Goal: Feedback & Contribution: Submit feedback/report problem

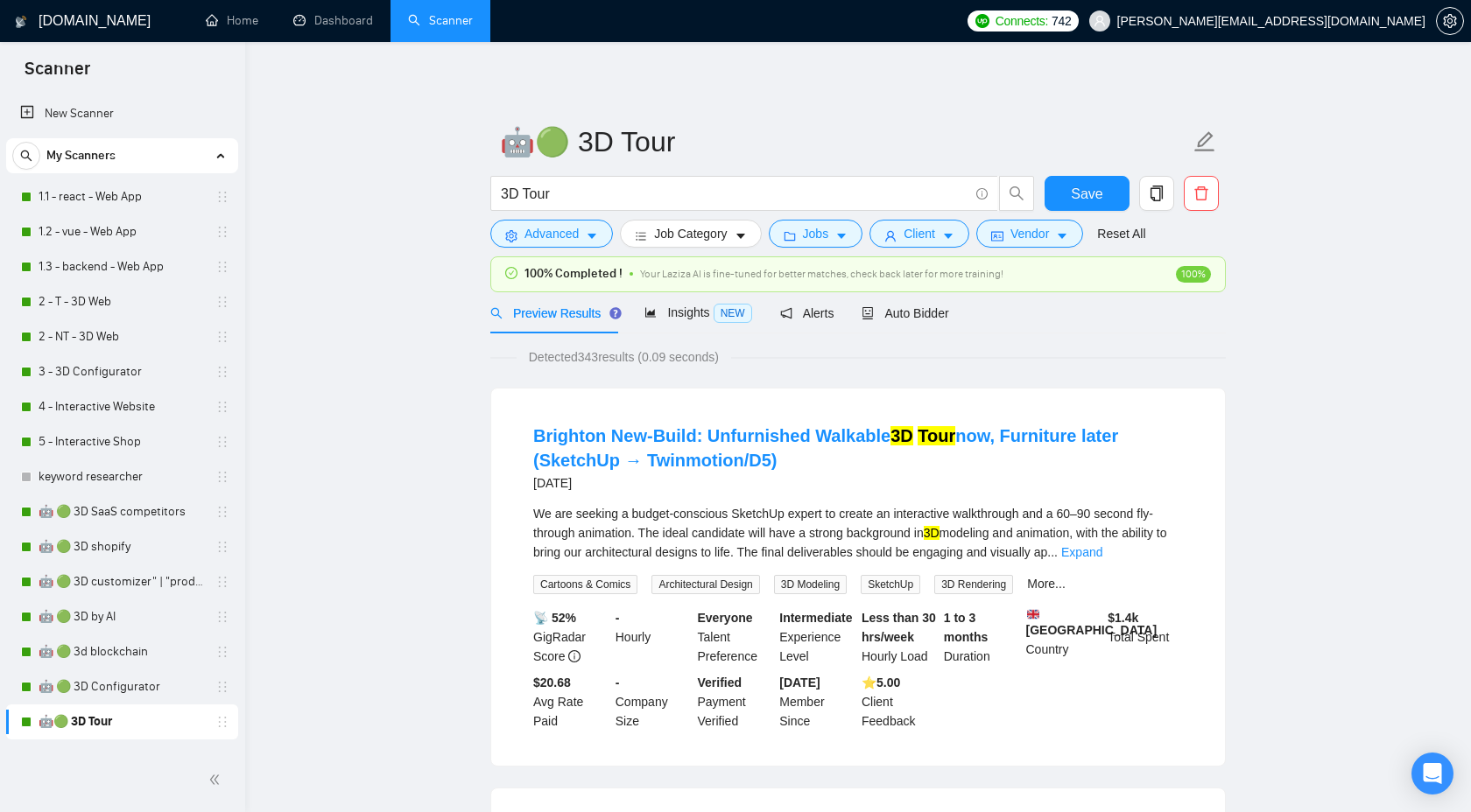
scroll to position [277, 0]
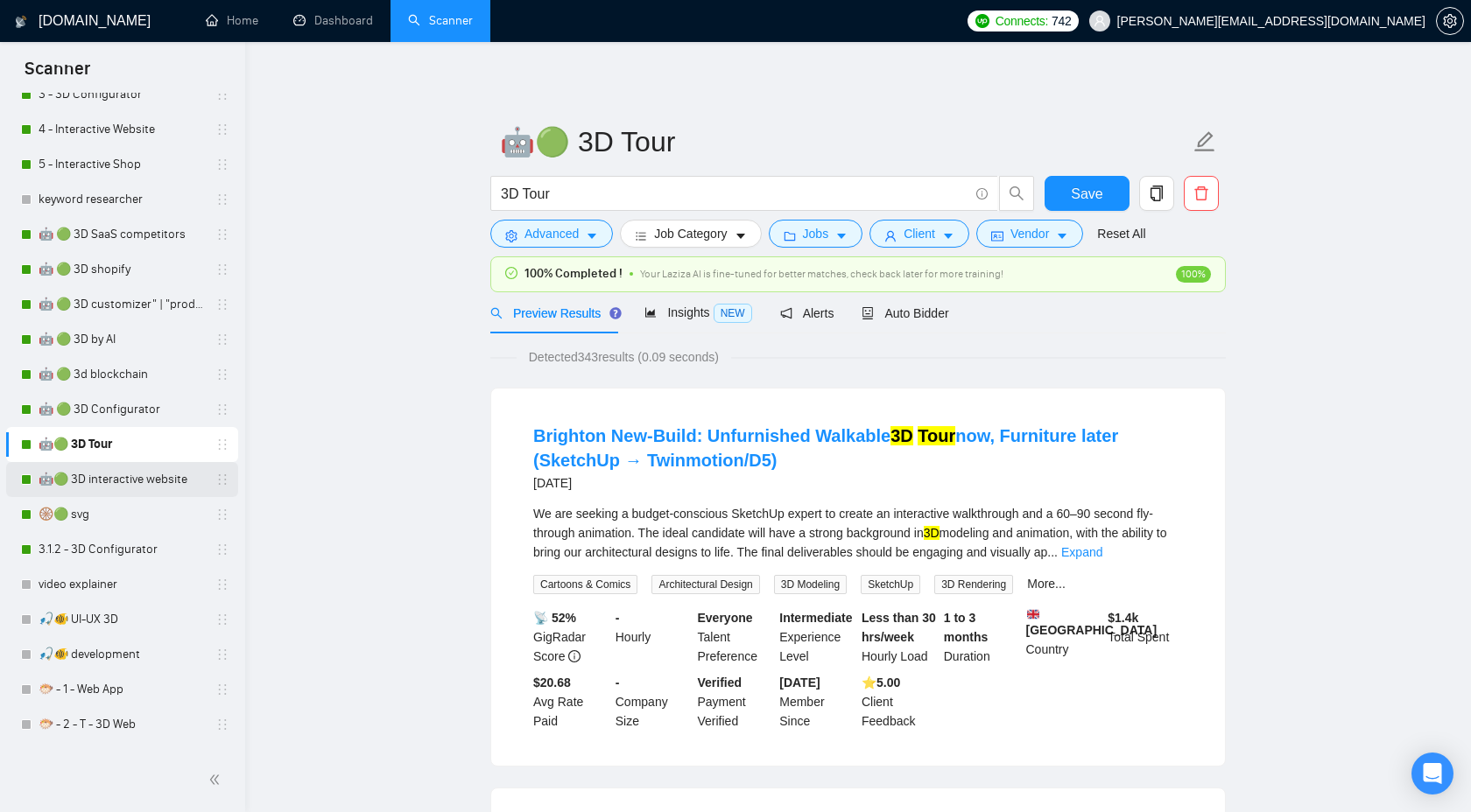
click at [129, 480] on link "🤖🟢 3D interactive website" at bounding box center [121, 479] width 166 height 35
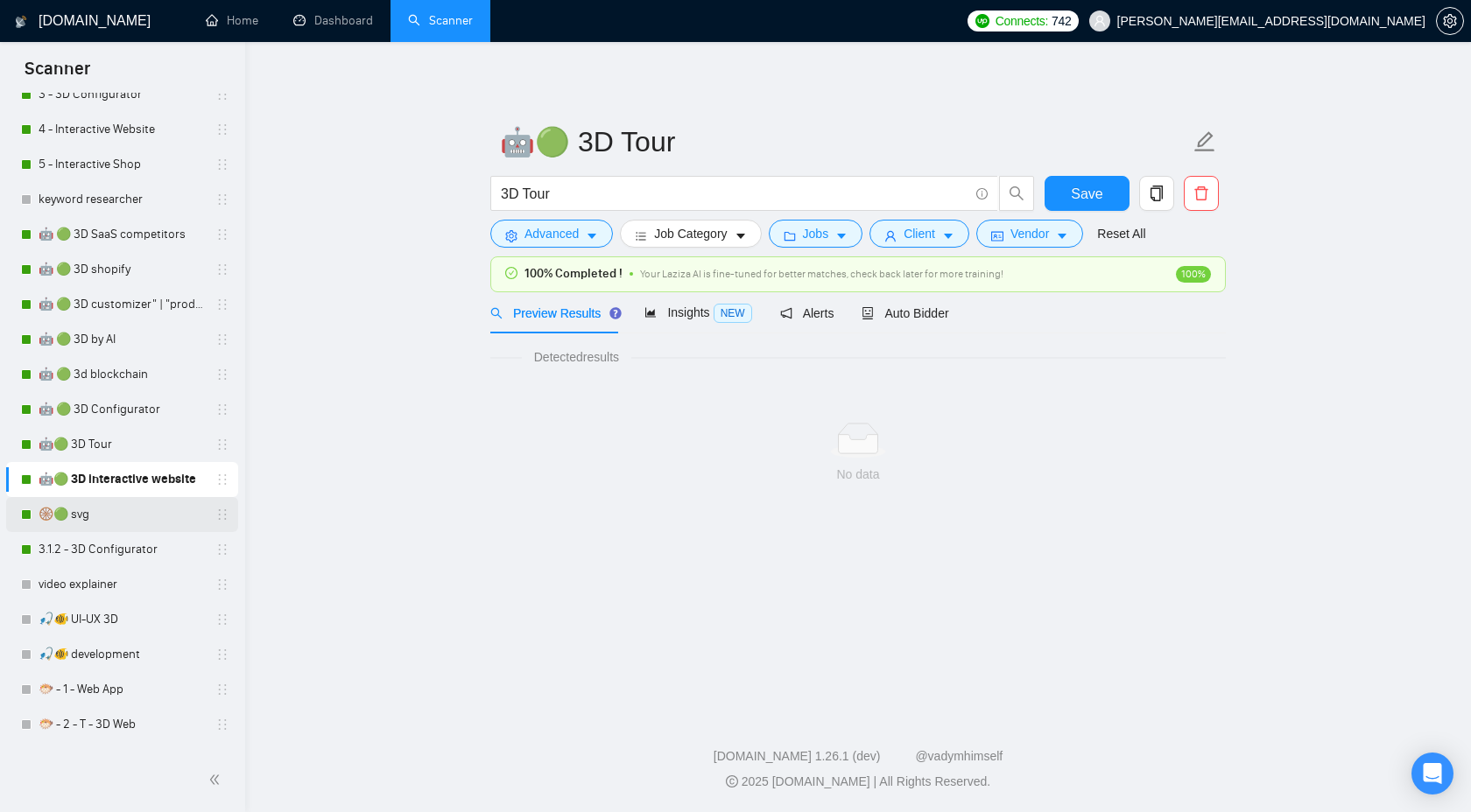
click at [122, 506] on link "🛞🟢 svg" at bounding box center [121, 515] width 166 height 35
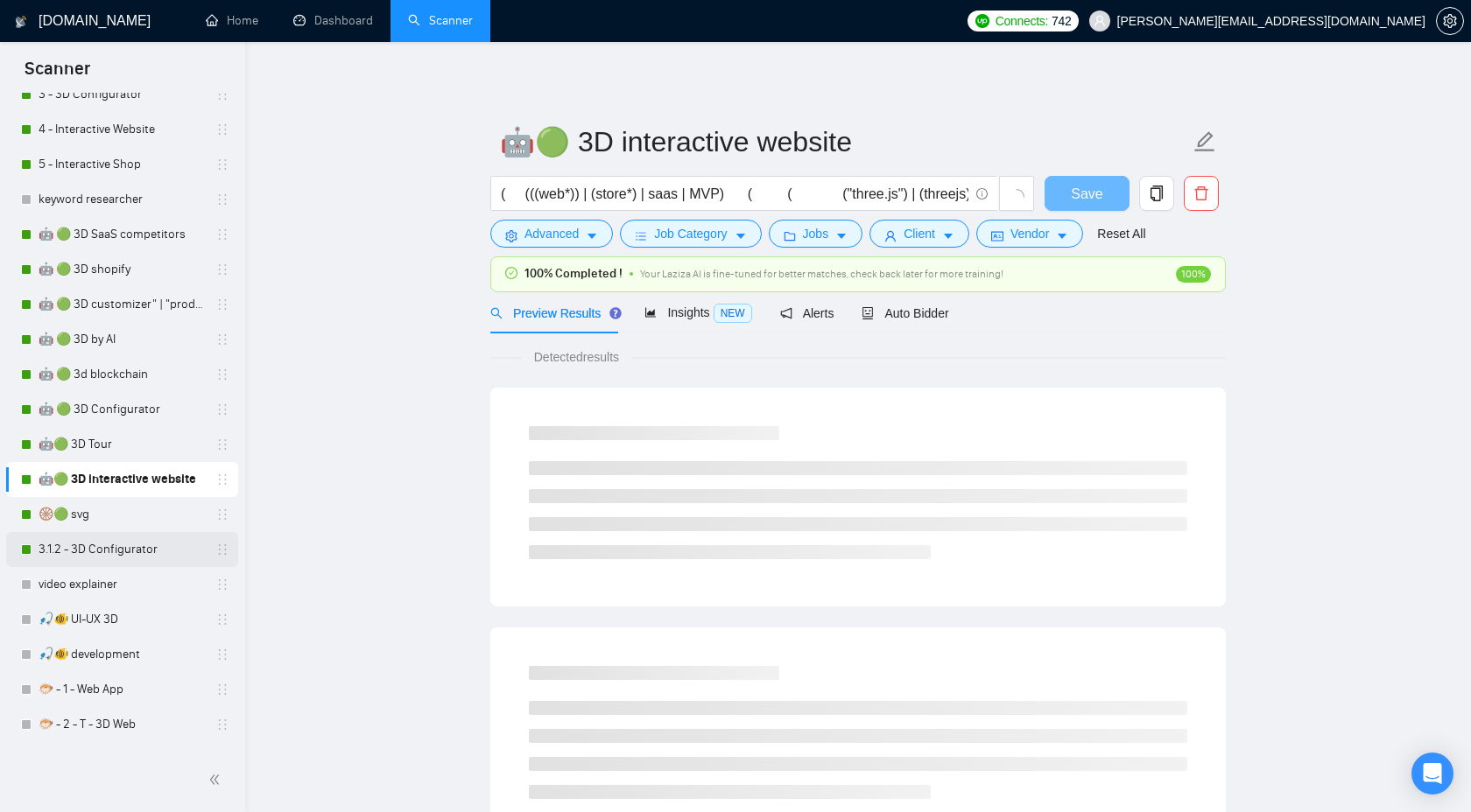
click at [121, 551] on link "3.1.2 - 3D Configurator" at bounding box center [121, 549] width 166 height 35
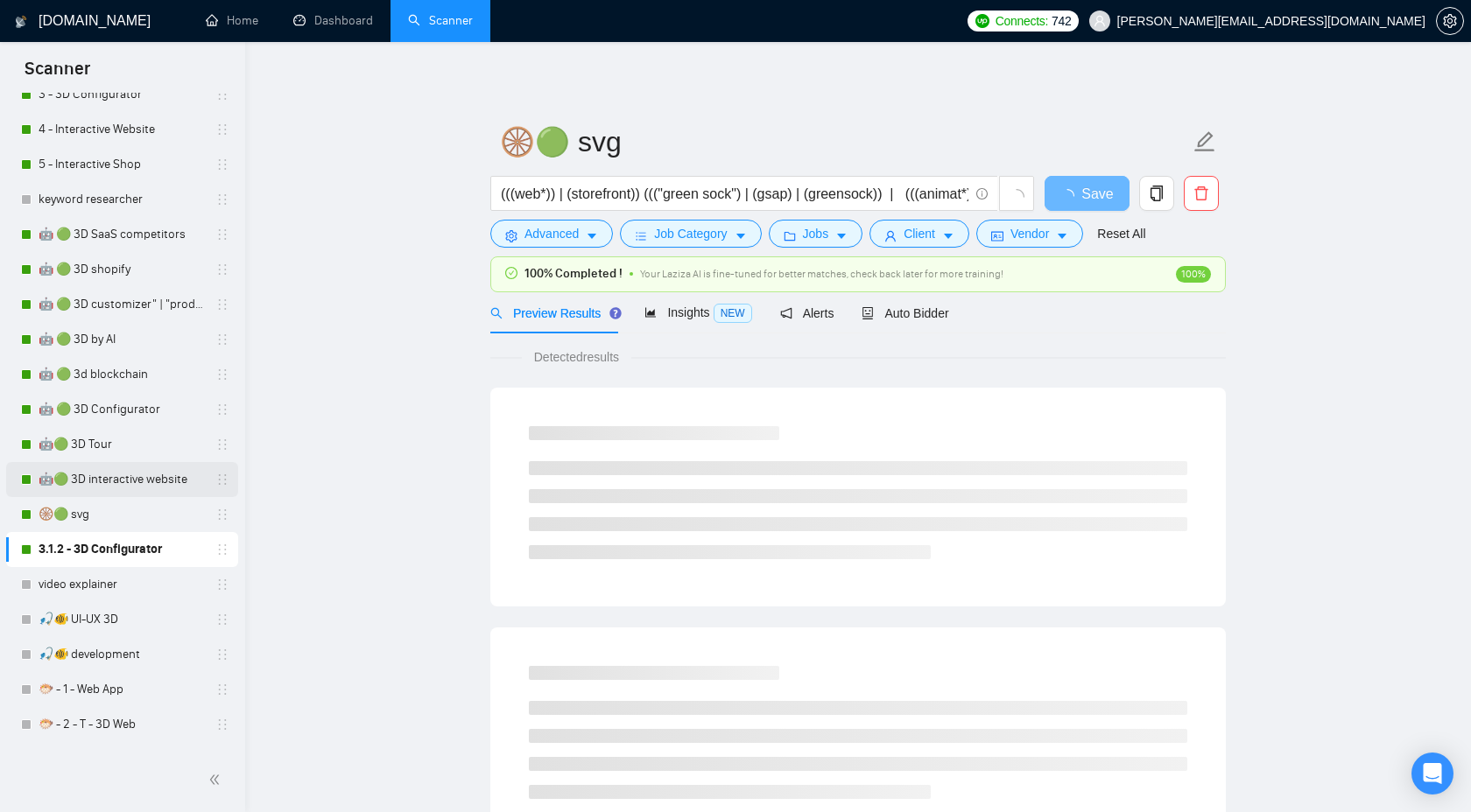
click at [155, 475] on link "🤖🟢 3D interactive website" at bounding box center [121, 479] width 166 height 35
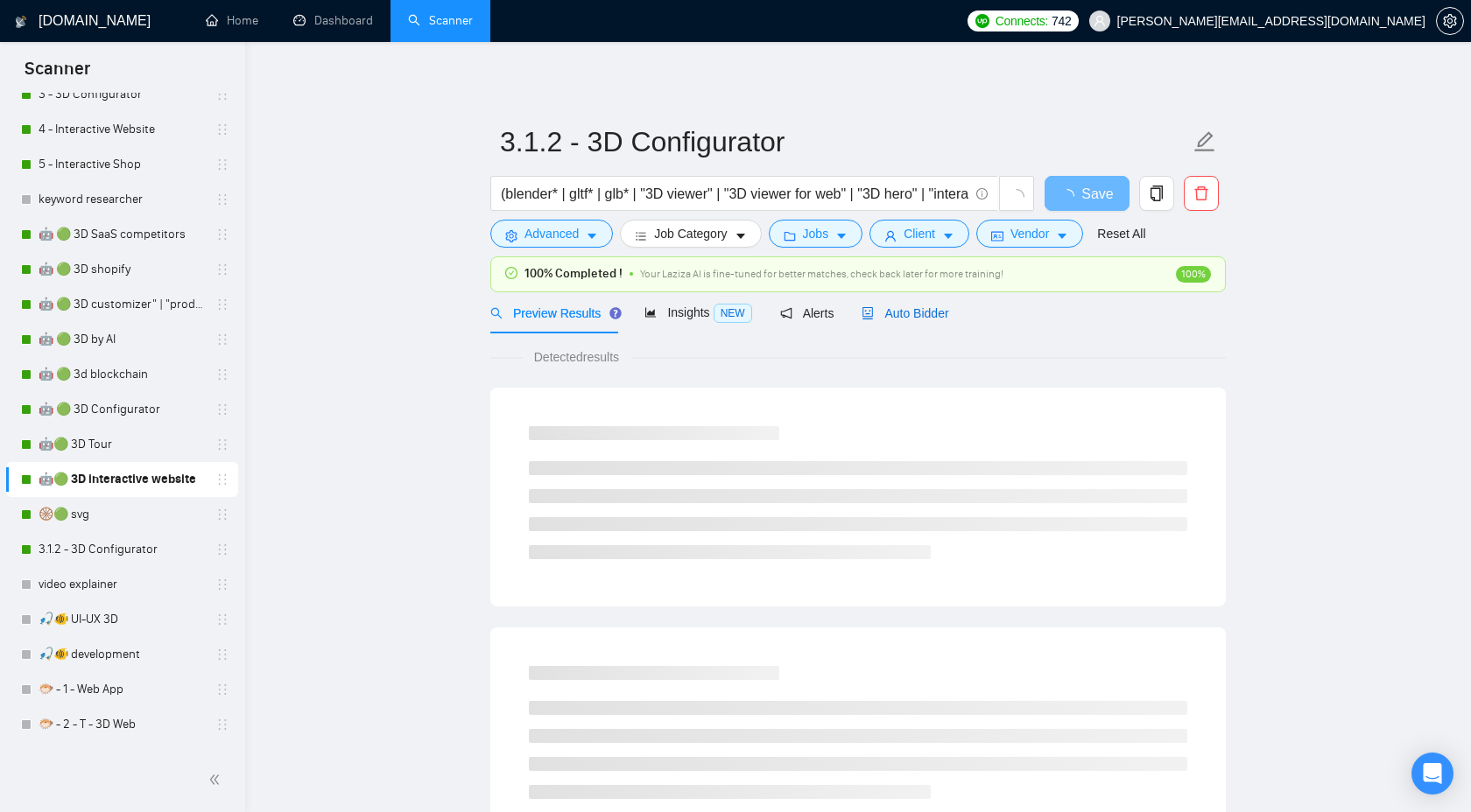
click at [919, 309] on span "Auto Bidder" at bounding box center [904, 313] width 86 height 14
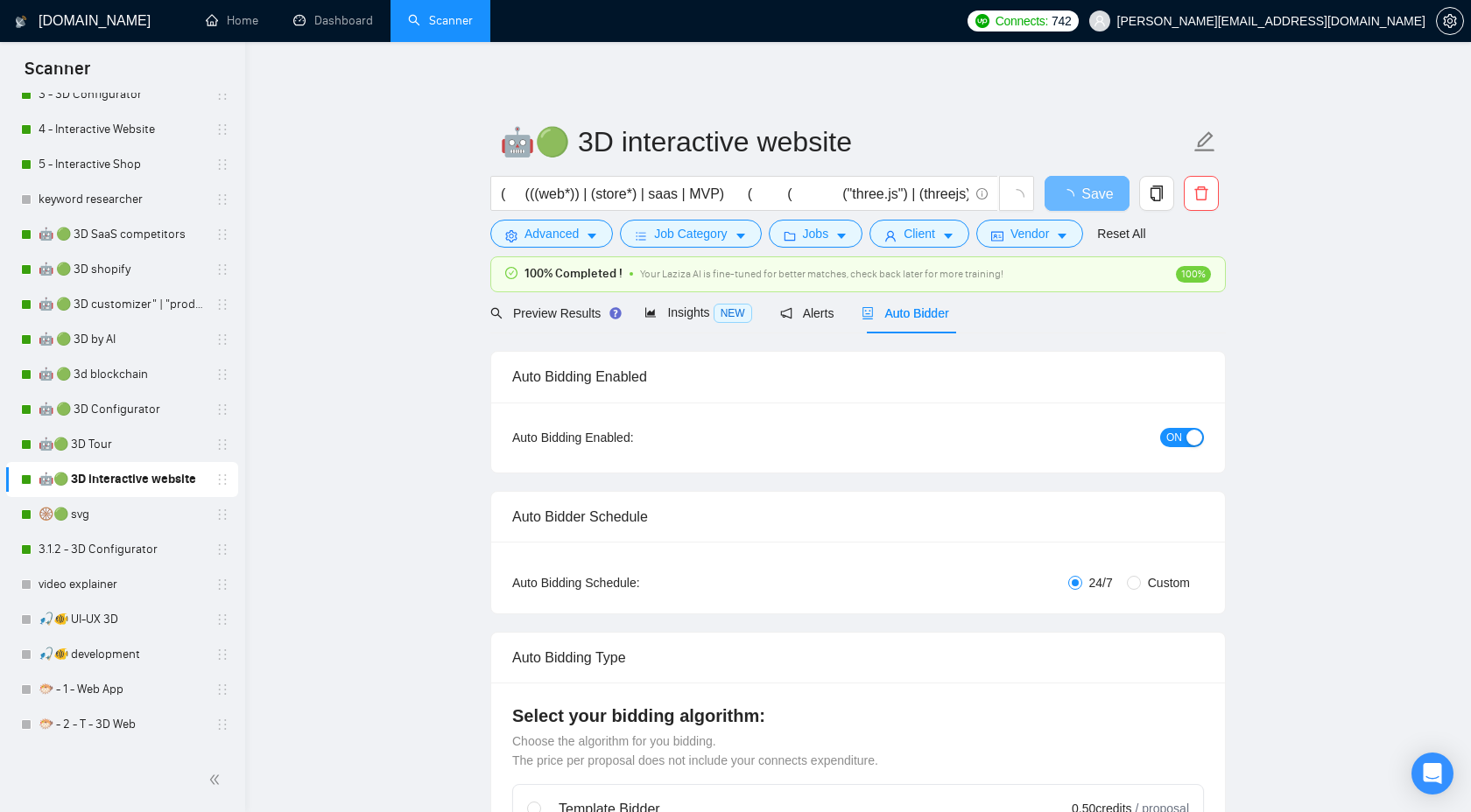
checkbox input "true"
click at [912, 323] on div "Auto Bidder" at bounding box center [904, 313] width 86 height 41
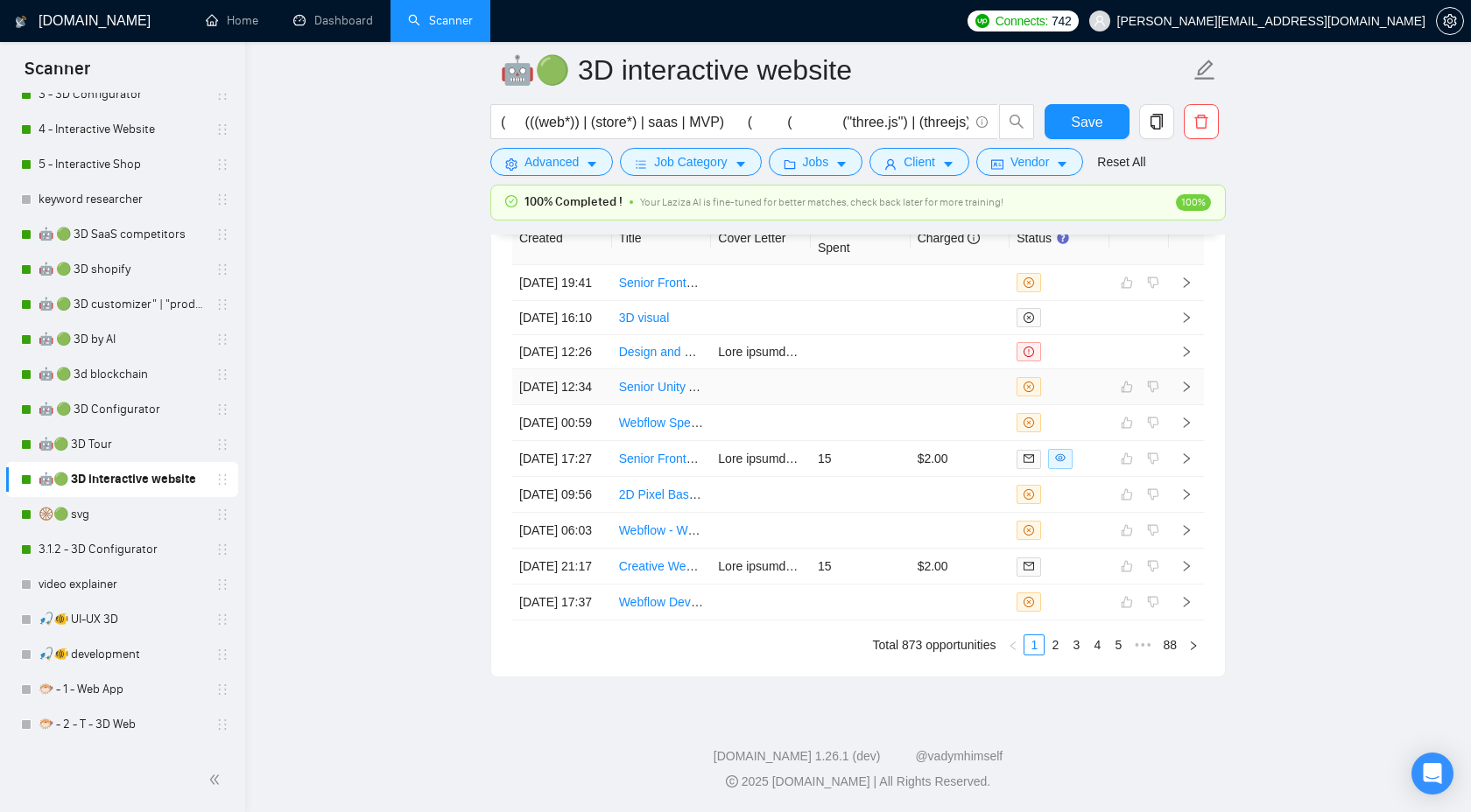
scroll to position [4848, 0]
click at [95, 448] on link "🤖🟢 3D Tour" at bounding box center [121, 445] width 166 height 35
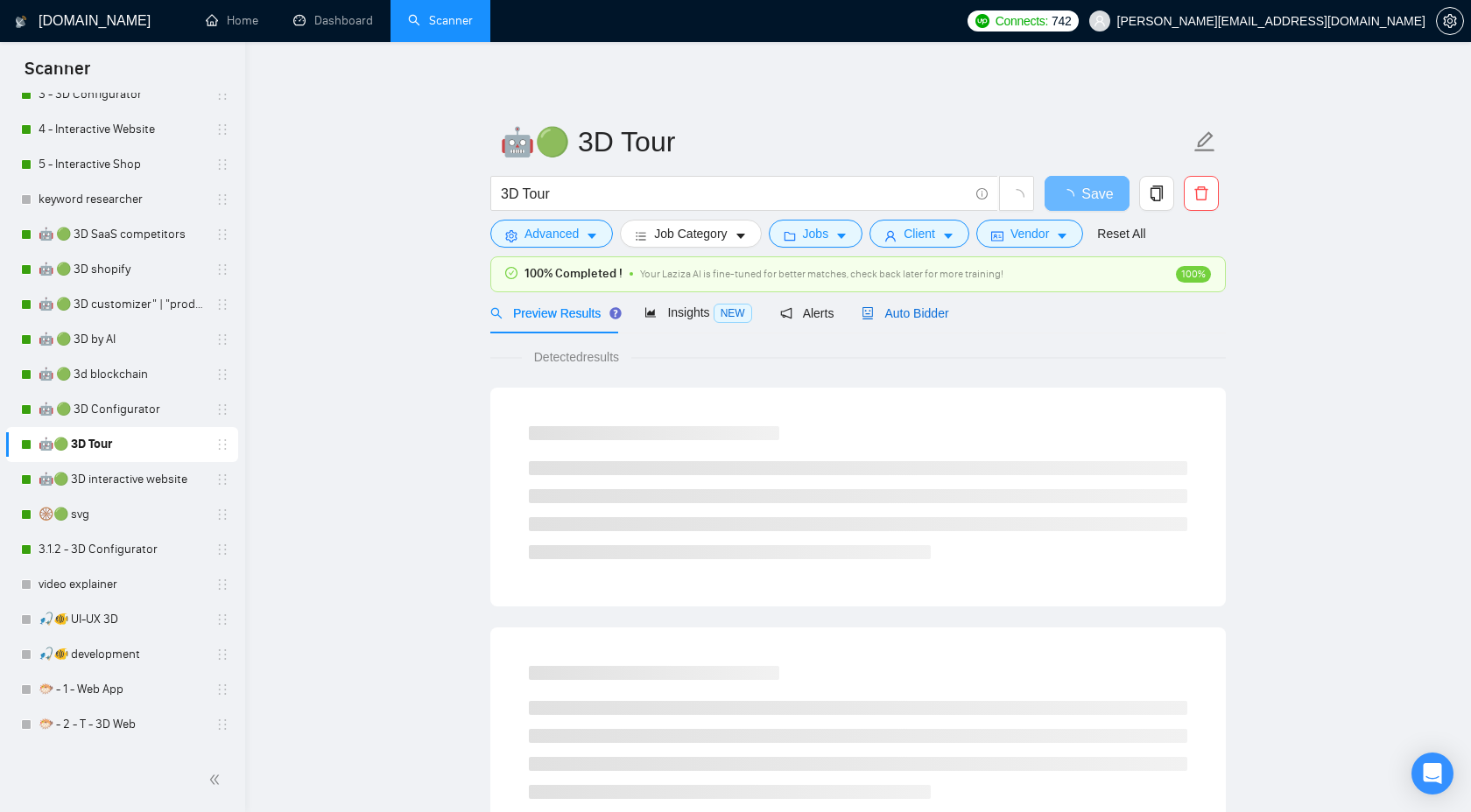
click at [922, 317] on span "Auto Bidder" at bounding box center [904, 313] width 86 height 14
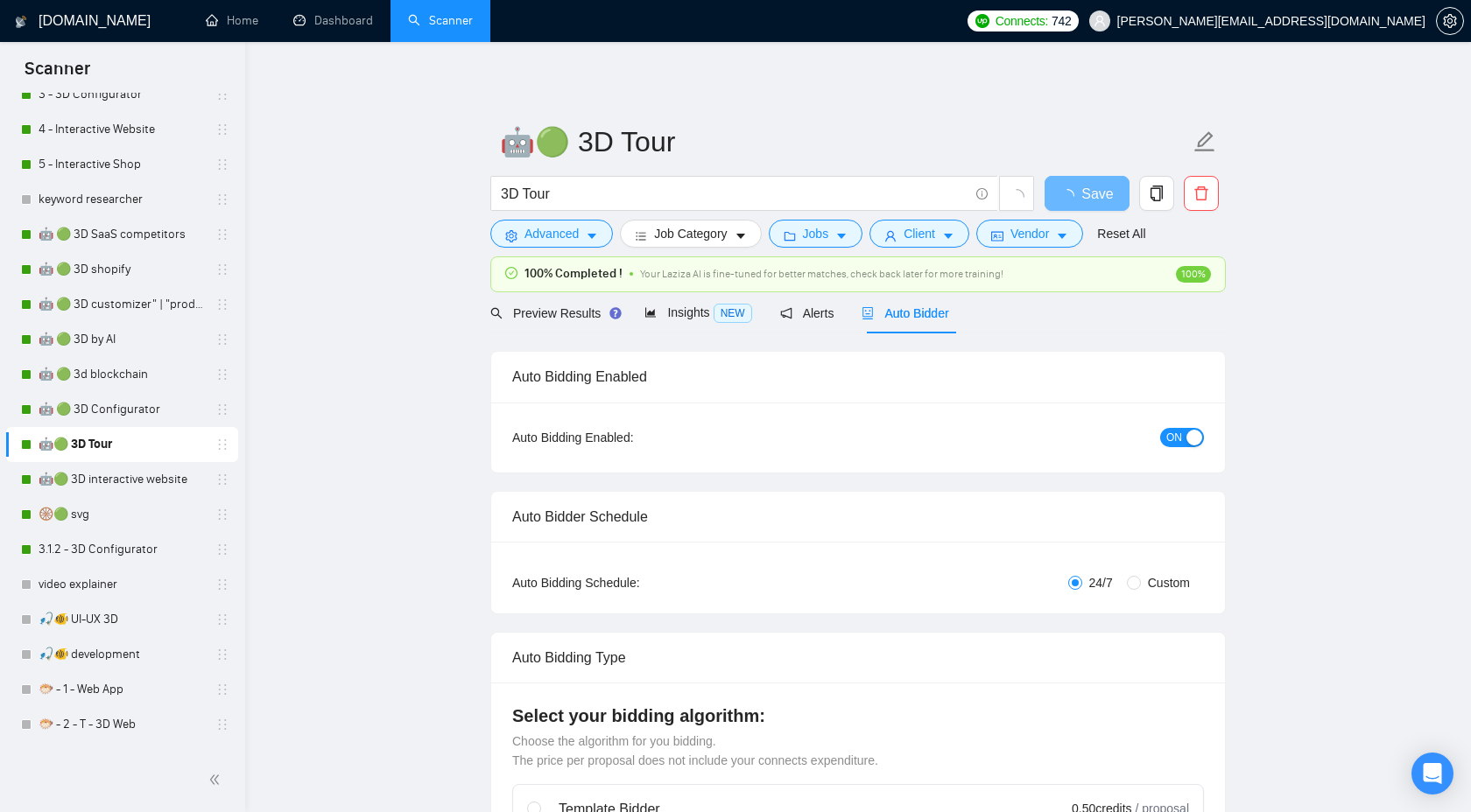
checkbox input "true"
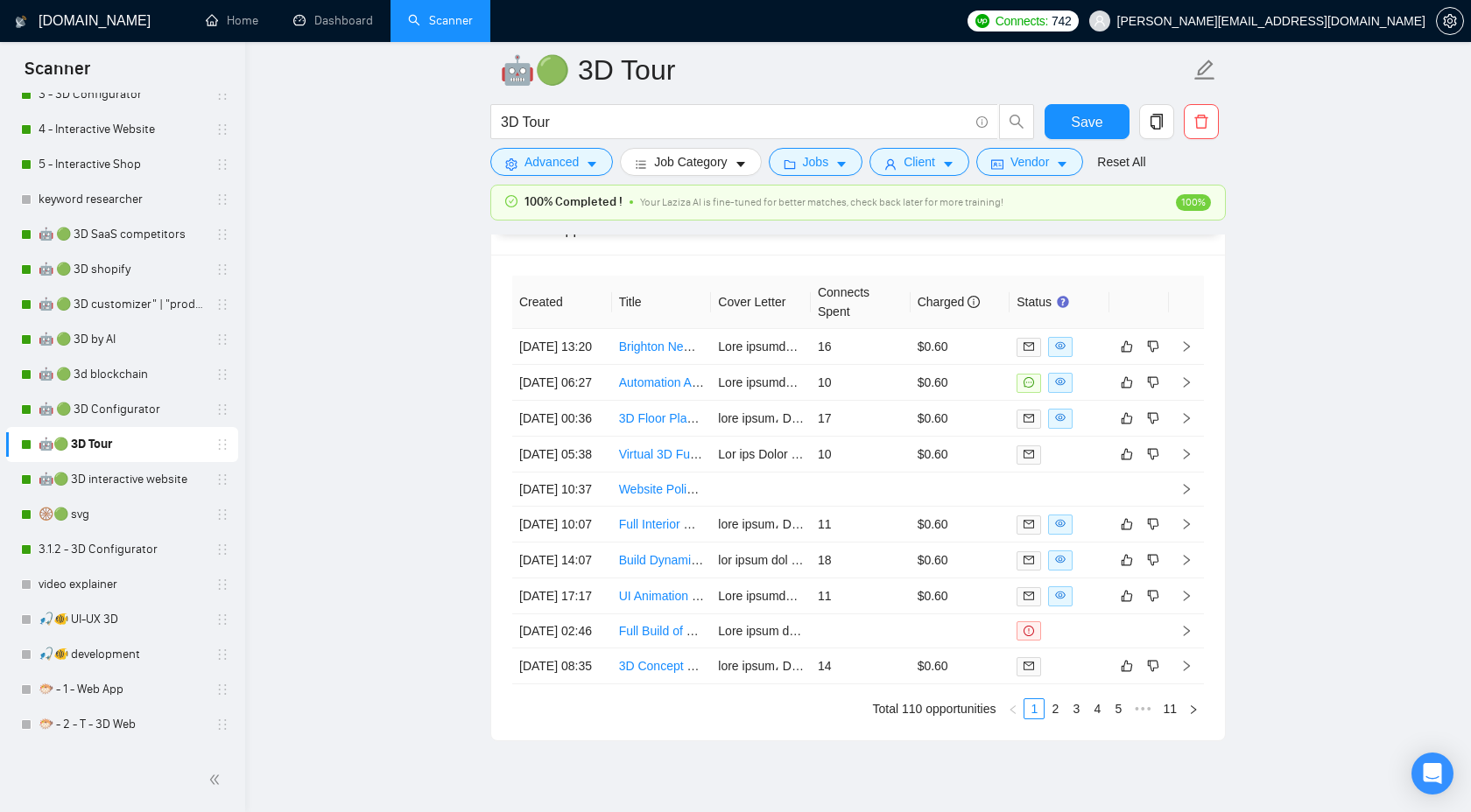
scroll to position [4624, 0]
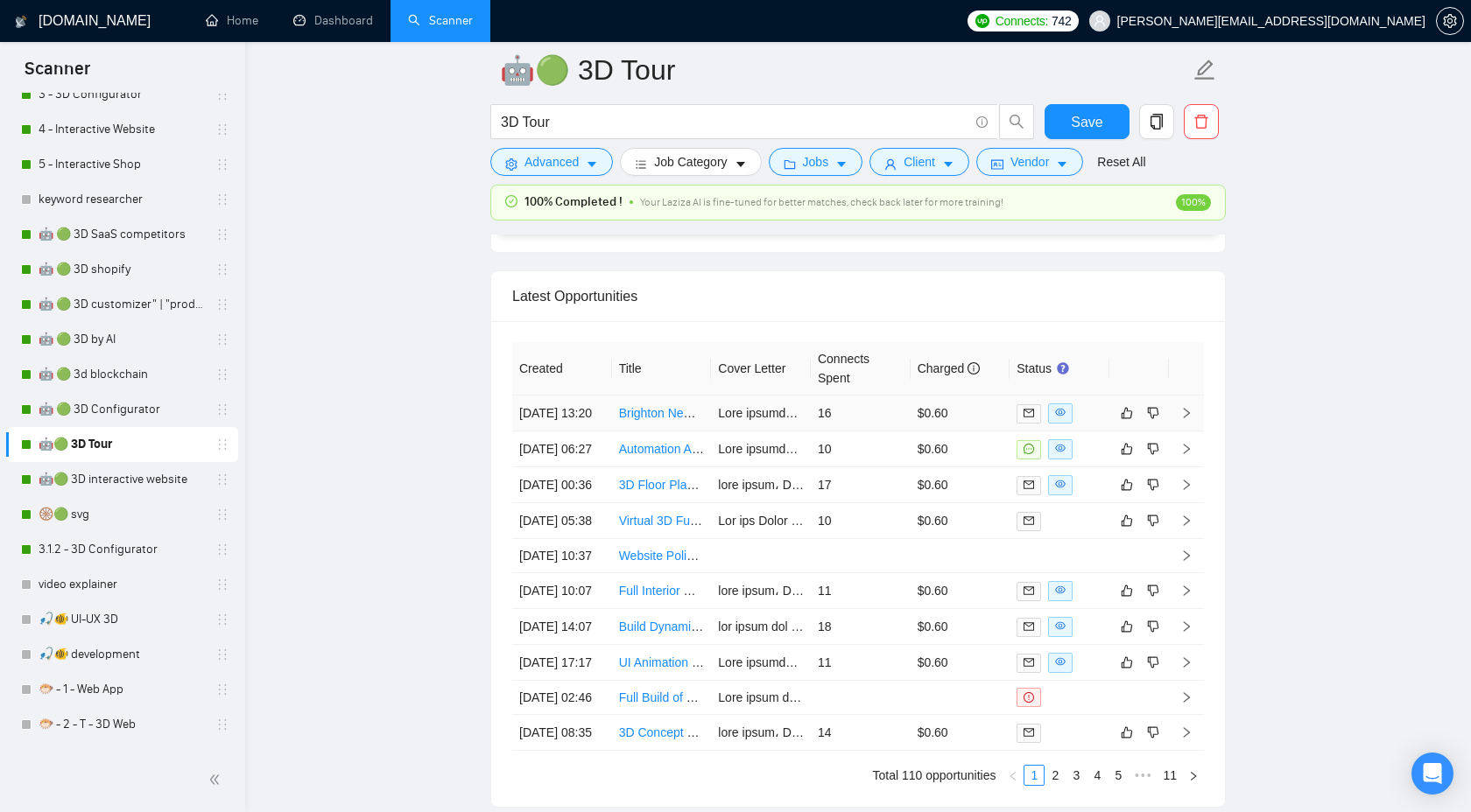
click at [1190, 418] on icon "right" at bounding box center [1186, 413] width 12 height 12
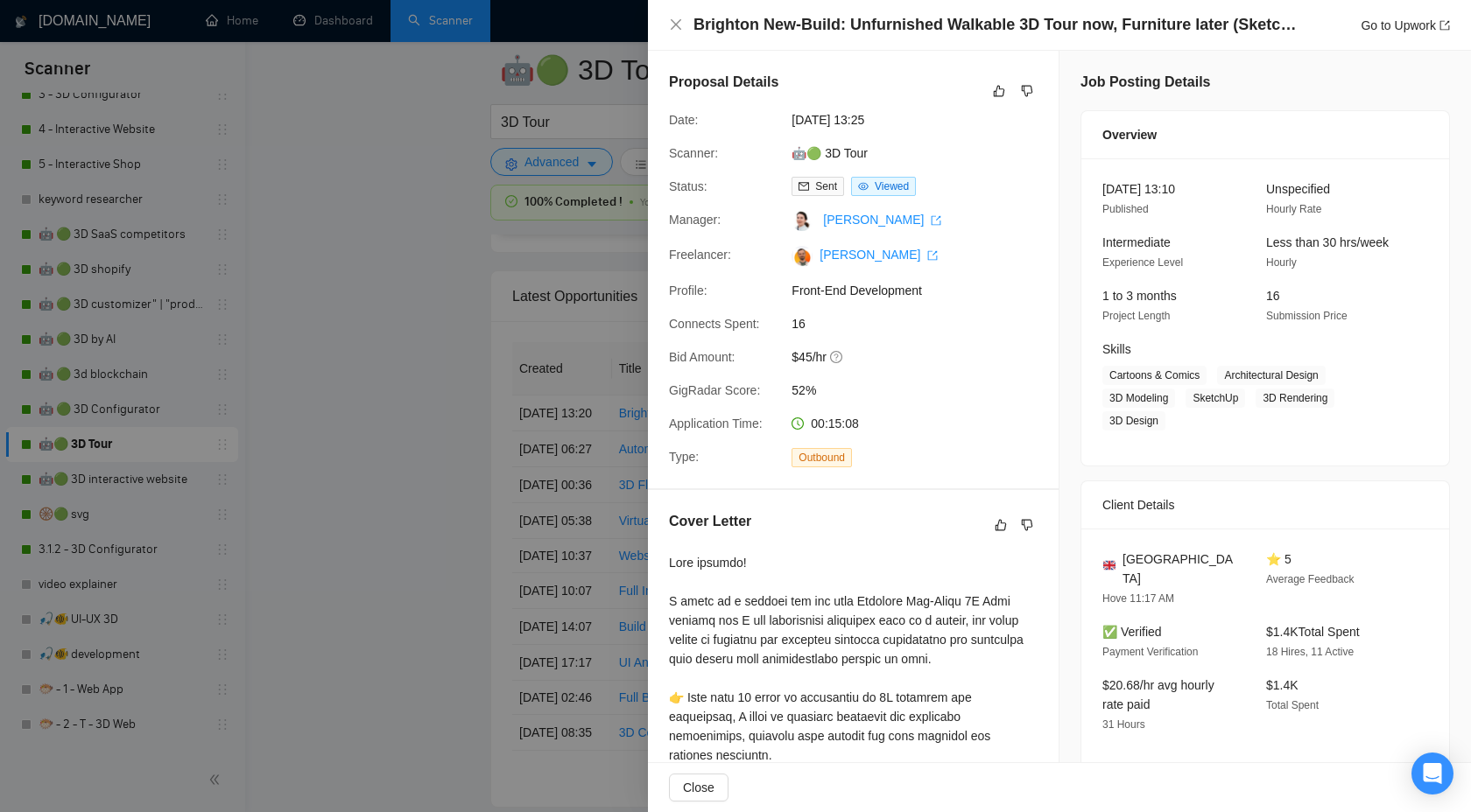
click at [315, 539] on div at bounding box center [736, 406] width 1471 height 812
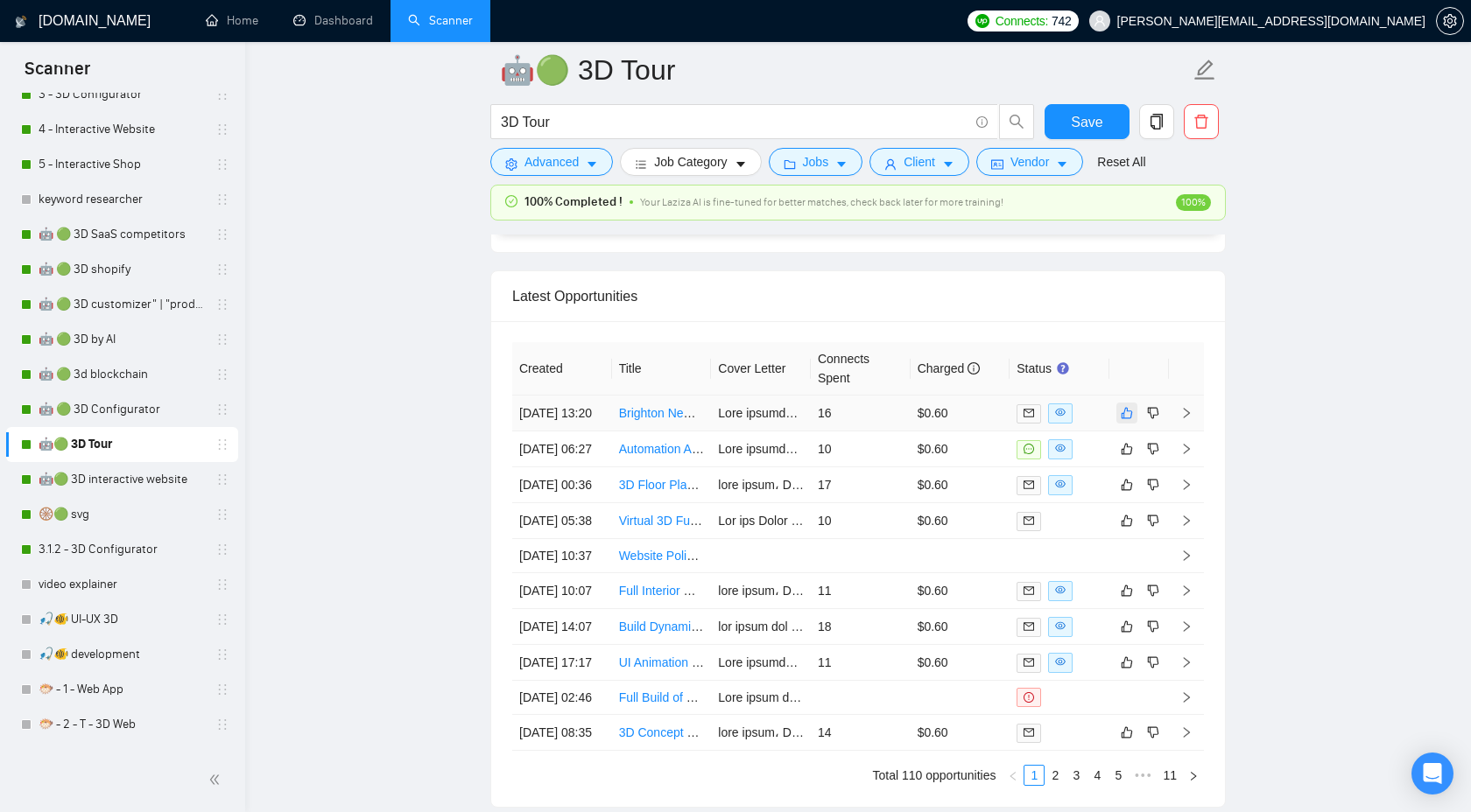
click at [1132, 420] on icon "like" at bounding box center [1127, 413] width 12 height 14
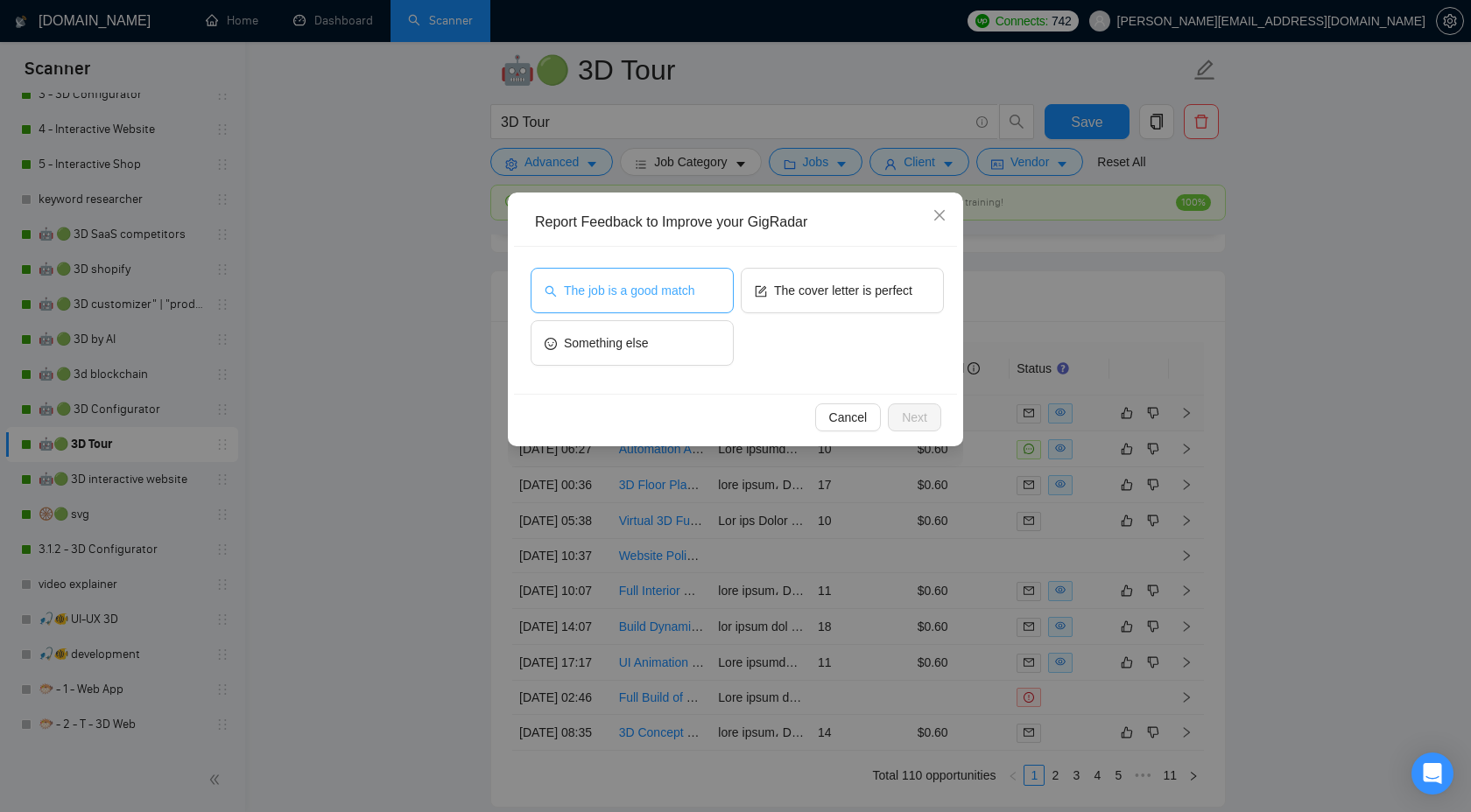
click at [639, 283] on span "The job is a good match" at bounding box center [629, 290] width 130 height 19
click at [902, 411] on span "Next" at bounding box center [914, 417] width 25 height 19
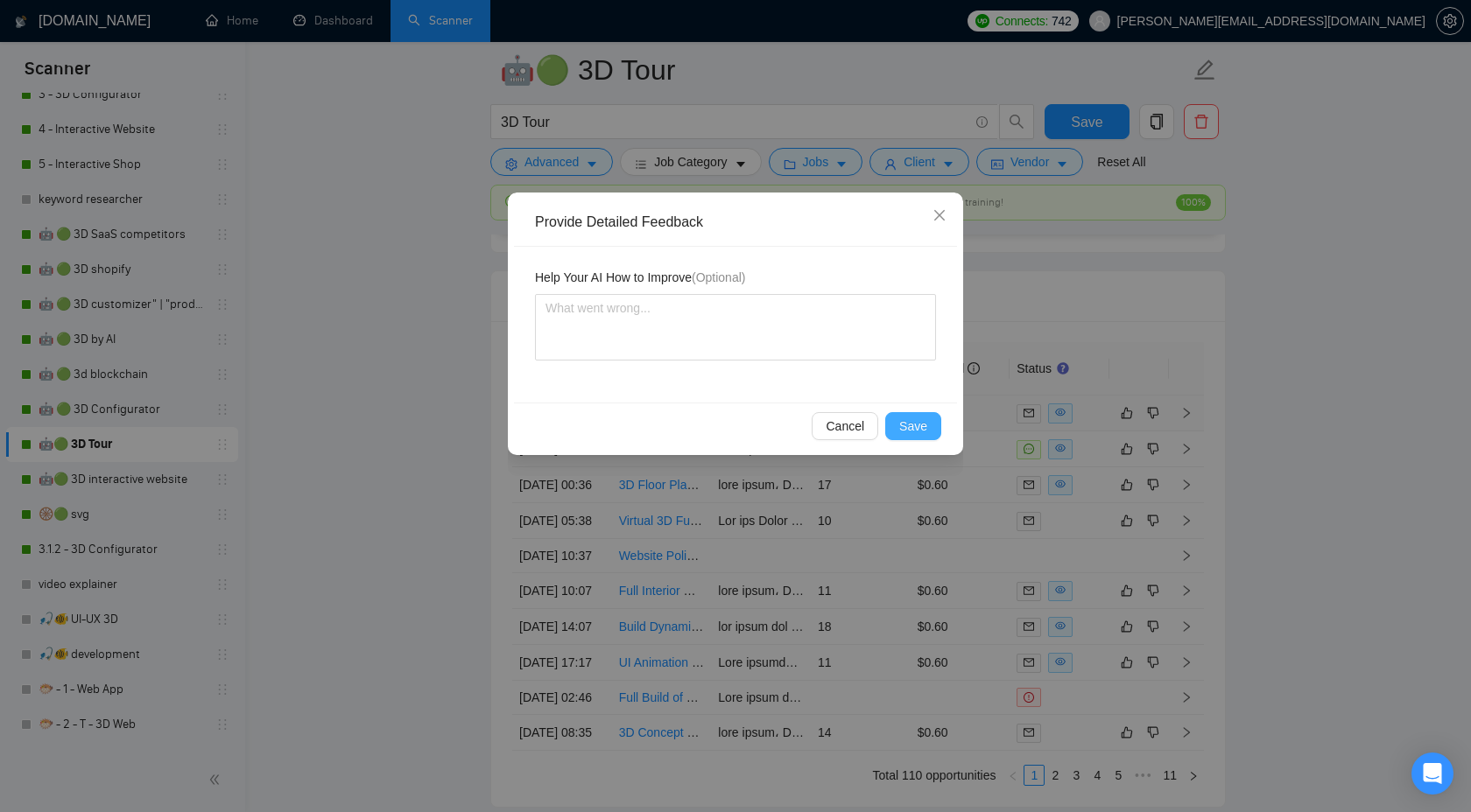
click at [920, 429] on span "Save" at bounding box center [913, 427] width 28 height 19
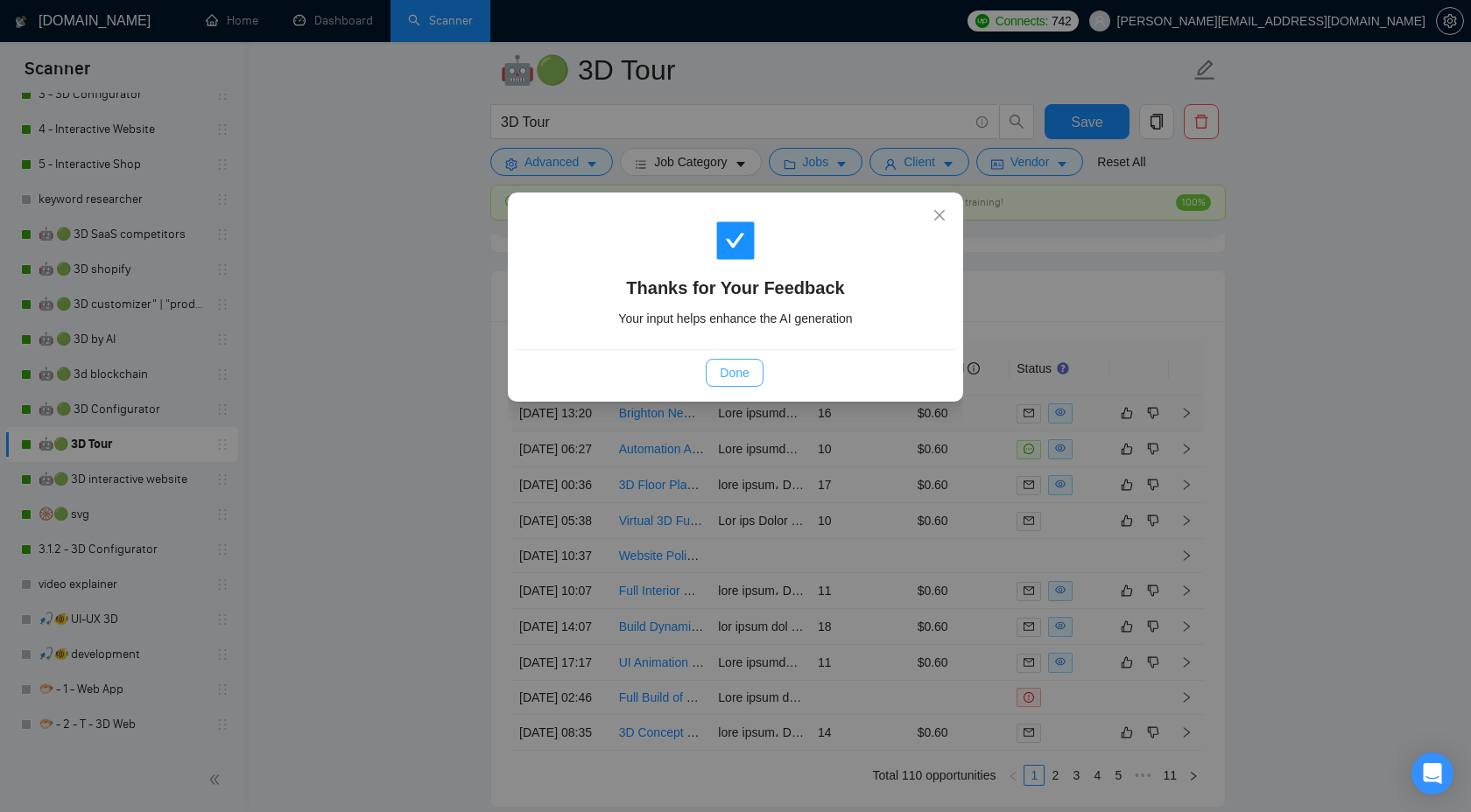
click at [728, 367] on span "Done" at bounding box center [735, 373] width 29 height 19
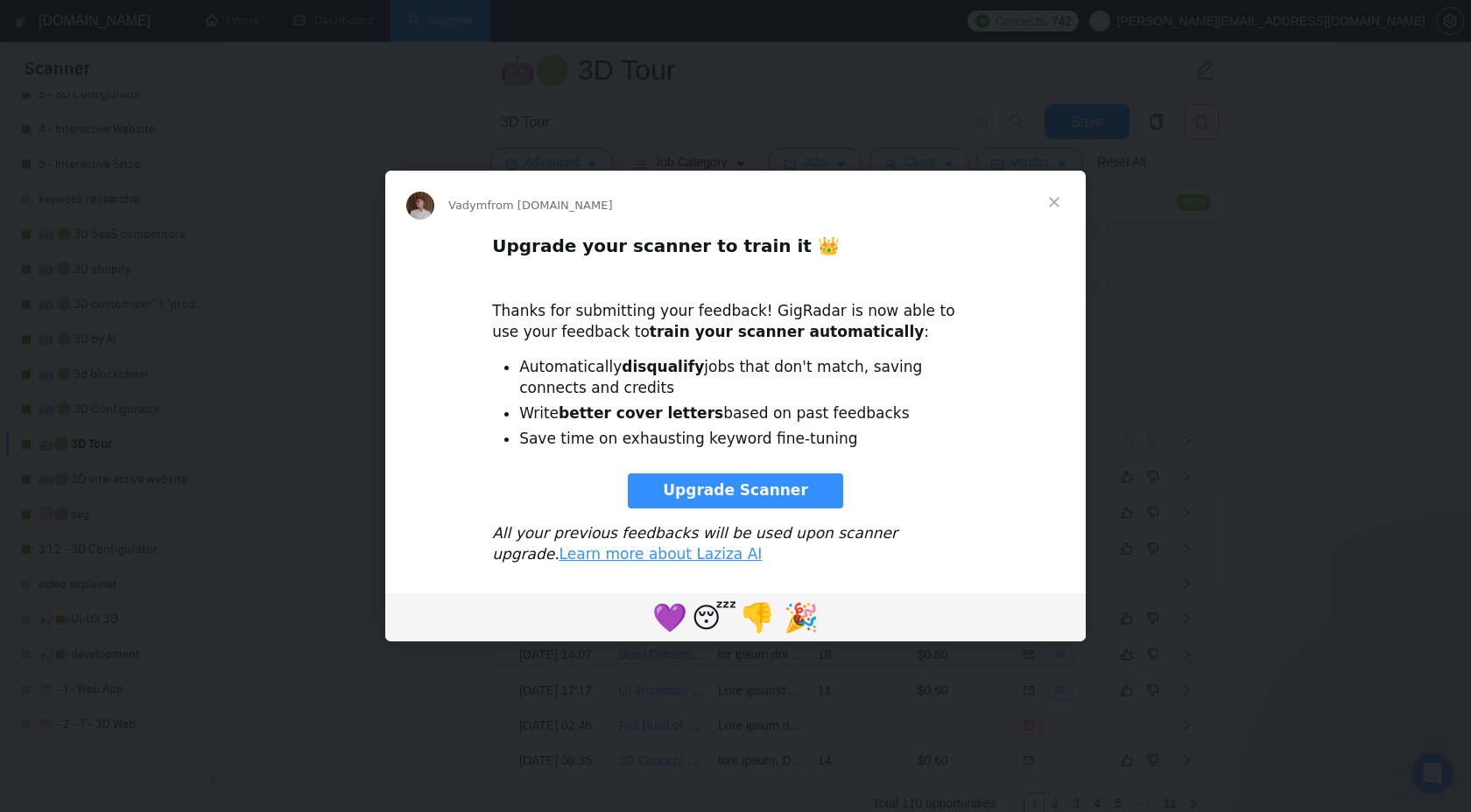
click at [743, 478] on link "Upgrade Scanner" at bounding box center [736, 491] width 216 height 35
click at [1057, 201] on span "Close" at bounding box center [1054, 202] width 63 height 63
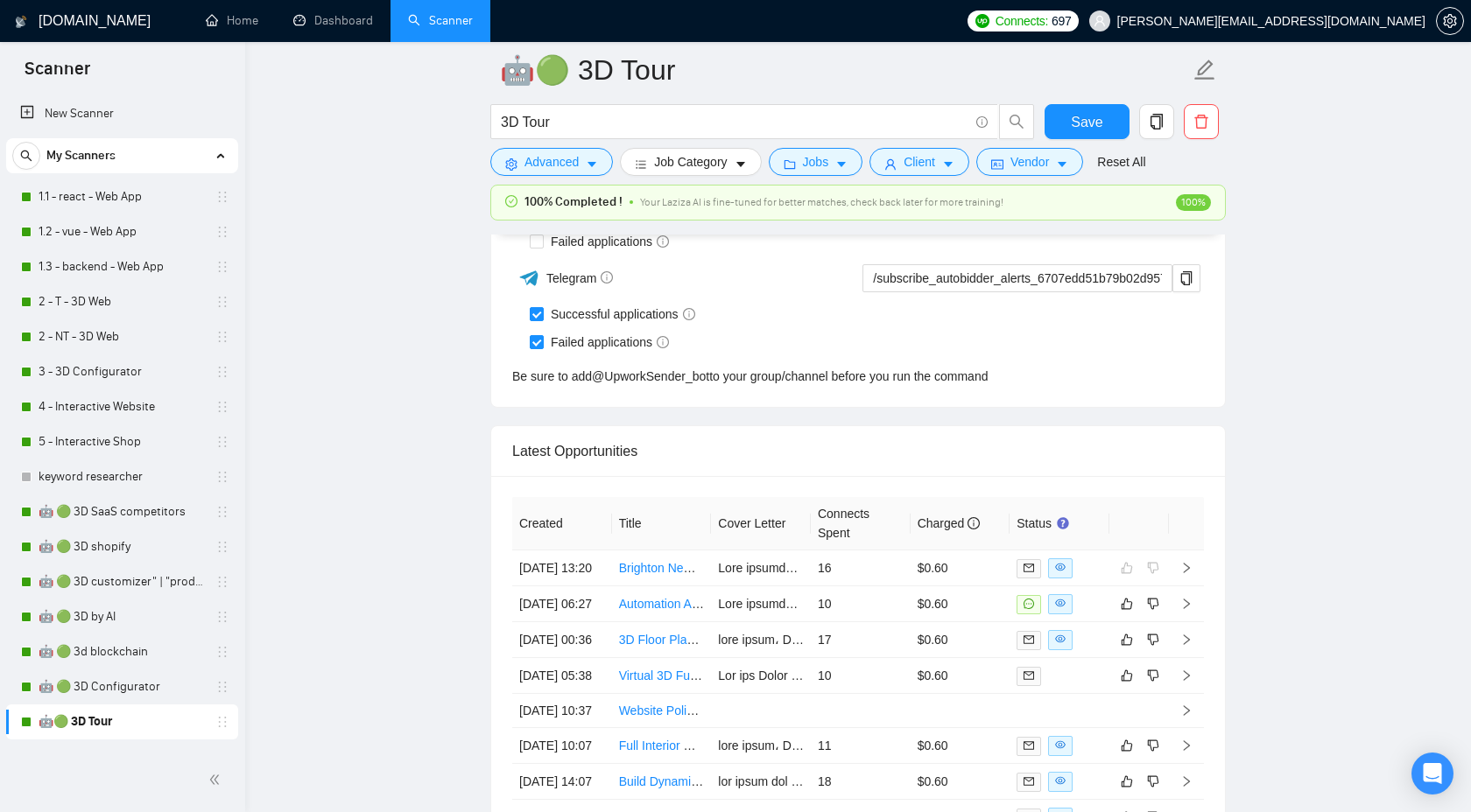
scroll to position [4559, 0]
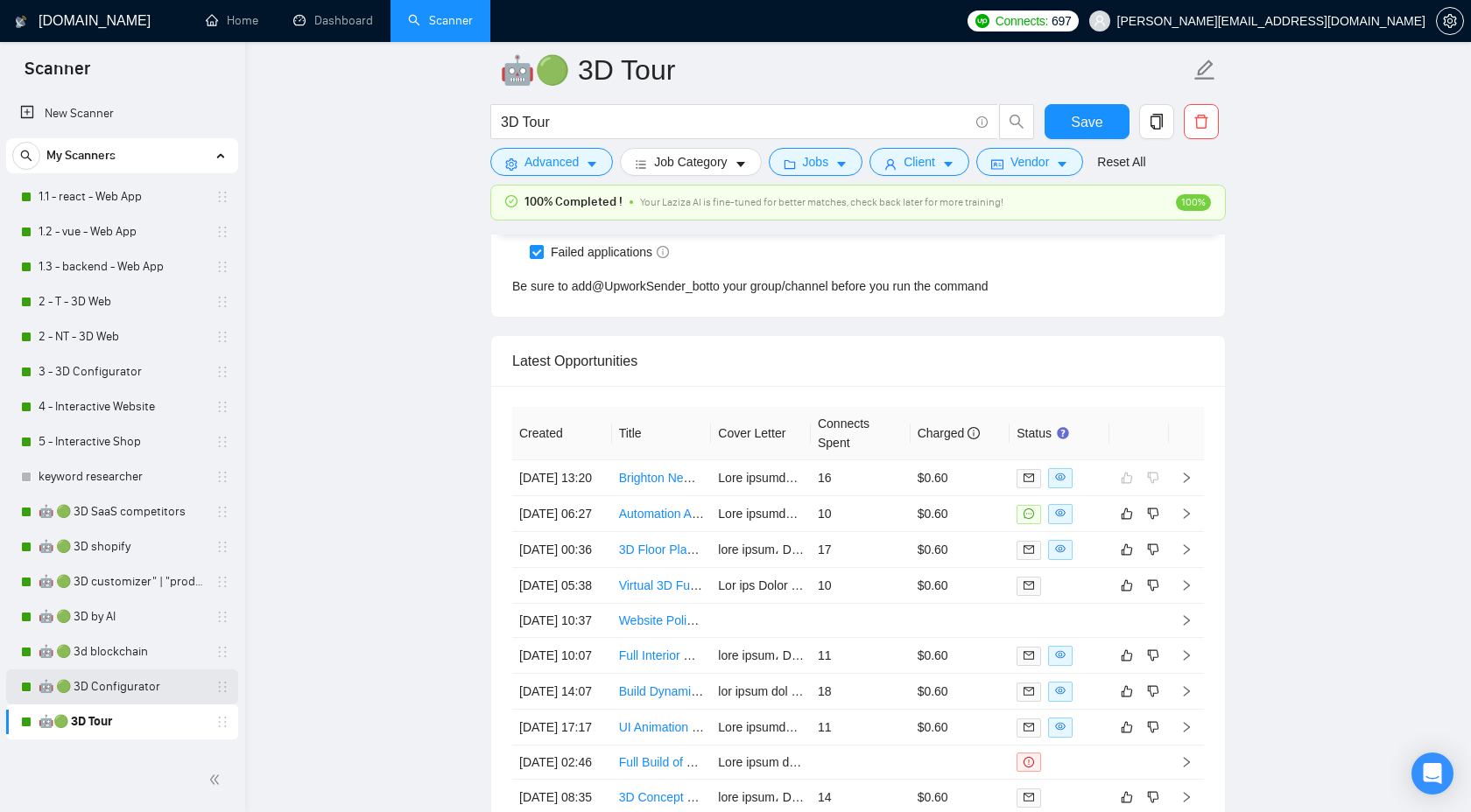
click at [103, 680] on link "🤖 🟢 3D Configurator" at bounding box center [121, 686] width 166 height 35
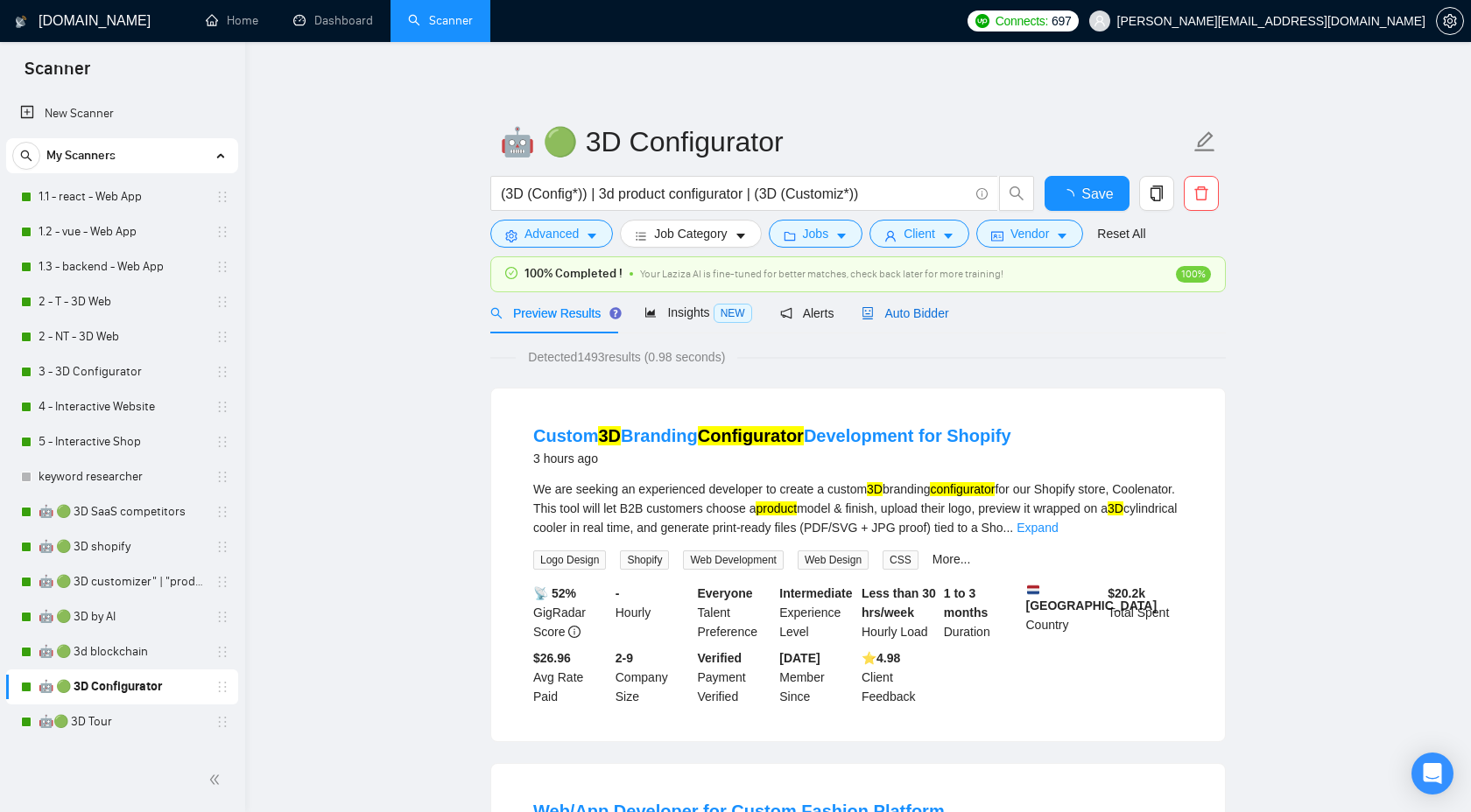
click at [910, 322] on div "Auto Bidder" at bounding box center [904, 313] width 86 height 19
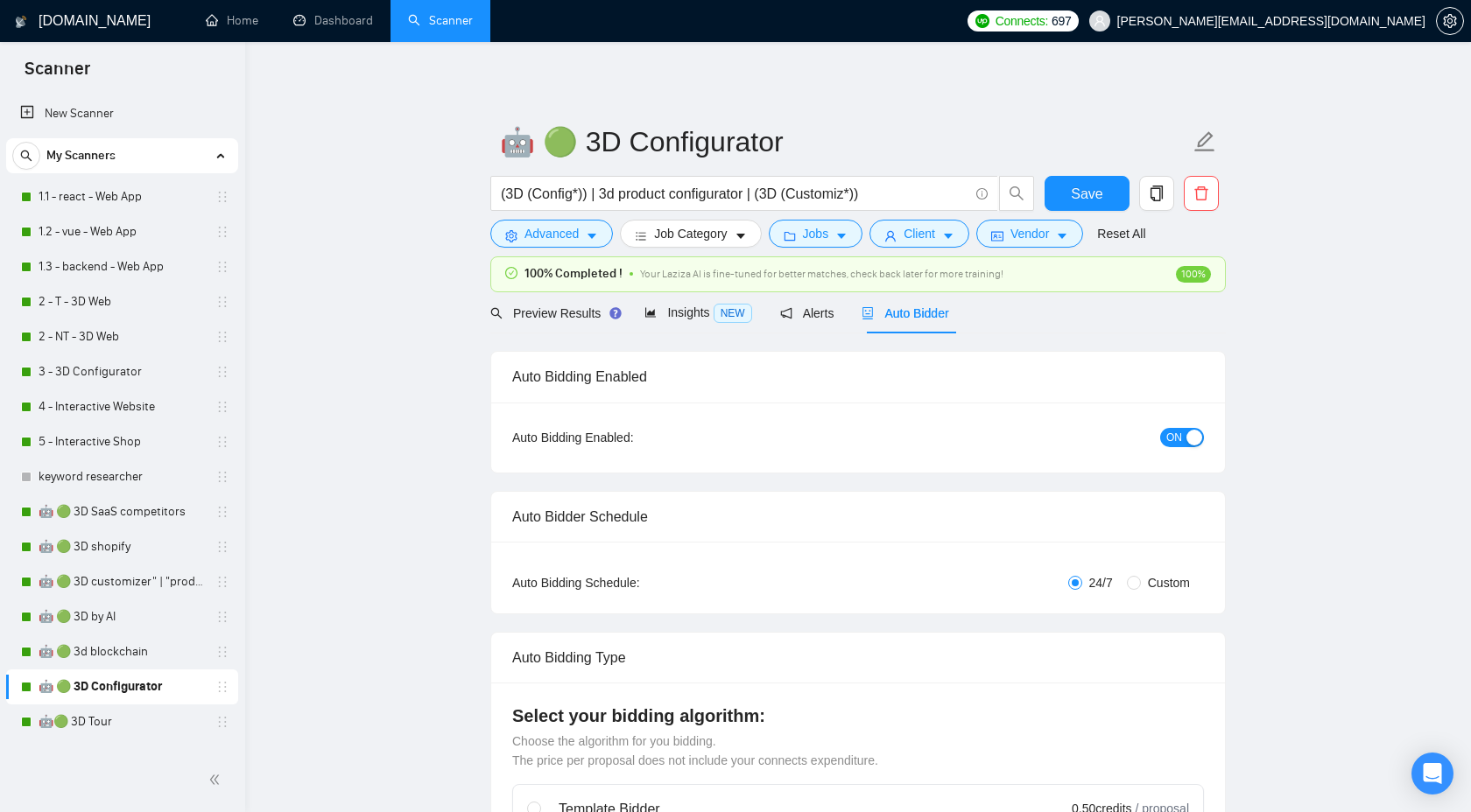
checkbox input "true"
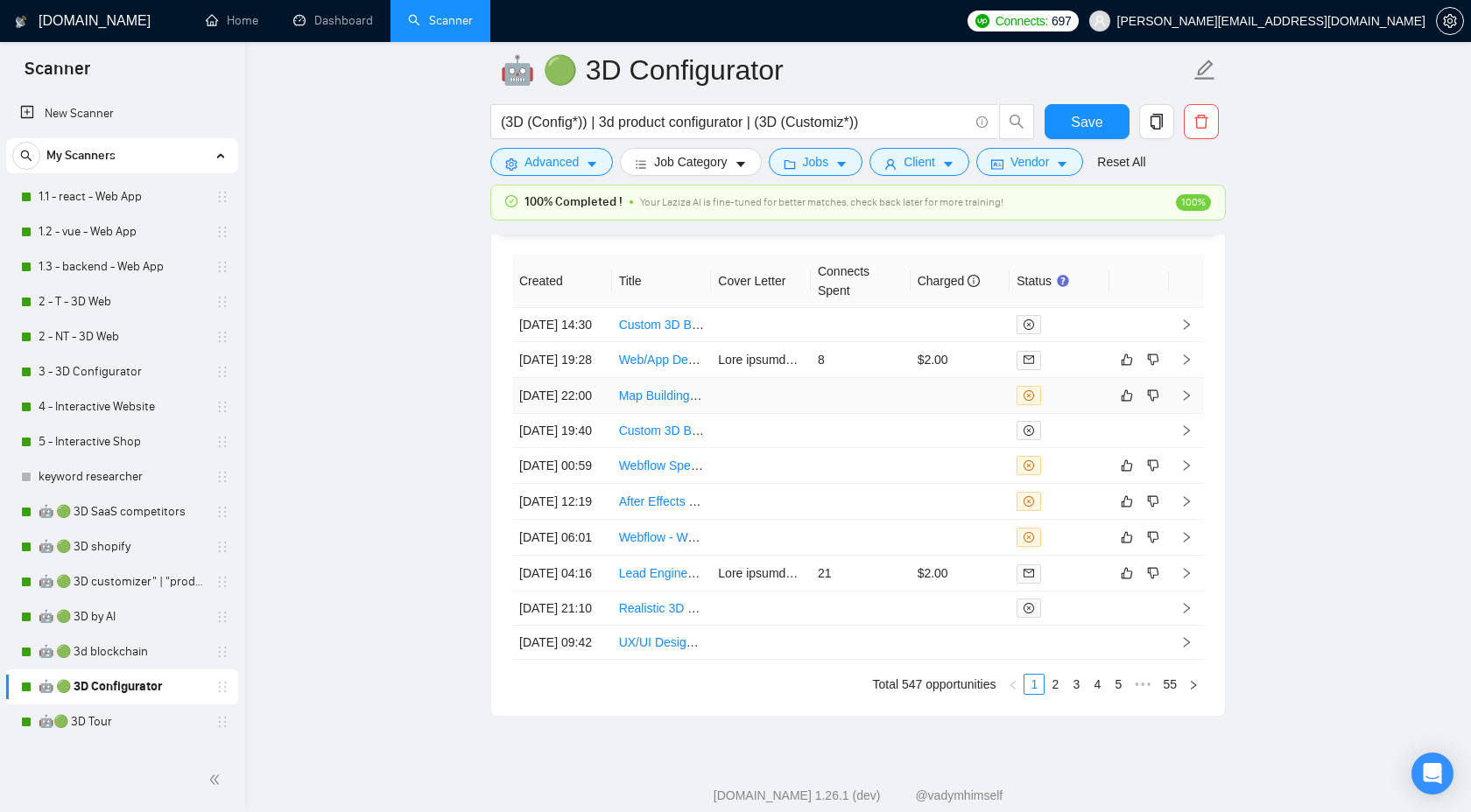
scroll to position [4743, 0]
click at [1189, 362] on icon "right" at bounding box center [1186, 356] width 12 height 12
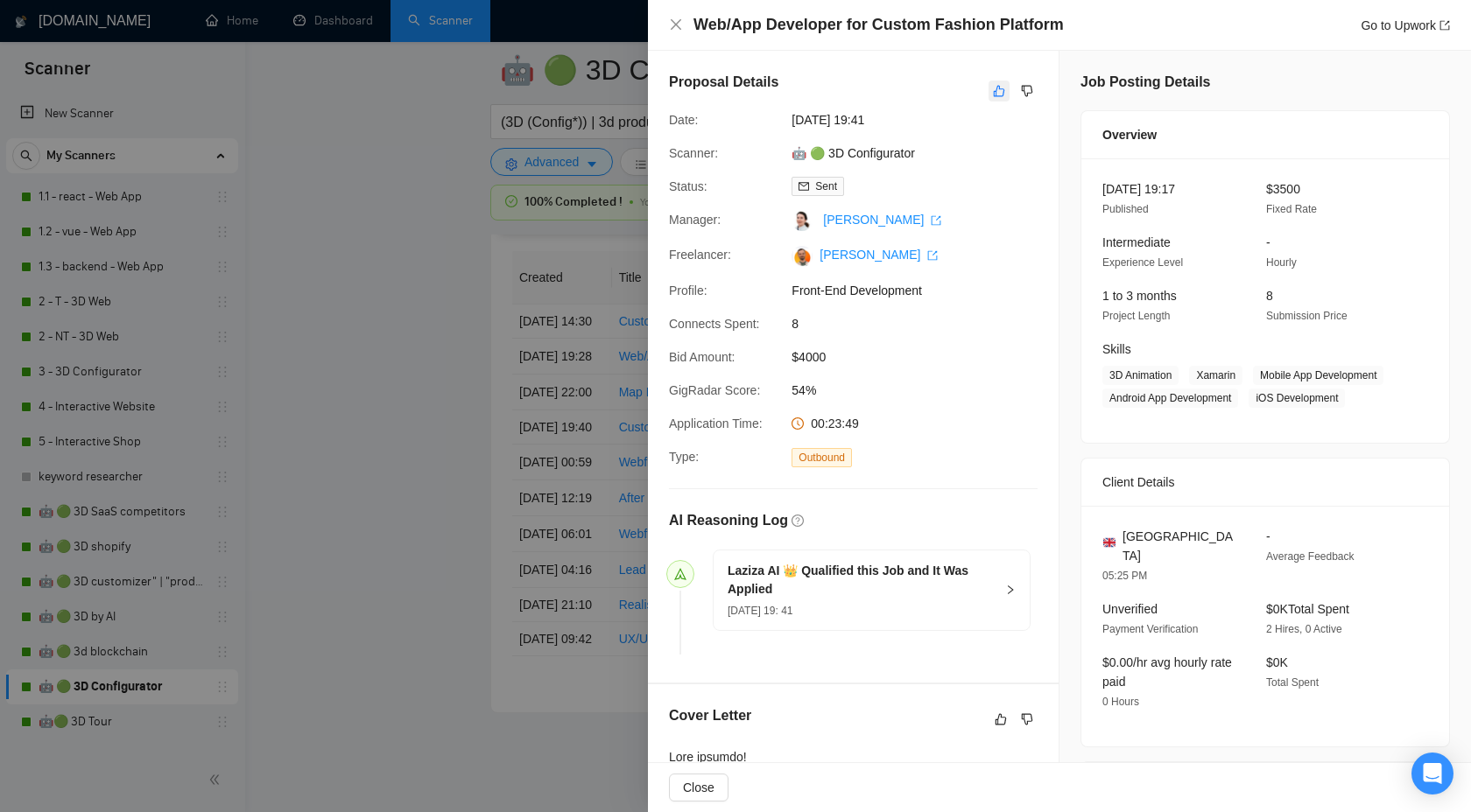
click at [1005, 89] on button "button" at bounding box center [999, 91] width 21 height 21
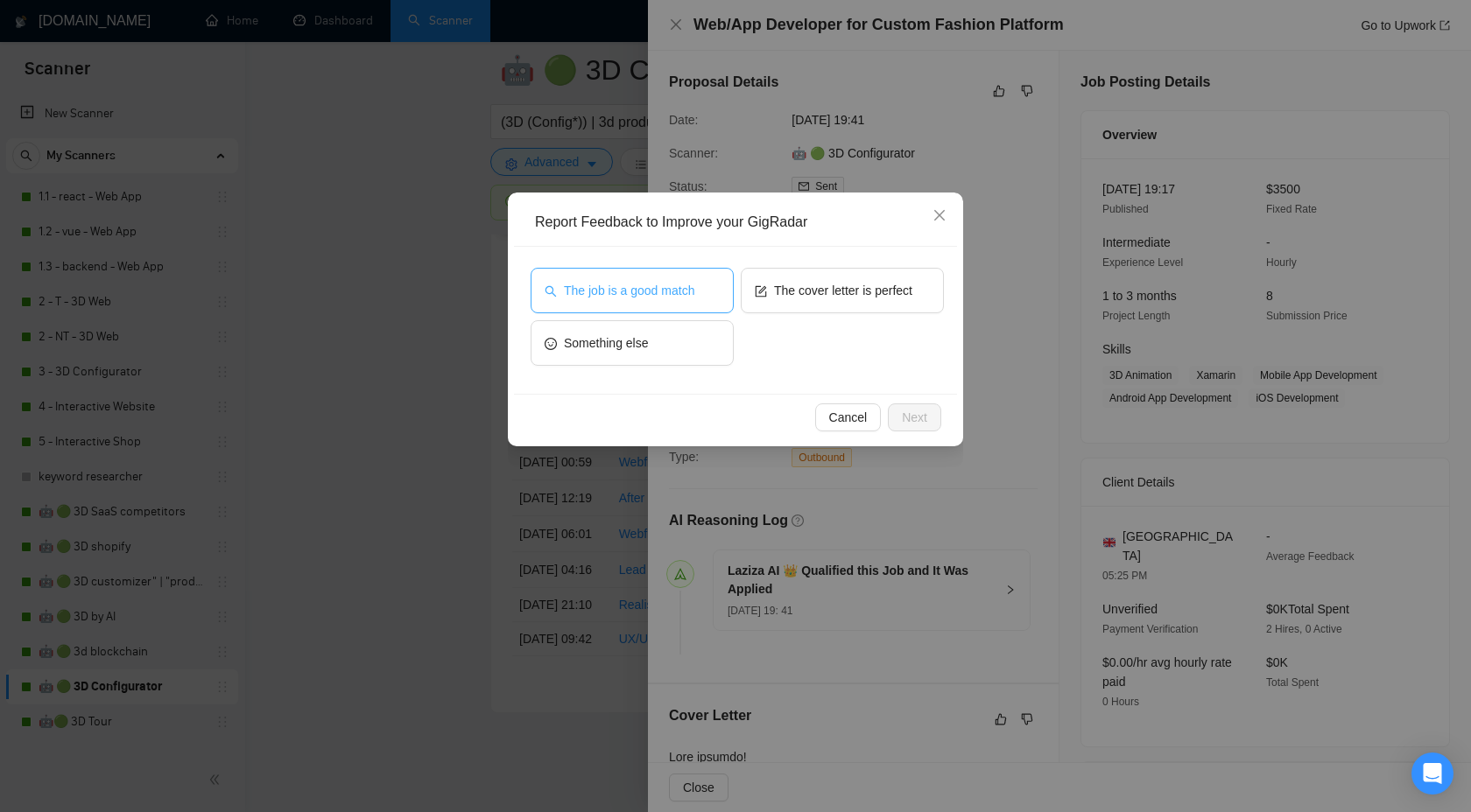
click at [655, 288] on span "The job is a good match" at bounding box center [629, 290] width 130 height 19
click at [910, 419] on span "Next" at bounding box center [914, 417] width 25 height 19
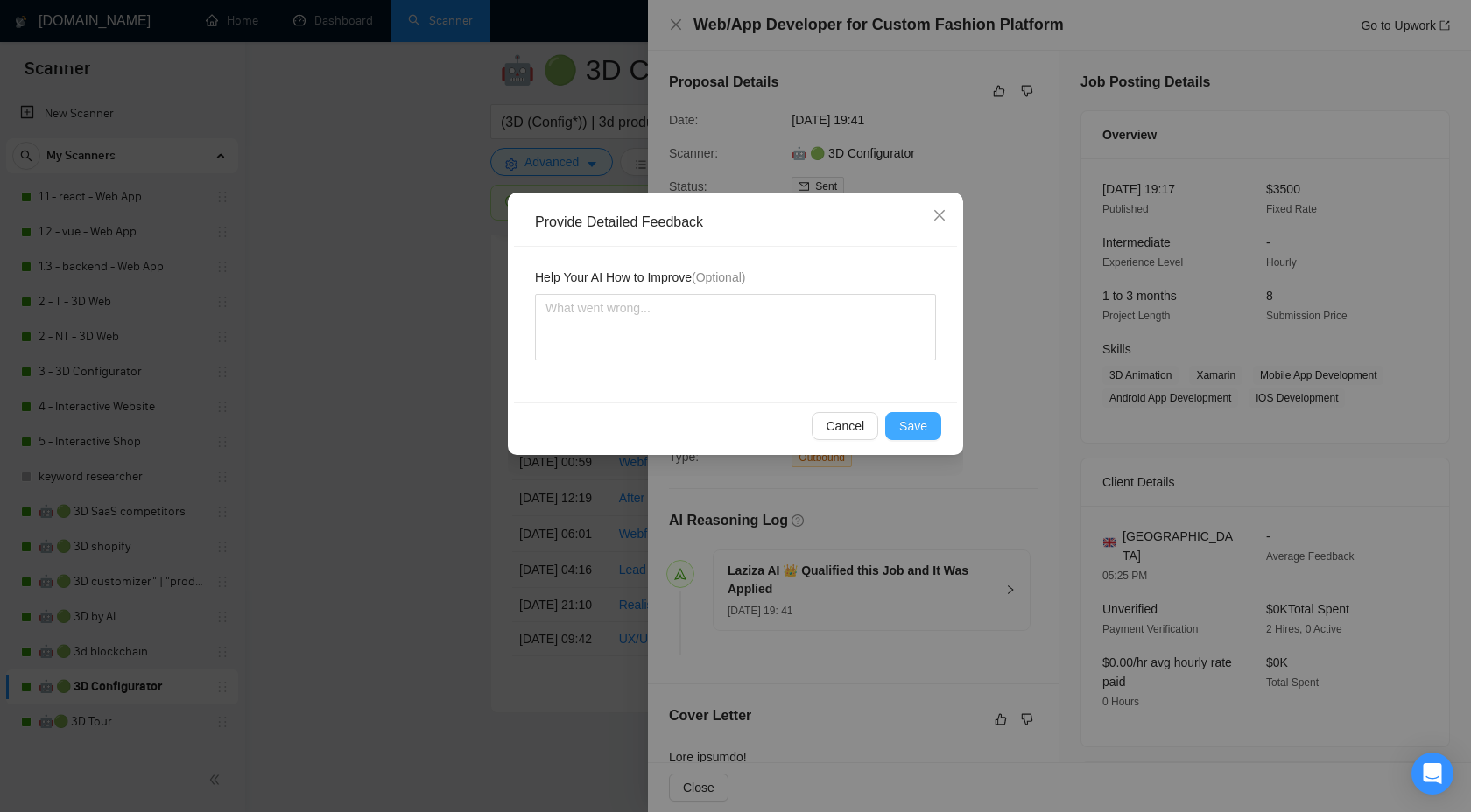
click at [900, 421] on span "Save" at bounding box center [913, 427] width 28 height 19
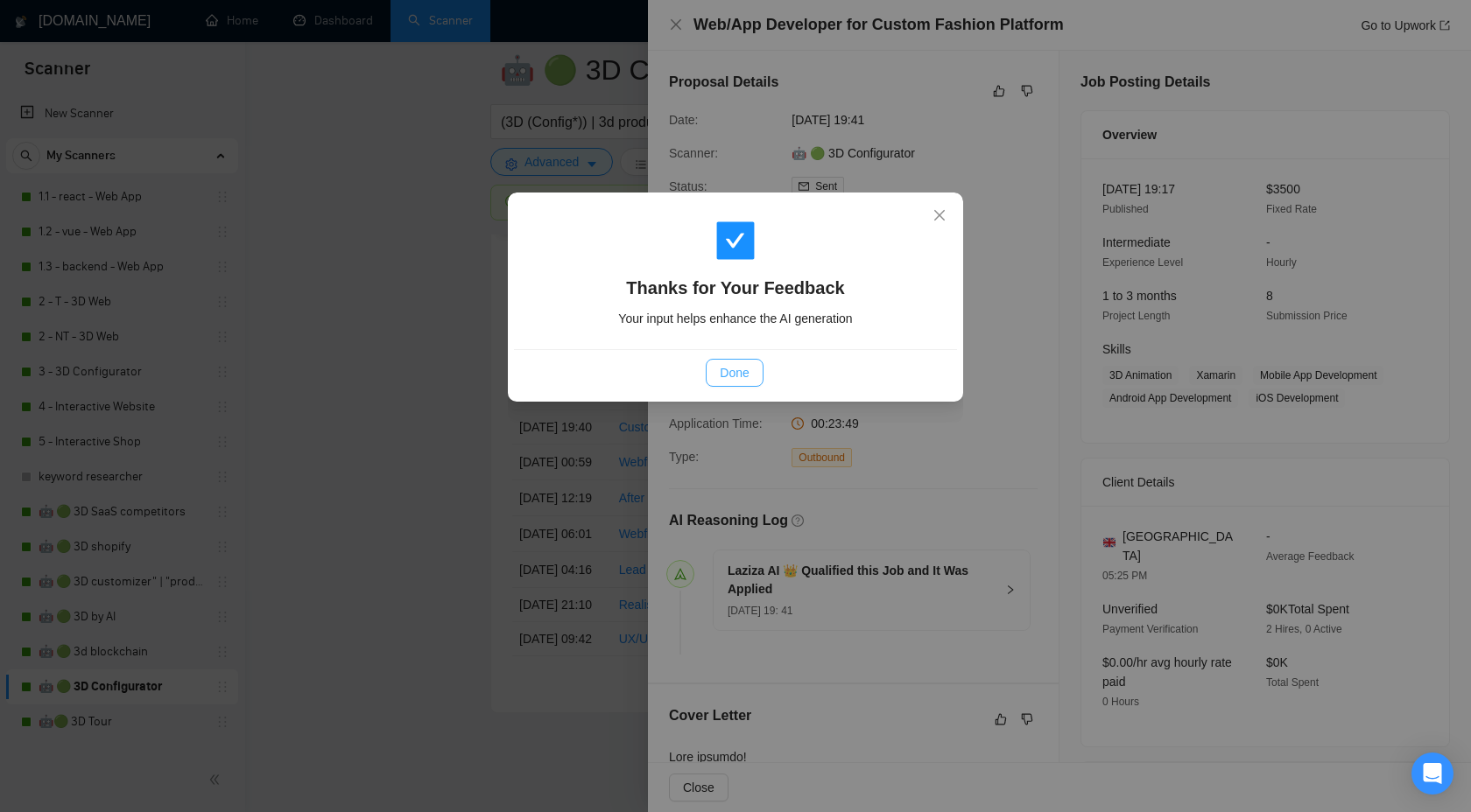
click at [714, 374] on button "Done" at bounding box center [734, 372] width 57 height 28
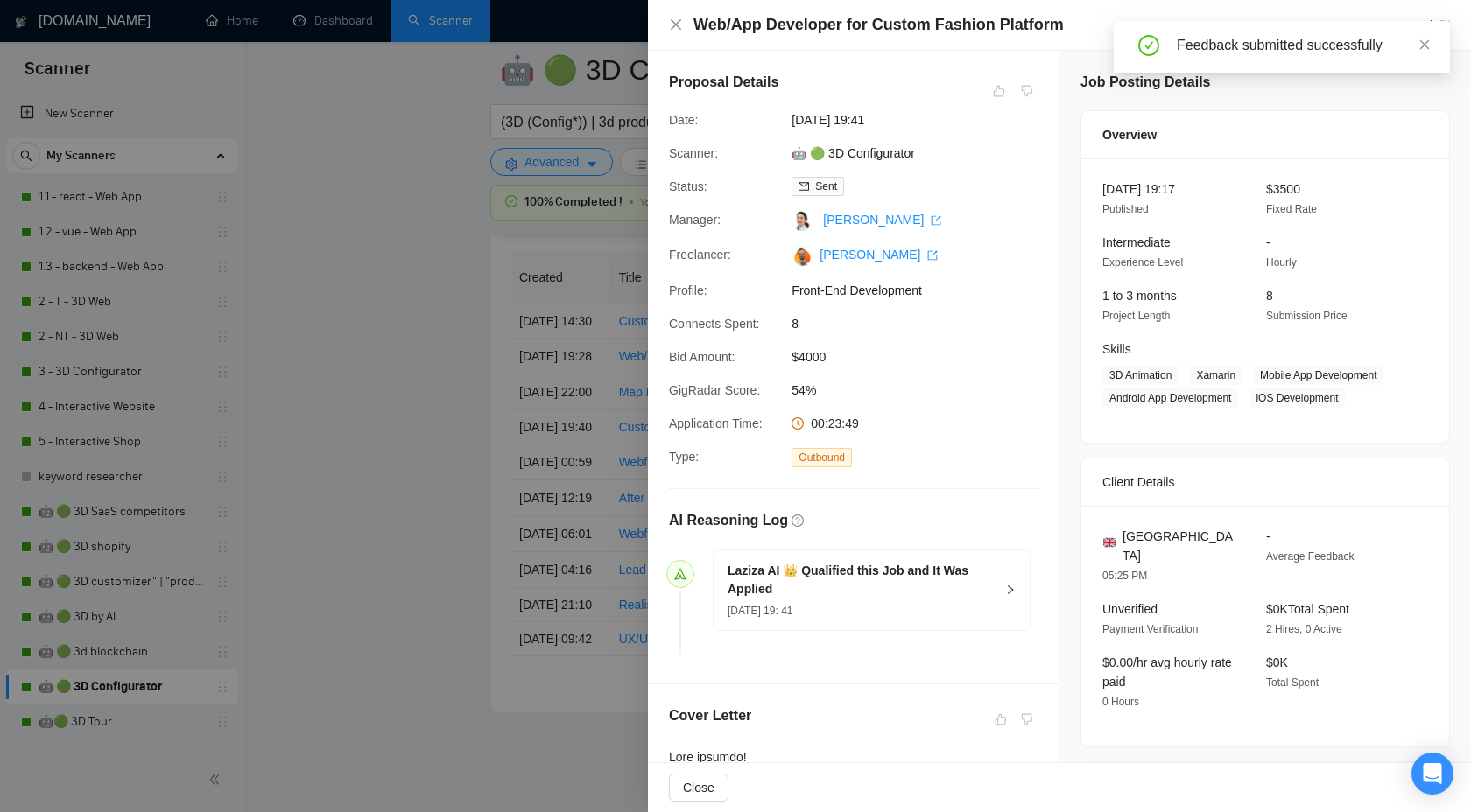
click at [476, 476] on div at bounding box center [736, 406] width 1471 height 812
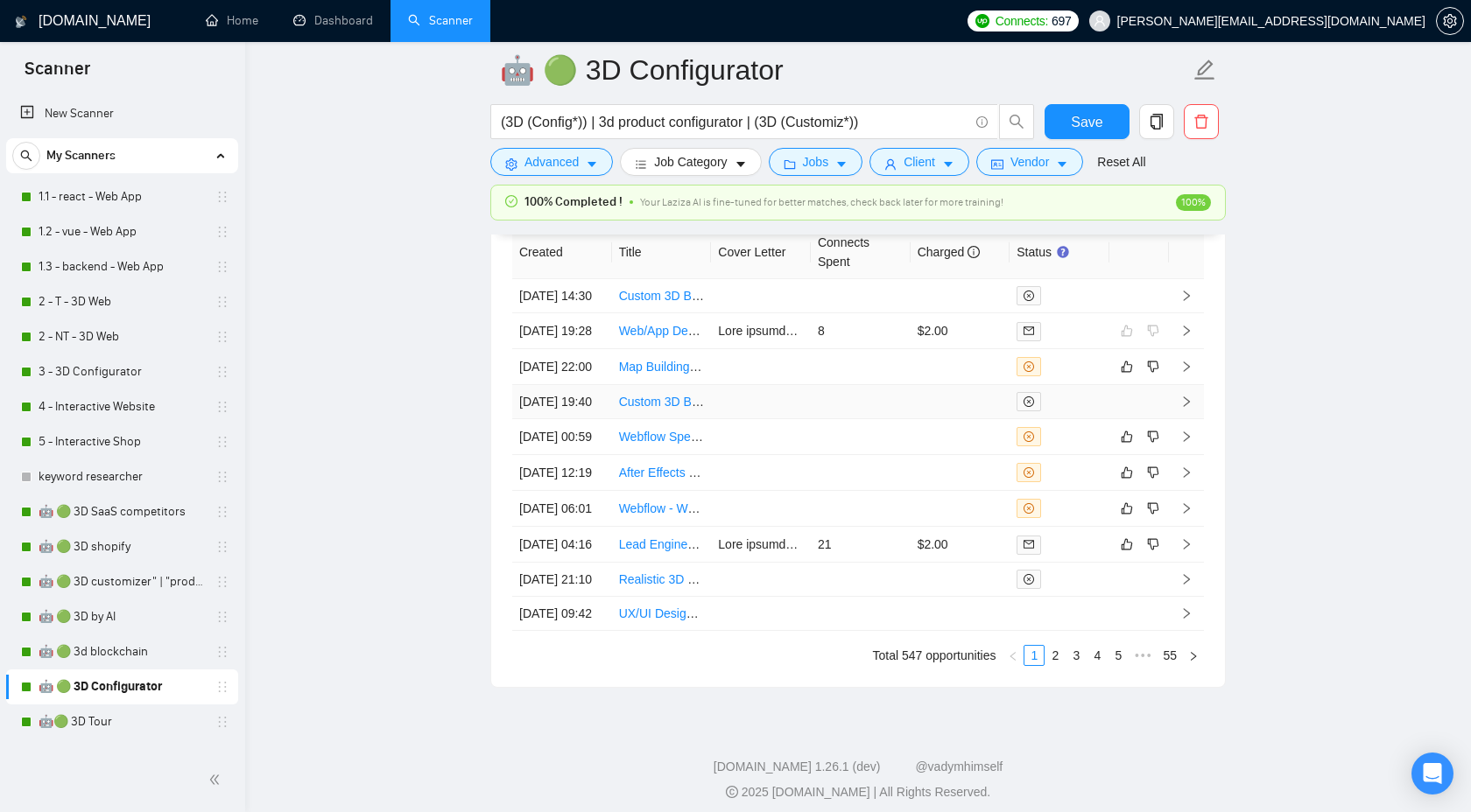
scroll to position [4771, 0]
click at [1186, 369] on icon "right" at bounding box center [1186, 363] width 12 height 12
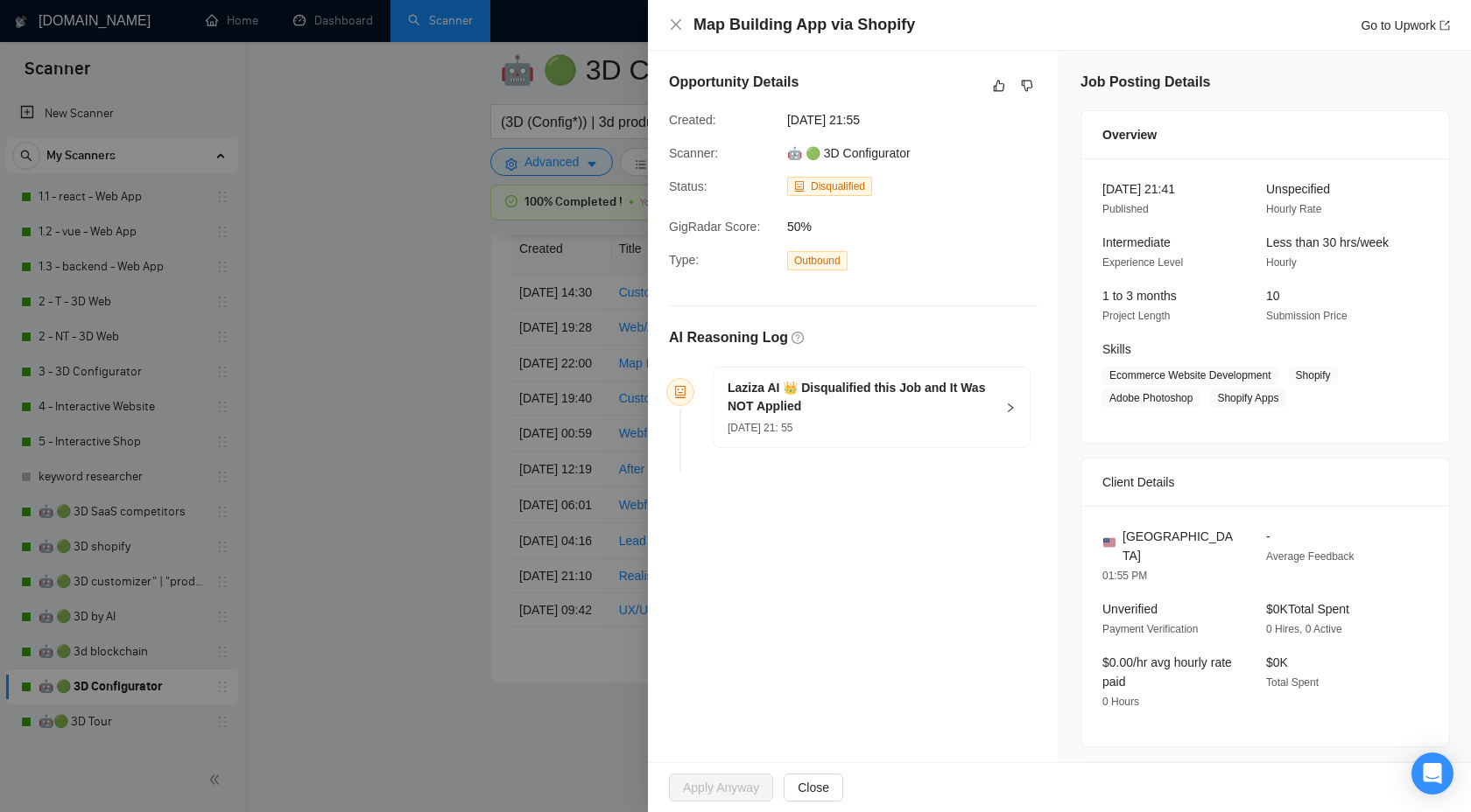
click at [998, 407] on div "Laziza AI 👑 Disqualified this Job and It Was NOT Applied 29 Sep, 2025 21: 55" at bounding box center [872, 406] width 316 height 80
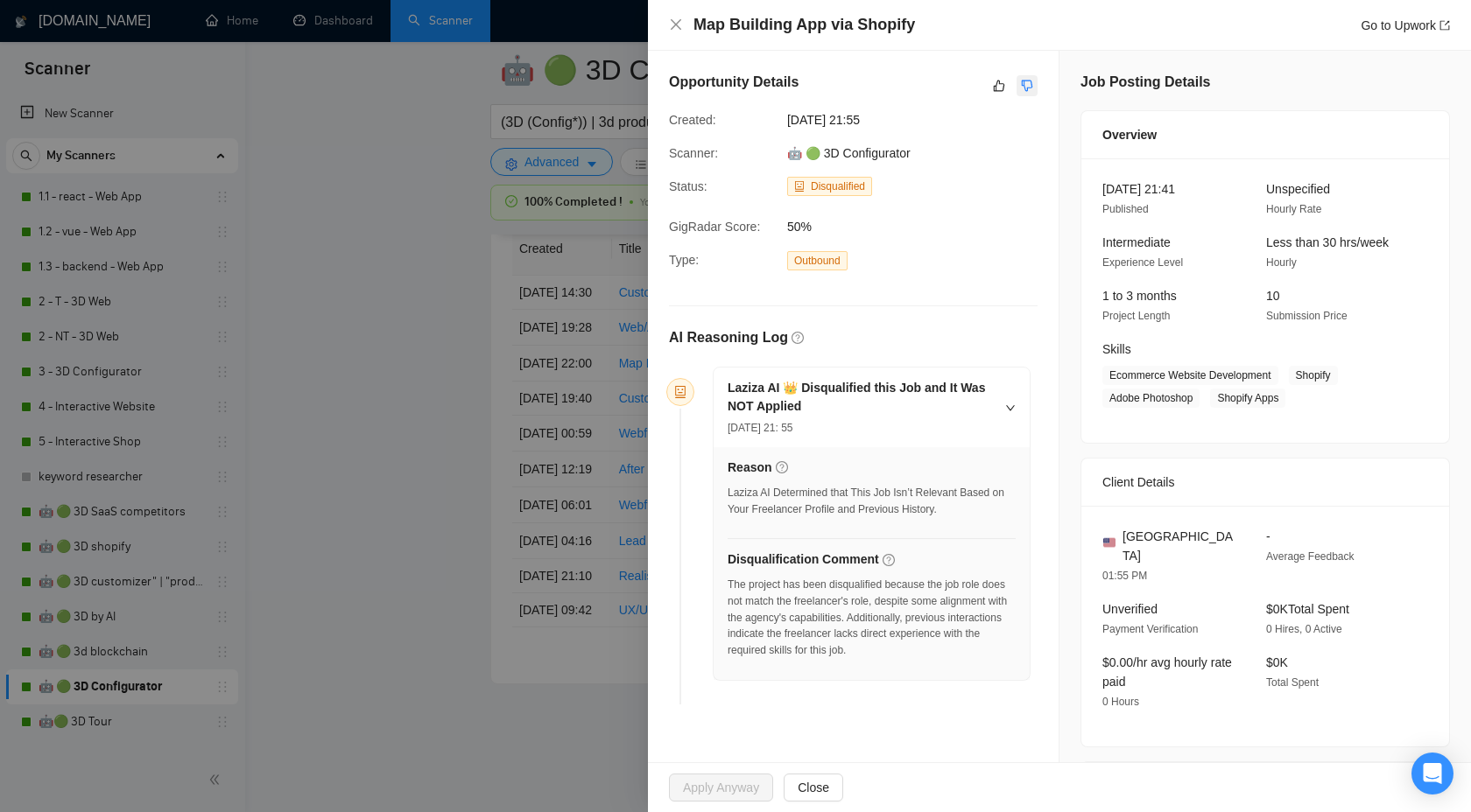
click at [1023, 85] on icon "dislike" at bounding box center [1028, 86] width 12 height 12
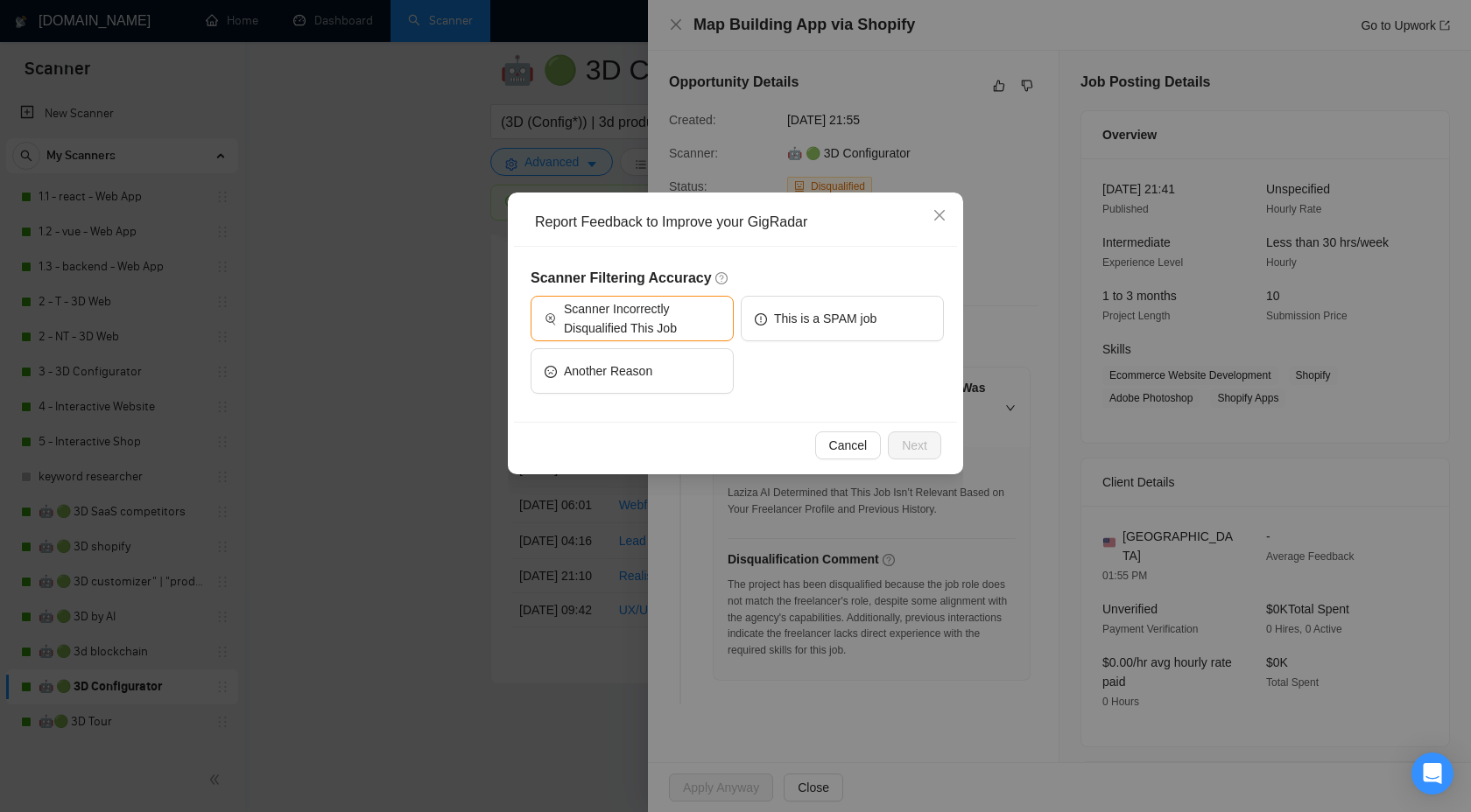
click at [931, 183] on div "Report Feedback to Improve your GigRadar Scanner Filtering Accuracy Scanner Inc…" at bounding box center [736, 406] width 1471 height 812
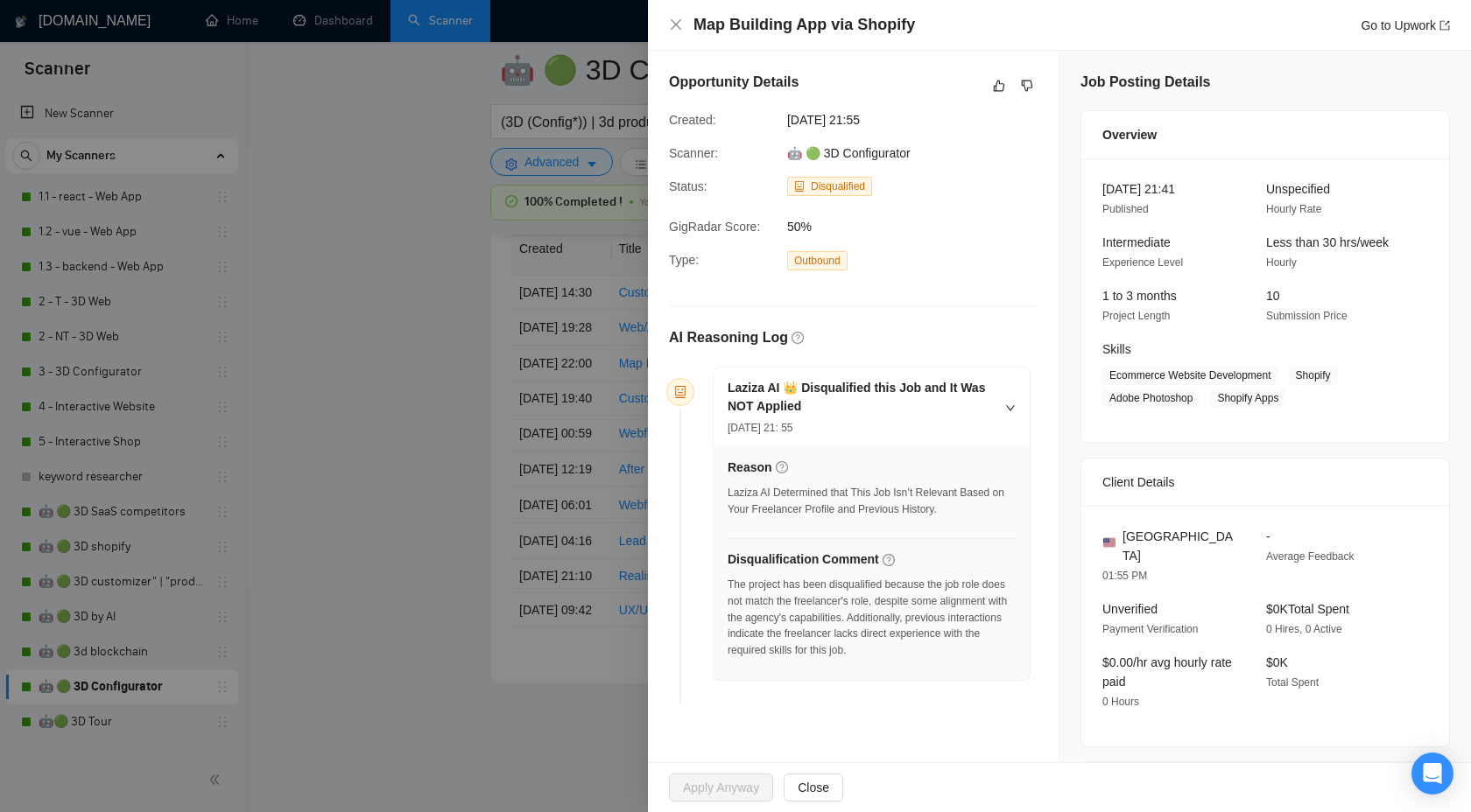
click at [774, 46] on div "Map Building App via Shopify Go to Upwork" at bounding box center [1060, 25] width 823 height 51
click at [784, 25] on h4 "Map Building App via Shopify" at bounding box center [804, 25] width 222 height 22
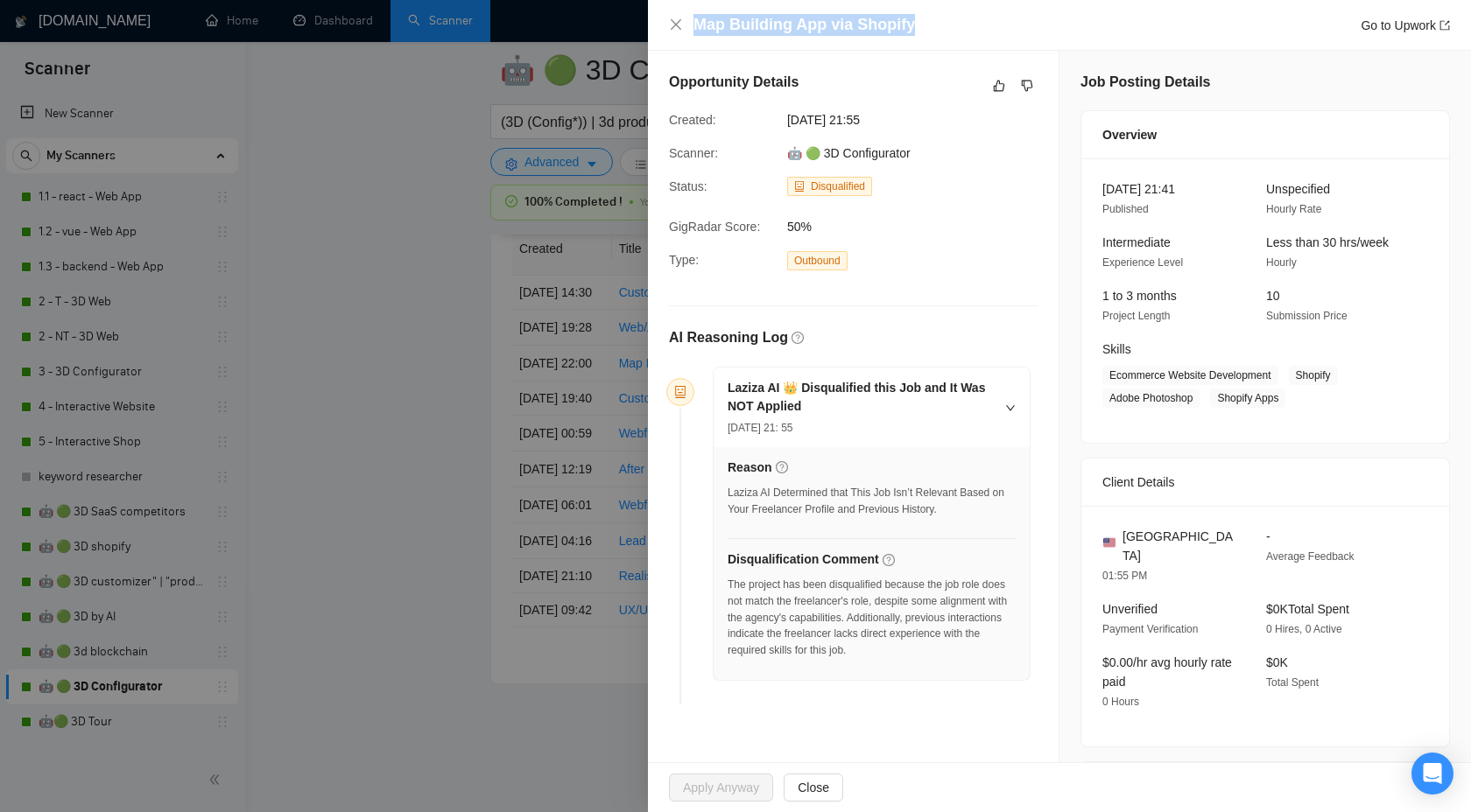
copy h4 "Map Building App via Shopify"
click at [1022, 76] on button "button" at bounding box center [1027, 86] width 21 height 21
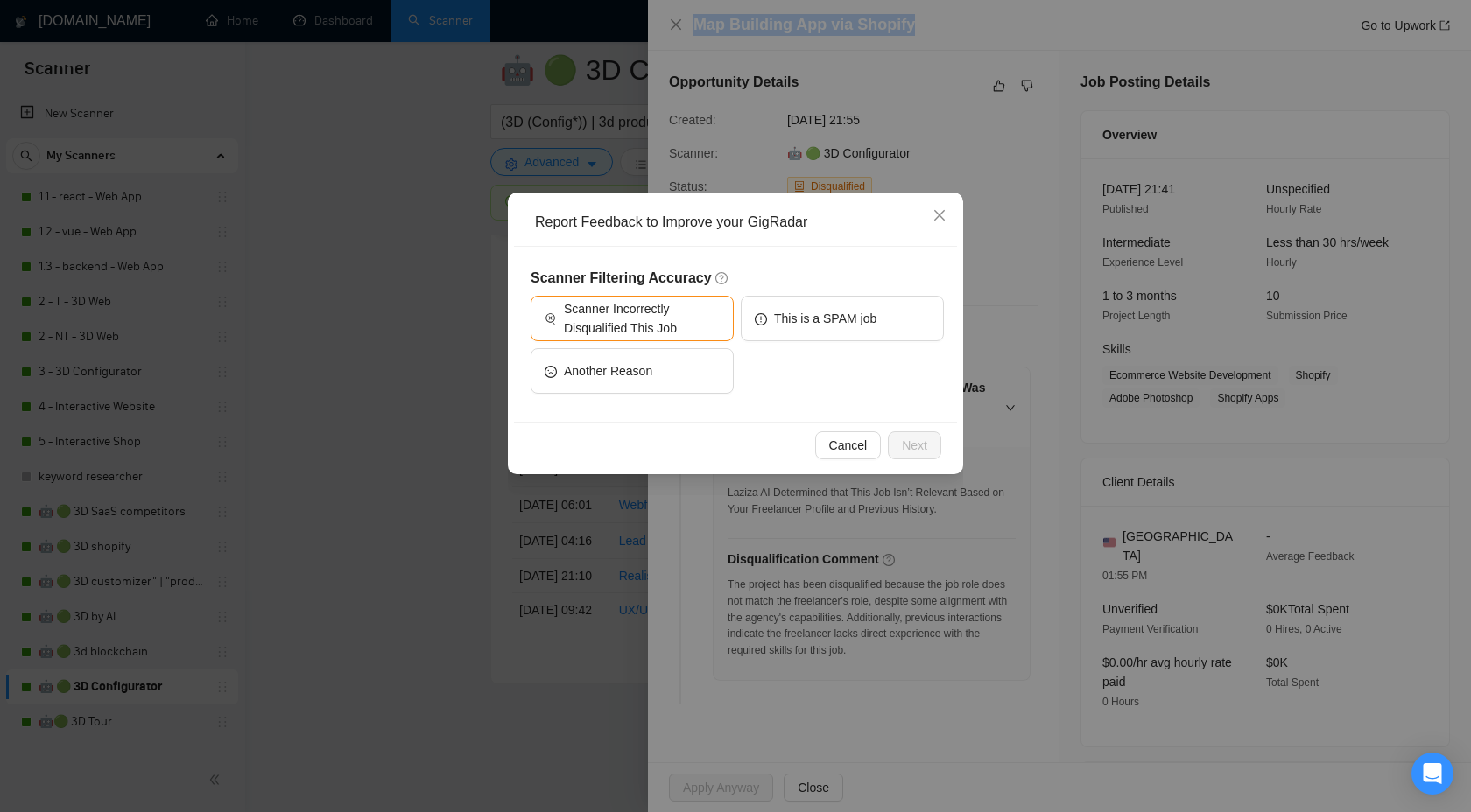
click at [647, 288] on h5 "Scanner Filtering Accuracy" at bounding box center [736, 278] width 413 height 21
click at [650, 318] on span "Scanner Incorrectly Disqualified This Job" at bounding box center [642, 318] width 156 height 38
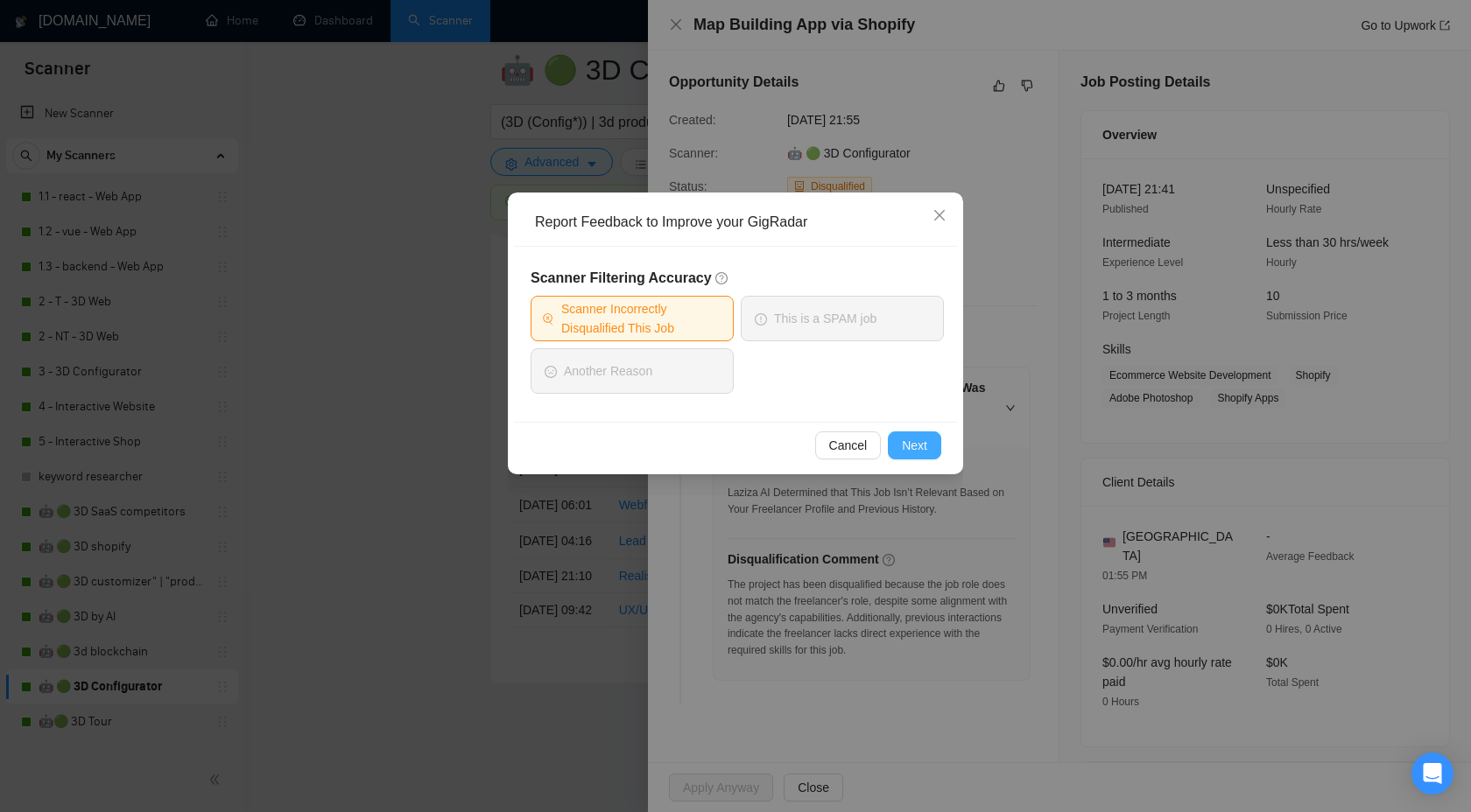
click at [936, 444] on button "Next" at bounding box center [915, 445] width 54 height 28
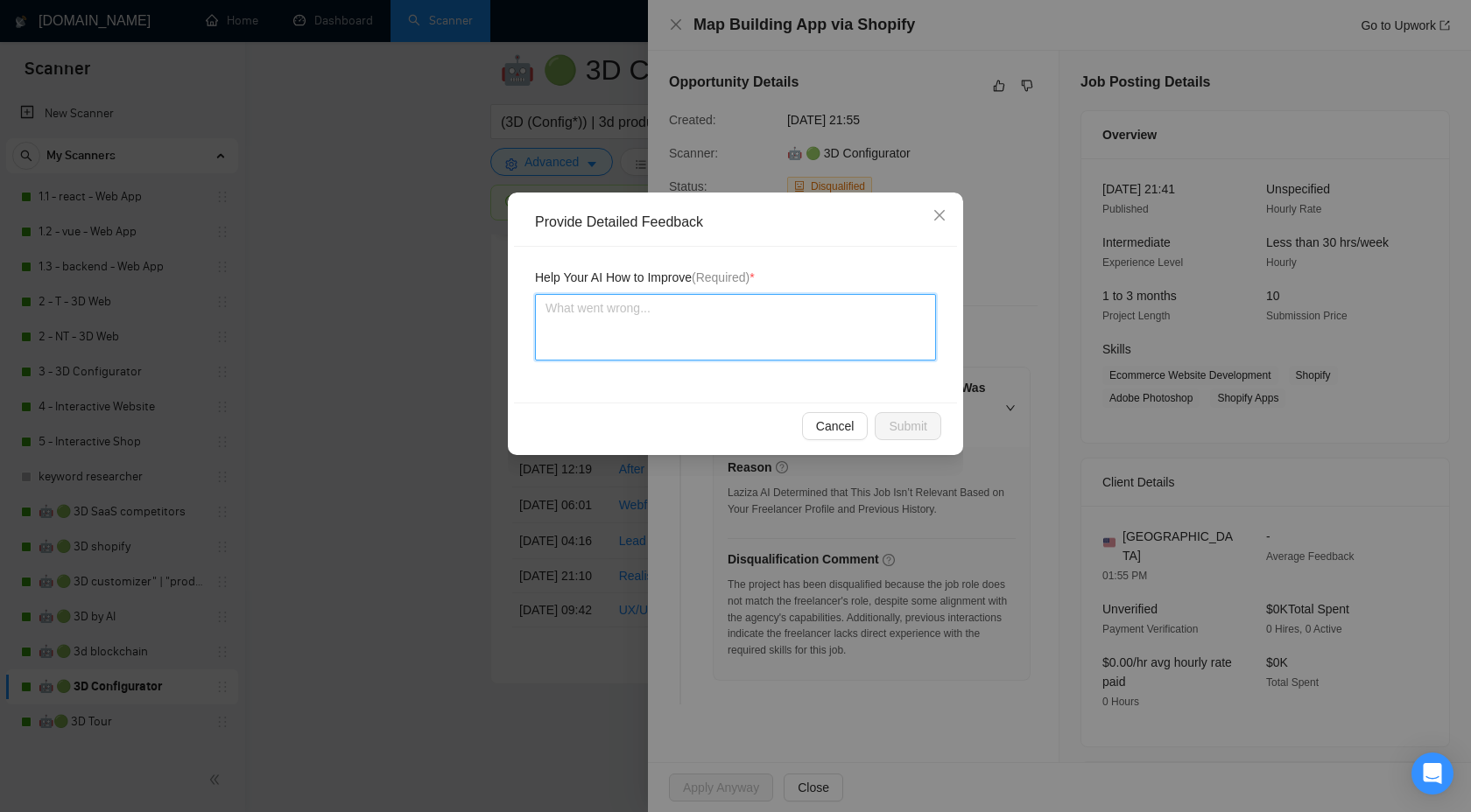
click at [732, 340] on textarea at bounding box center [736, 327] width 401 height 66
paste textarea "Map Building App via Shopify"
type textarea "Map Building App via Shopify"
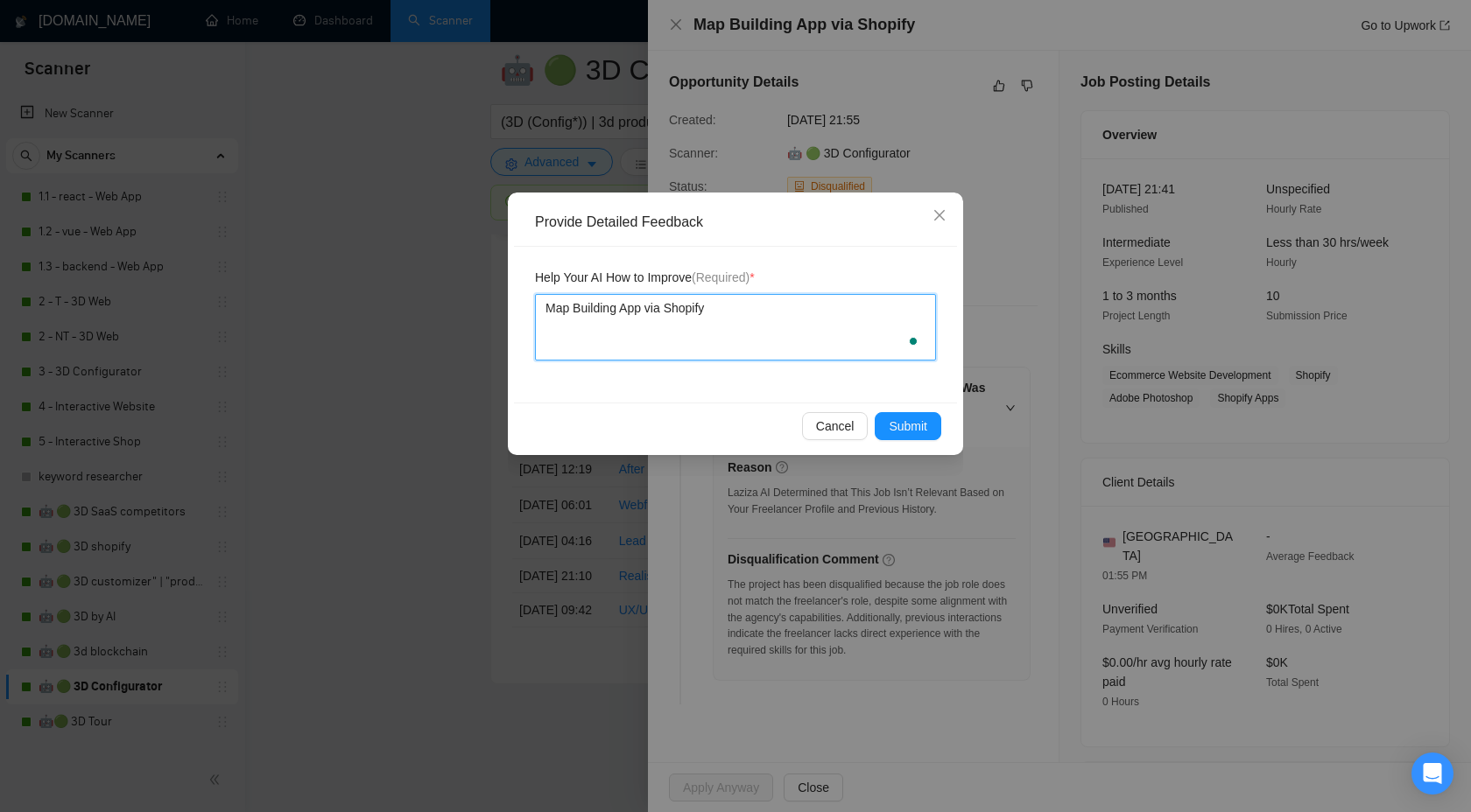
type textarea "Map Building App via Shopify"
type textarea "Map Building App via Shopify it"
type textarea "Map Building App via Shopify its"
type textarea "Map Building App via Shopify its v"
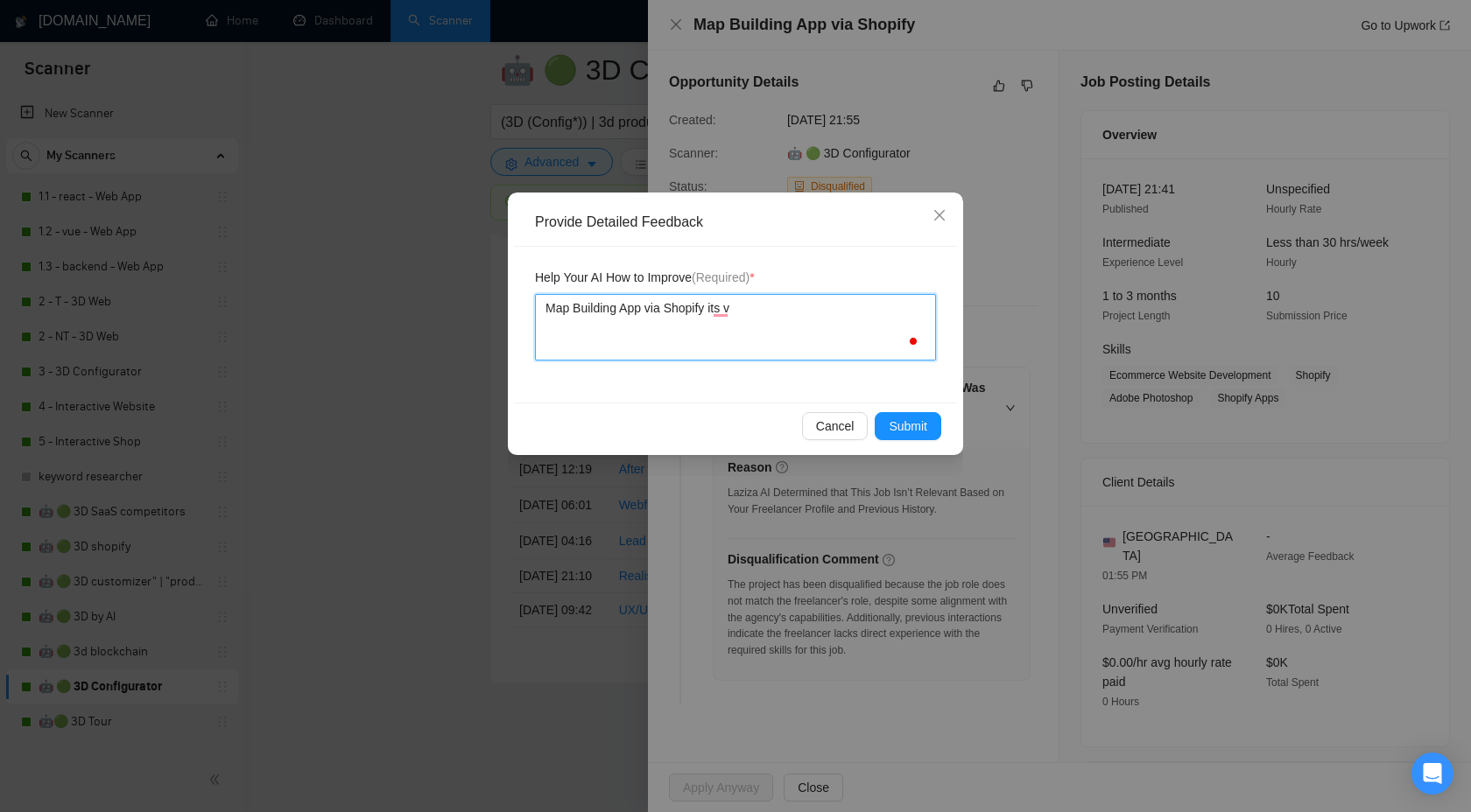
type textarea "Map Building App via Shopify its very"
type textarea "Map Building App via Shopify its very i"
type textarea "Map Building App via Shopify its very in"
type textarea "Map Building App via Shopify its very int"
type textarea "Map Building App via Shopify its very interesting"
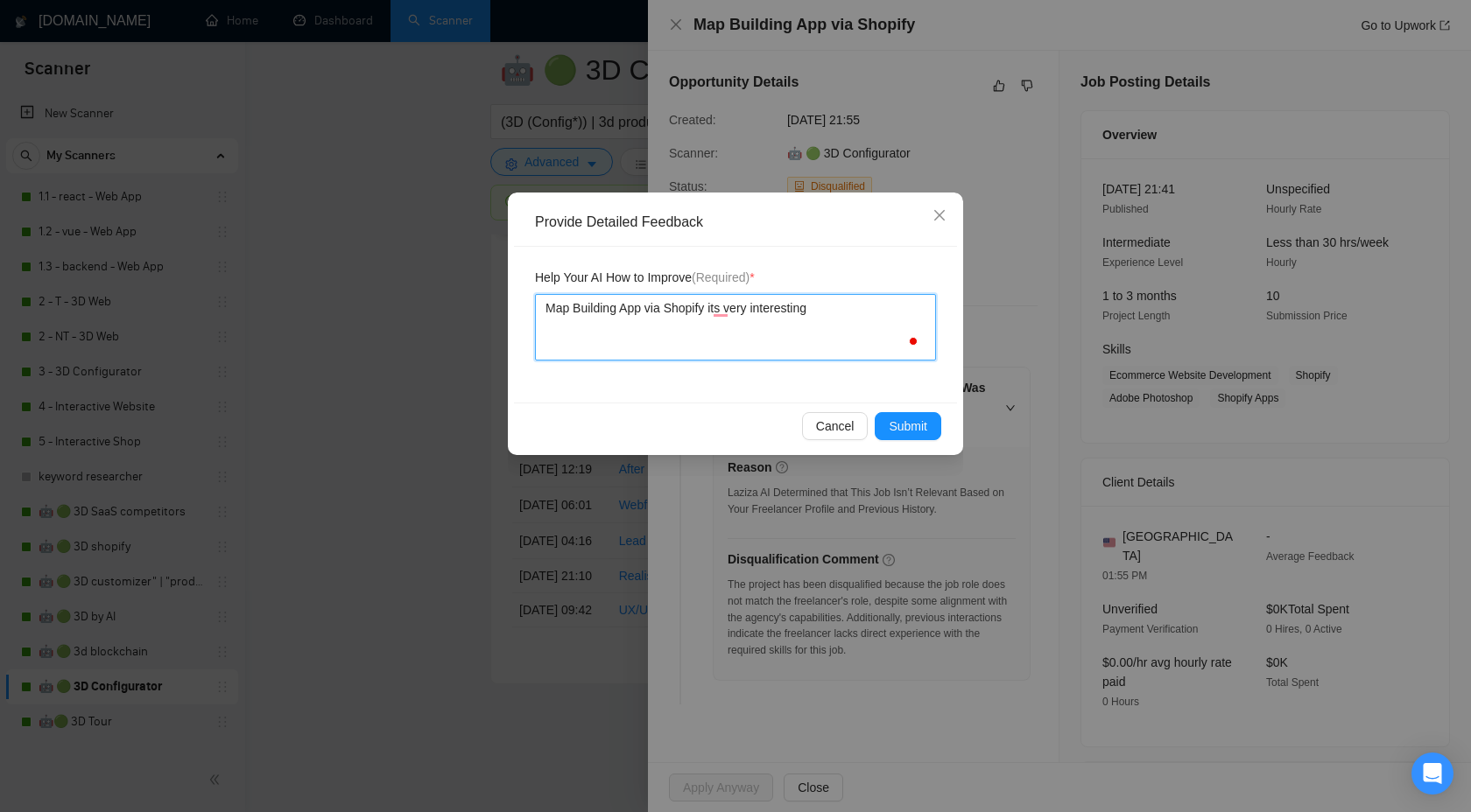
type textarea "Map Building App via Shopify its very interesting p"
type textarea "Map Building App via Shopify its very interesting pt"
type textarea "Map Building App via Shopify its very interesting pto"
type textarea "Map Building App via Shopify its very interesting pt"
type textarea "Map Building App via Shopify its very interesting p"
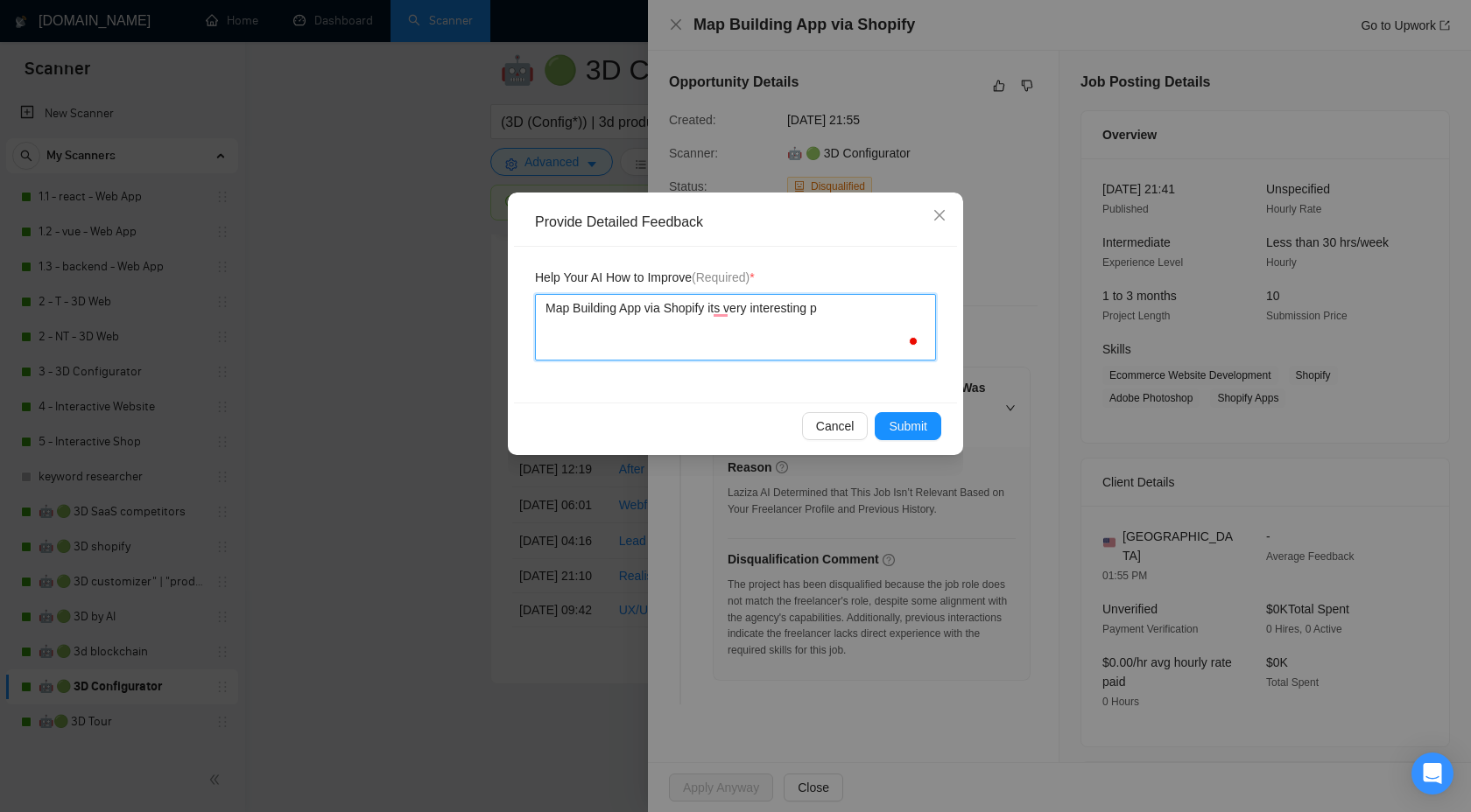
type textarea "Map Building App via Shopify its very interesting pr"
type textarea "Map Building App via Shopify its very interesting pro"
type textarea "Map Building App via Shopify its very interesting proj"
type textarea "Map Building App via Shopify its very interesting project"
type textarea "Map Building App via Shopify its very interesting project f"
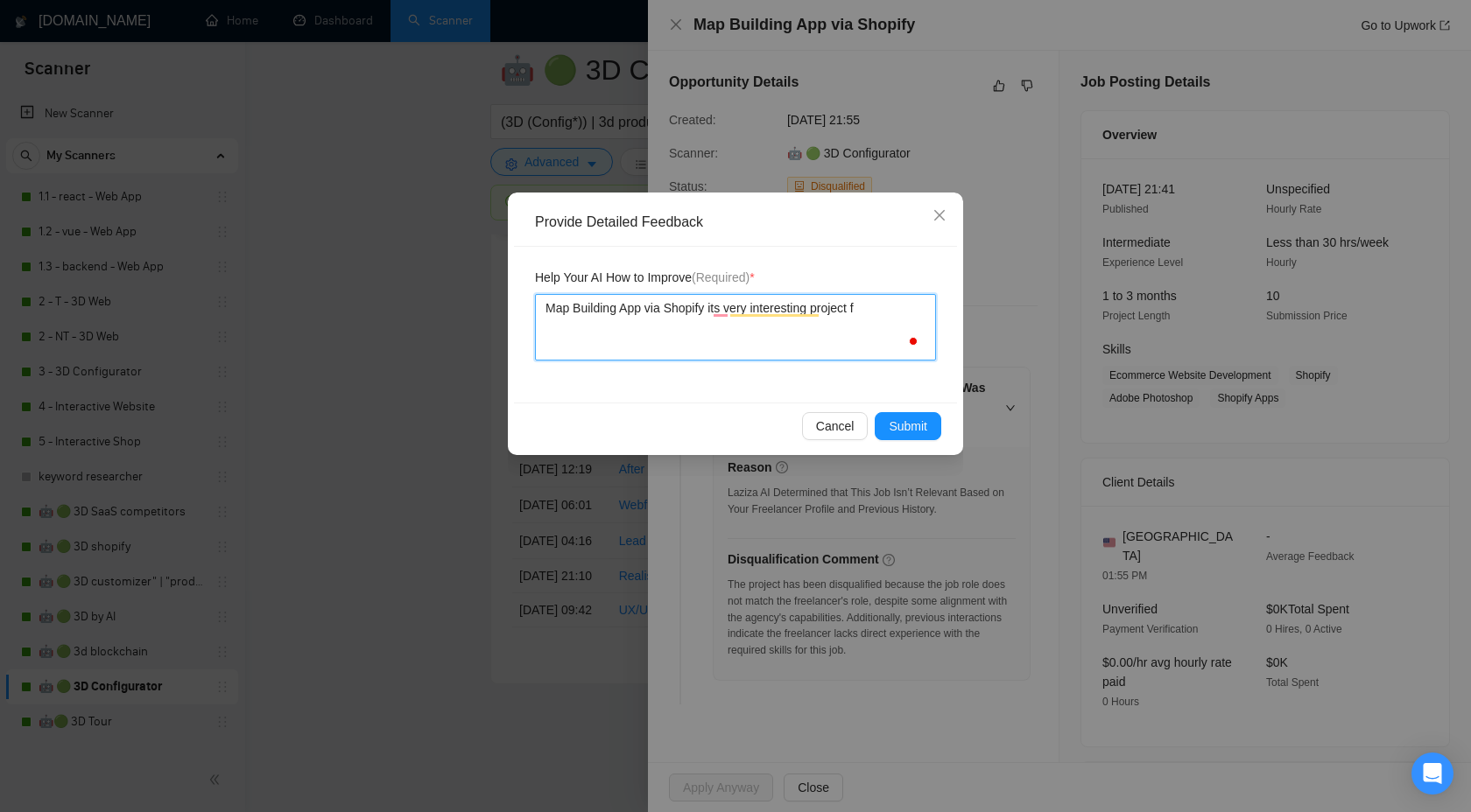
type textarea "Map Building App via Shopify its very interesting project fo"
type textarea "Map Building App via Shopify its very interesting project for"
type textarea "Map Building App via Shopify its very interesting project for u"
type textarea "Map Building App via Shopify its very interesting project for us"
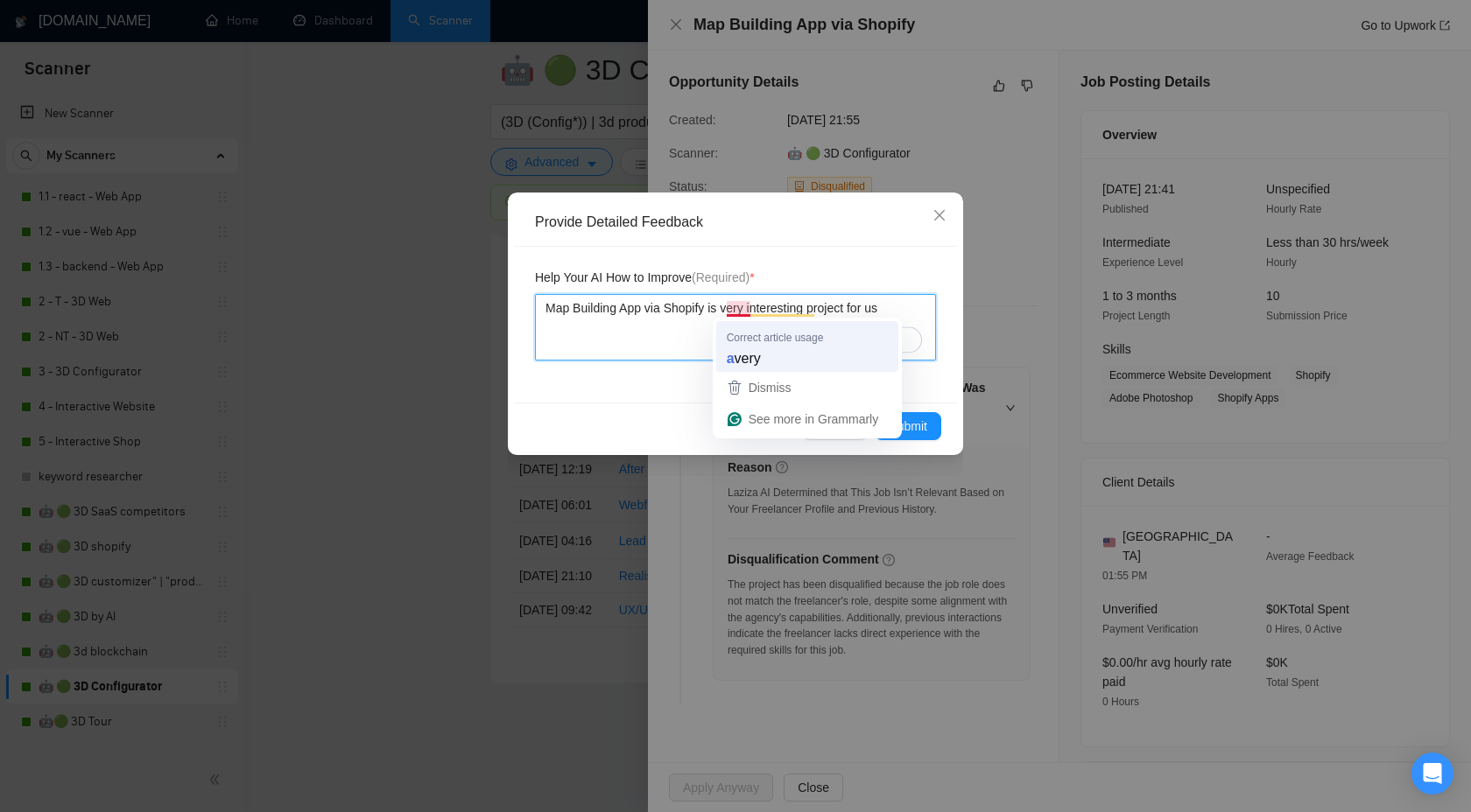
type textarea "Map Building App via Shopify is very interesting project for us"
type textarea "Map Building App via Shopify is va ery interesting project for us"
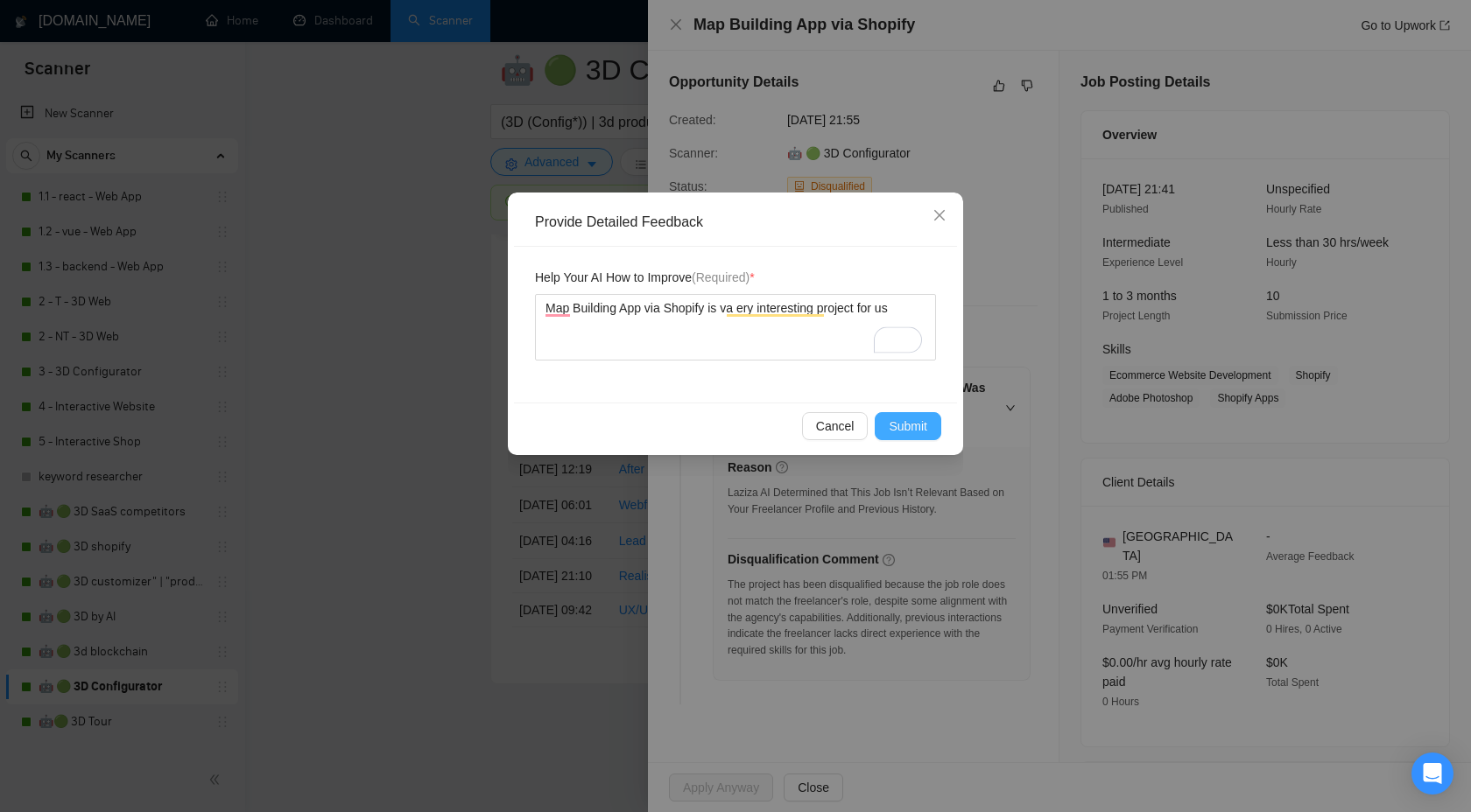
click at [893, 419] on span "Submit" at bounding box center [908, 427] width 38 height 19
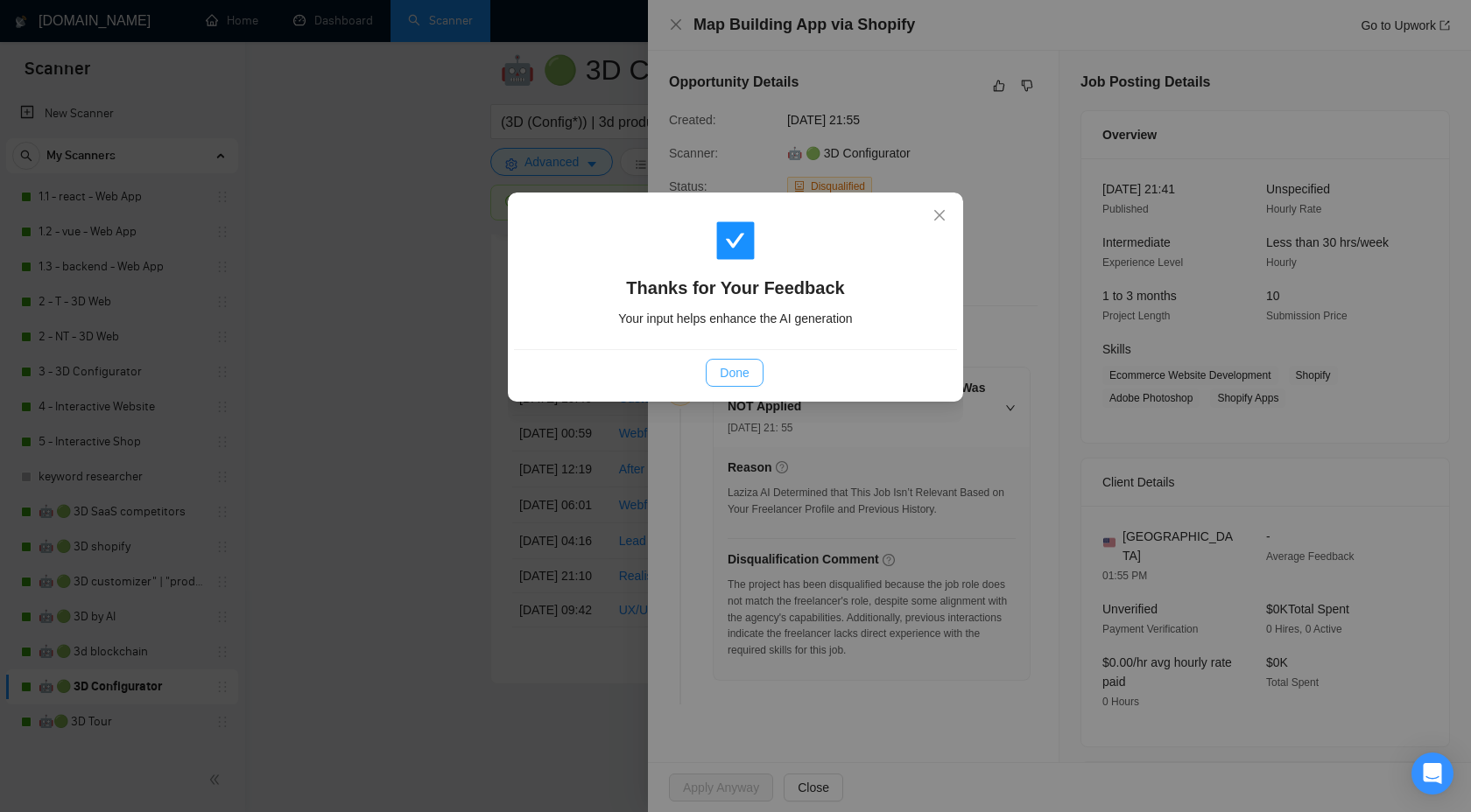
click at [717, 376] on button "Done" at bounding box center [734, 372] width 57 height 28
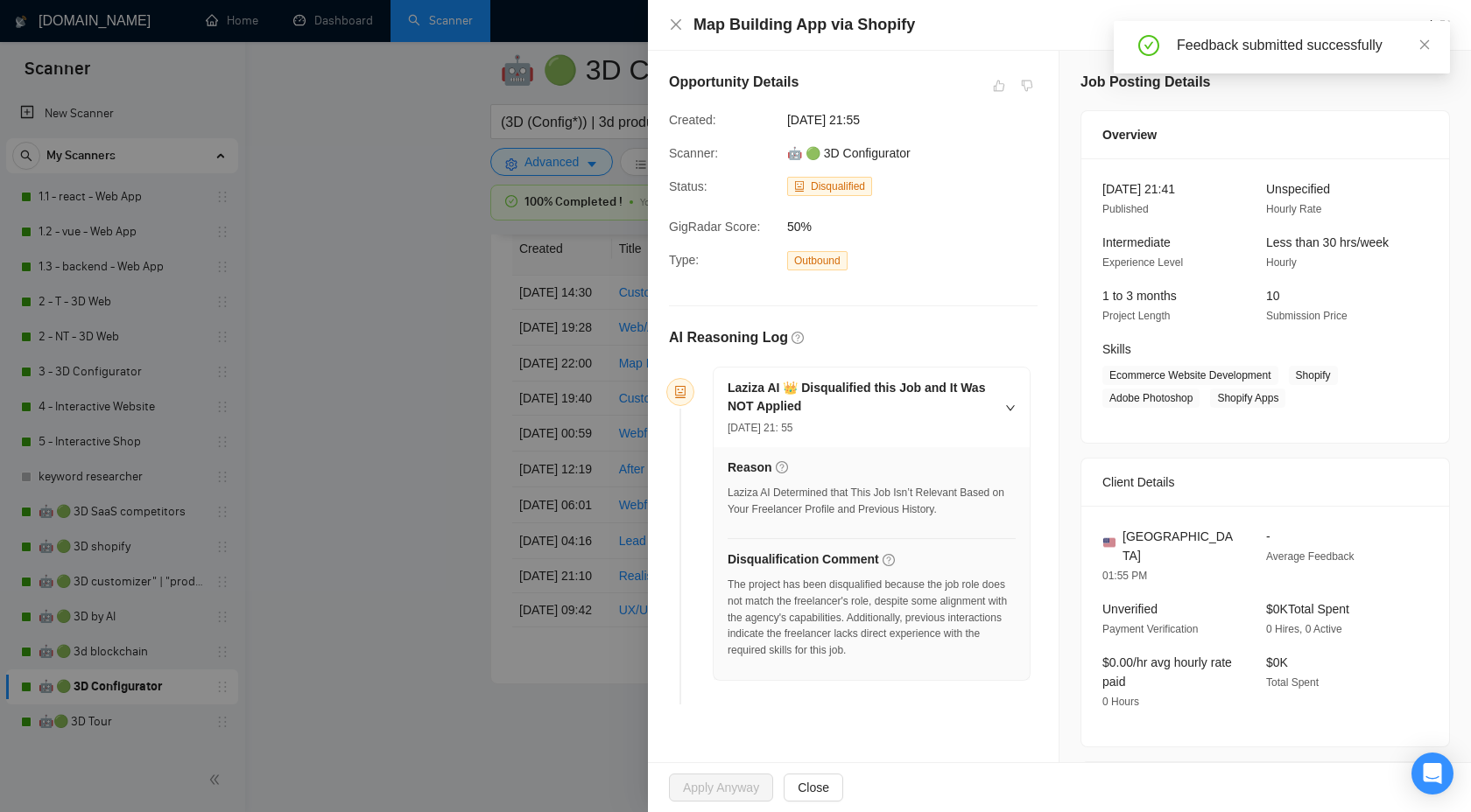
click at [472, 363] on div at bounding box center [736, 406] width 1471 height 812
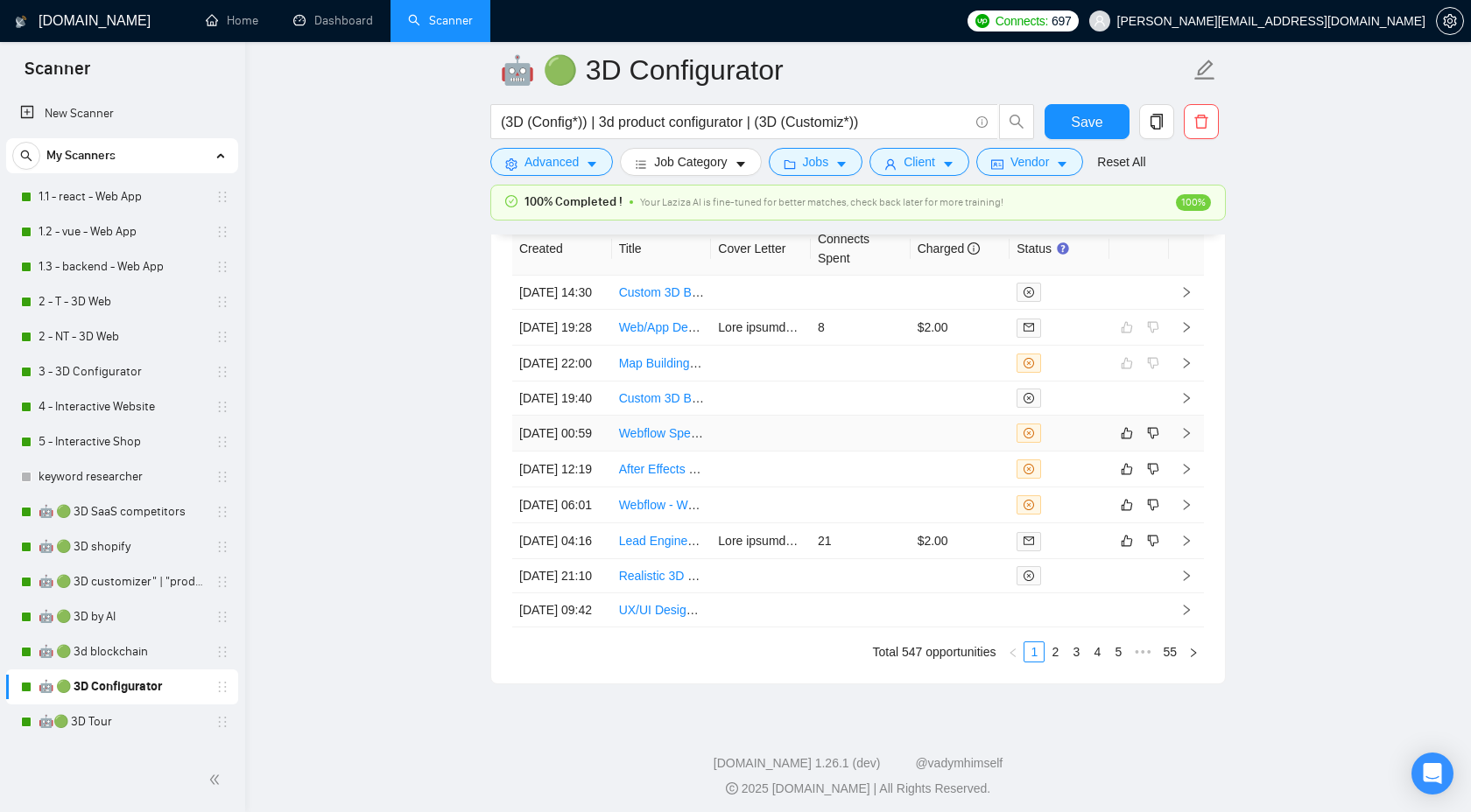
click at [1188, 438] on icon "right" at bounding box center [1186, 432] width 6 height 11
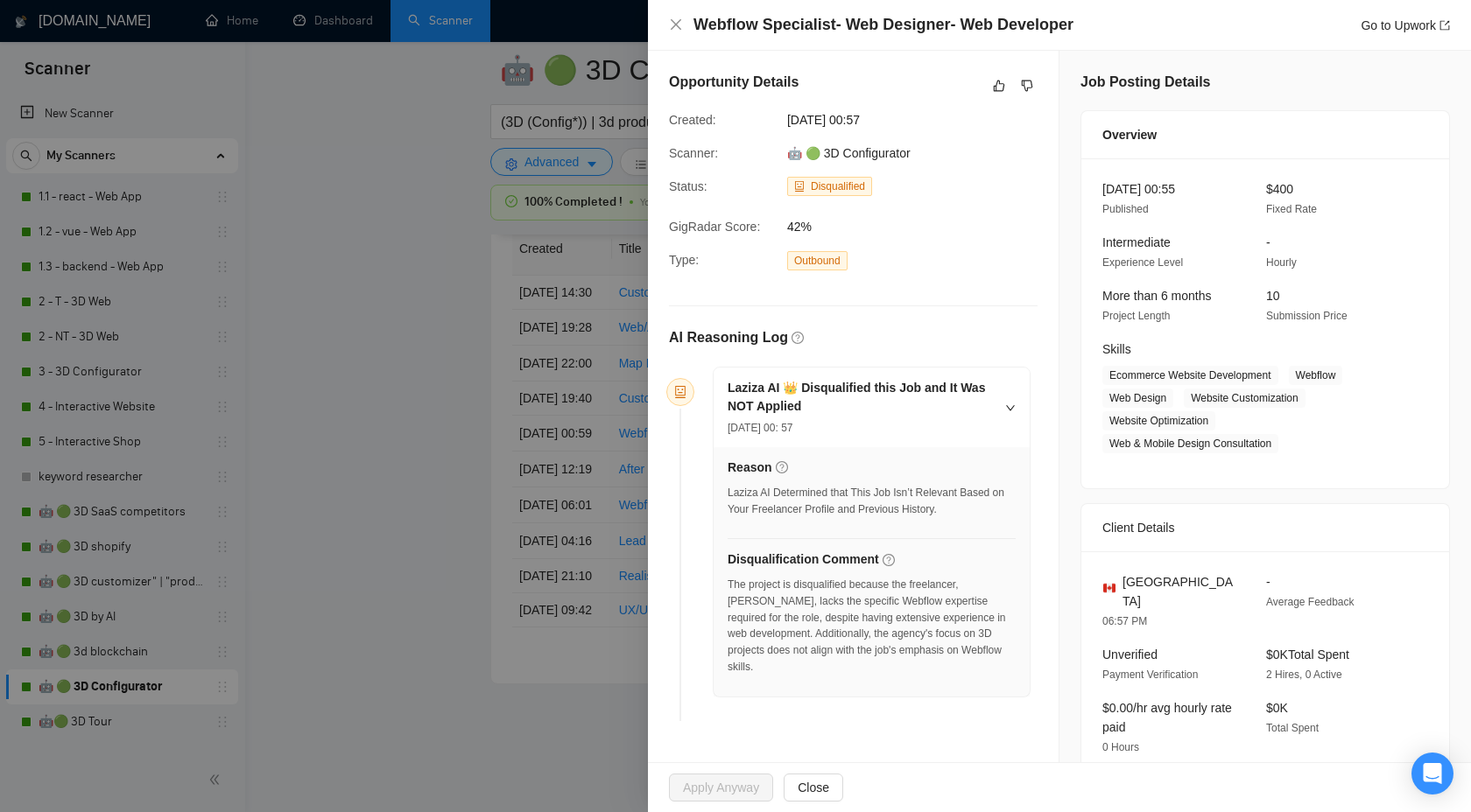
click at [922, 26] on h4 "Webflow Specialist- Web Designer- Web Developer" at bounding box center [883, 25] width 380 height 22
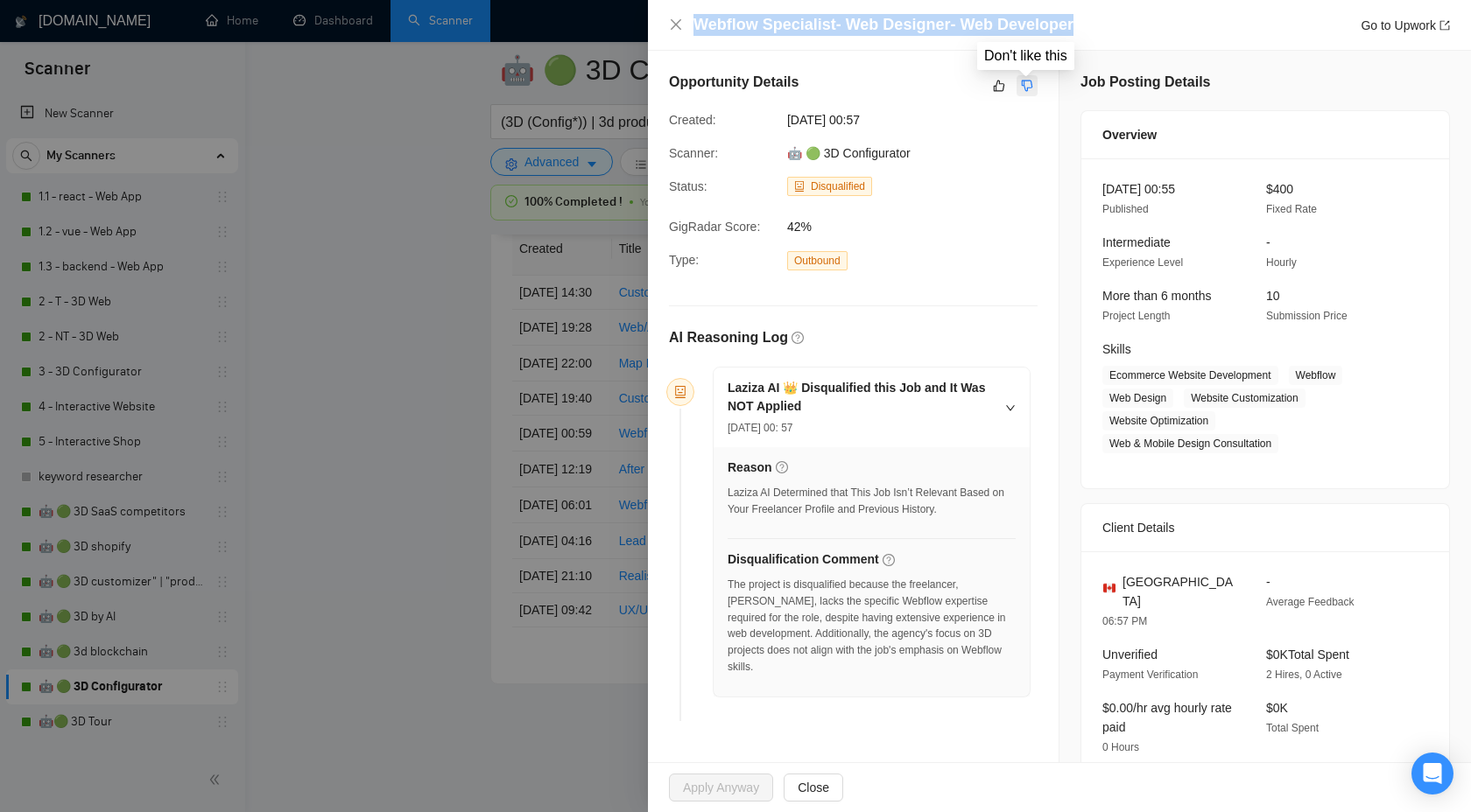
click at [1028, 84] on icon "dislike" at bounding box center [1027, 85] width 12 height 14
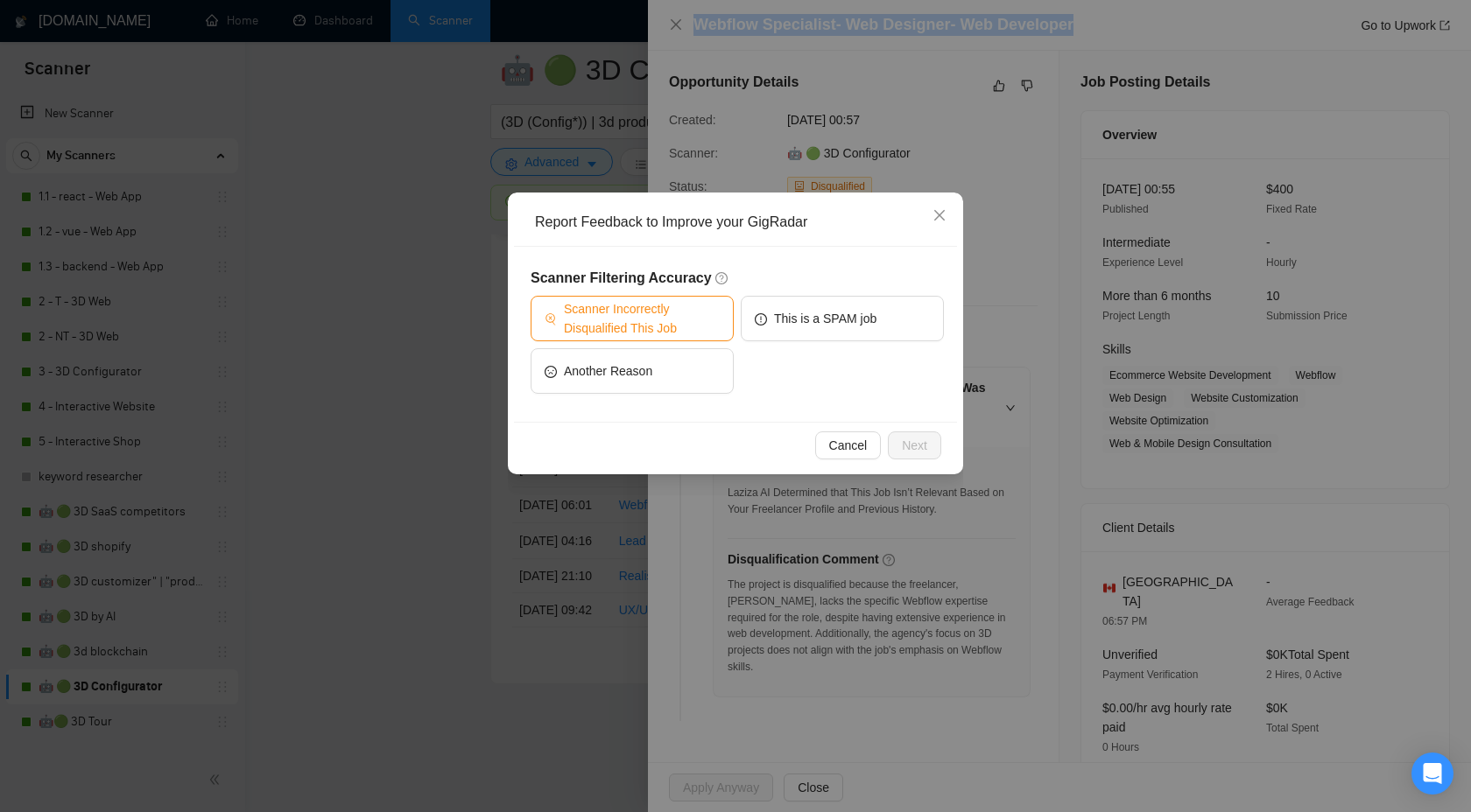
click at [690, 336] on span "Scanner Incorrectly Disqualified This Job" at bounding box center [642, 318] width 156 height 38
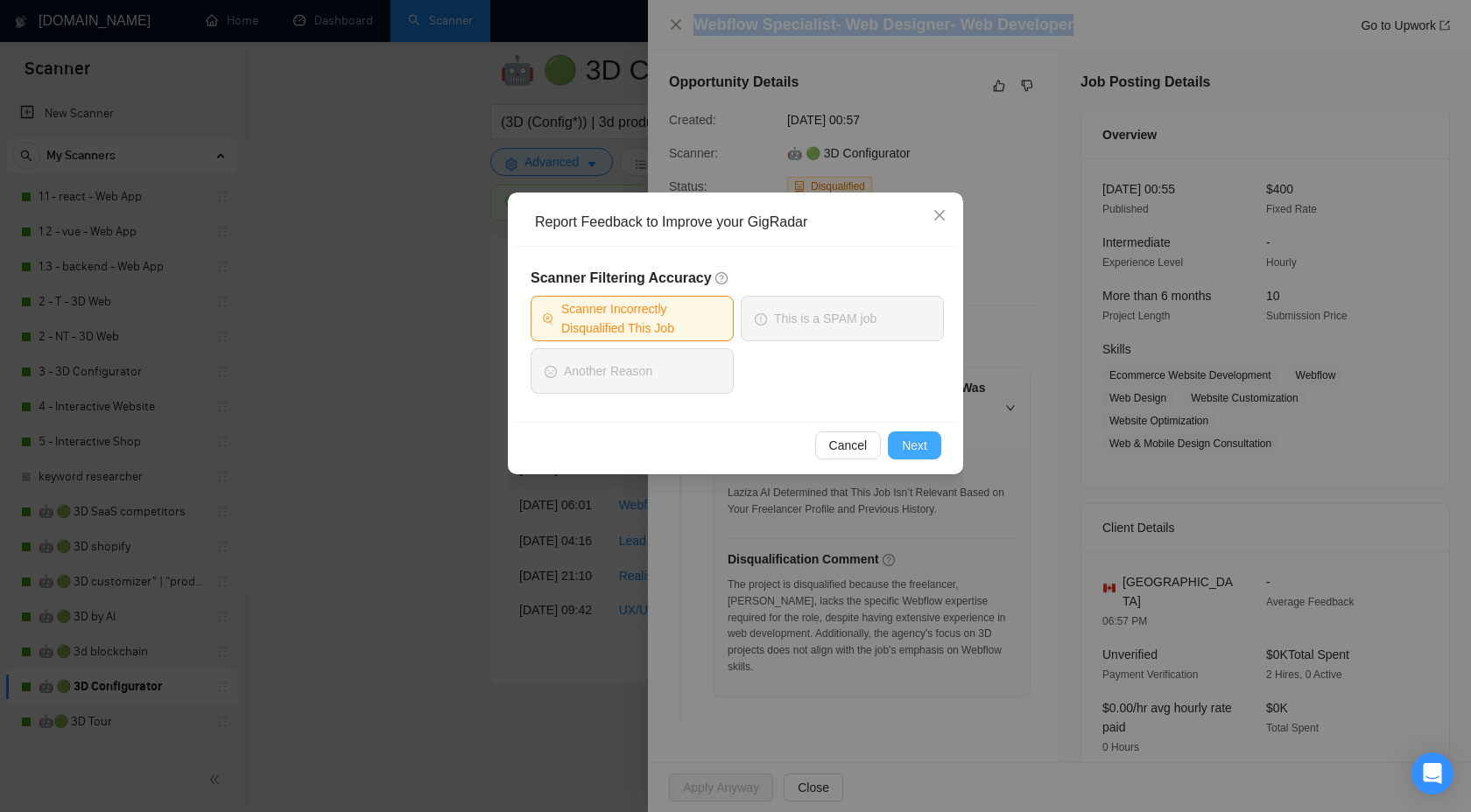
click at [910, 440] on span "Next" at bounding box center [914, 446] width 25 height 19
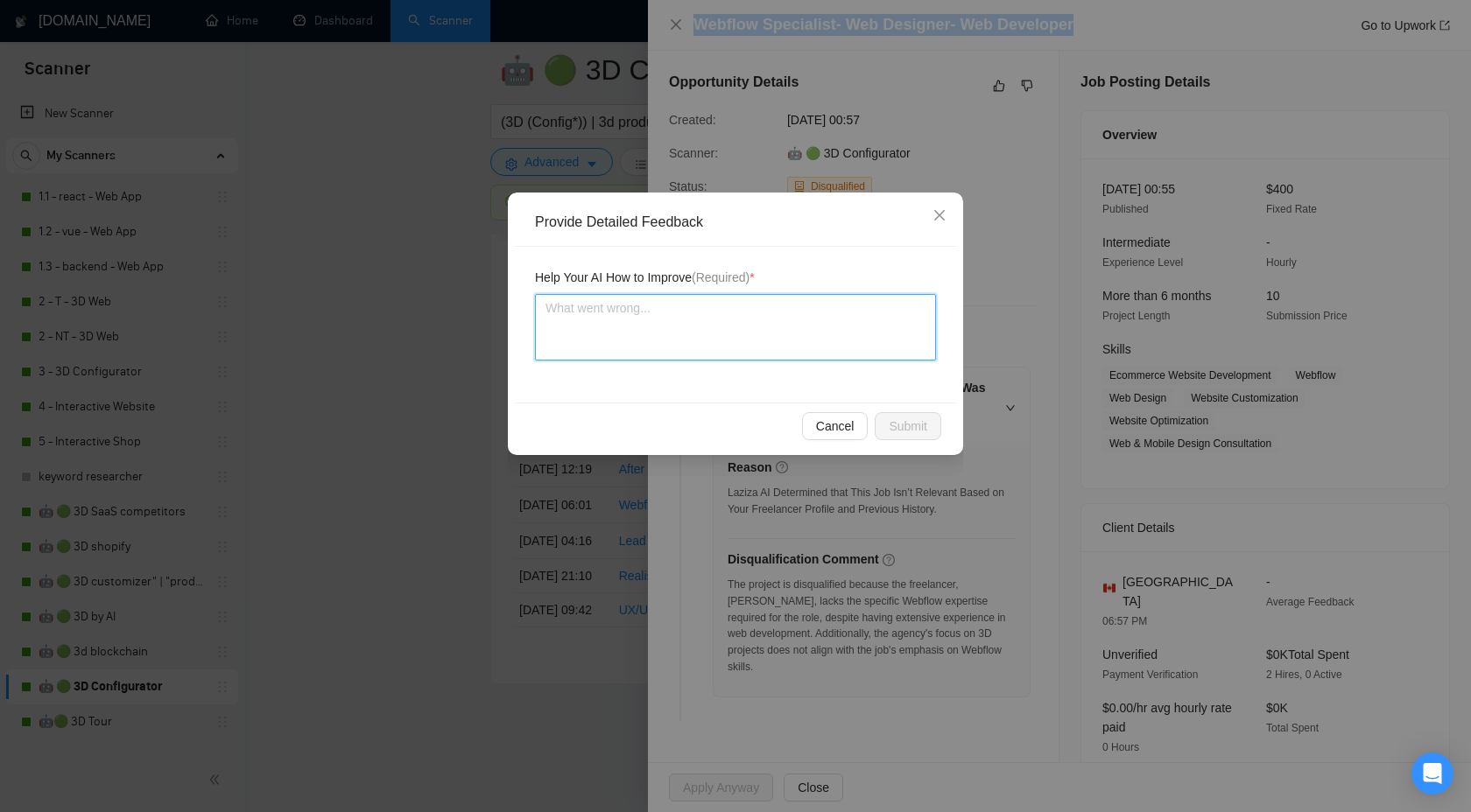
click at [742, 344] on textarea at bounding box center [736, 327] width 401 height 66
type textarea "w"
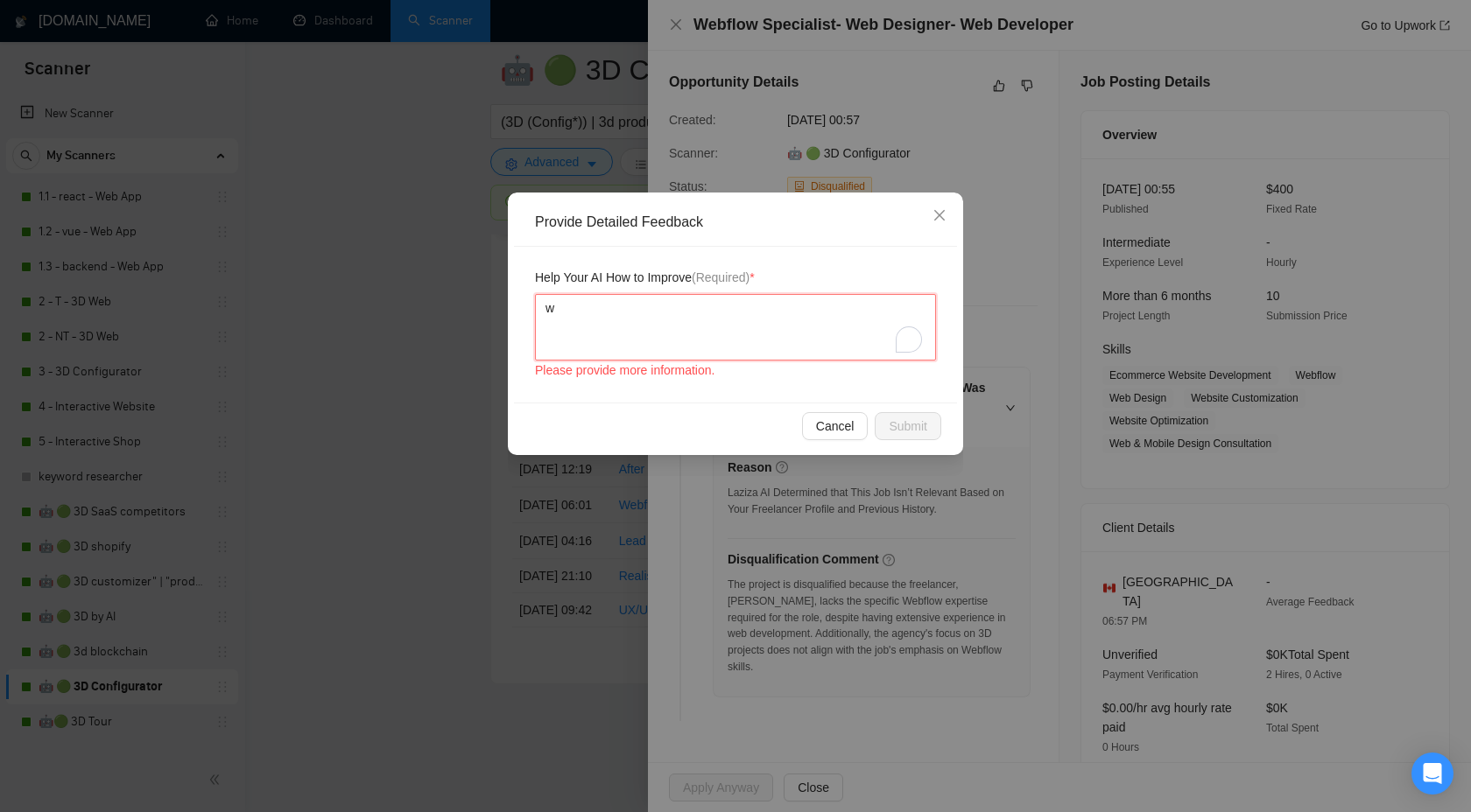
type textarea "wr"
type textarea "w"
type textarea "we"
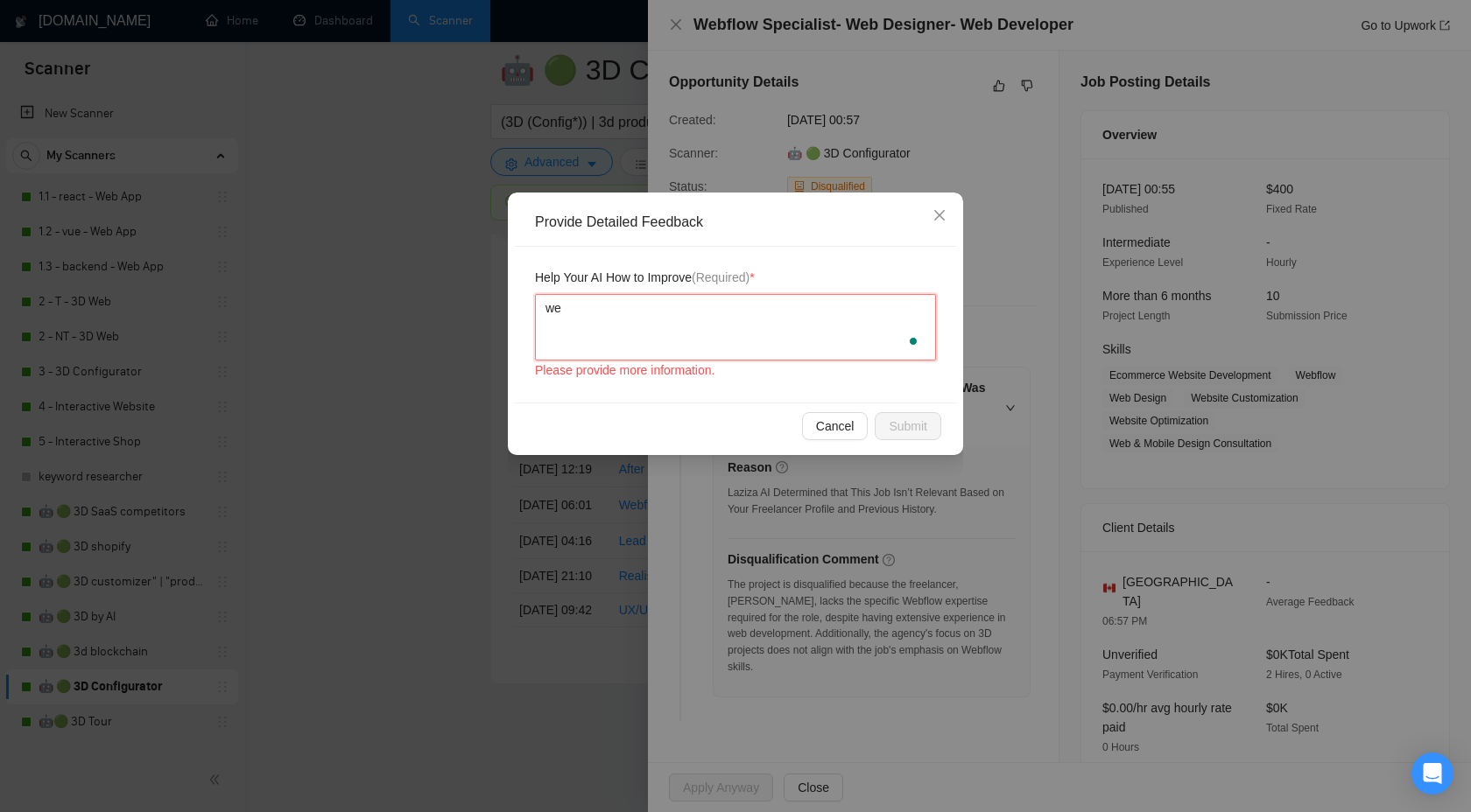
type textarea "we c"
type textarea "we ca"
type textarea "we can"
type textarea "we can m"
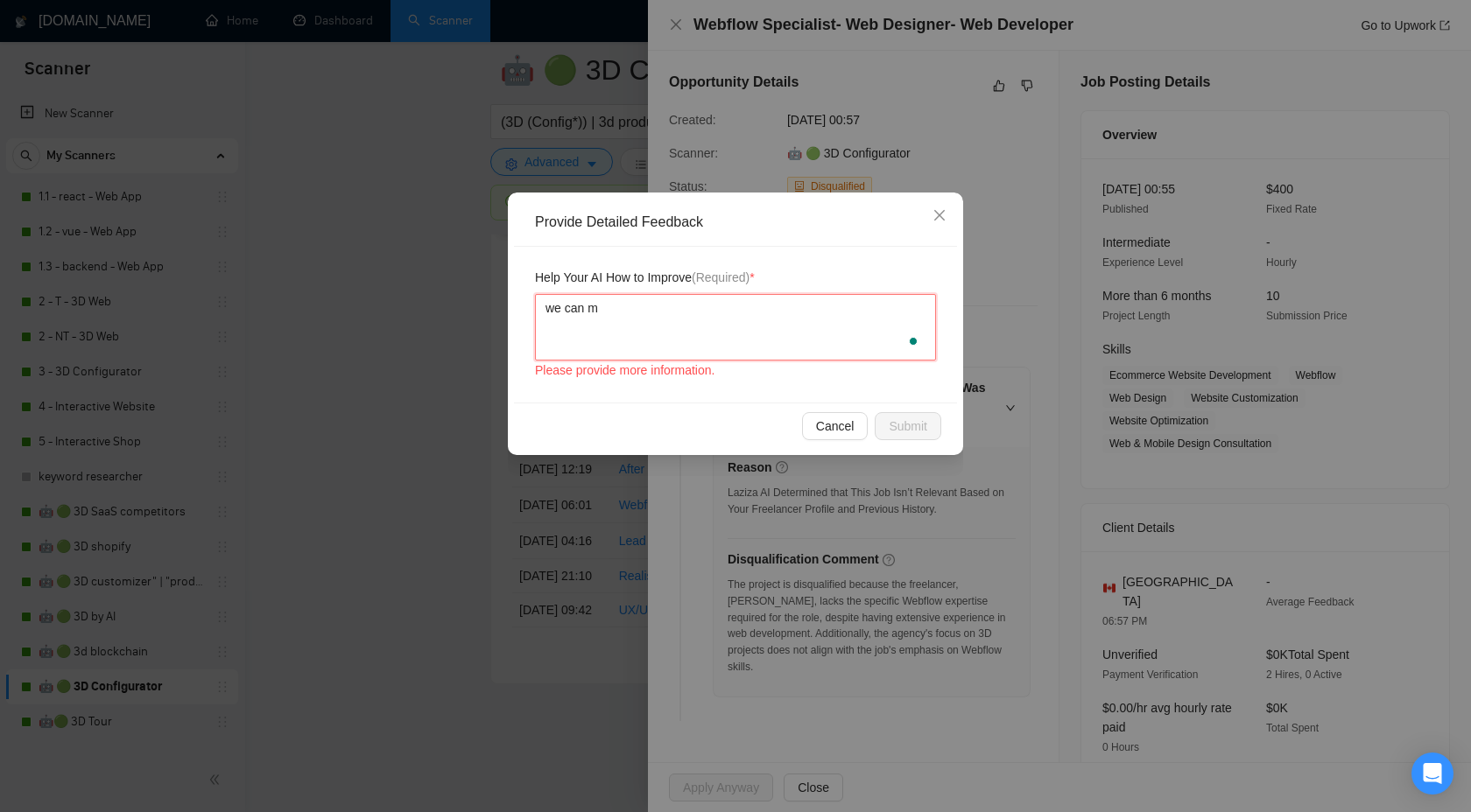
type textarea "we can ma"
type textarea "we can m"
type textarea "we can"
type textarea "we can h"
type textarea "we can ha"
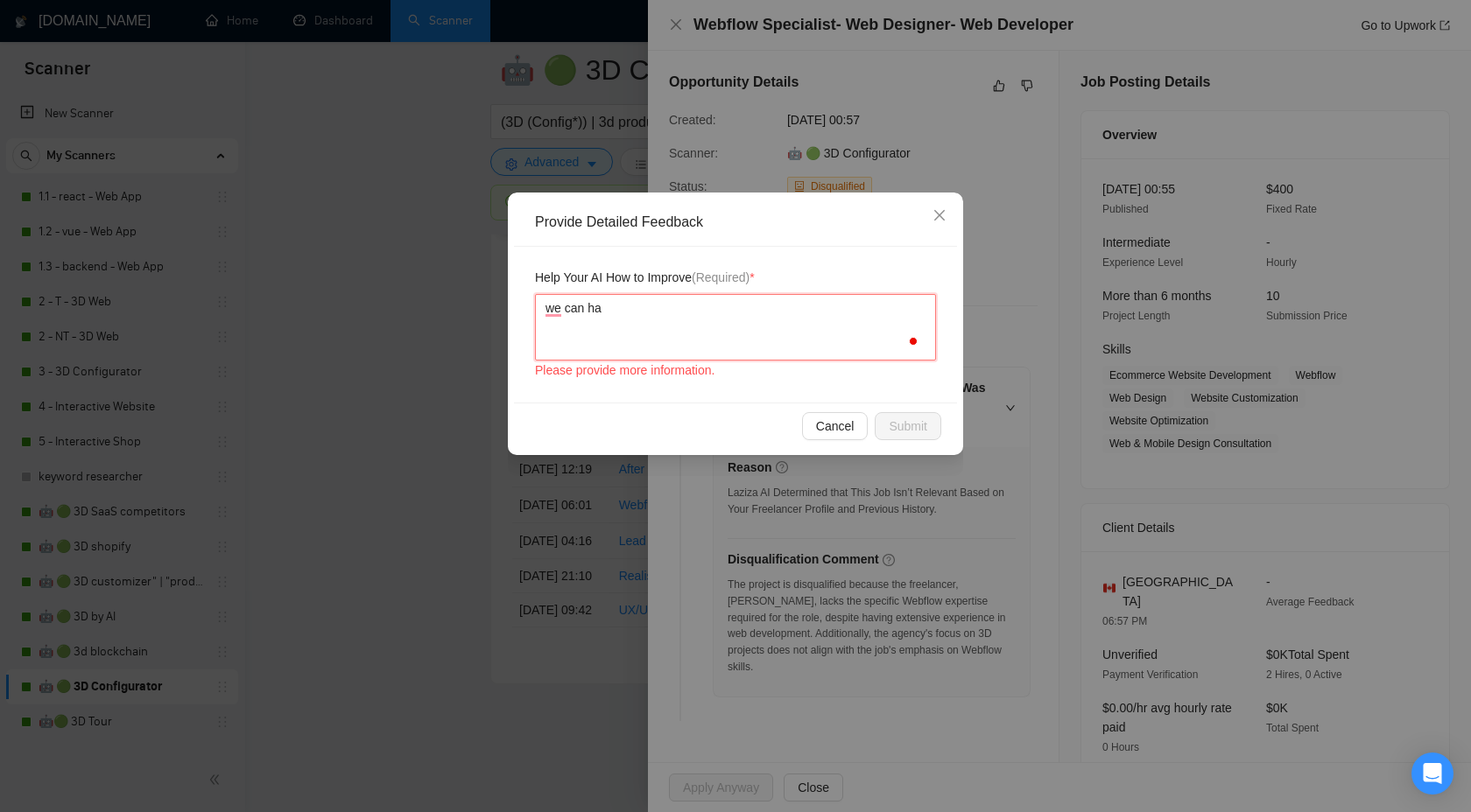
type textarea "we can han"
type textarea "we can hand"
type textarea "we can handl"
paste textarea "Map Building App via Shopify"
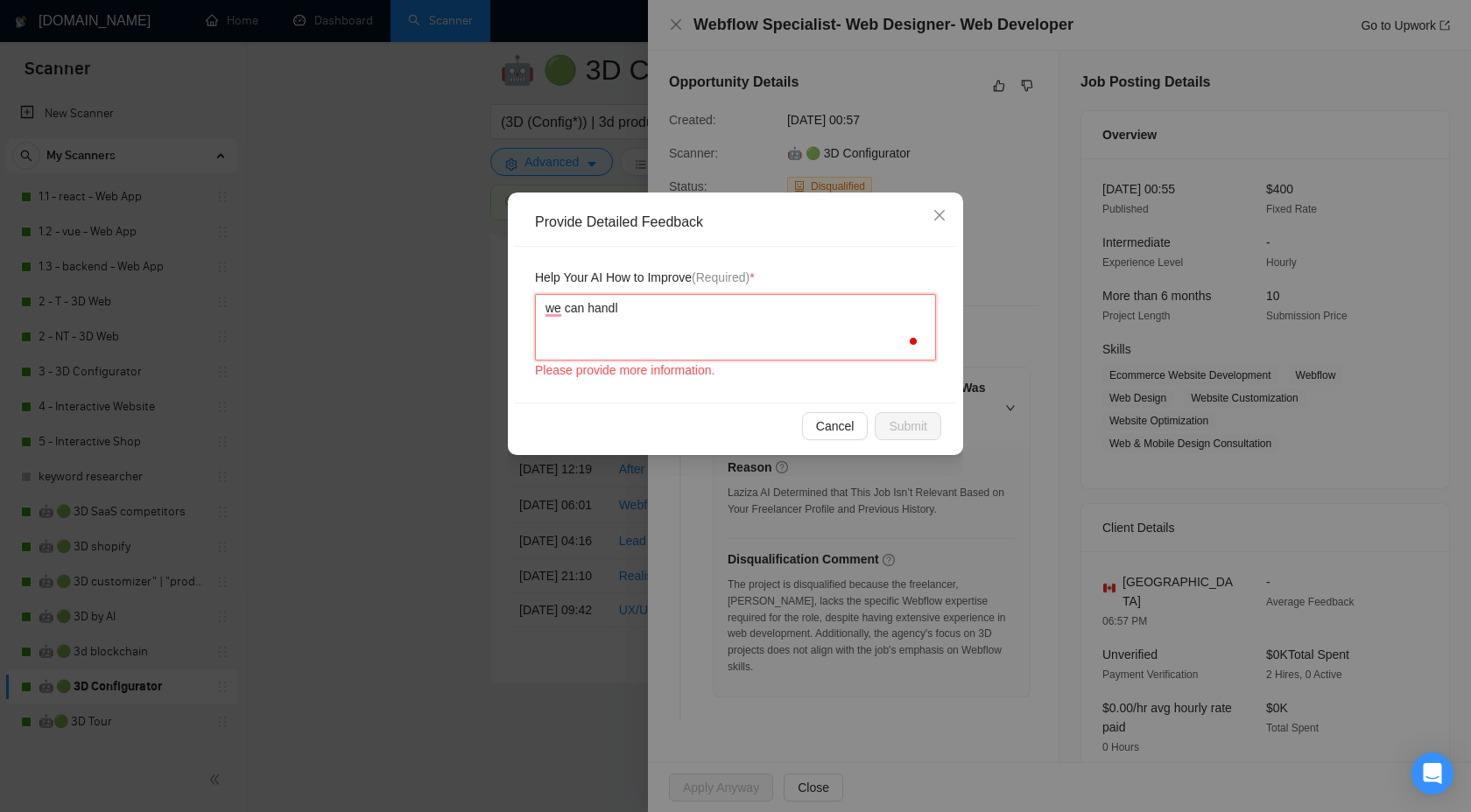
type textarea "we can handl Map Building App via Shopify"
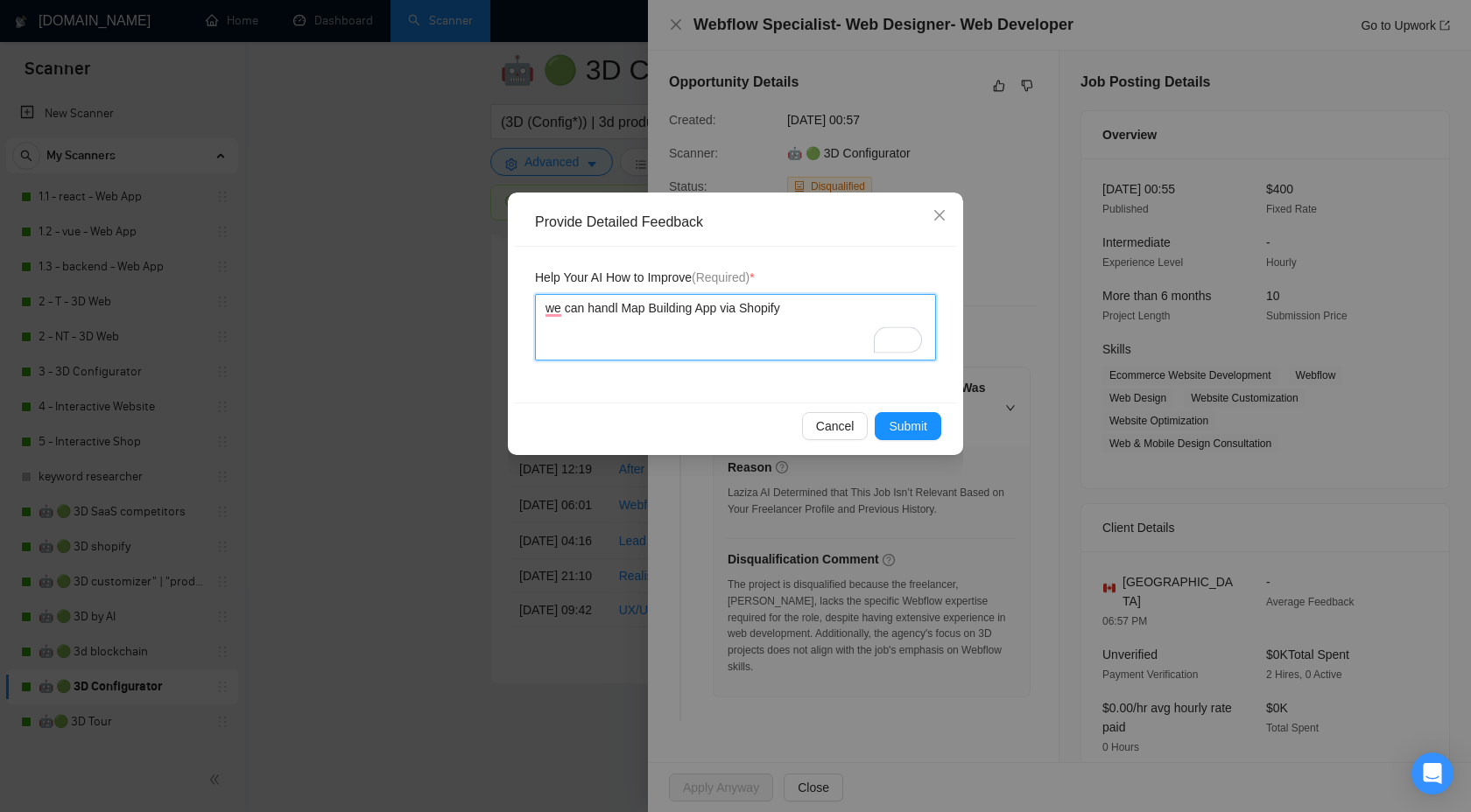
type textarea "we can handl"
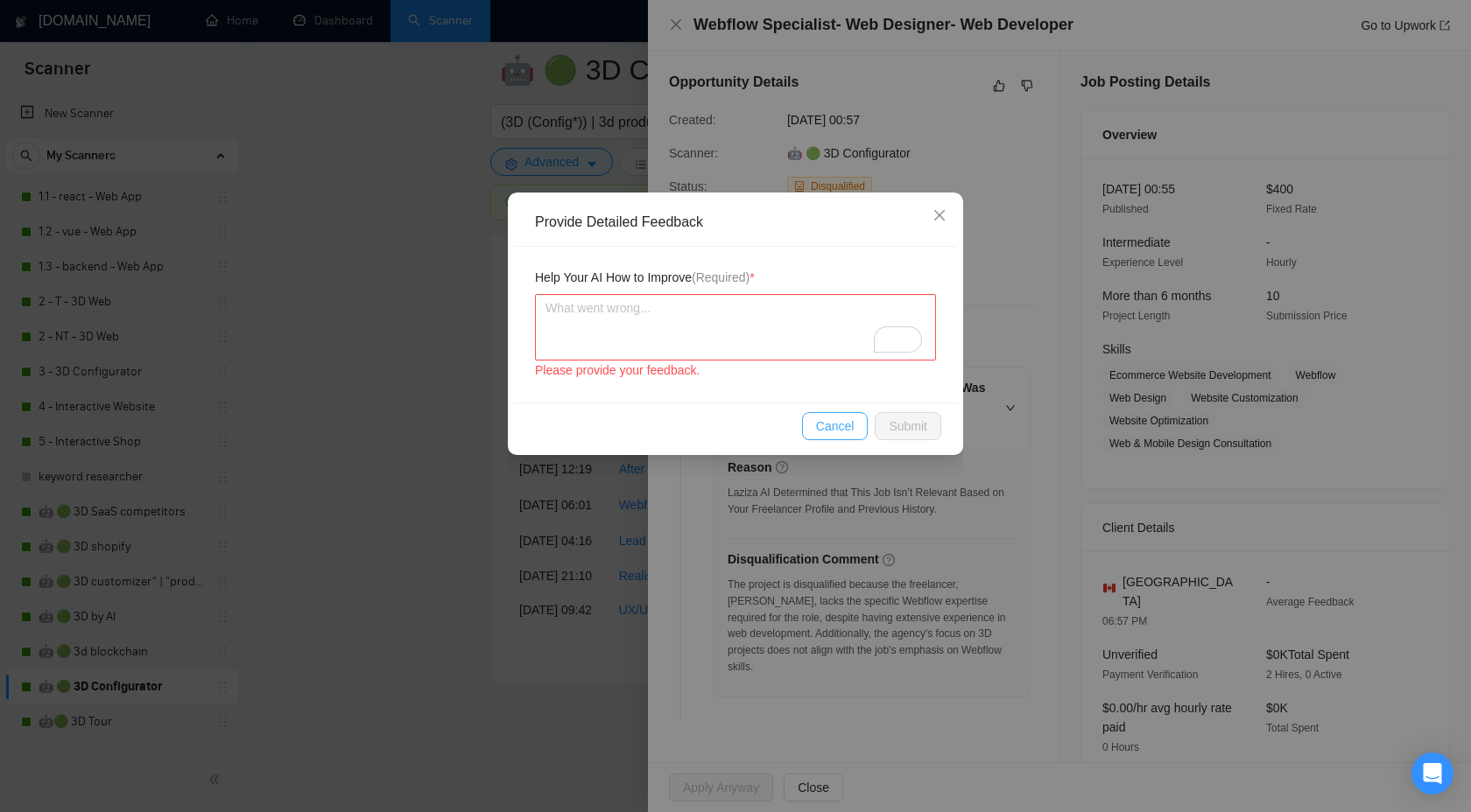
click at [829, 427] on span "Cancel" at bounding box center [835, 427] width 38 height 19
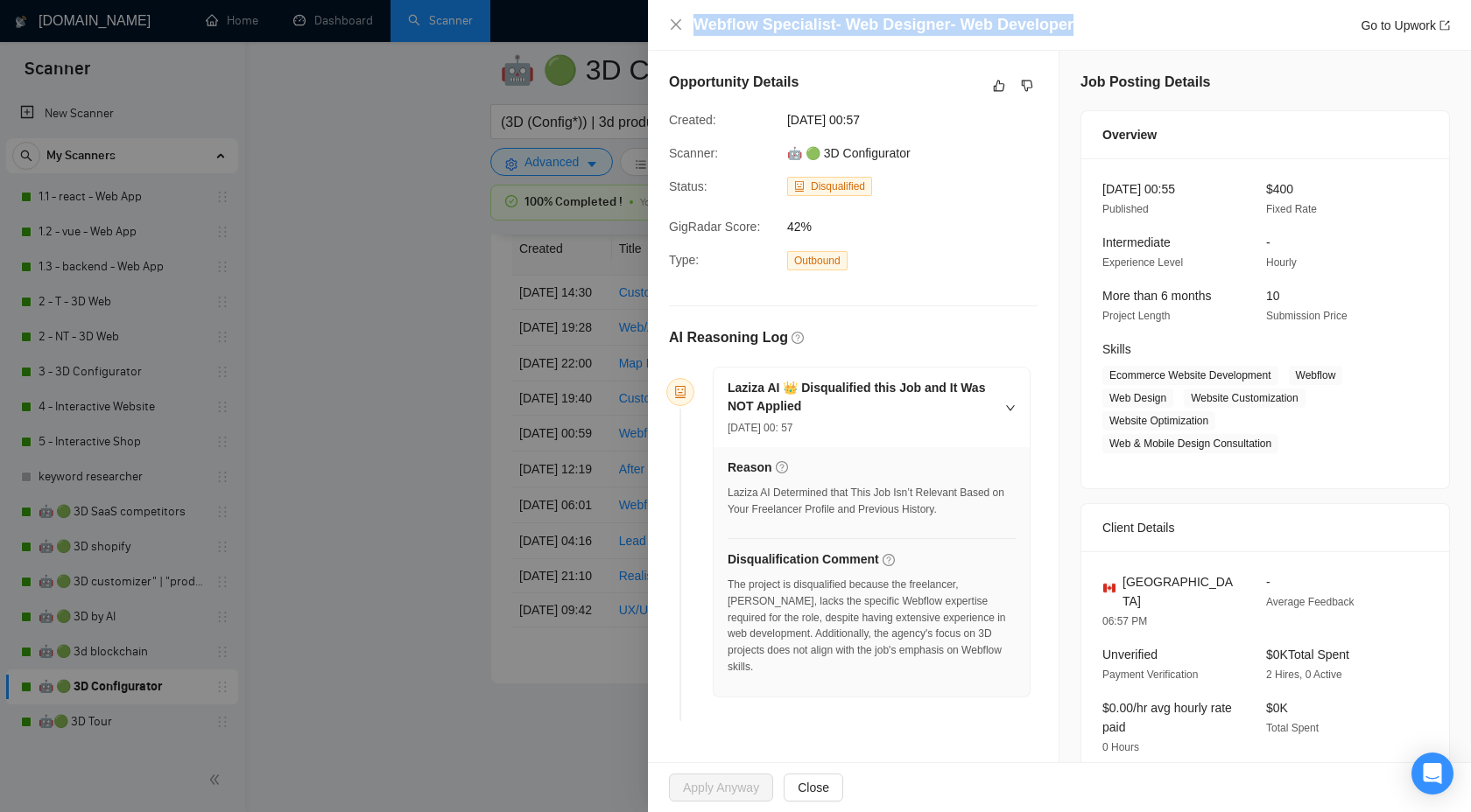
drag, startPoint x: 697, startPoint y: 28, endPoint x: 1226, endPoint y: 25, distance: 529.0
click at [1227, 25] on div "Webflow Specialist- Web Designer- Web Developer Go to Upwork" at bounding box center [1071, 25] width 757 height 22
copy h4 "Webflow Specialist- Web Designer- Web Developer"
click at [1030, 89] on icon "dislike" at bounding box center [1027, 85] width 12 height 14
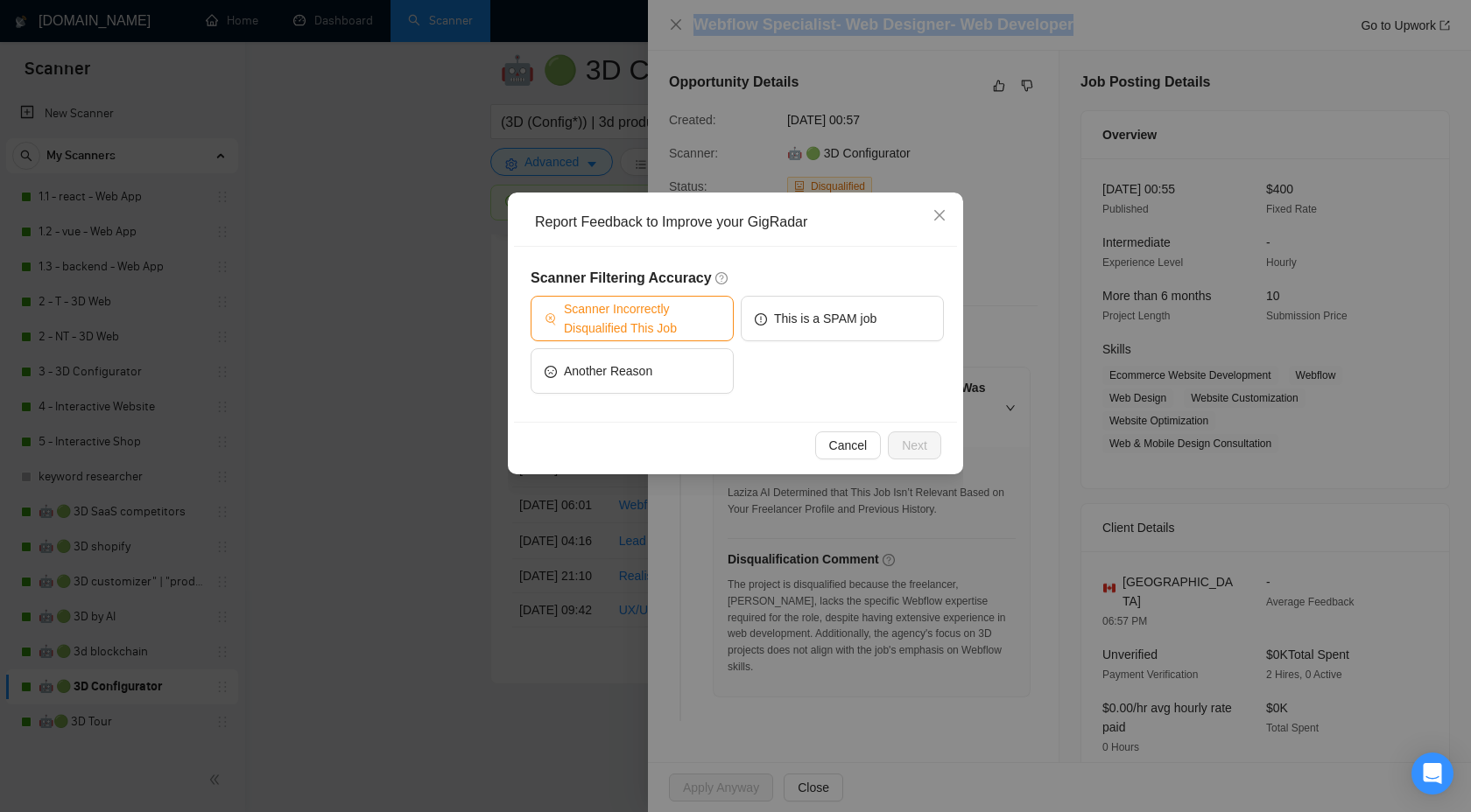
click at [642, 302] on span "Scanner Incorrectly Disqualified This Job" at bounding box center [642, 318] width 156 height 38
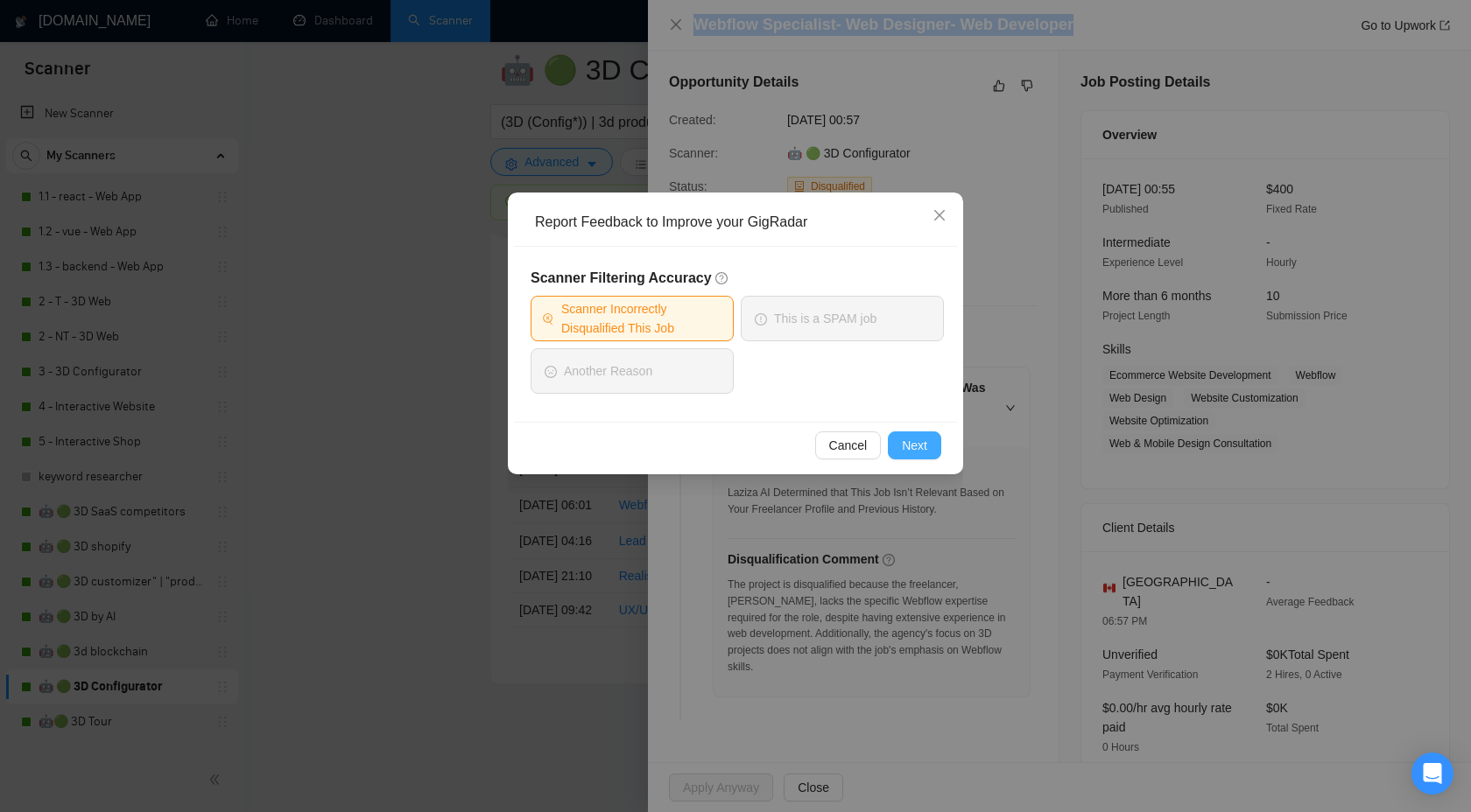
click at [915, 447] on span "Next" at bounding box center [914, 446] width 25 height 19
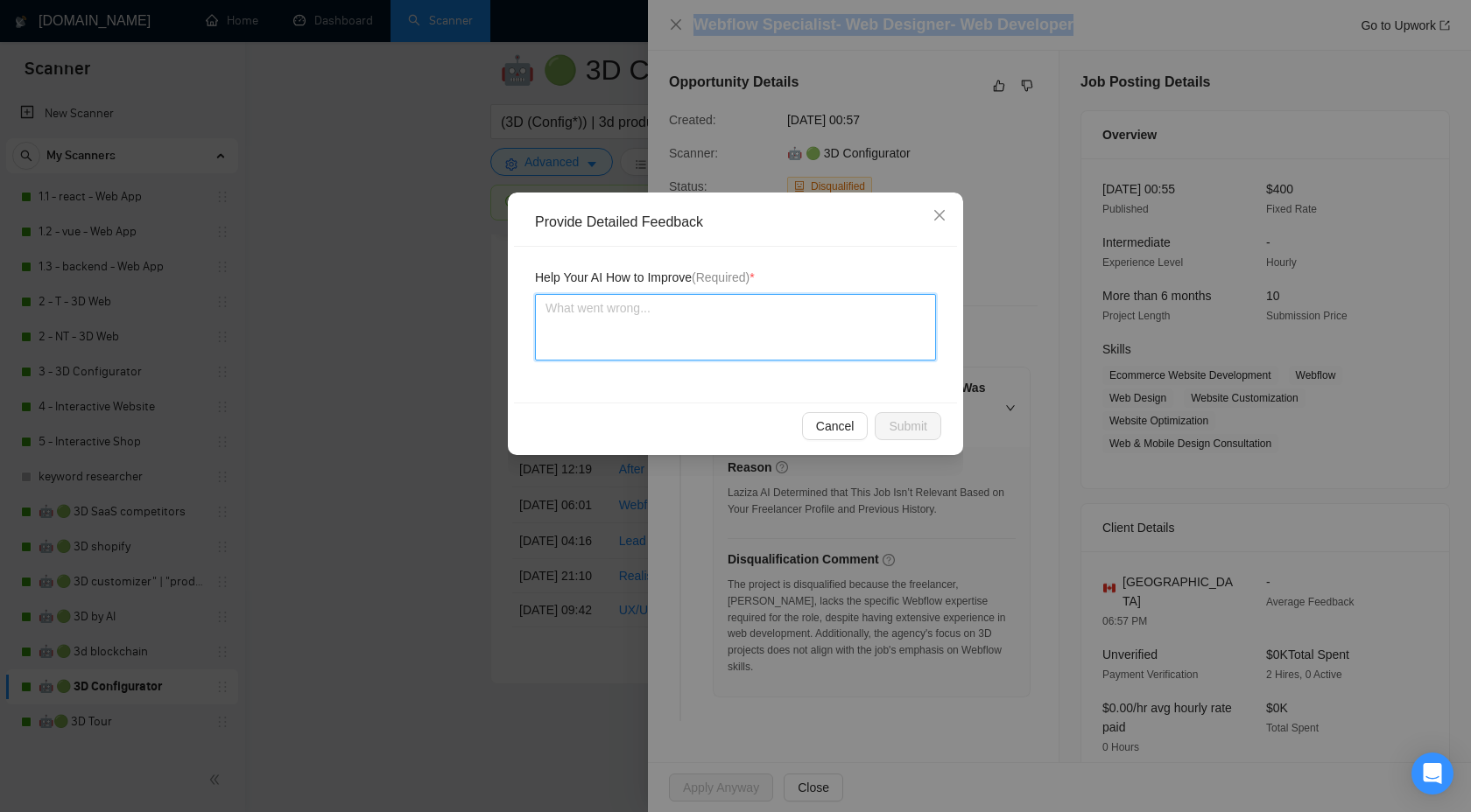
click at [694, 356] on textarea at bounding box center [736, 327] width 401 height 66
paste textarea "we can handl Webflow Specialist- Web Designer- Web Developer"
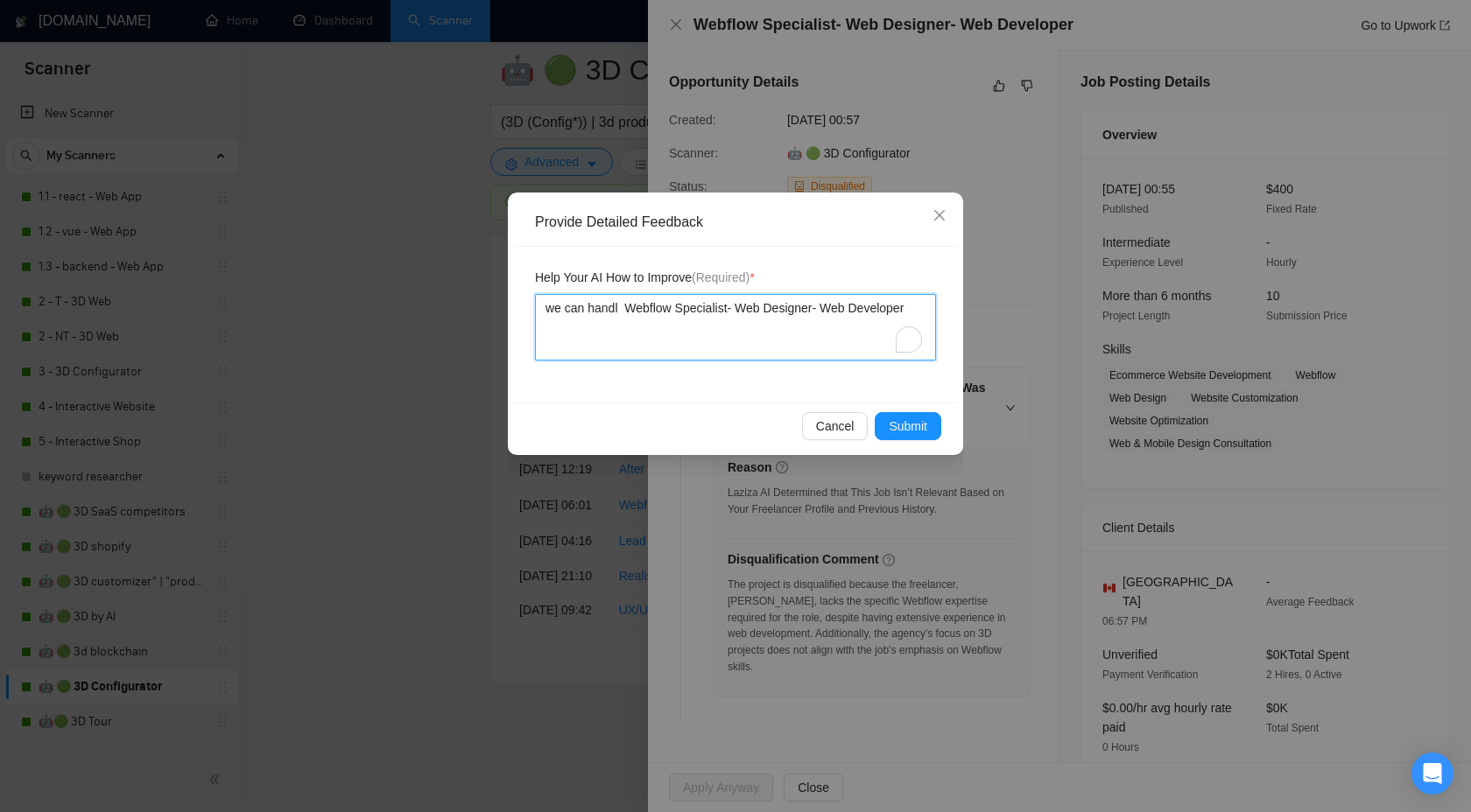
type textarea "we can handl Webflow Specialist- Web Designer- Web Developer"
click at [900, 440] on div "Cancel Submit" at bounding box center [736, 426] width 443 height 46
click at [883, 416] on button "Submit" at bounding box center [907, 426] width 66 height 28
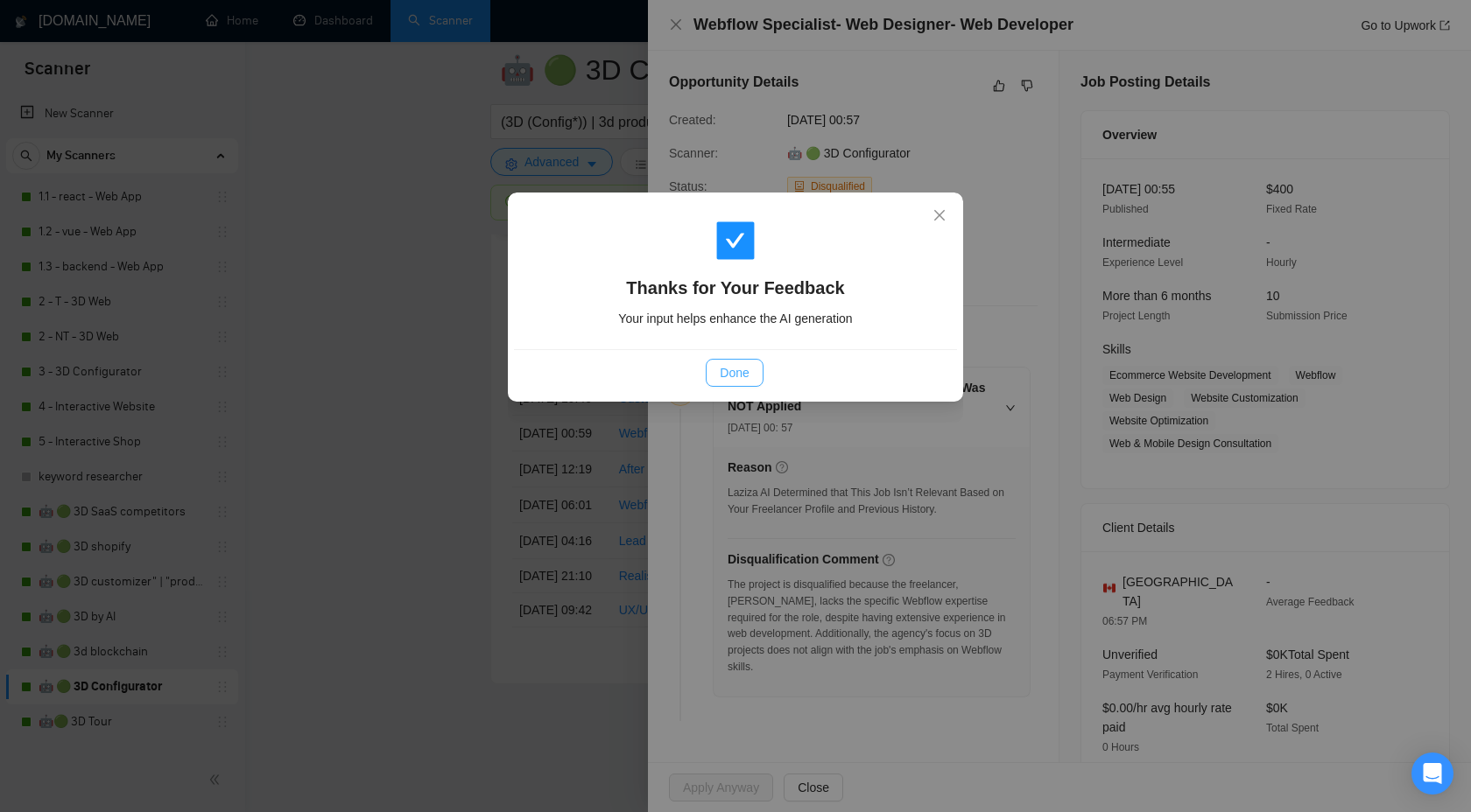
click at [730, 372] on span "Done" at bounding box center [735, 373] width 29 height 19
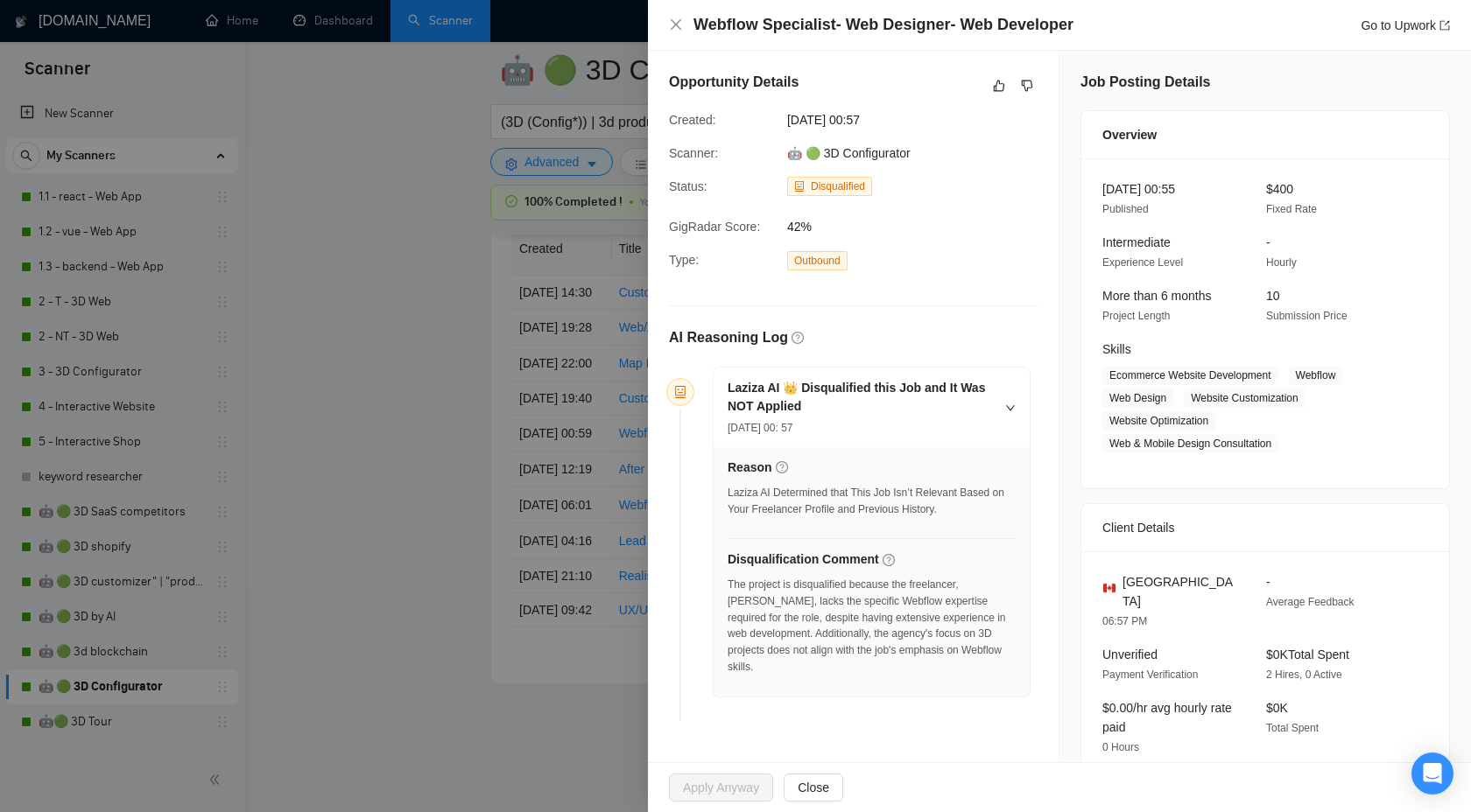
click at [484, 395] on div at bounding box center [736, 406] width 1471 height 812
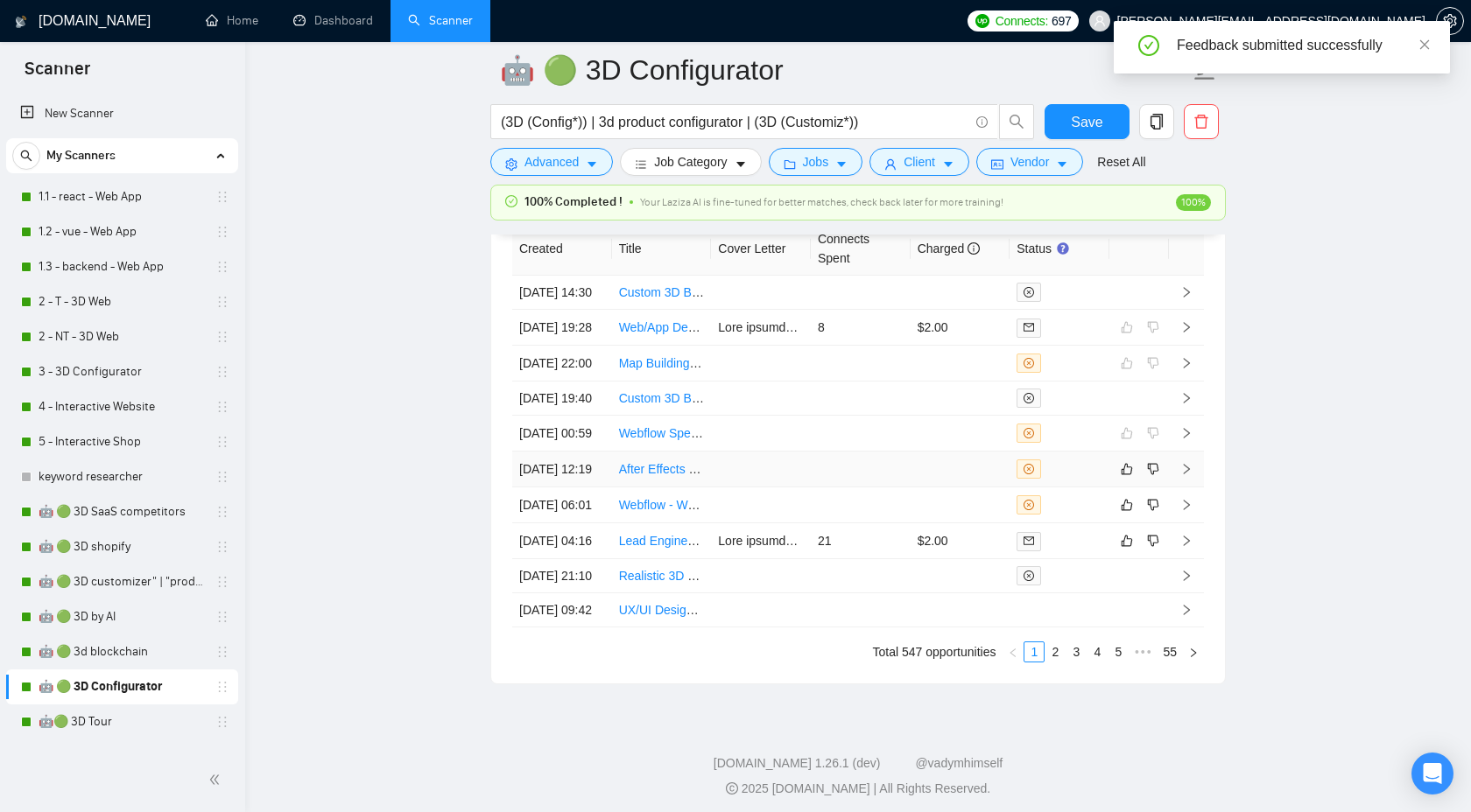
click at [1188, 475] on icon "right" at bounding box center [1186, 469] width 6 height 11
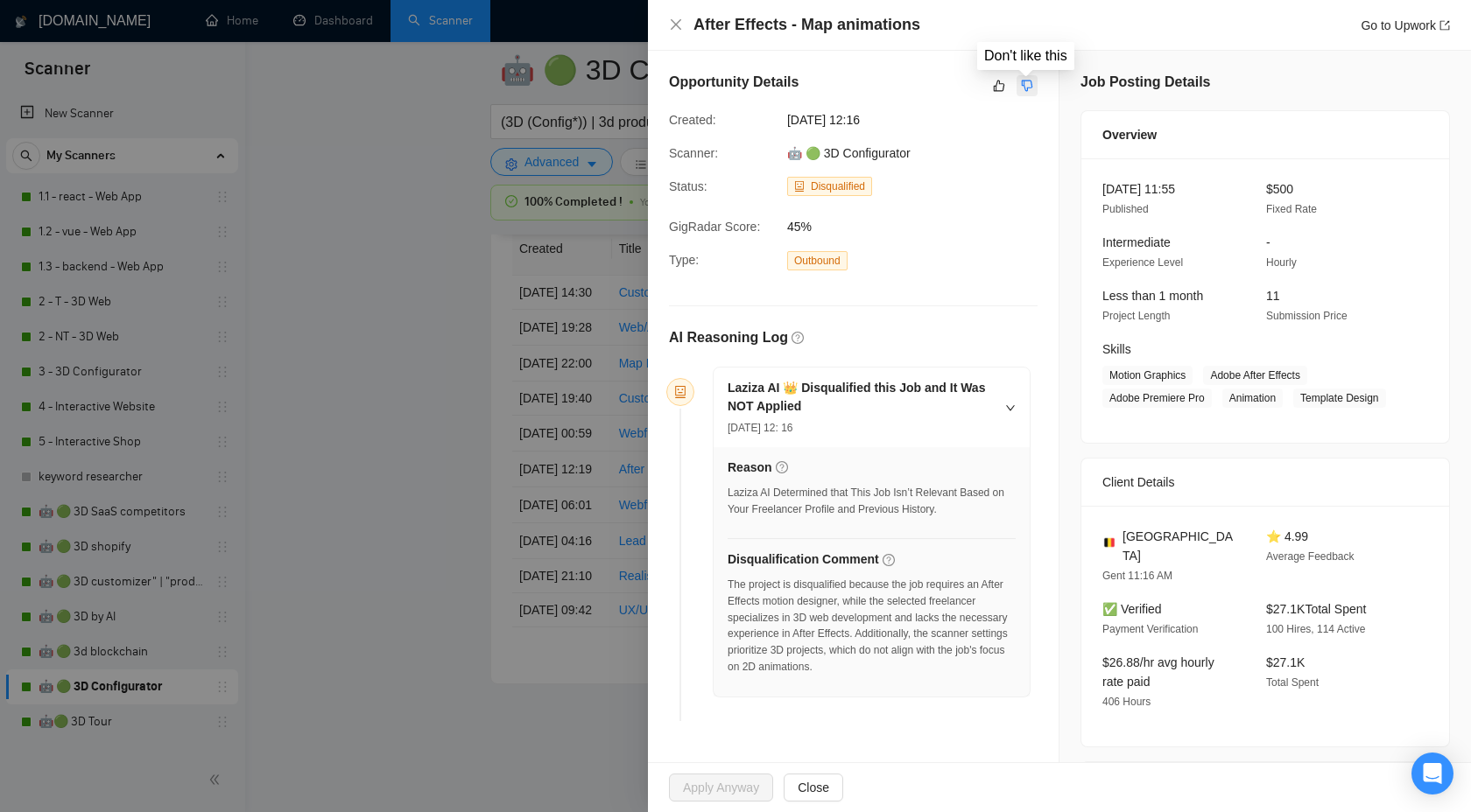
click at [1022, 80] on icon "dislike" at bounding box center [1027, 85] width 12 height 14
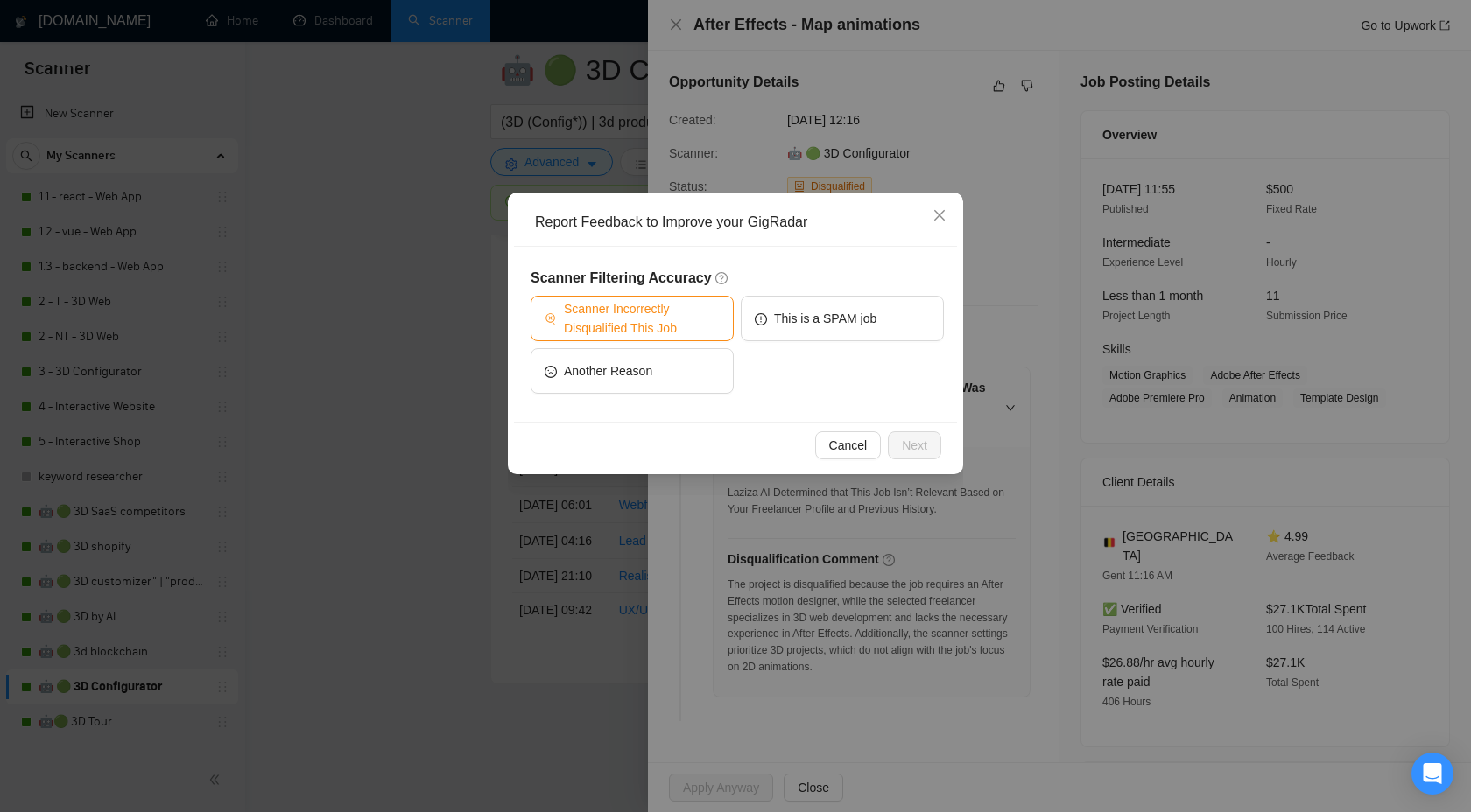
click at [641, 328] on span "Scanner Incorrectly Disqualified This Job" at bounding box center [642, 318] width 156 height 38
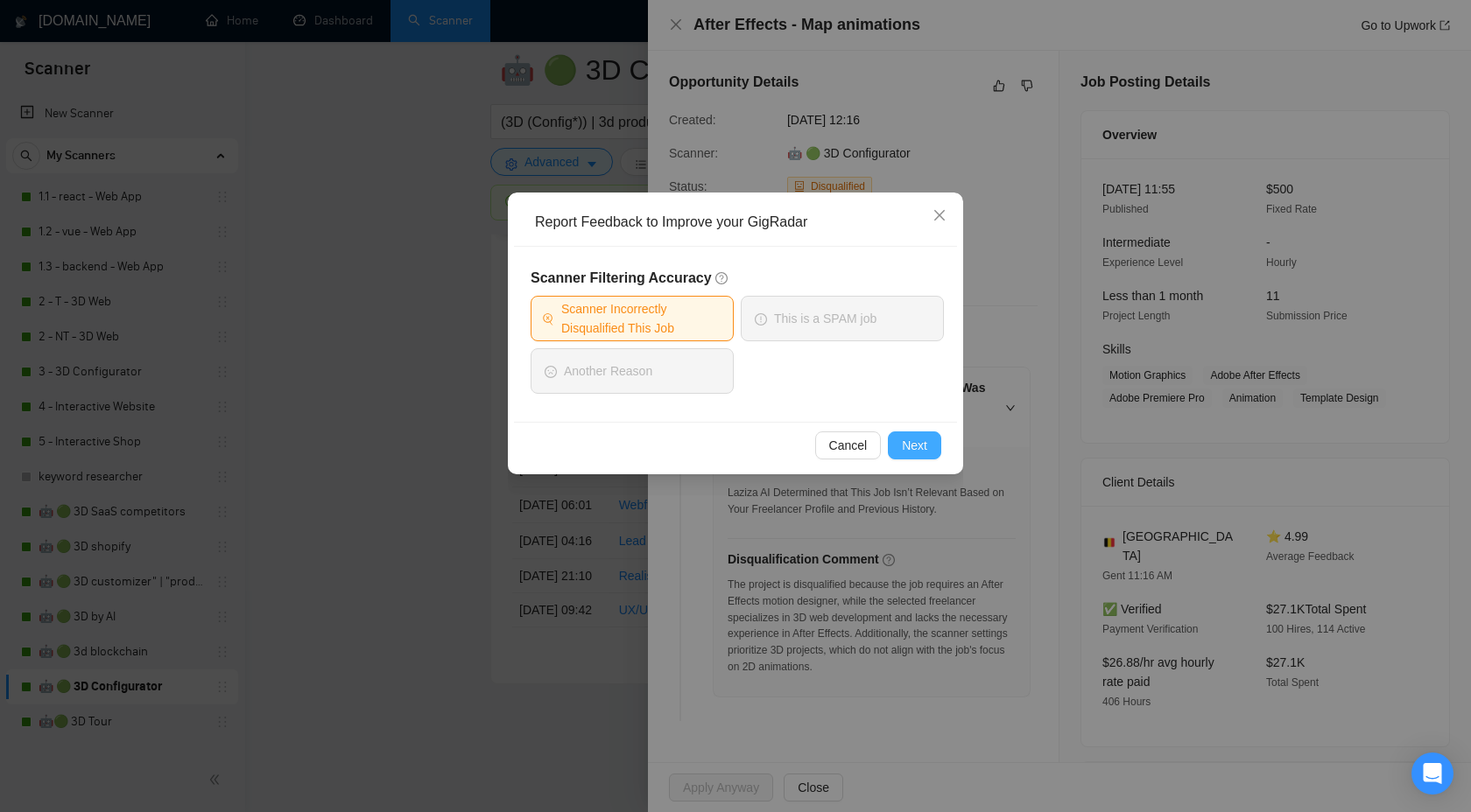
click at [920, 441] on span "Next" at bounding box center [914, 446] width 25 height 19
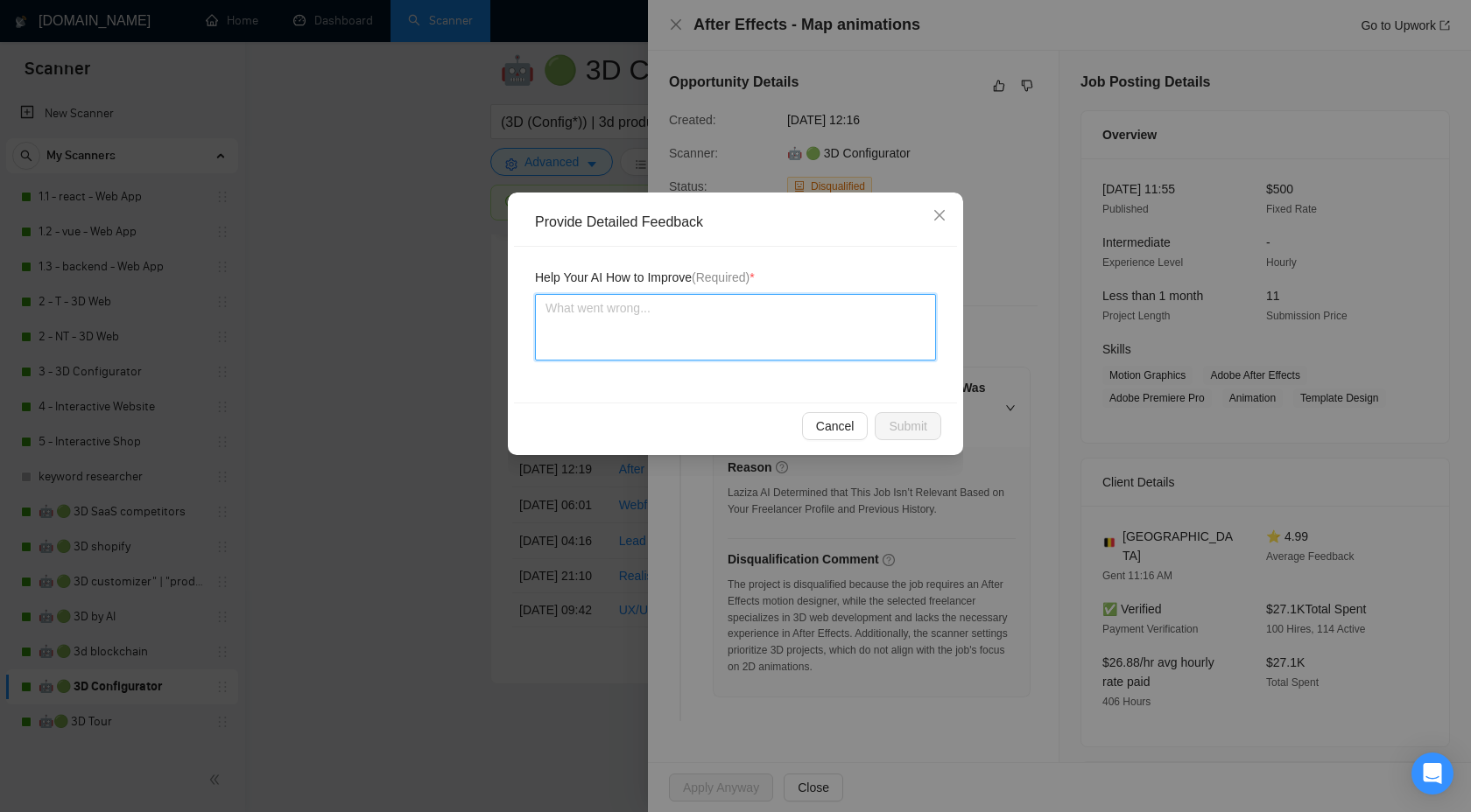
click at [689, 319] on textarea at bounding box center [736, 327] width 401 height 66
paste textarea "we can handl Webflow Specialist- Web Designer- Web Developer"
type textarea "we can handl Webflow Specialist- Web Designer- Web Developer"
drag, startPoint x: 624, startPoint y: 310, endPoint x: 931, endPoint y: 305, distance: 307.0
click at [931, 306] on textarea "we can handl Webflow Specialist- Web Designer- Web Developer" at bounding box center [736, 327] width 401 height 66
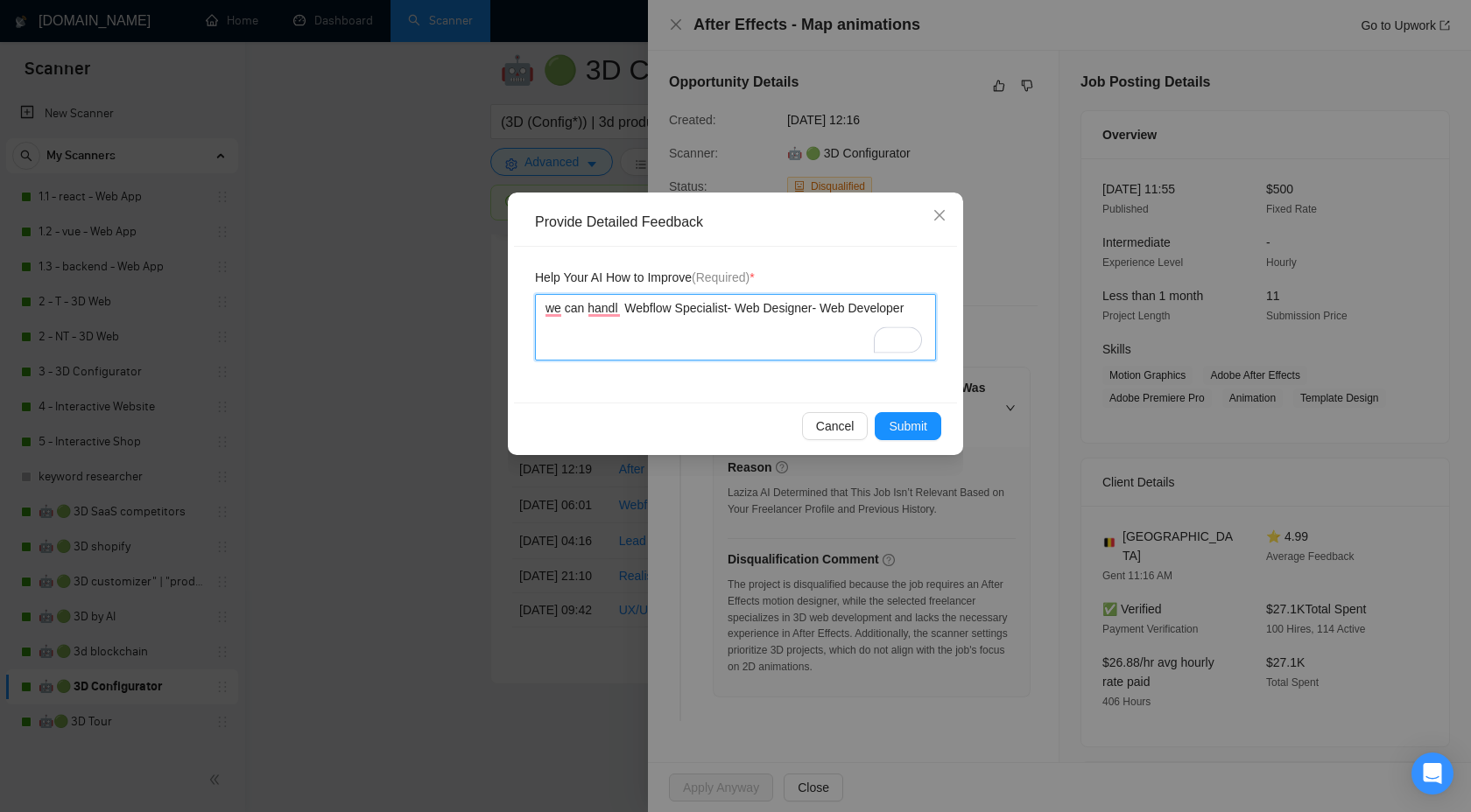
type textarea "we can handl m"
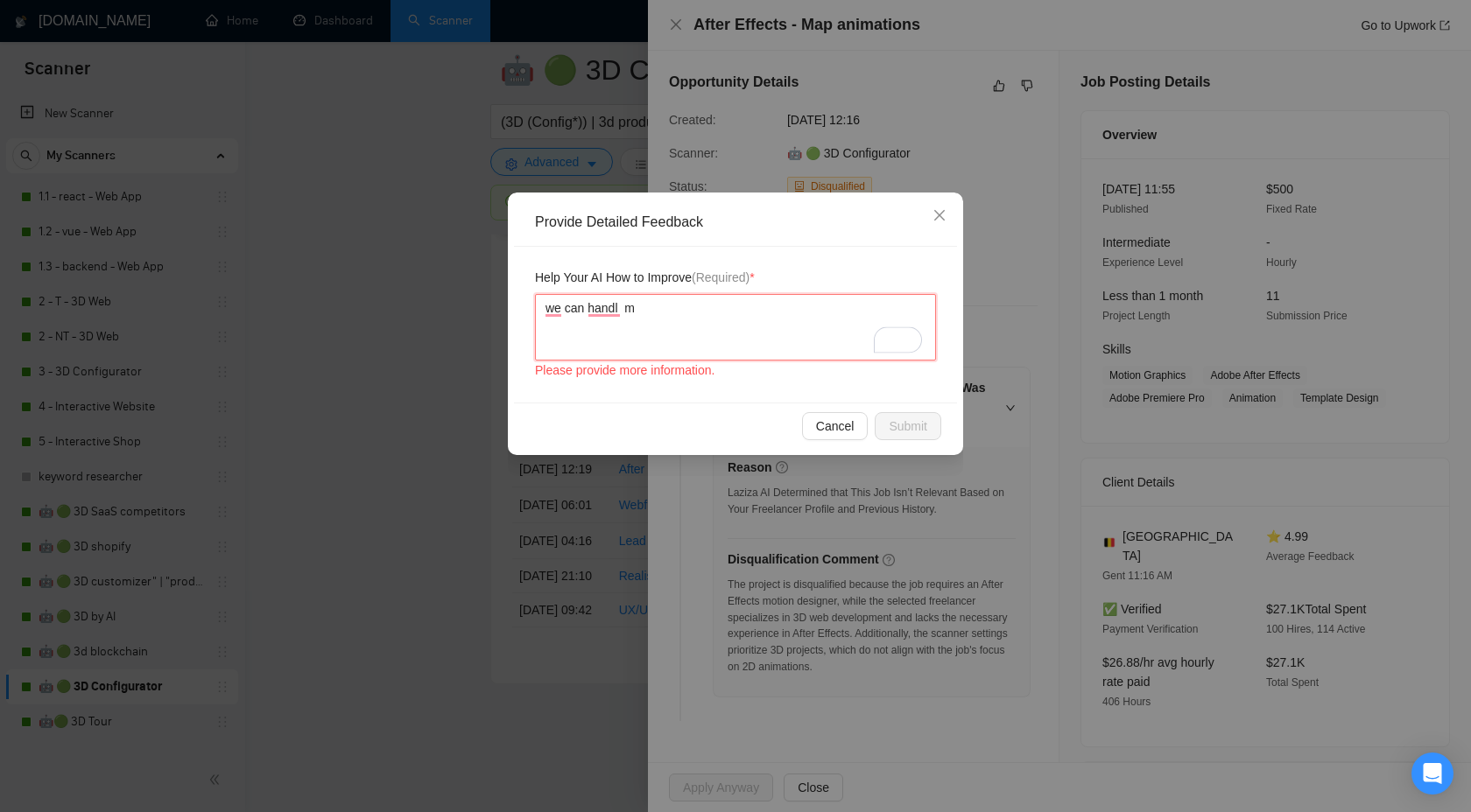
type textarea "we can handl ma"
type textarea "we can handl map"
type textarea "we can handl map a"
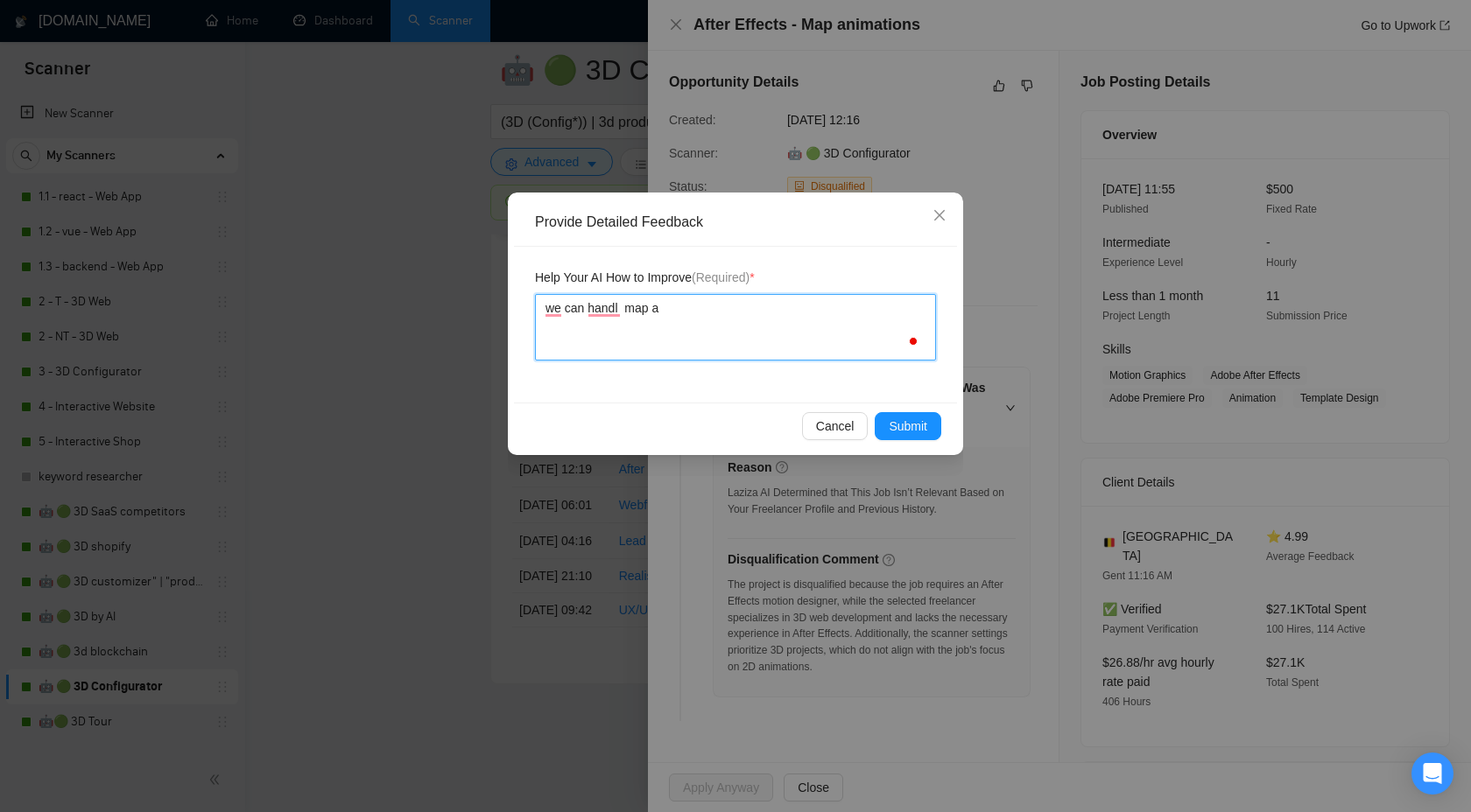
type textarea "we can handl map an"
type textarea "we can handl map ani"
type textarea "we can handl map anim"
type textarea "we can handl map anima"
type textarea "we can handl map animat"
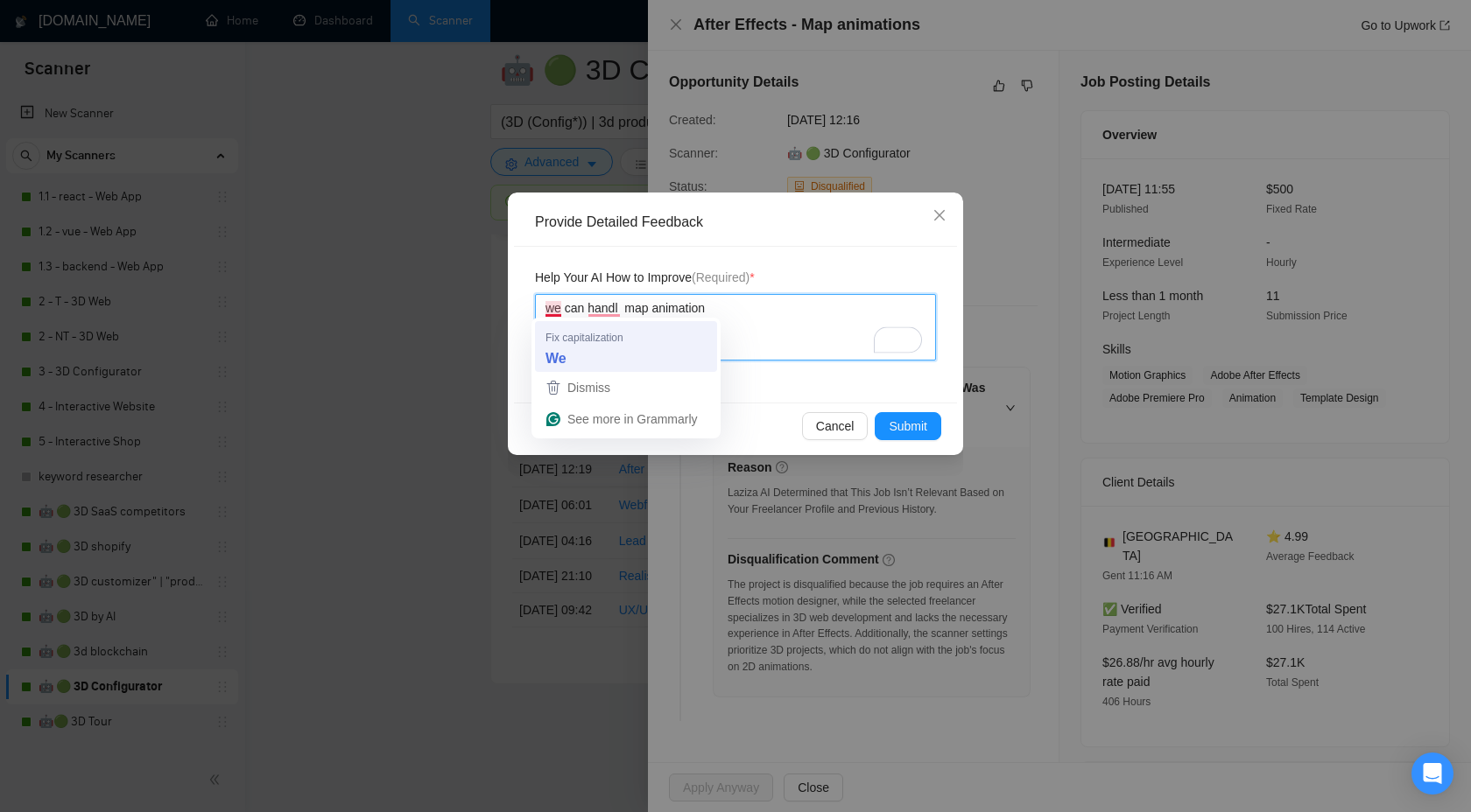
type textarea "we can handl map animation"
type textarea "We can handl map animation"
type textarea "We can handle map animation"
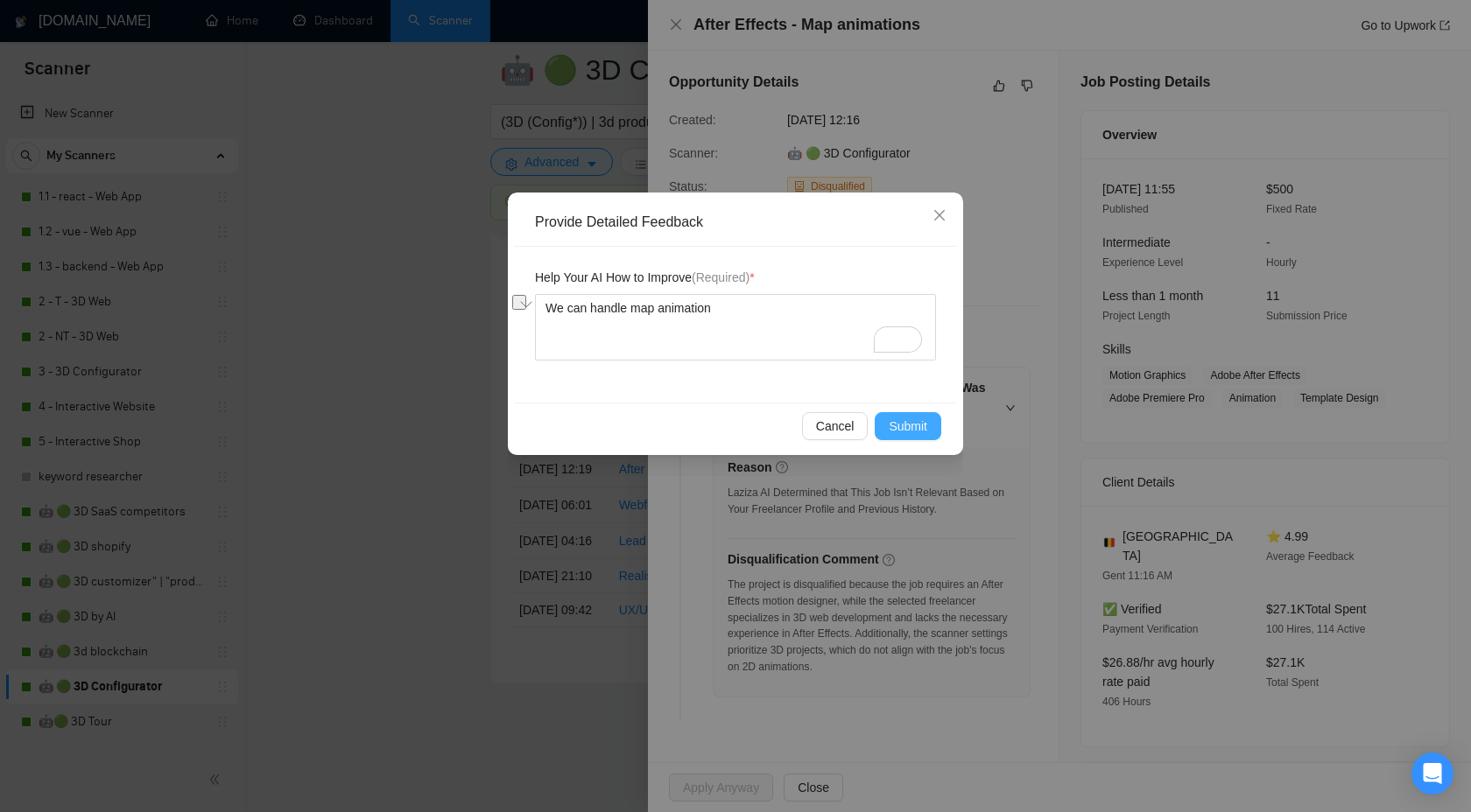
click at [912, 434] on span "Submit" at bounding box center [908, 427] width 38 height 19
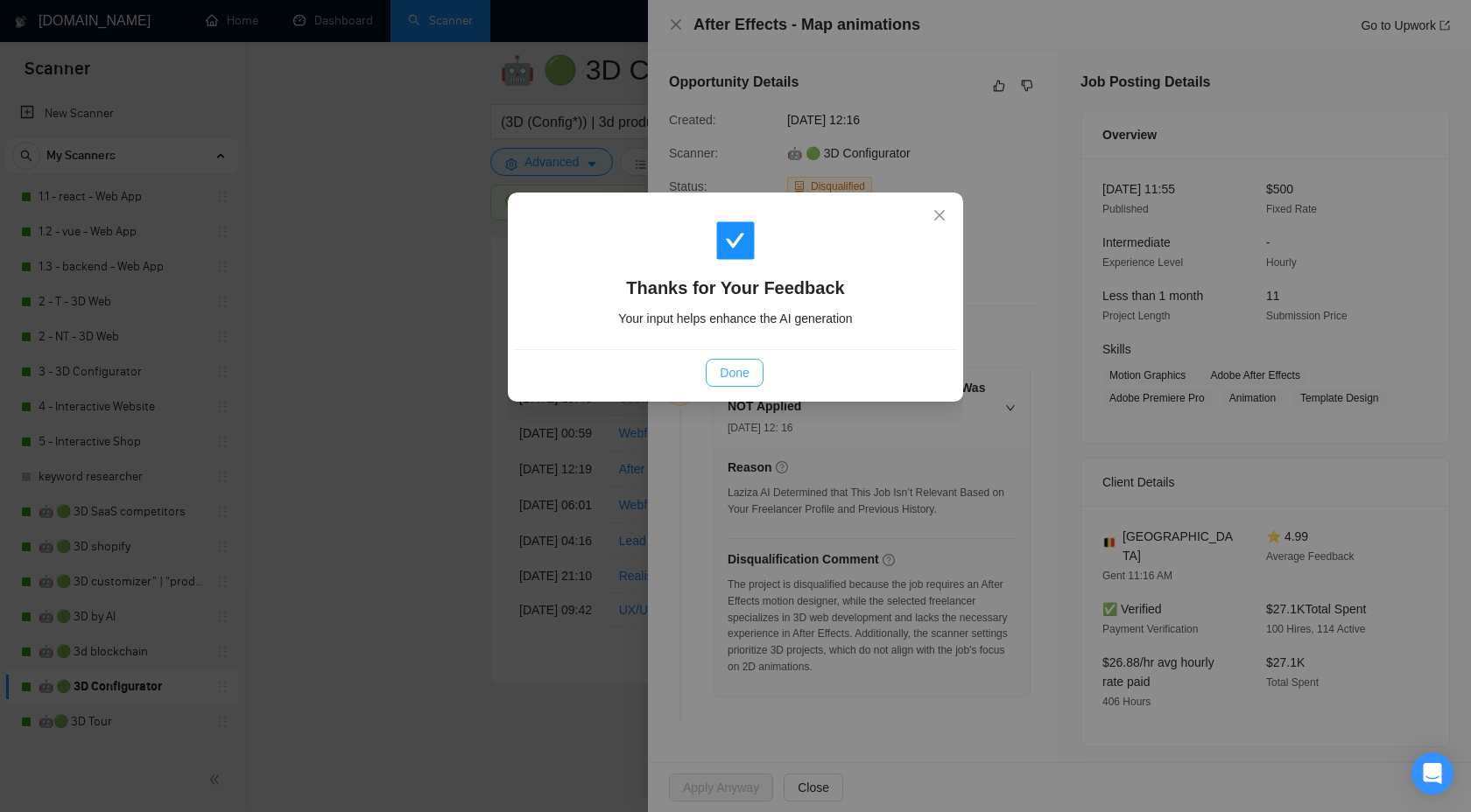
click at [739, 374] on span "Done" at bounding box center [735, 373] width 29 height 19
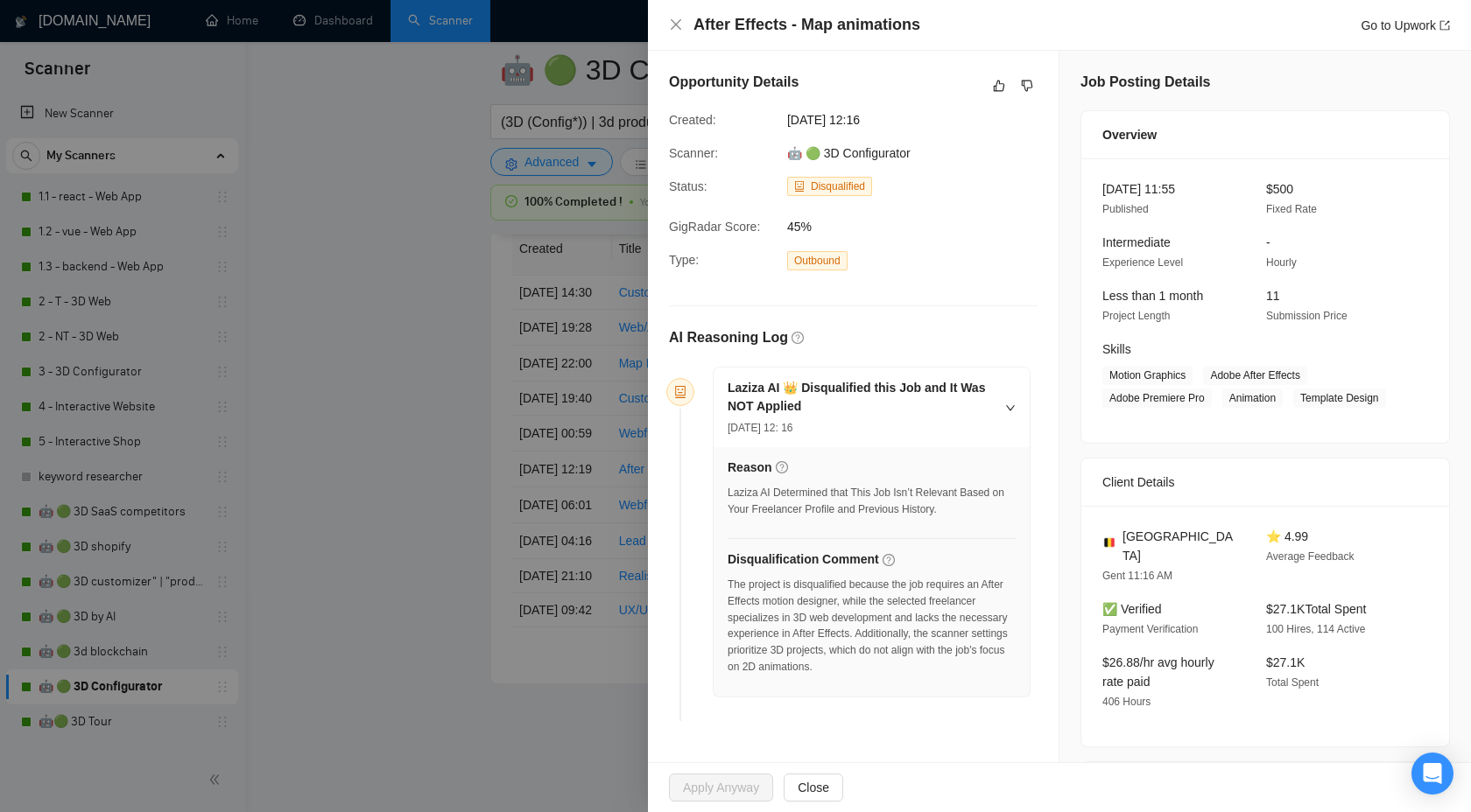
click at [458, 405] on div at bounding box center [736, 406] width 1471 height 812
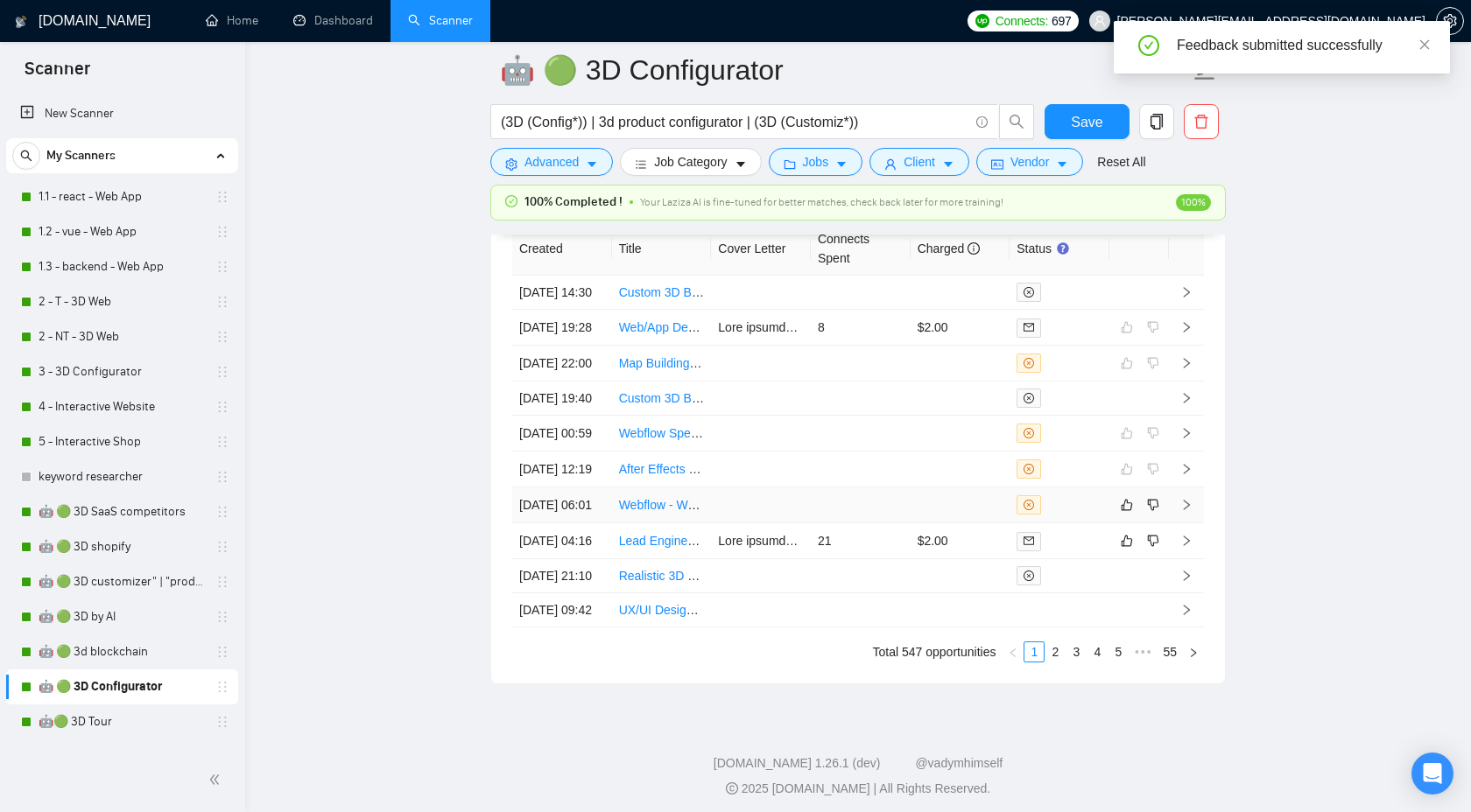
click at [1187, 510] on icon "right" at bounding box center [1186, 504] width 6 height 11
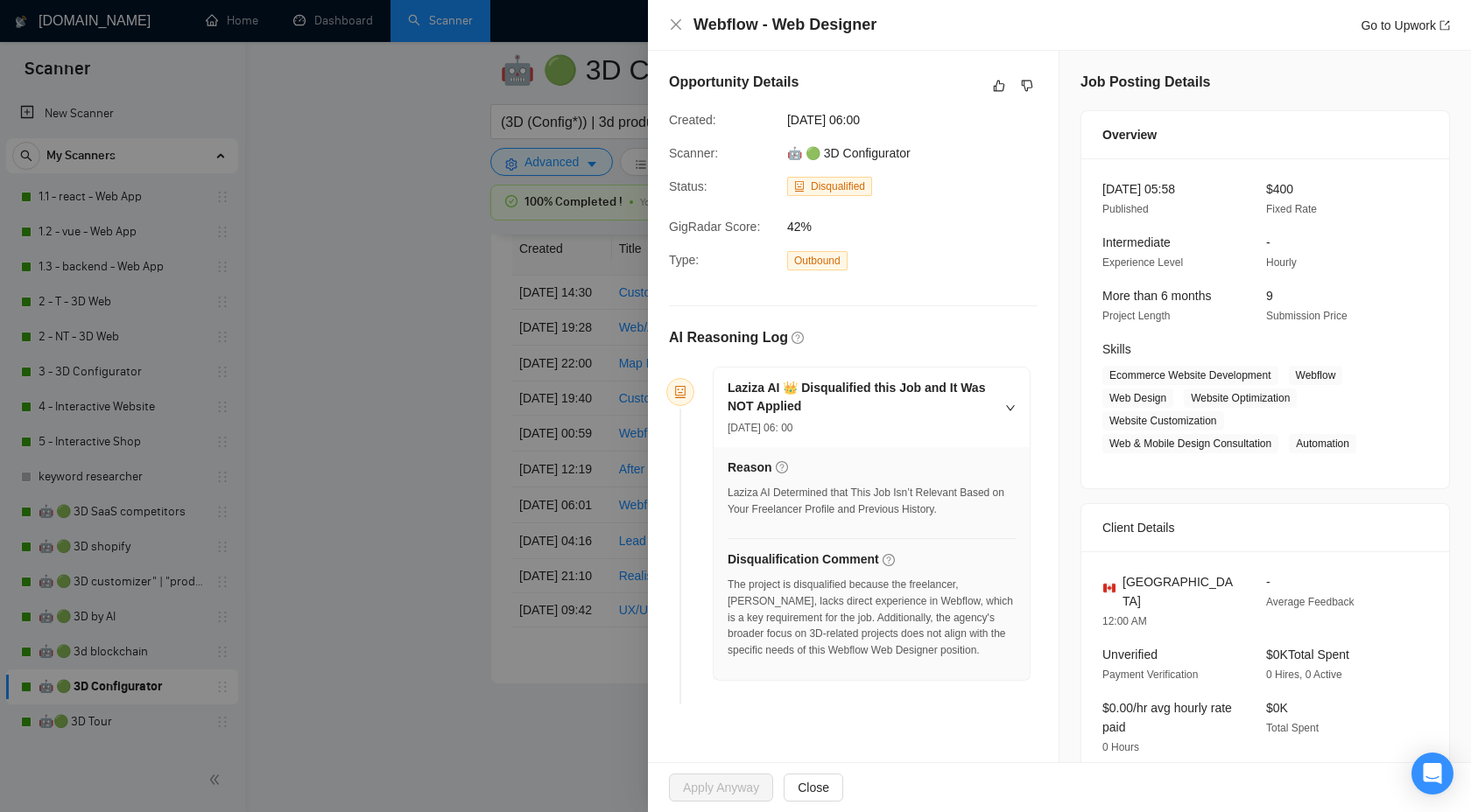
click at [840, 35] on h4 "Webflow - Web Designer" at bounding box center [784, 25] width 183 height 22
click at [836, 31] on h4 "Webflow - Web Designer" at bounding box center [784, 25] width 183 height 22
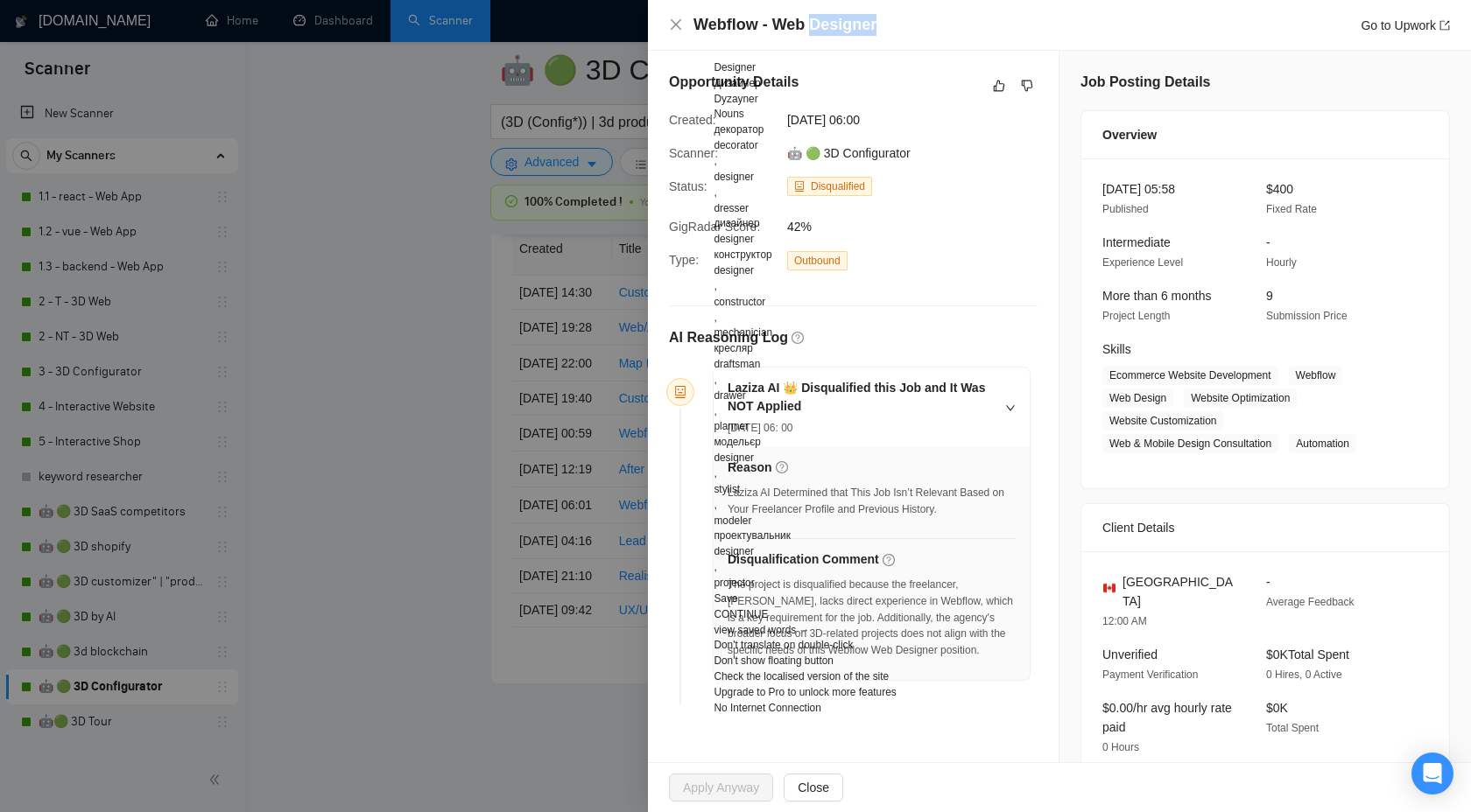
click at [789, 28] on h4 "Webflow - Web Designer" at bounding box center [784, 25] width 183 height 22
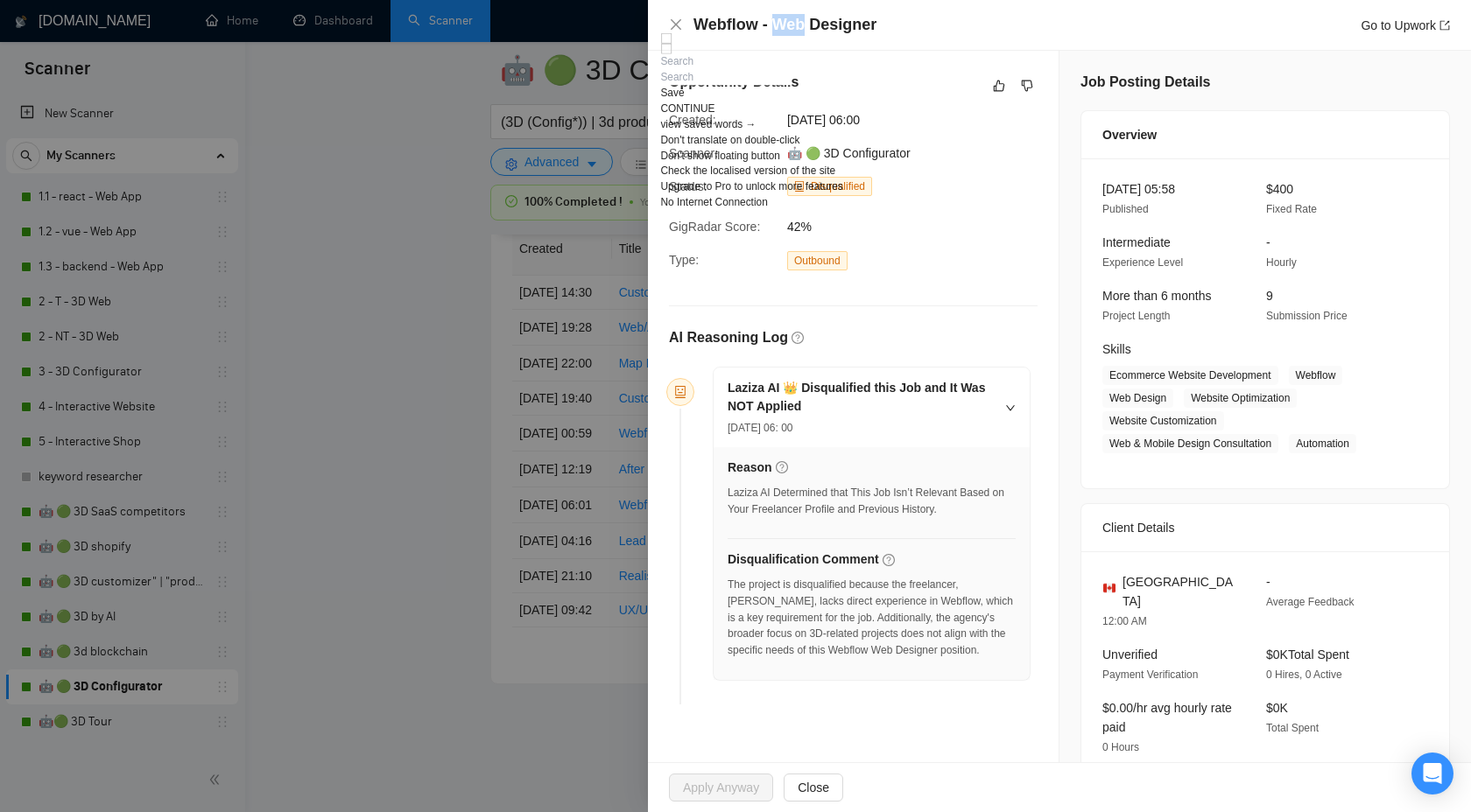
click at [789, 28] on h4 "Webflow - Web Designer" at bounding box center [784, 25] width 183 height 22
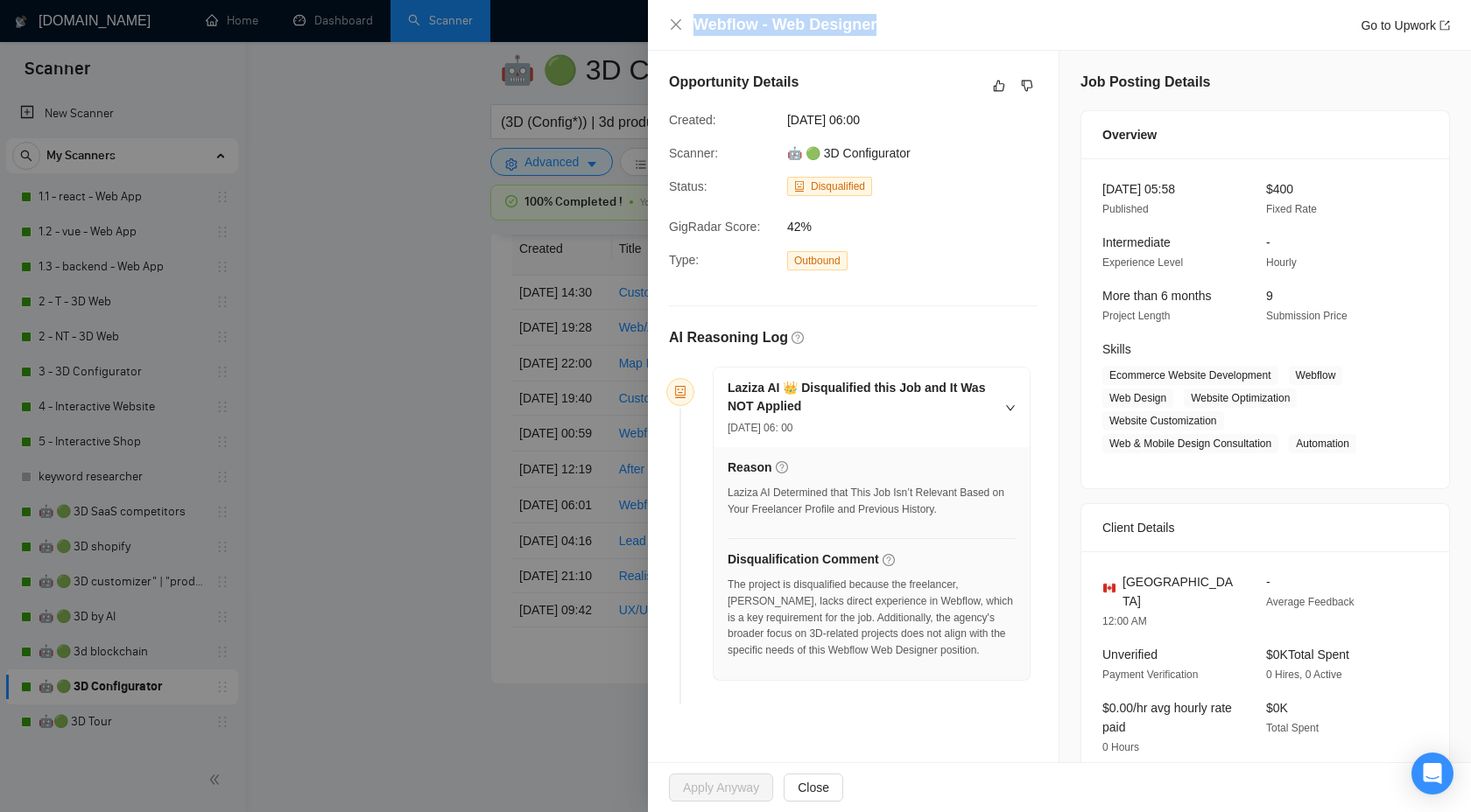
copy h4 "Webflow - Web Designer"
click at [1024, 74] on div "Opportunity Details" at bounding box center [853, 85] width 368 height 28
click at [1024, 82] on icon "dislike" at bounding box center [1027, 85] width 12 height 14
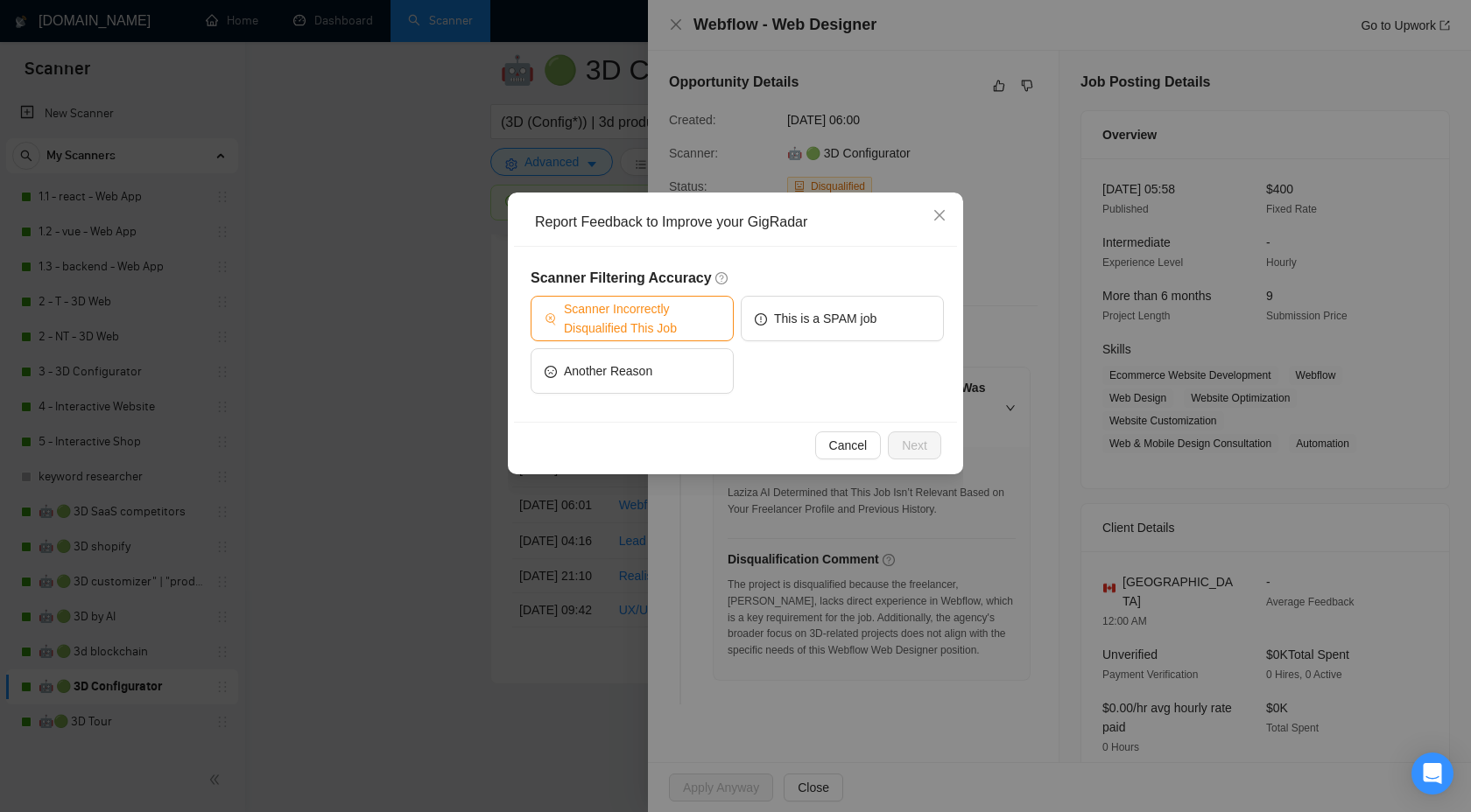
click at [629, 328] on span "Scanner Incorrectly Disqualified This Job" at bounding box center [642, 318] width 156 height 38
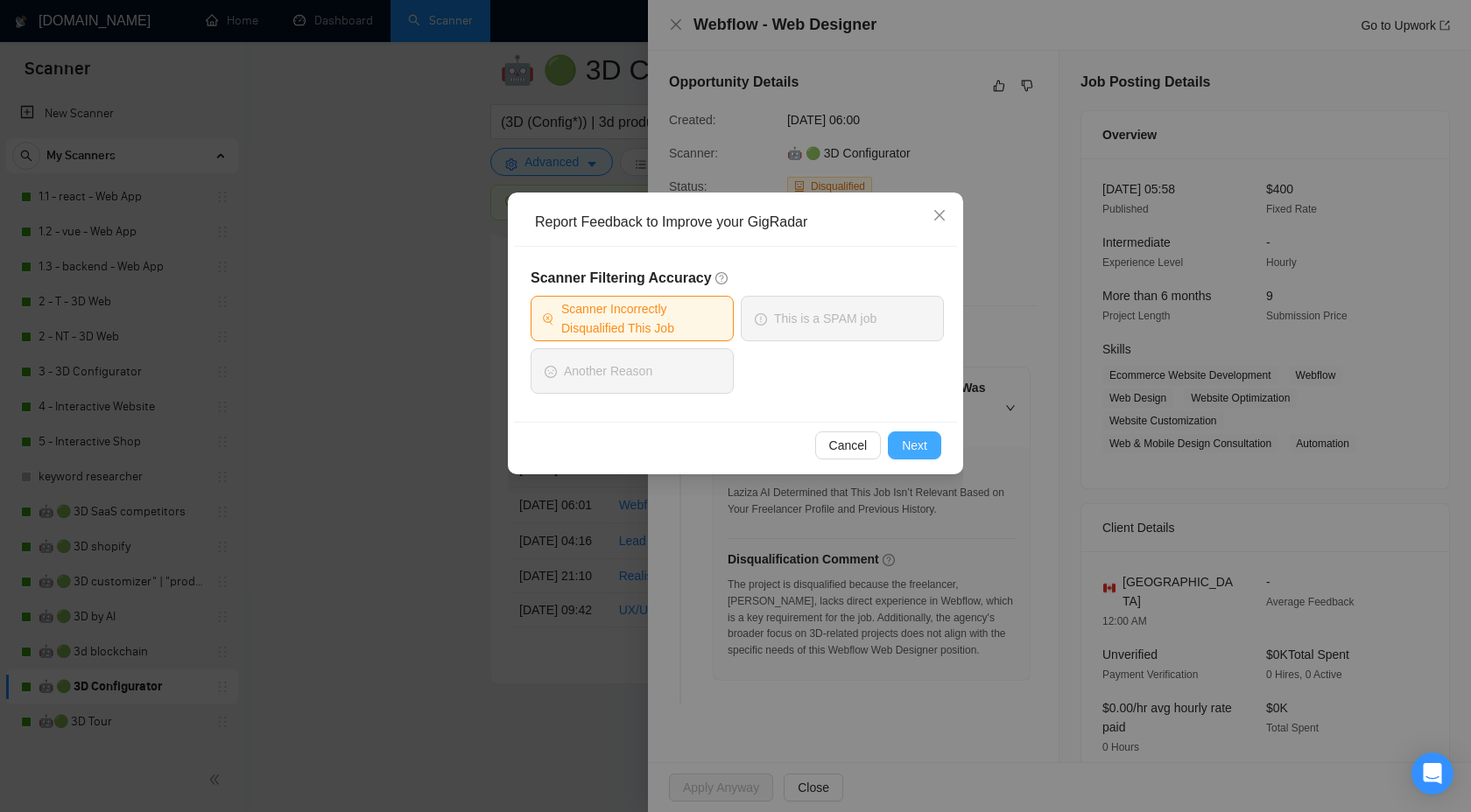
click at [917, 445] on span "Next" at bounding box center [914, 446] width 25 height 19
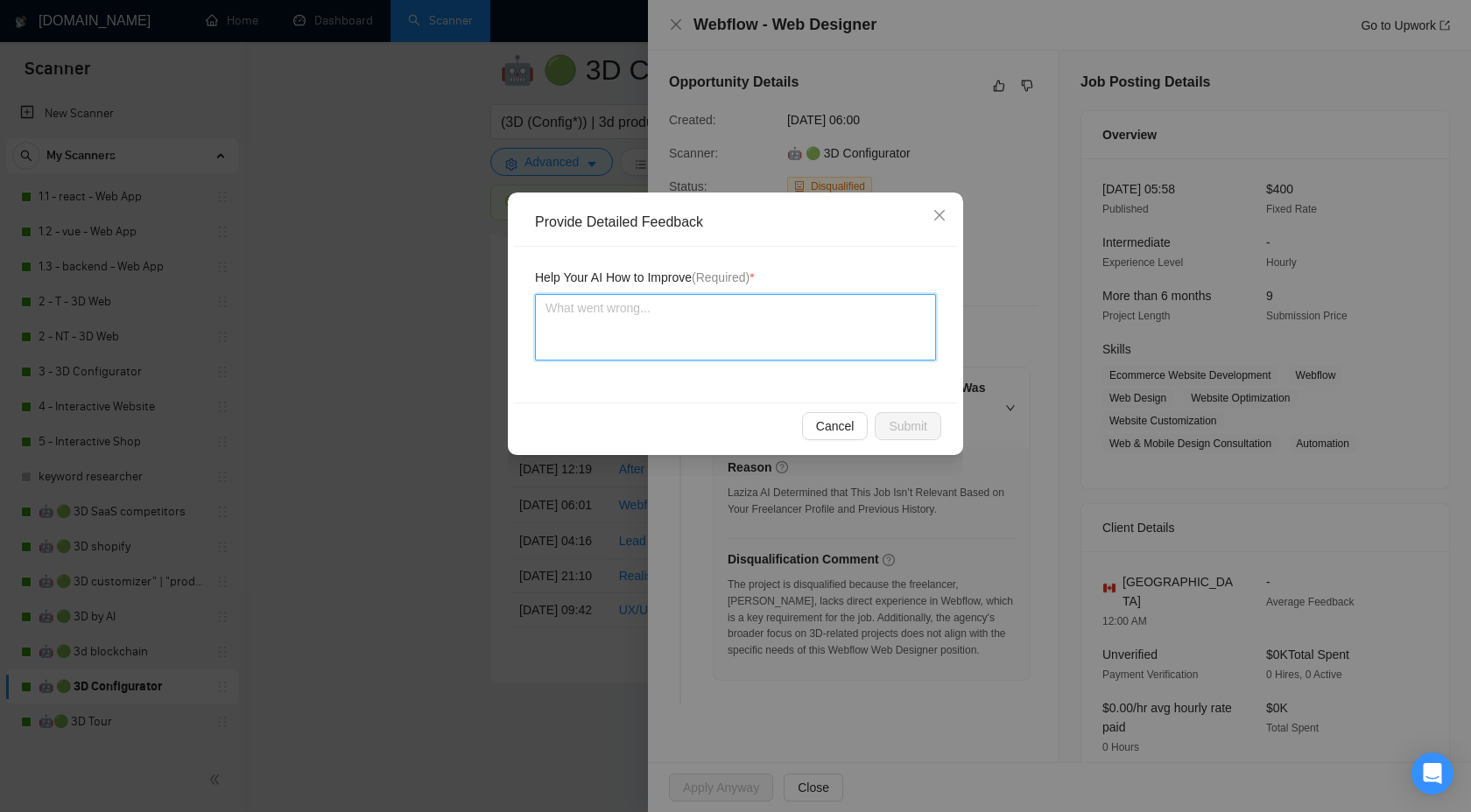
click at [720, 318] on textarea at bounding box center [736, 327] width 401 height 66
paste textarea "we have expirience with Webflow"
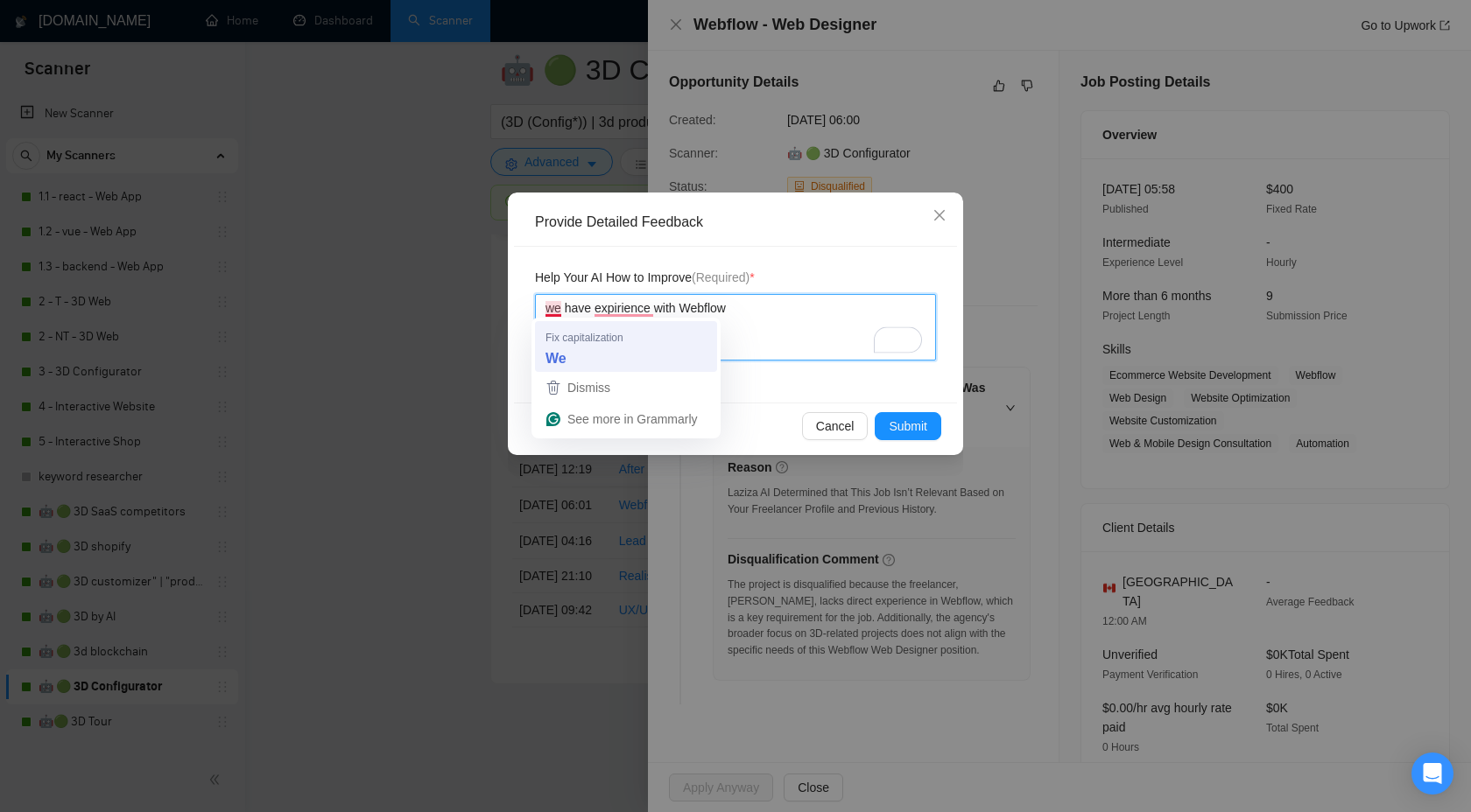
type textarea "we have expirience with Webflow"
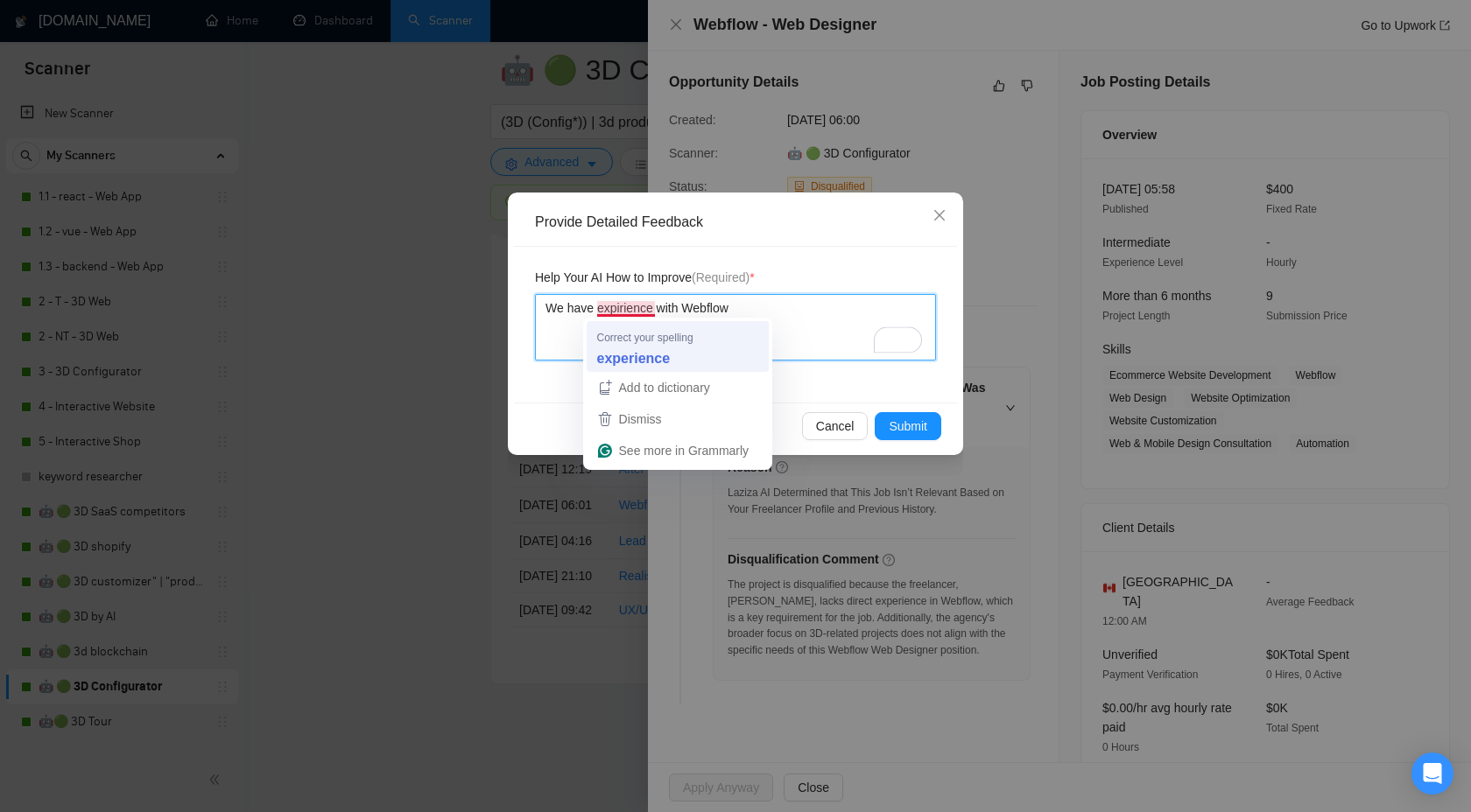
type textarea "We have expirience with Webflow"
type textarea "We have experience with Webflow"
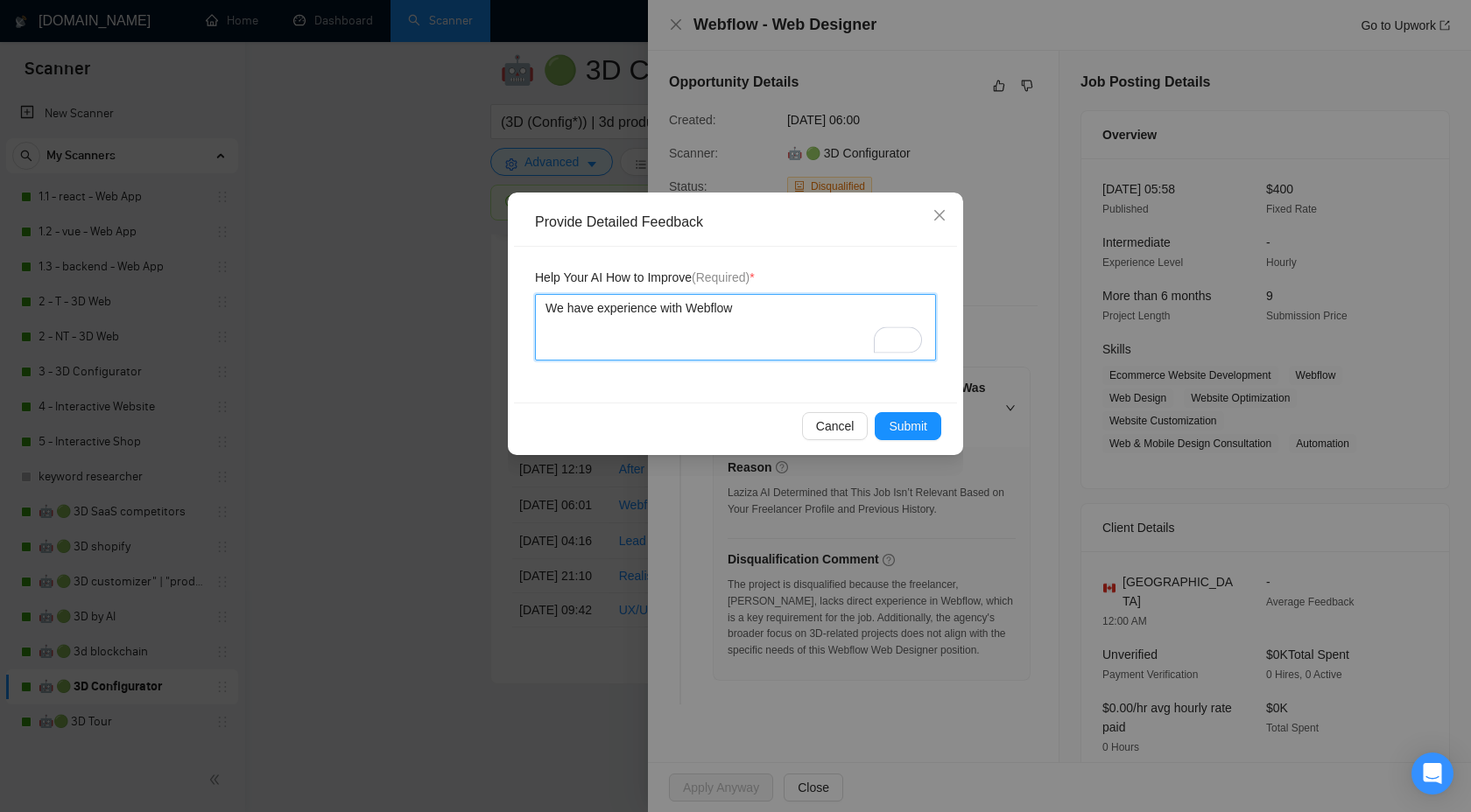
click at [679, 309] on textarea "We have experience with Webflow" at bounding box center [736, 327] width 401 height 66
click at [680, 317] on textarea "We have experience with Webflow" at bounding box center [736, 327] width 401 height 66
type textarea "We have experience with Webflow"
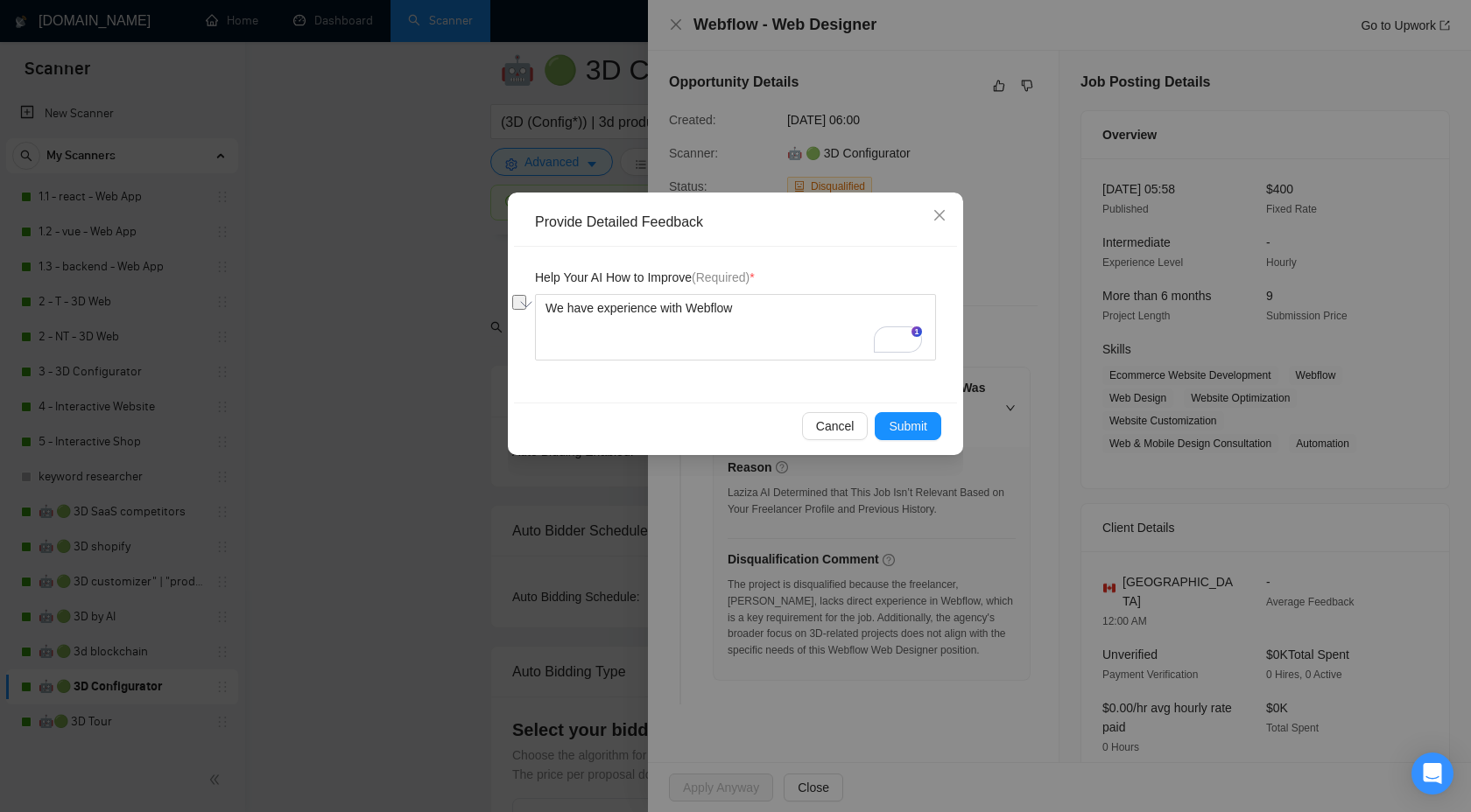
scroll to position [4771, 0]
type textarea "We have experience with Webflow"
click at [902, 426] on span "Submit" at bounding box center [908, 427] width 38 height 19
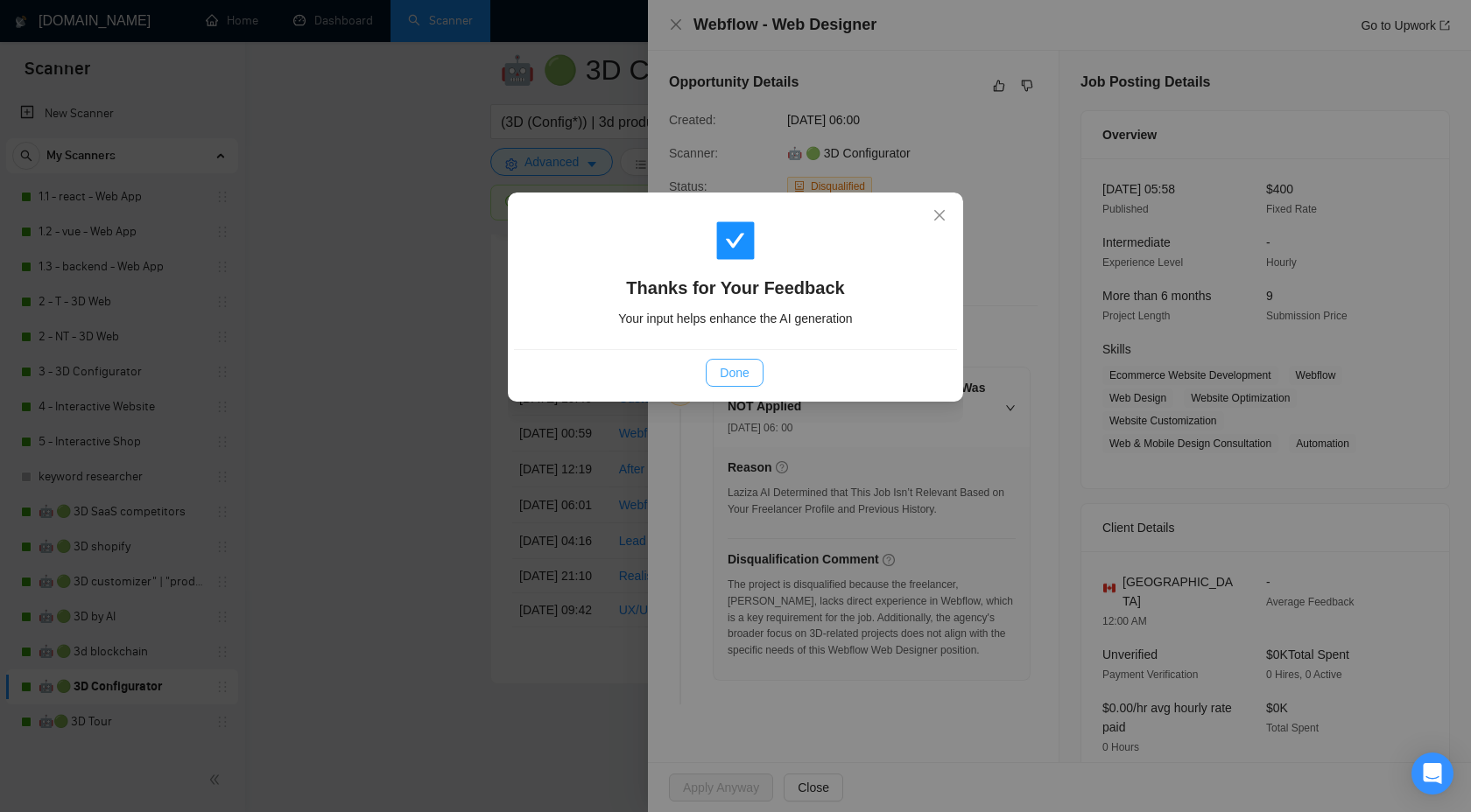
click at [716, 367] on button "Done" at bounding box center [734, 372] width 57 height 28
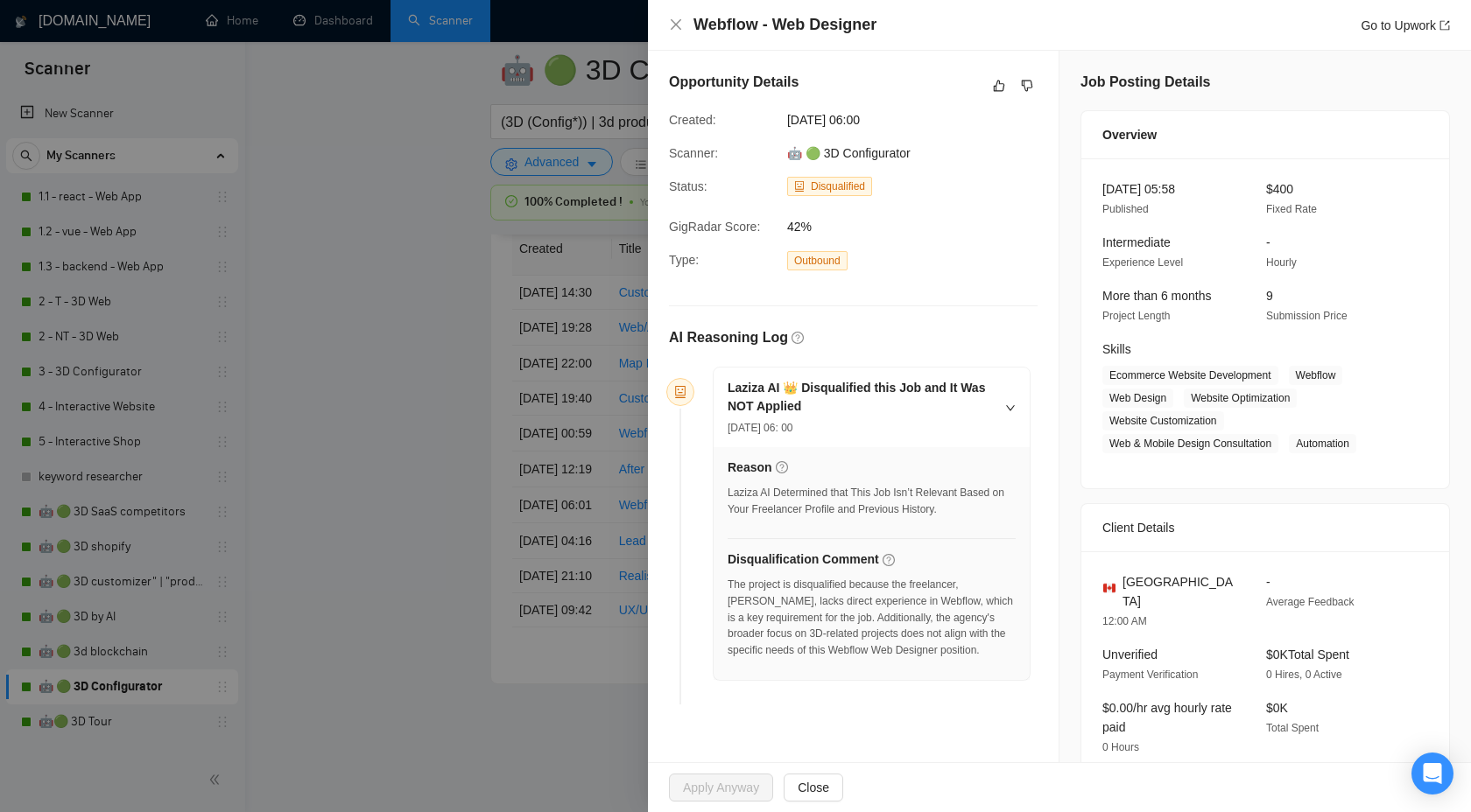
click at [487, 336] on div at bounding box center [736, 406] width 1471 height 812
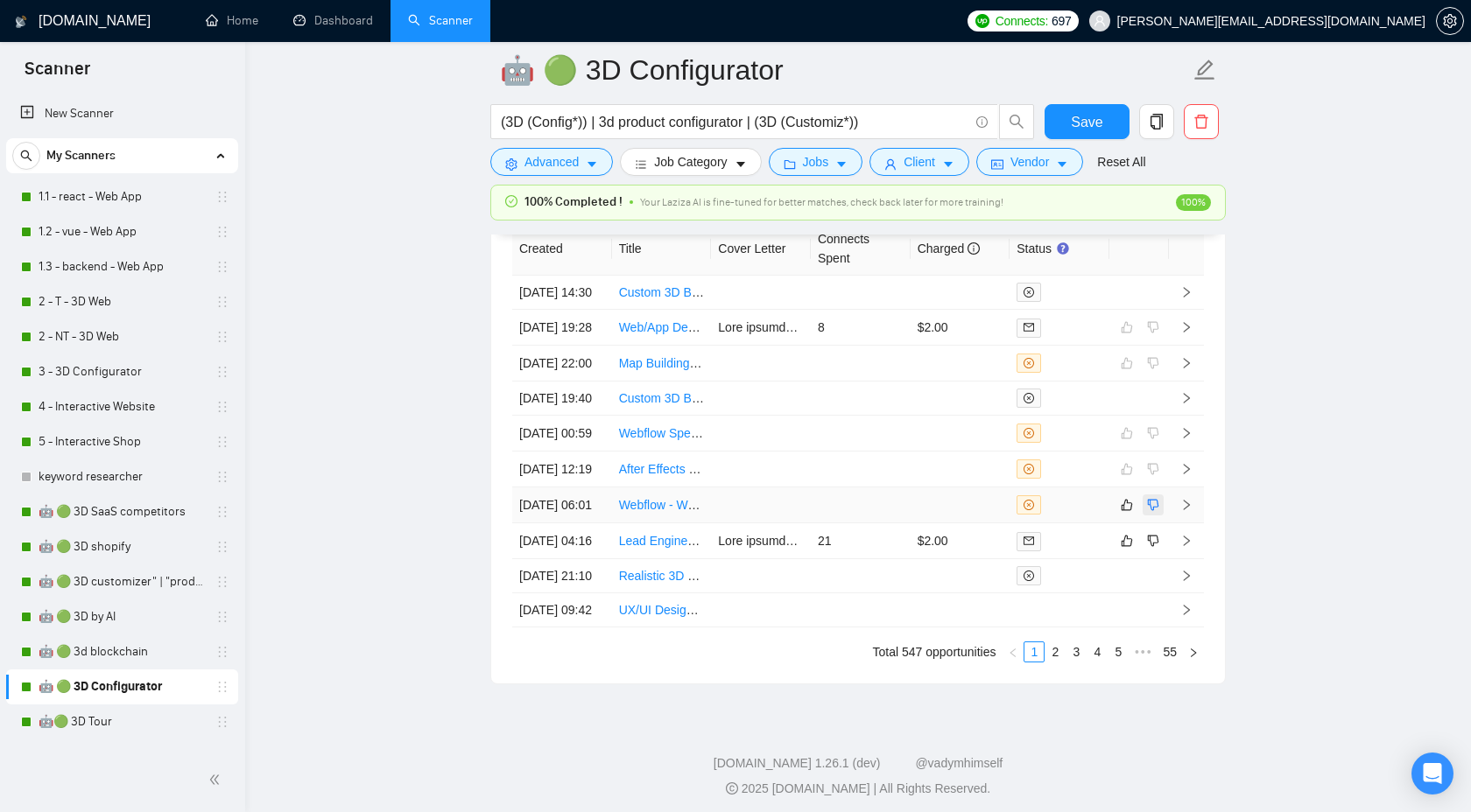
click at [1160, 516] on button "button" at bounding box center [1154, 505] width 21 height 21
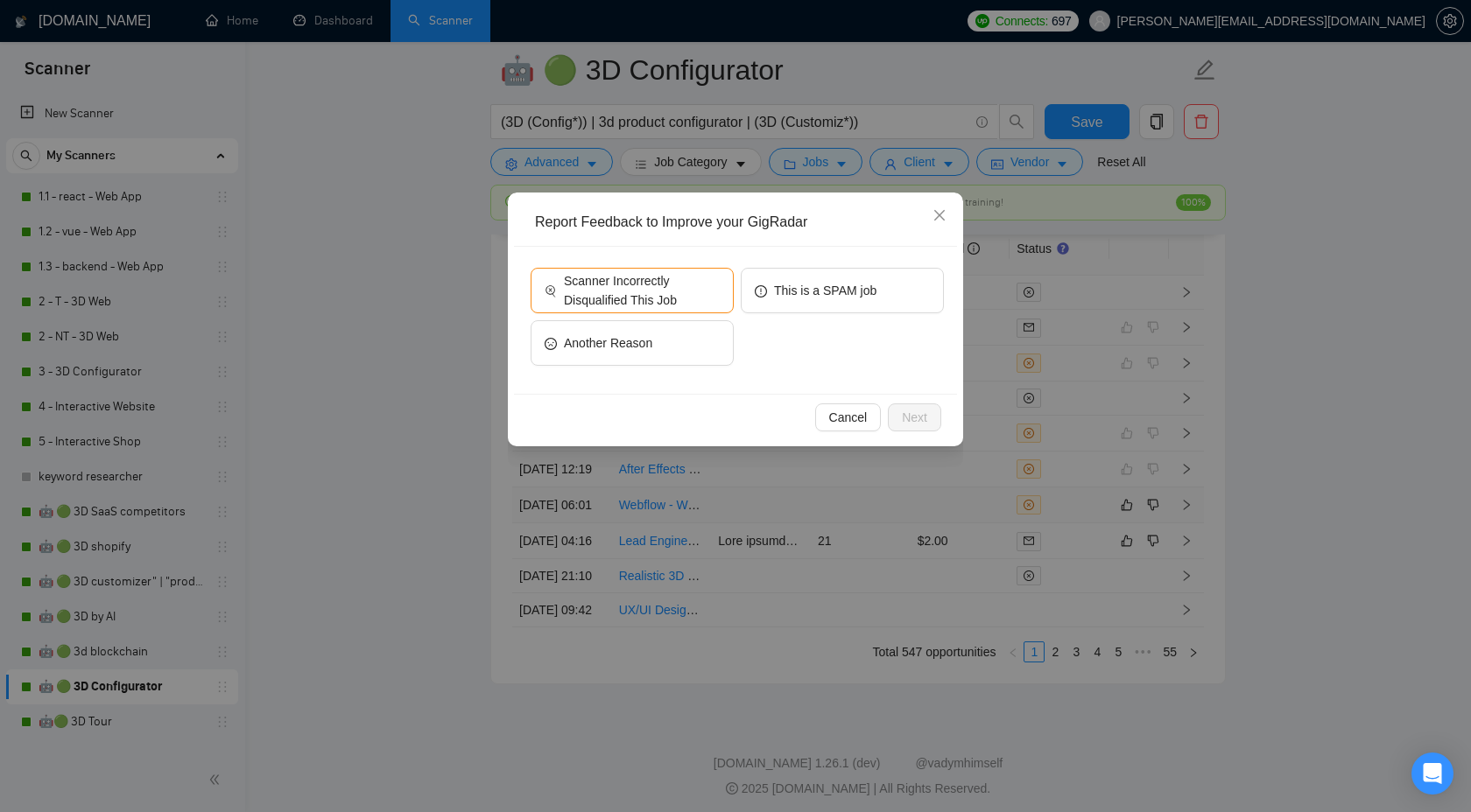
click at [660, 263] on div "Scanner Incorrectly Disqualified This Job This is a SPAM job Another Reason" at bounding box center [736, 319] width 443 height 147
click at [657, 288] on span "Scanner Incorrectly Disqualified This Job" at bounding box center [642, 290] width 156 height 38
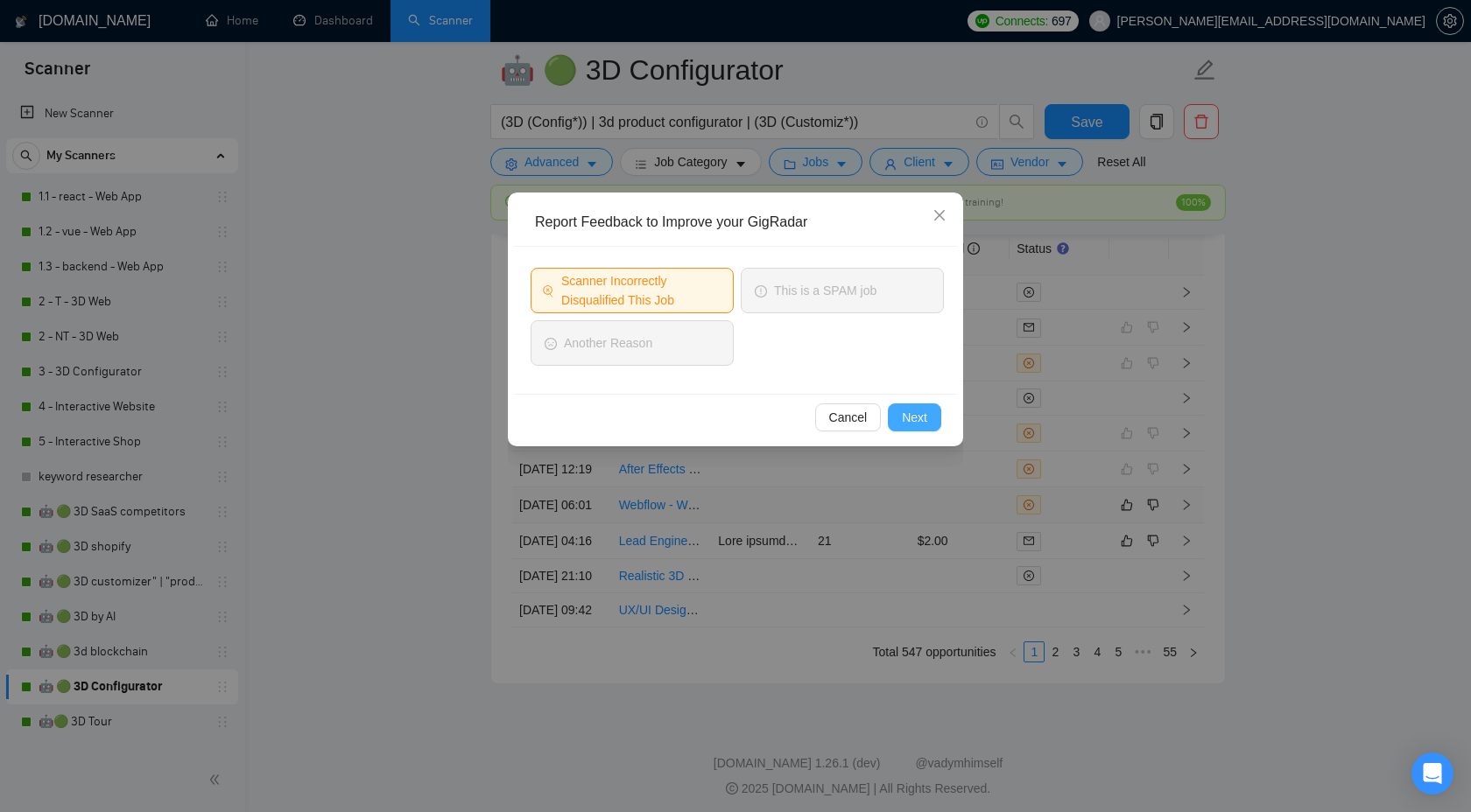
click at [901, 423] on span "Next" at bounding box center [914, 417] width 25 height 19
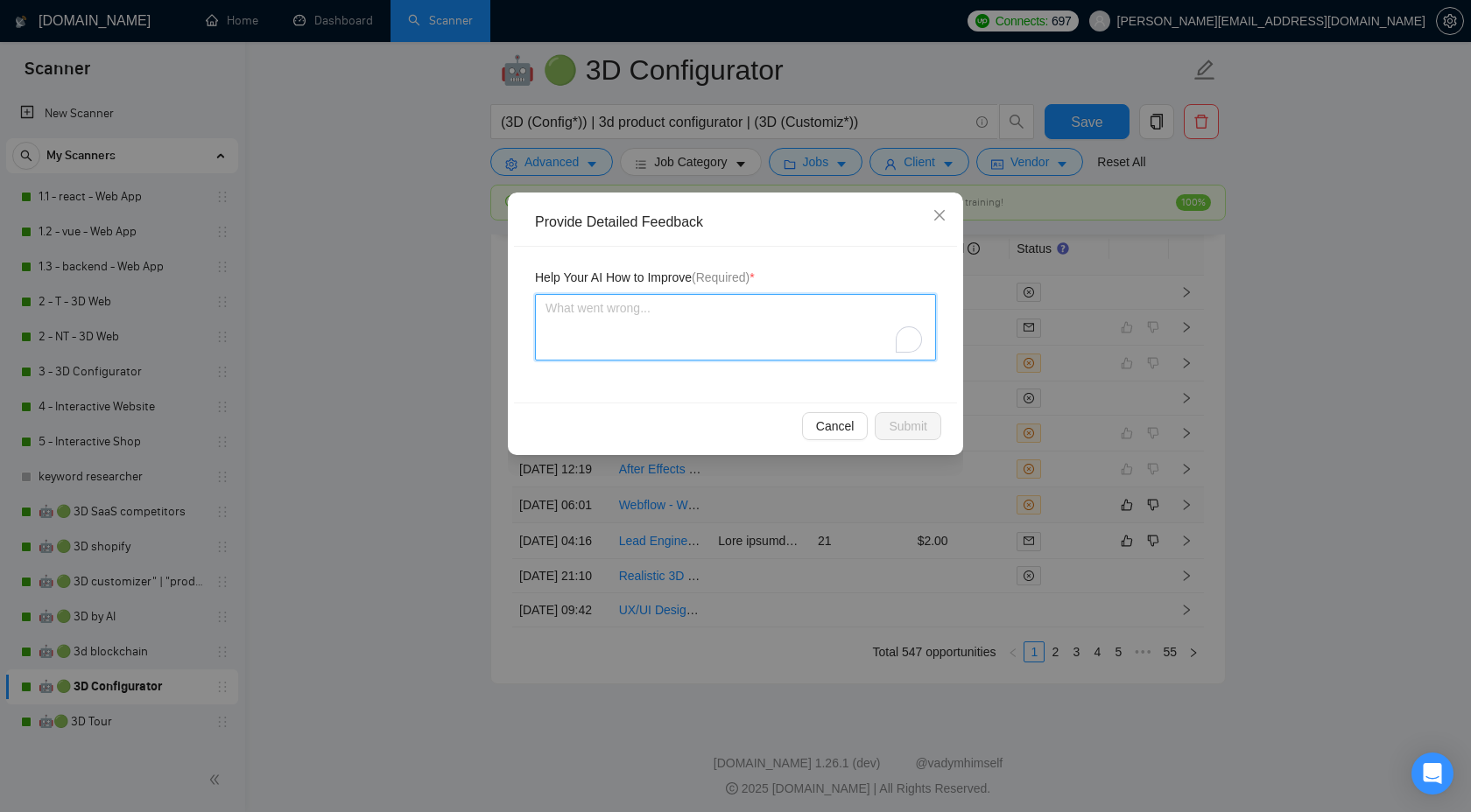
click at [821, 331] on textarea "To enrich screen reader interactions, please activate Accessibility in Grammarl…" at bounding box center [736, 327] width 401 height 66
paste textarea "We have experience with Webflow"
type textarea "We have experience with Webflow"
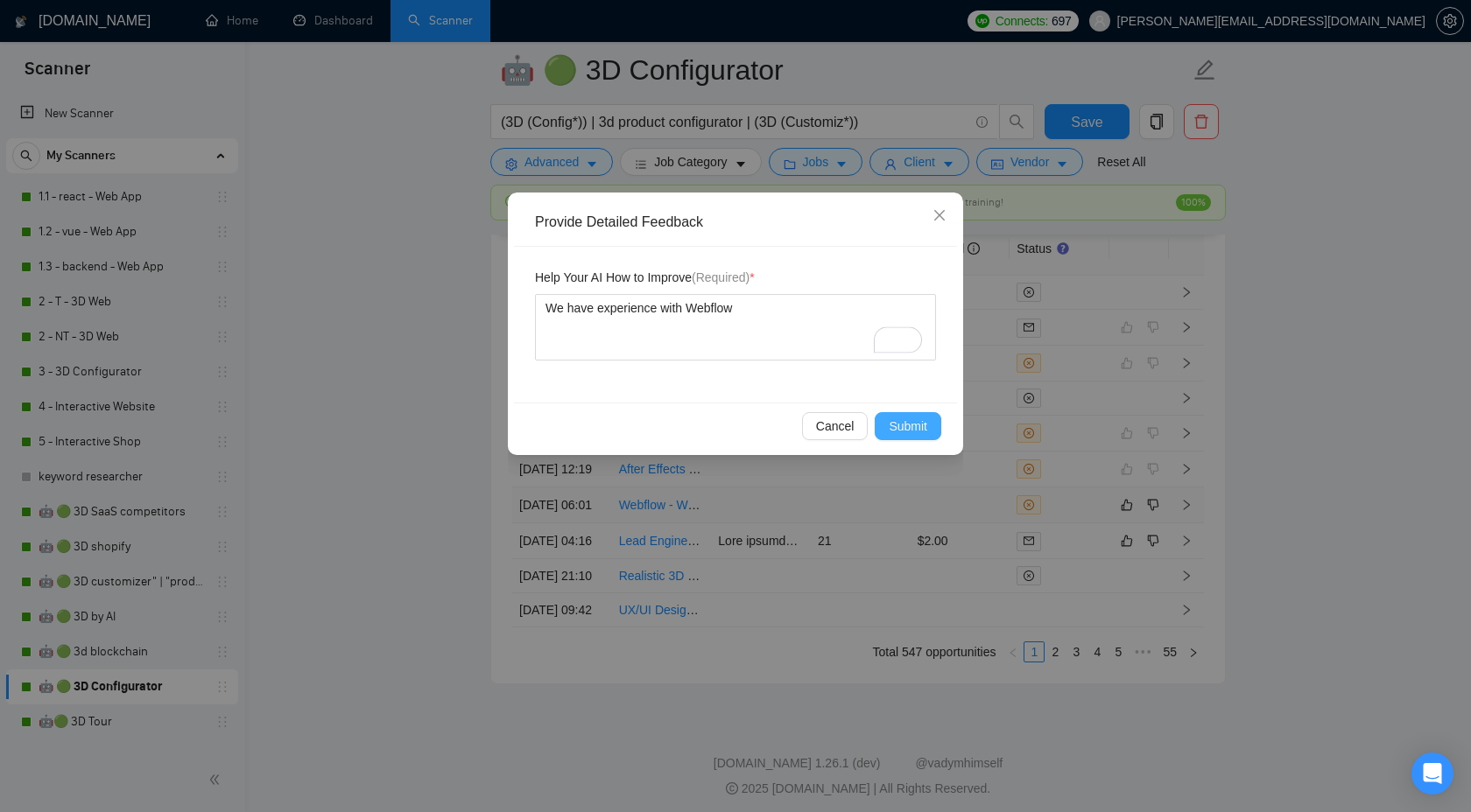
click at [913, 439] on button "Submit" at bounding box center [907, 426] width 66 height 28
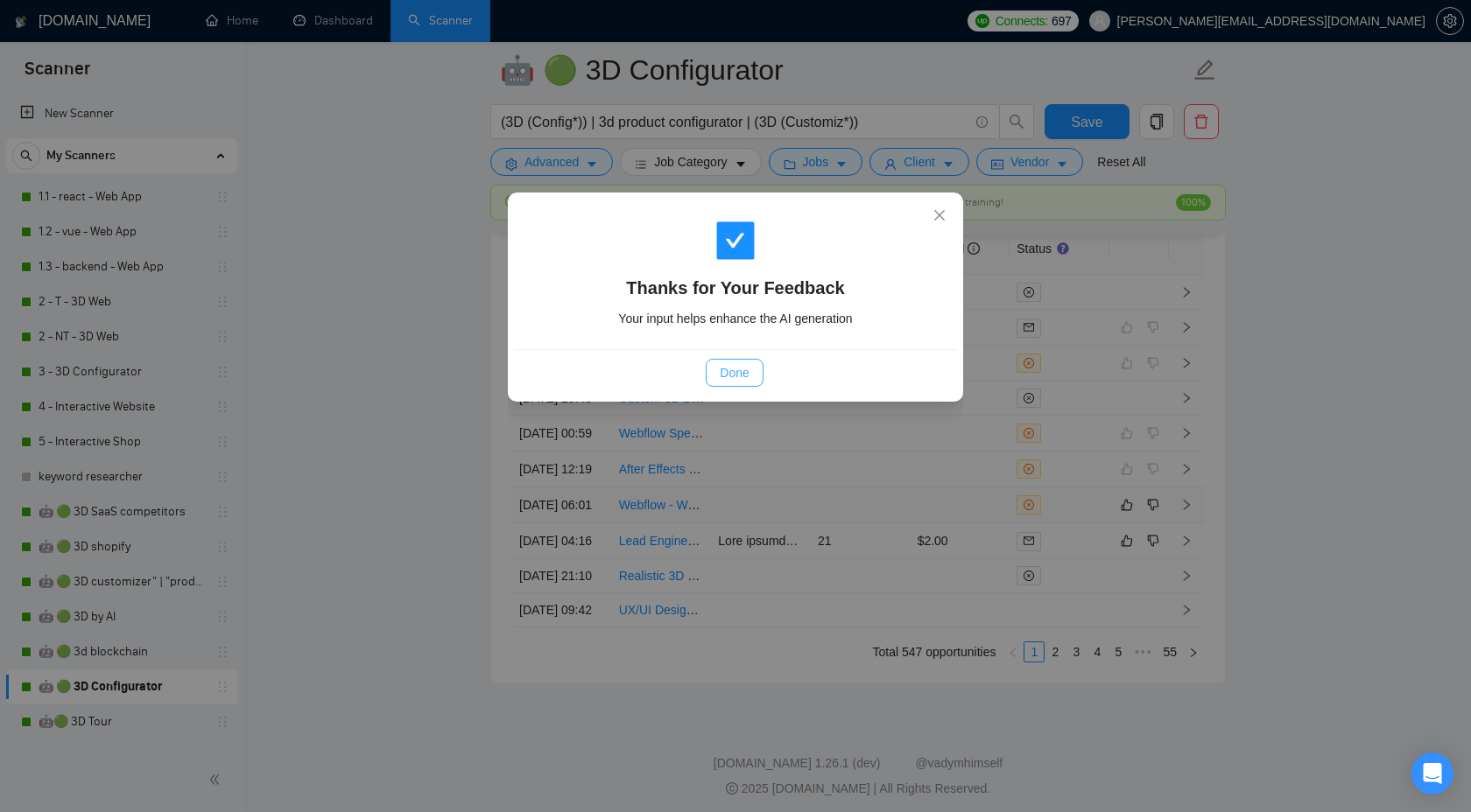
click at [709, 374] on button "Done" at bounding box center [734, 372] width 57 height 28
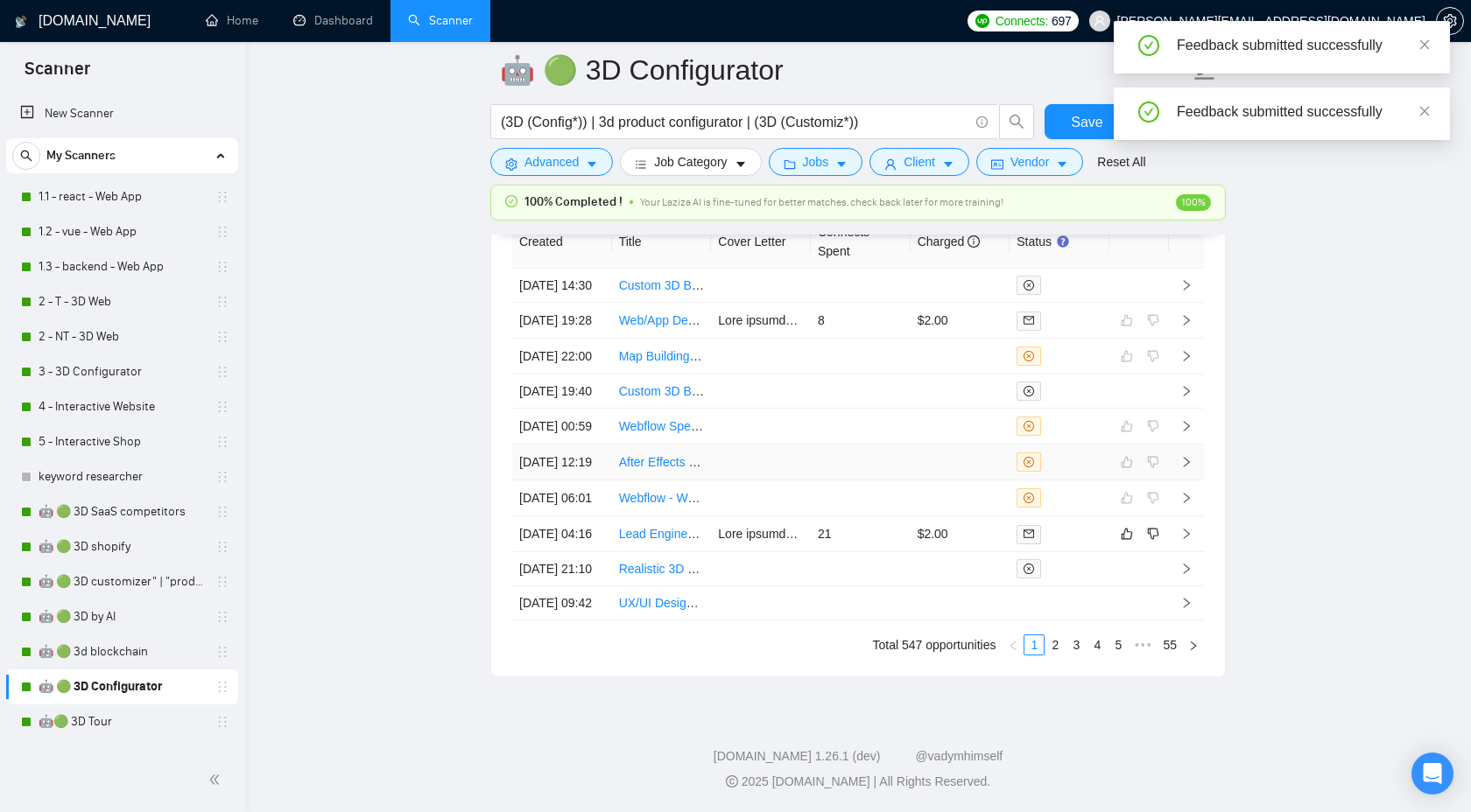
scroll to position [4771, 0]
click at [1181, 480] on td at bounding box center [1186, 462] width 35 height 35
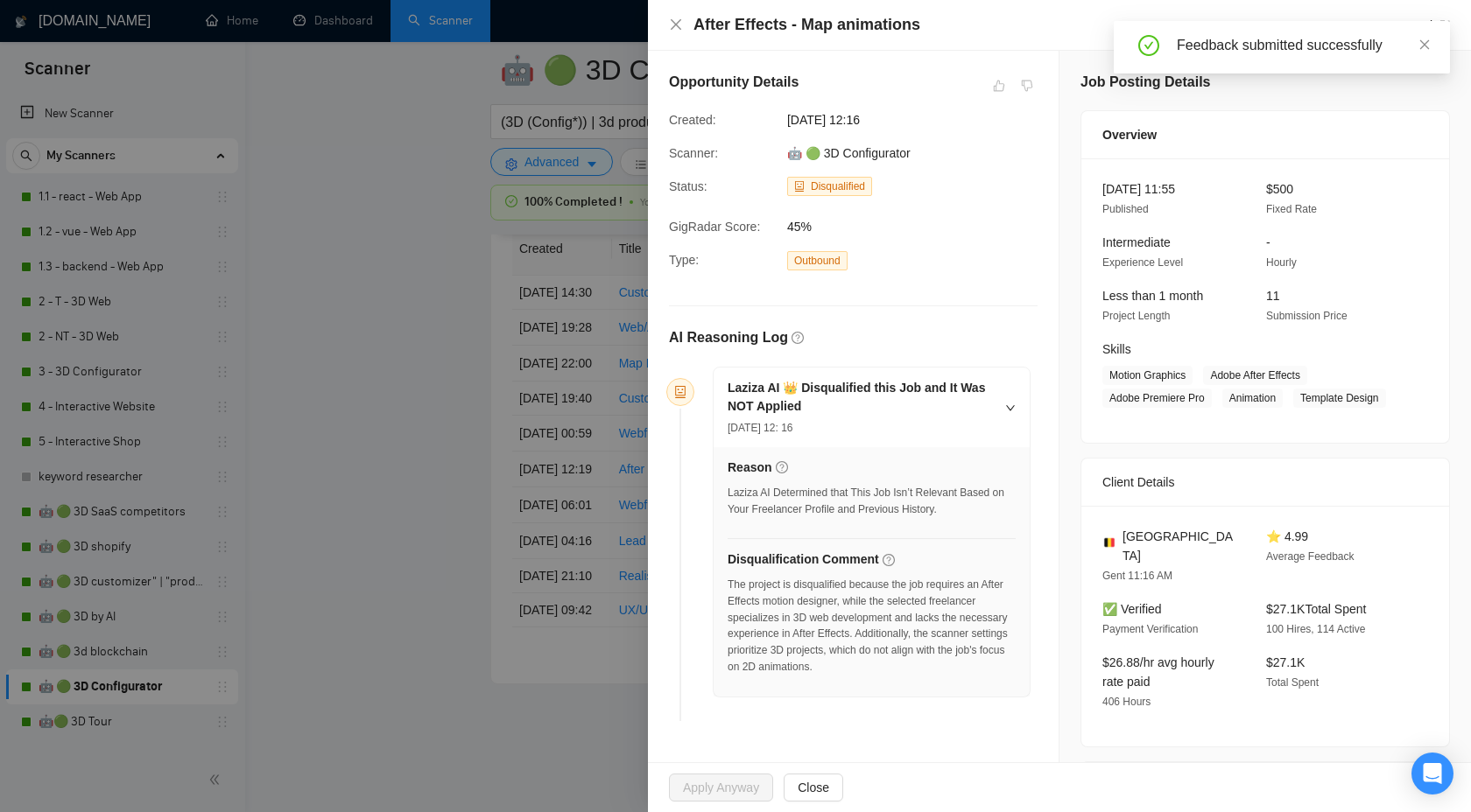
click at [514, 318] on div at bounding box center [736, 406] width 1471 height 812
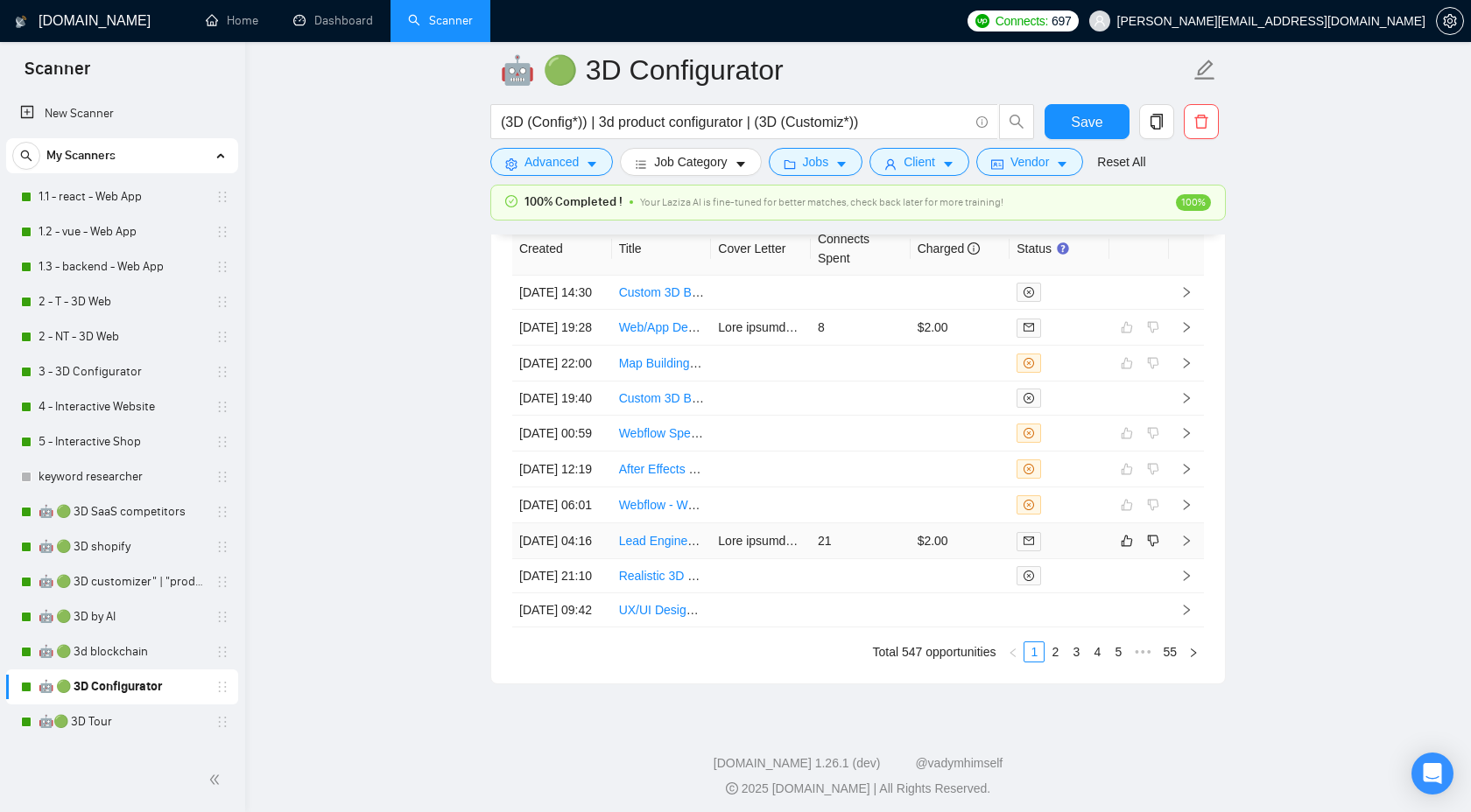
click at [1190, 547] on icon "right" at bounding box center [1186, 541] width 12 height 12
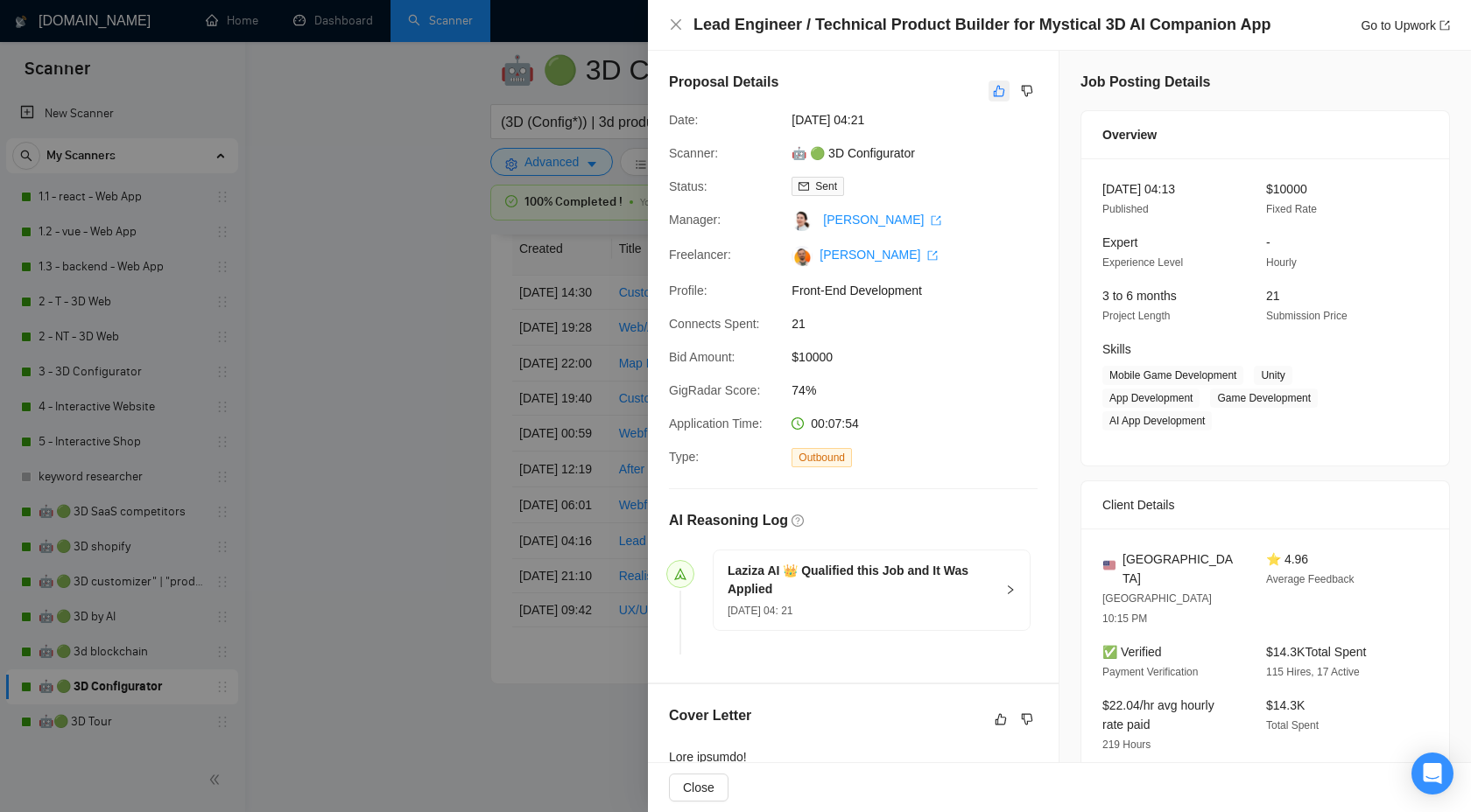
click at [1000, 101] on button "button" at bounding box center [999, 91] width 21 height 21
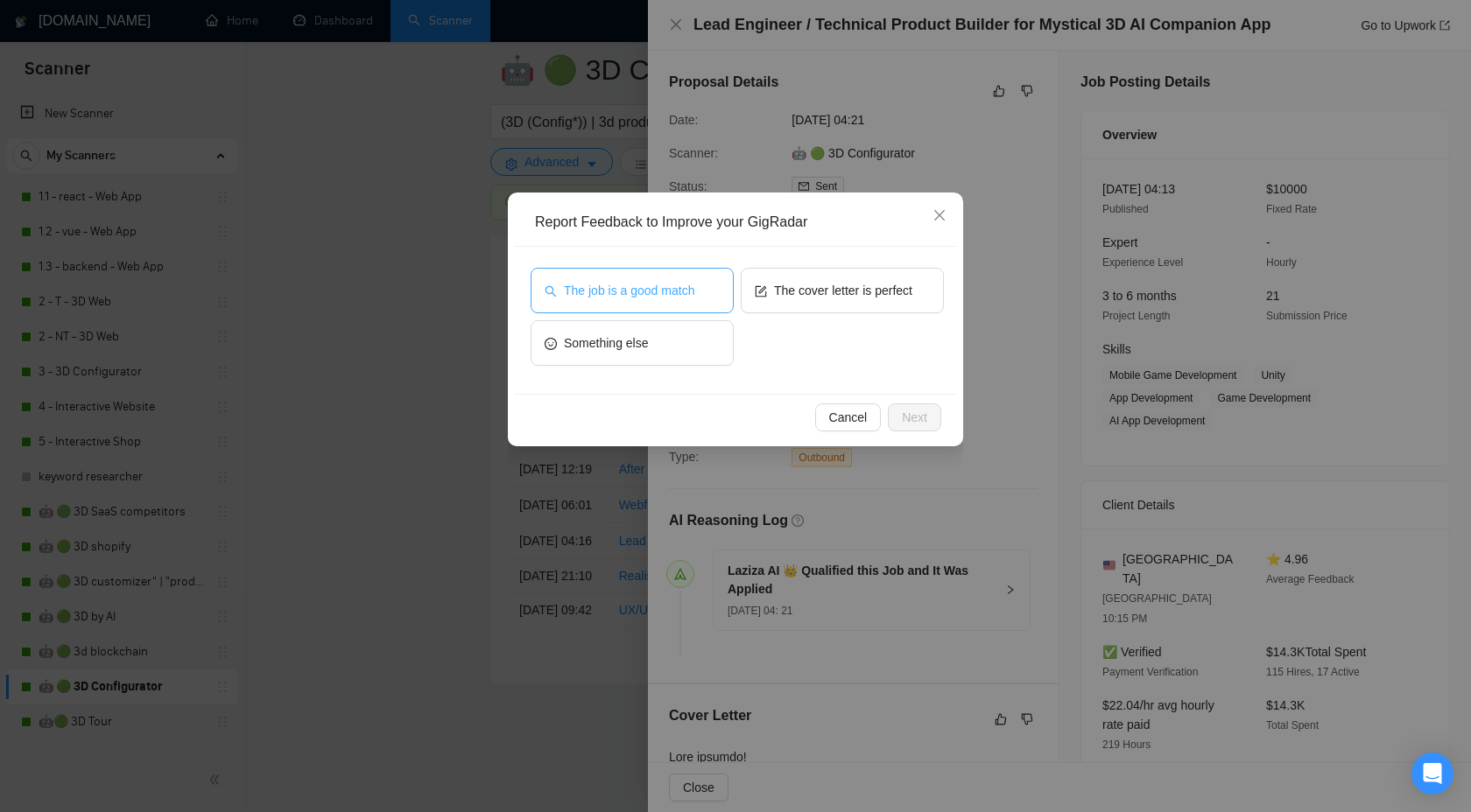
click at [674, 278] on button "The job is a good match" at bounding box center [632, 290] width 203 height 45
click at [918, 417] on span "Next" at bounding box center [914, 417] width 25 height 19
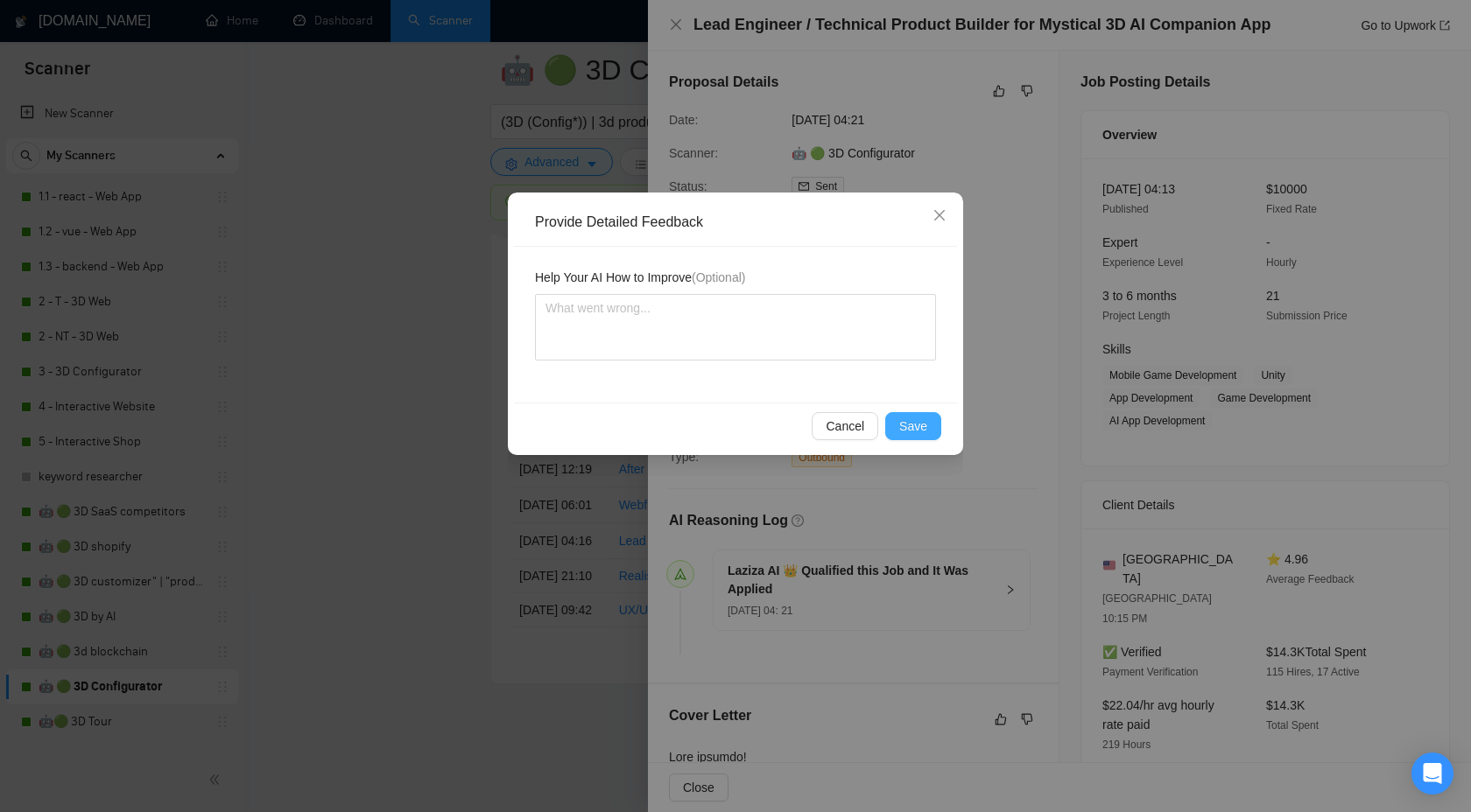
click at [901, 426] on span "Save" at bounding box center [913, 427] width 28 height 19
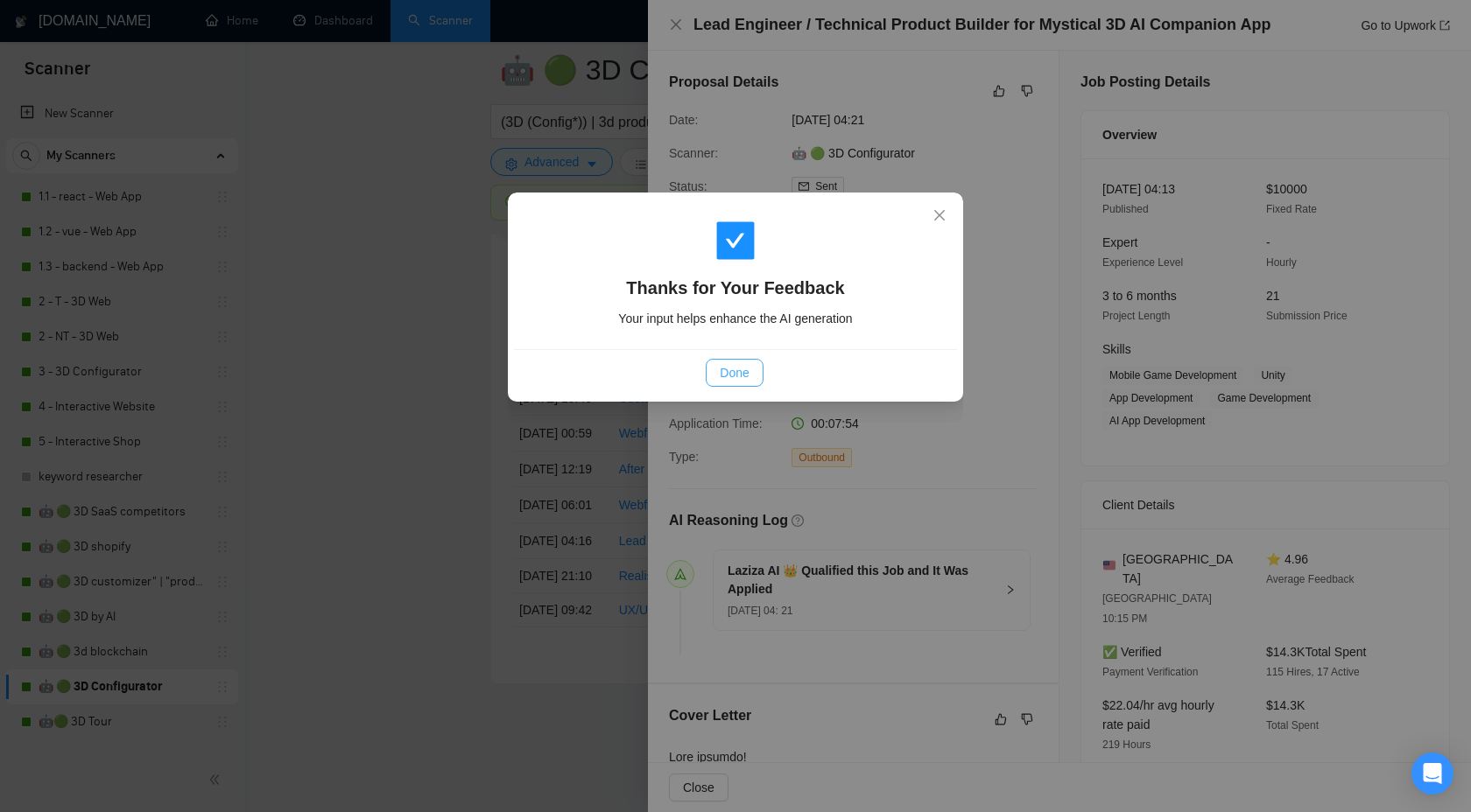
click at [721, 383] on button "Done" at bounding box center [734, 372] width 57 height 28
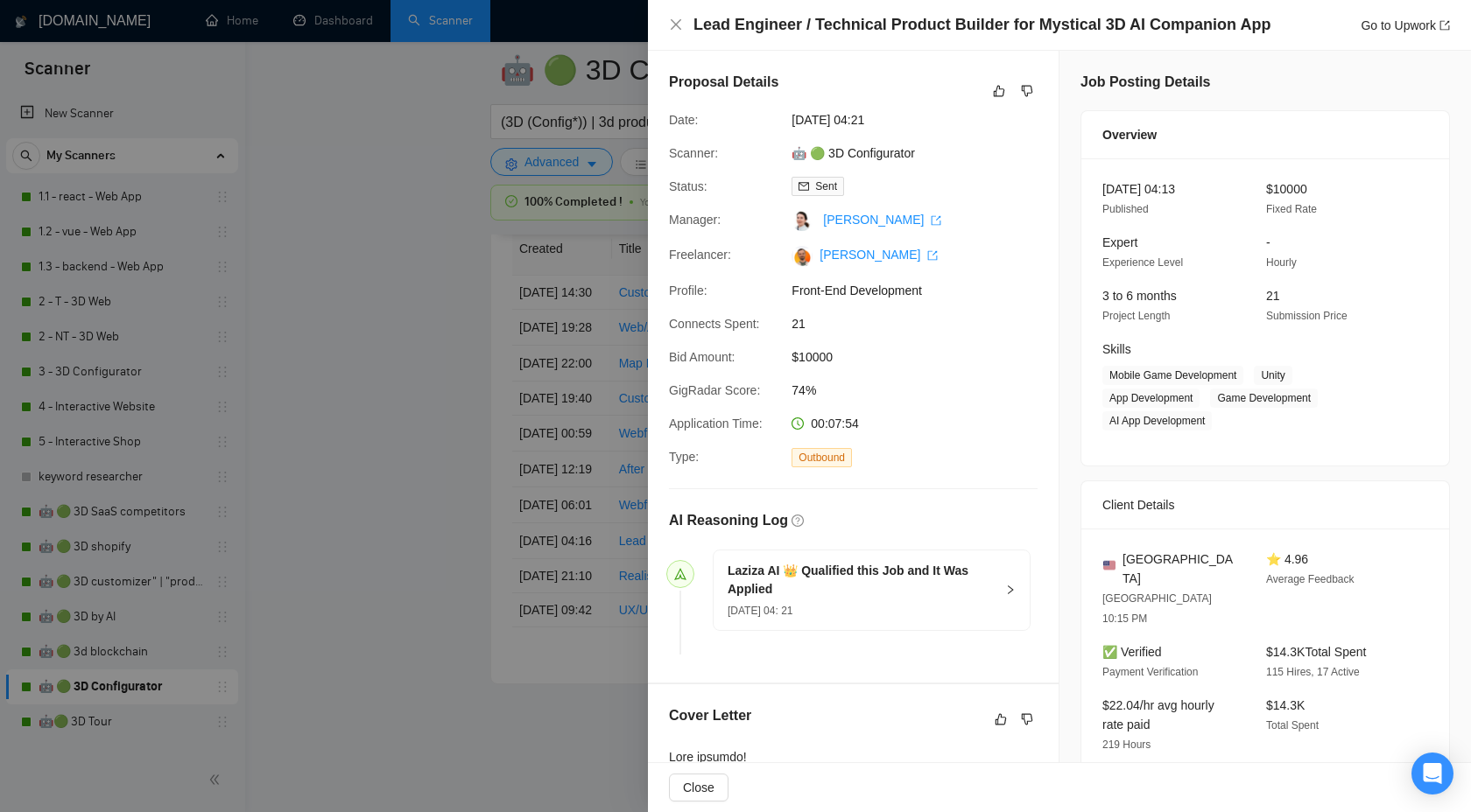
click at [486, 478] on div at bounding box center [736, 406] width 1471 height 812
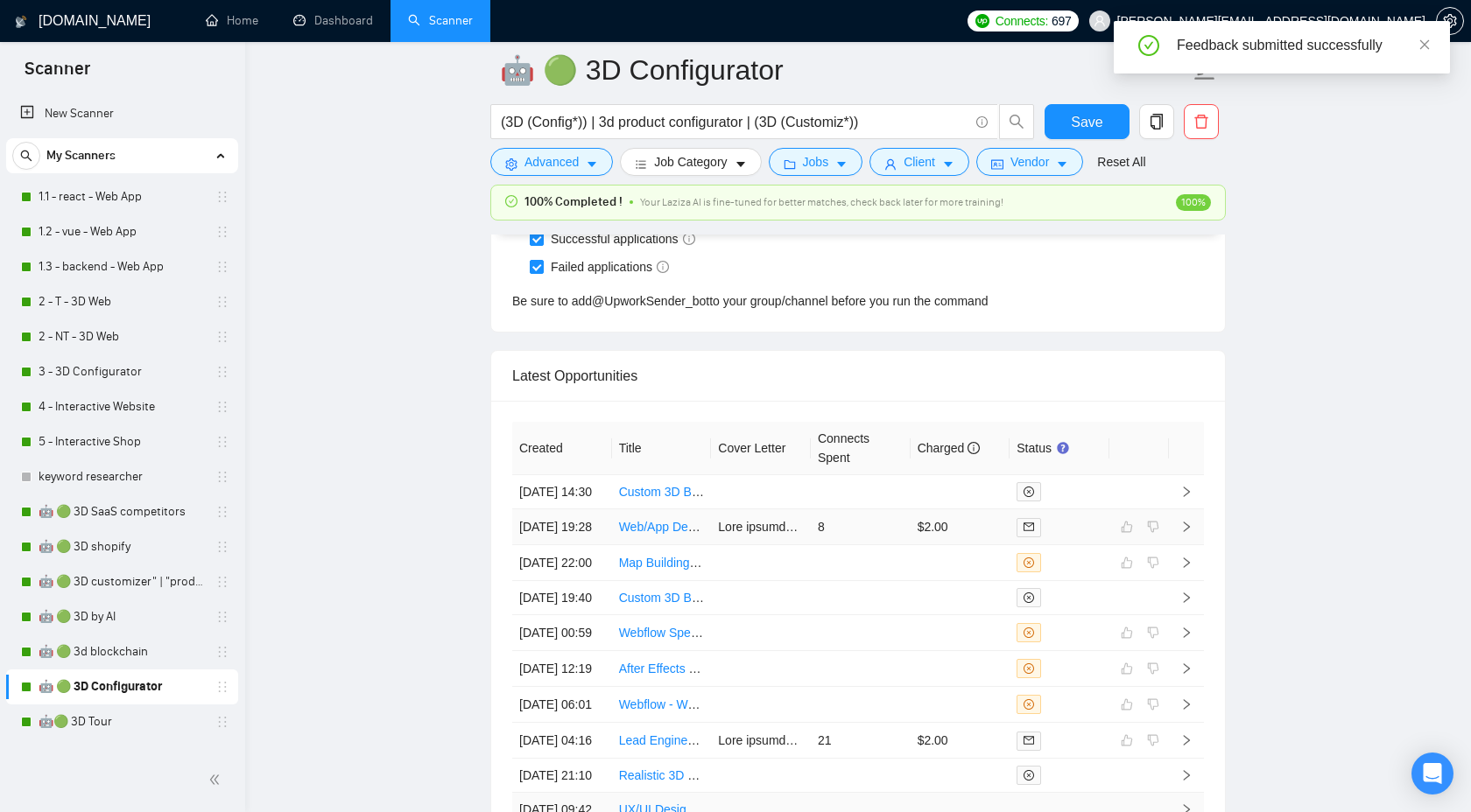
scroll to position [4502, 0]
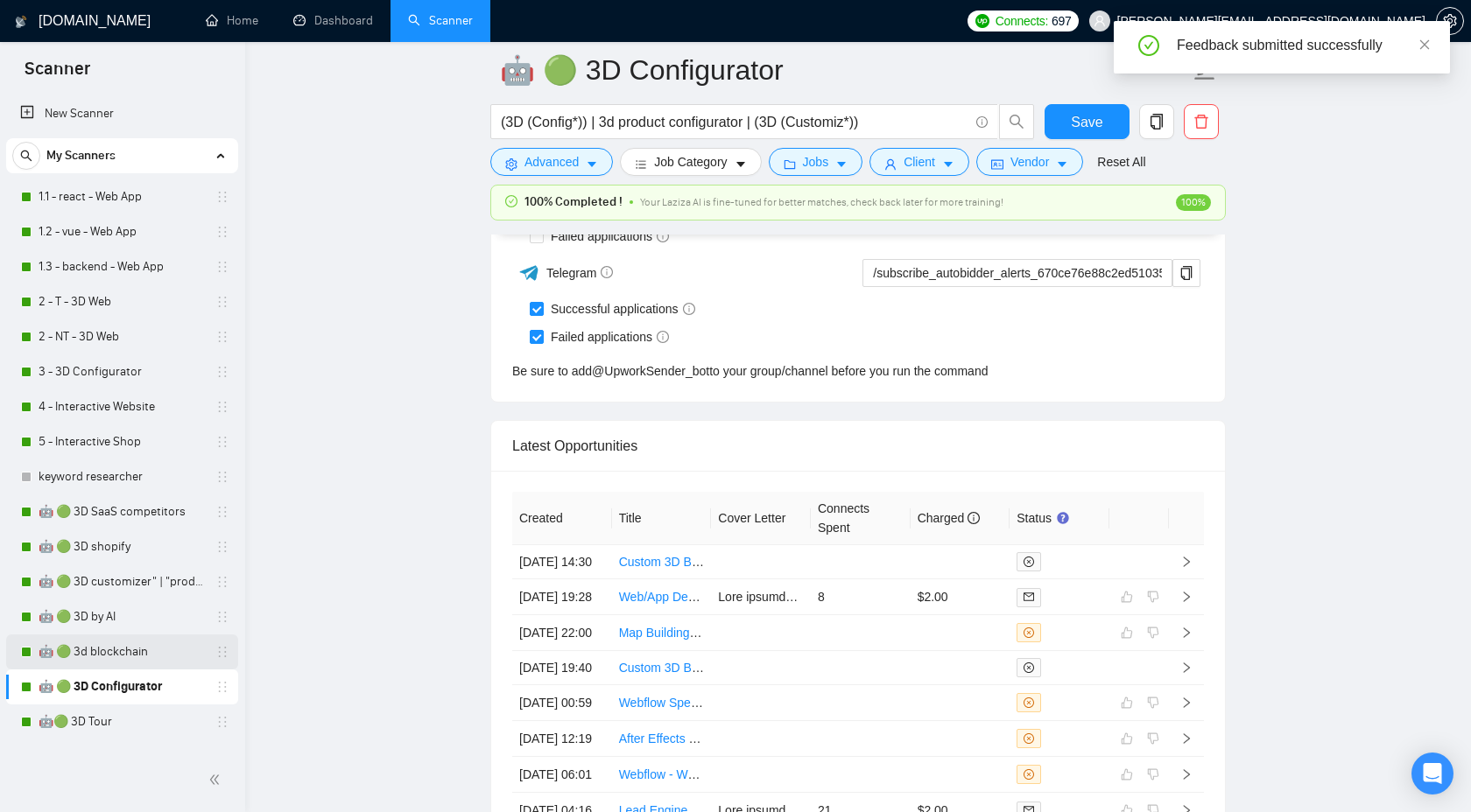
click at [66, 645] on link "🤖 🟢 3d blockchain" at bounding box center [121, 652] width 166 height 35
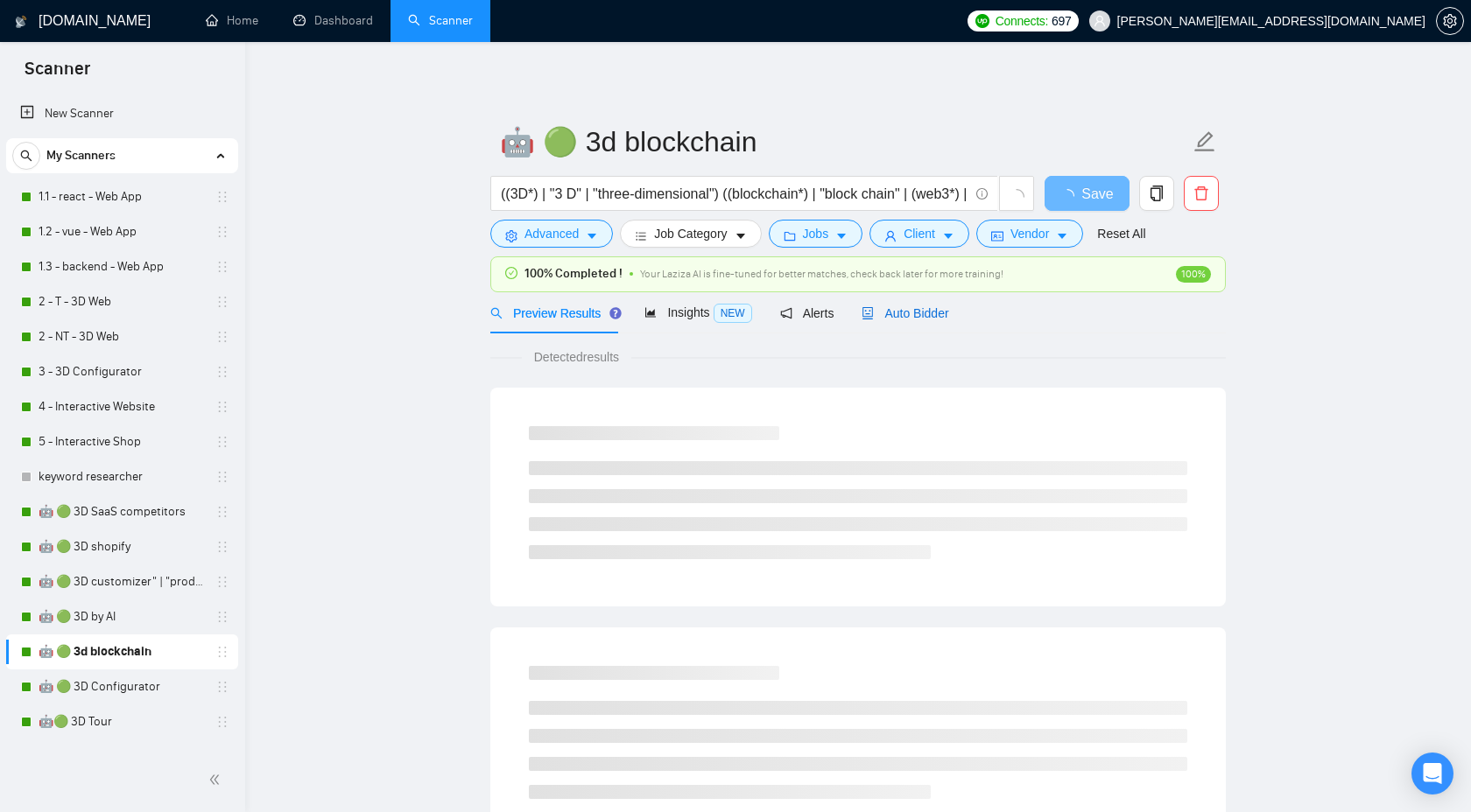
click at [922, 320] on div "Auto Bidder" at bounding box center [904, 313] width 86 height 19
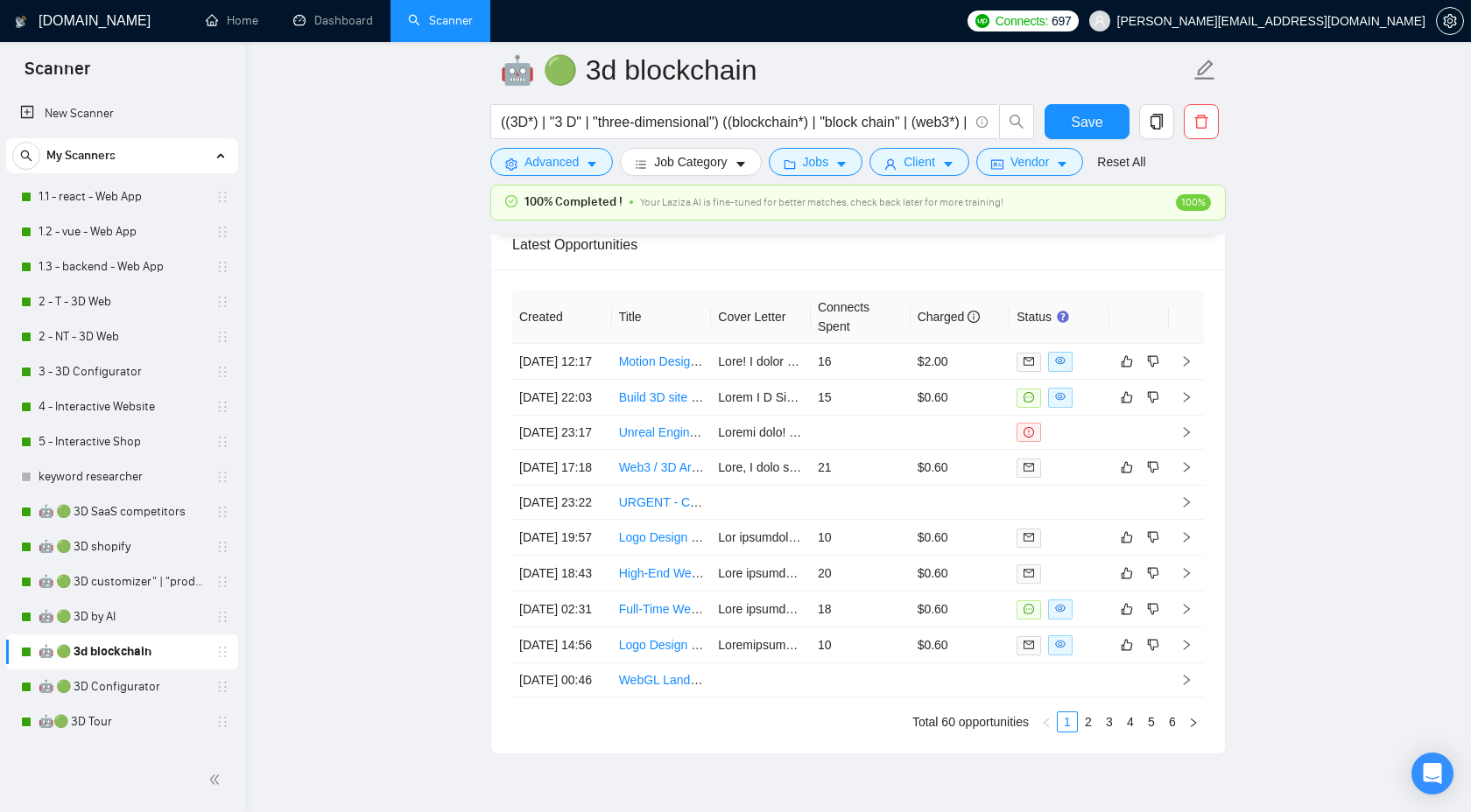
scroll to position [4438, 0]
click at [1184, 369] on icon "right" at bounding box center [1186, 363] width 12 height 12
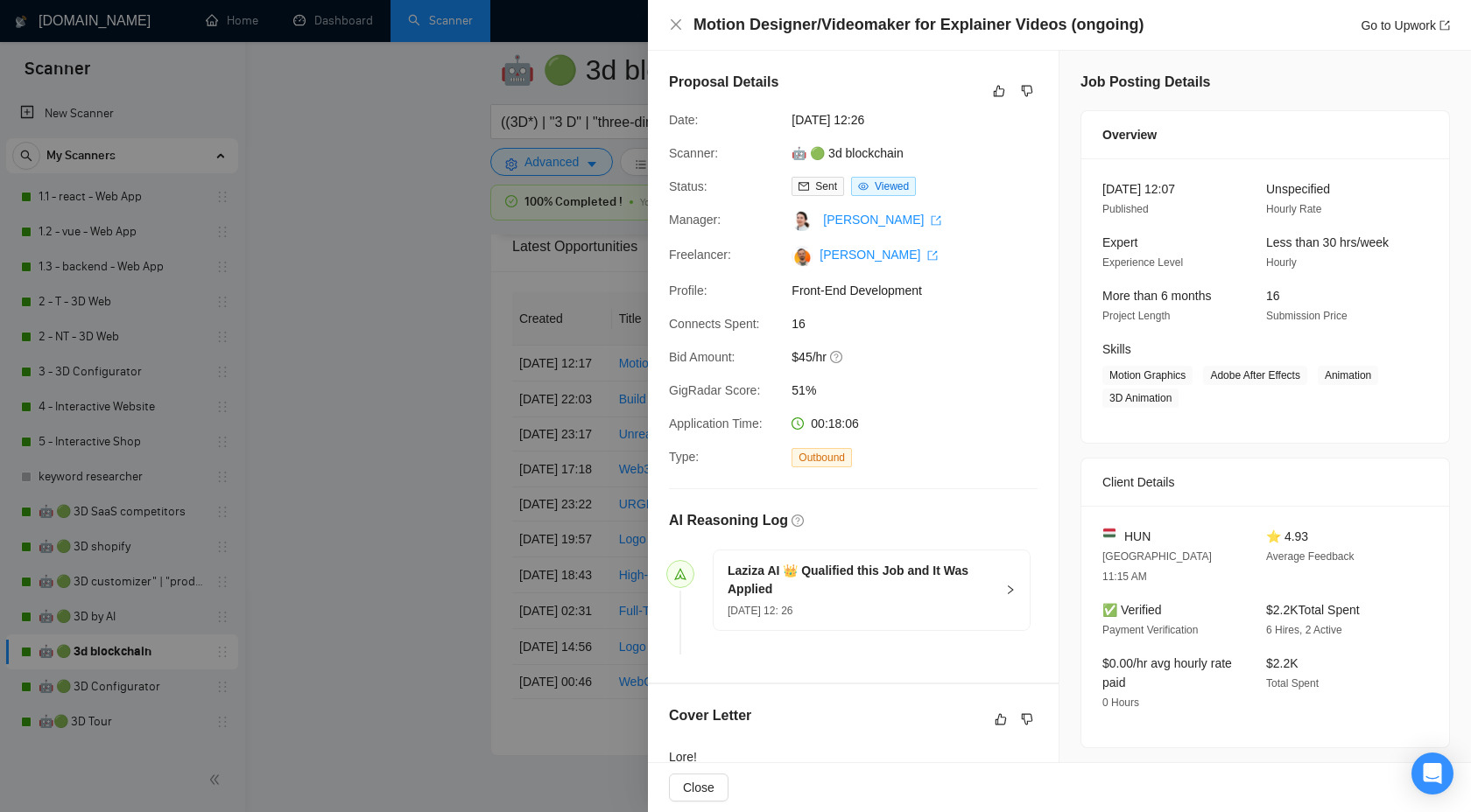
click at [387, 345] on div at bounding box center [736, 406] width 1471 height 812
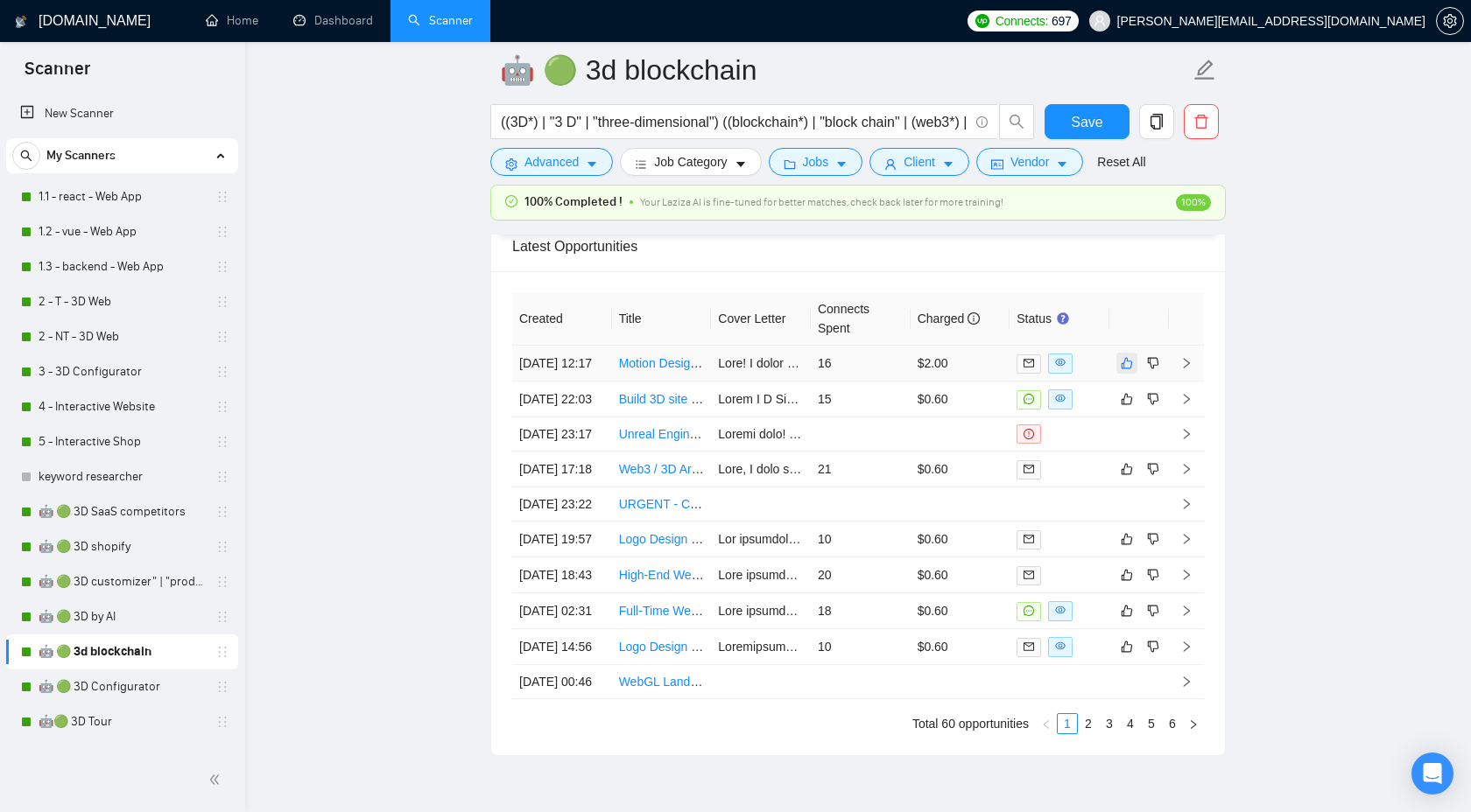
click at [1128, 370] on icon "like" at bounding box center [1127, 363] width 12 height 14
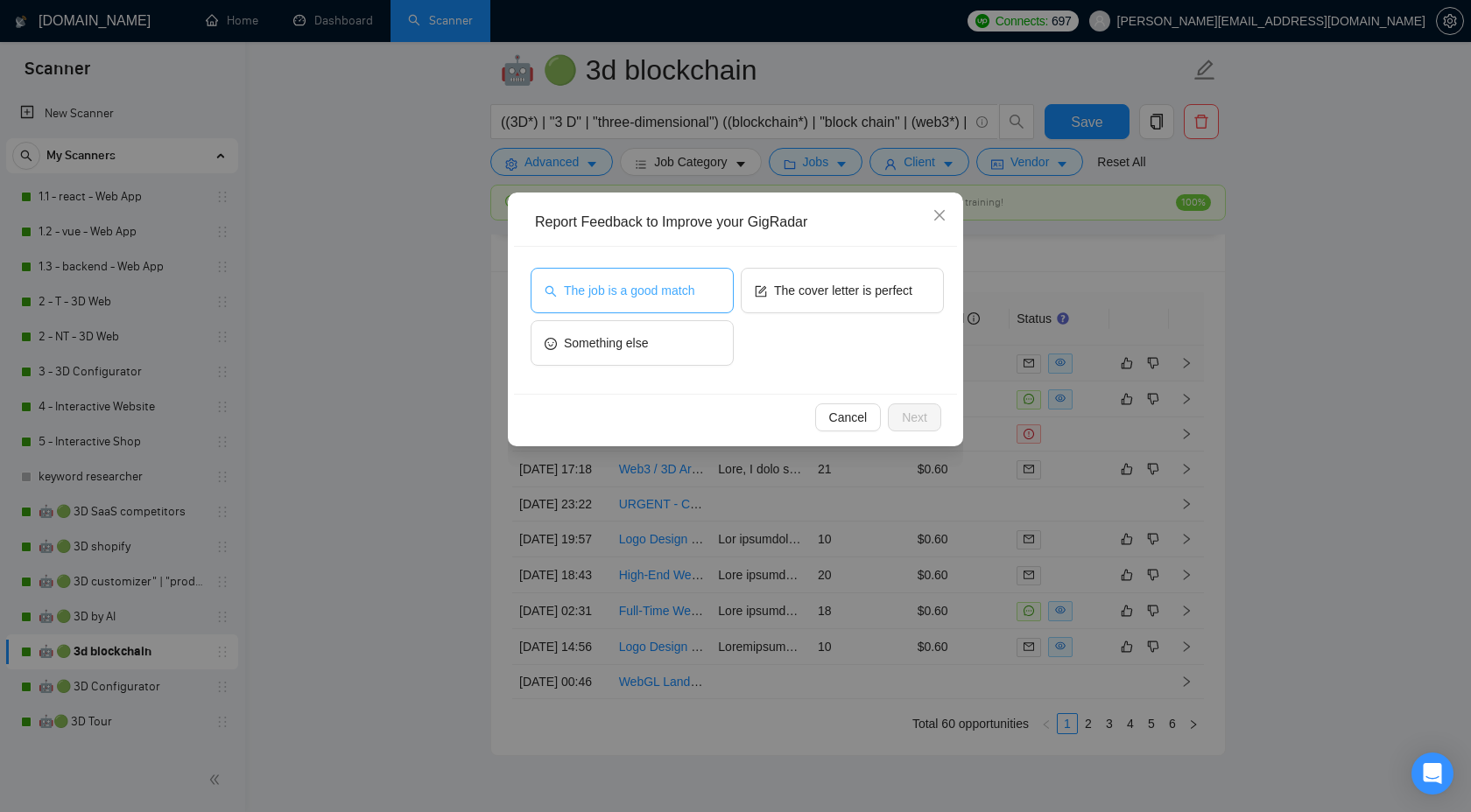
click at [645, 278] on button "The job is a good match" at bounding box center [632, 290] width 203 height 45
click at [942, 213] on icon "close" at bounding box center [939, 215] width 11 height 11
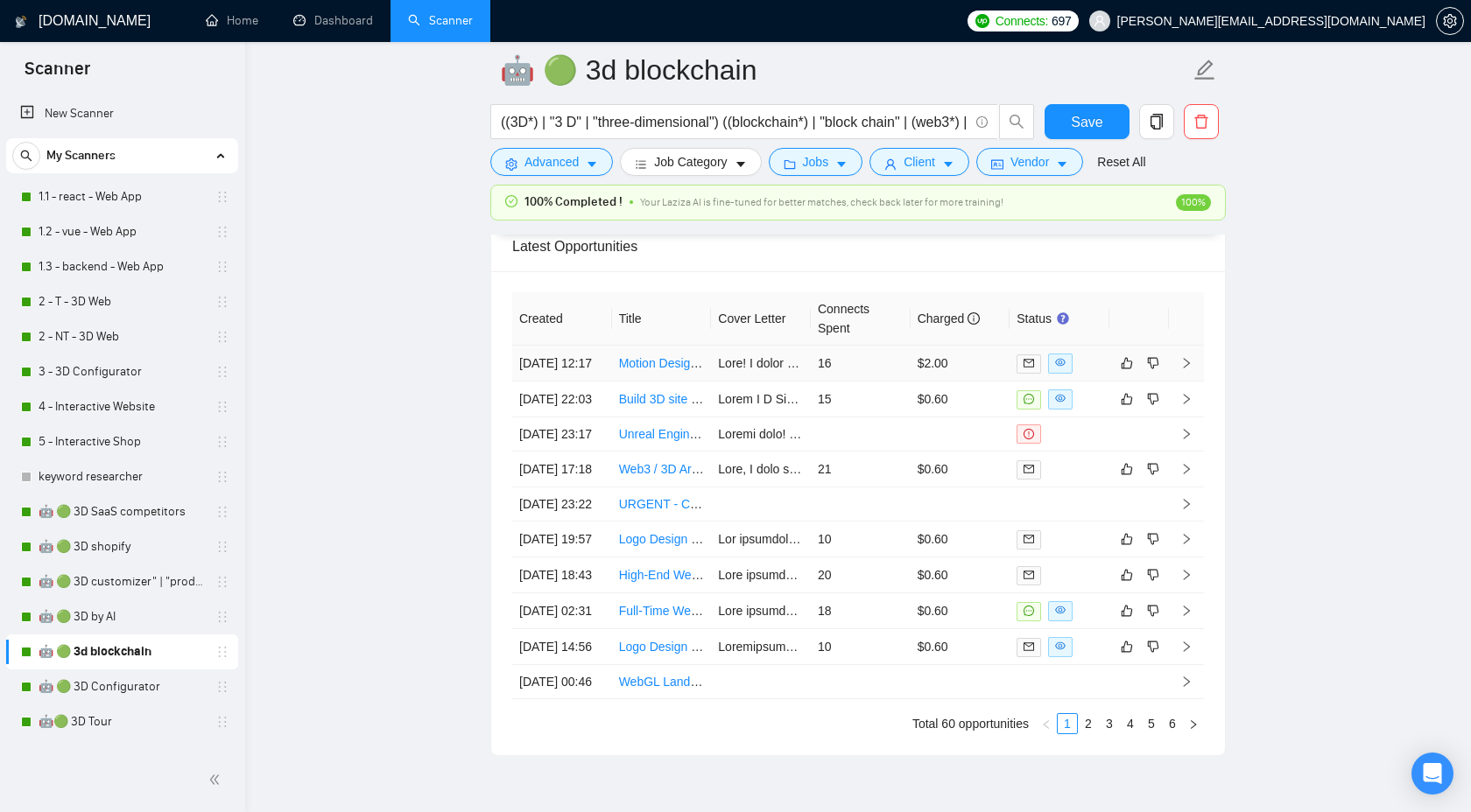
click at [1194, 371] on td at bounding box center [1186, 363] width 35 height 35
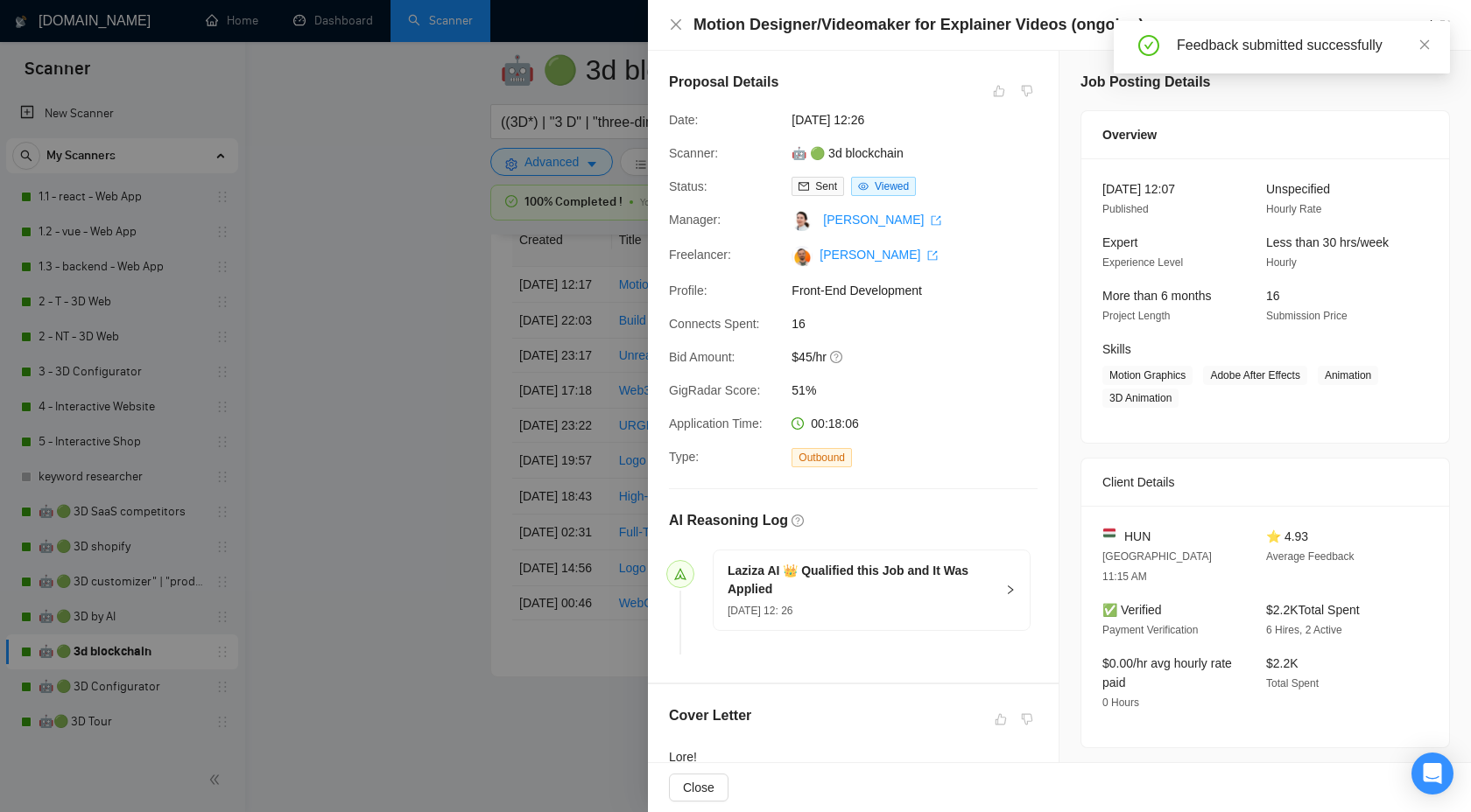
click at [407, 329] on div at bounding box center [736, 406] width 1471 height 812
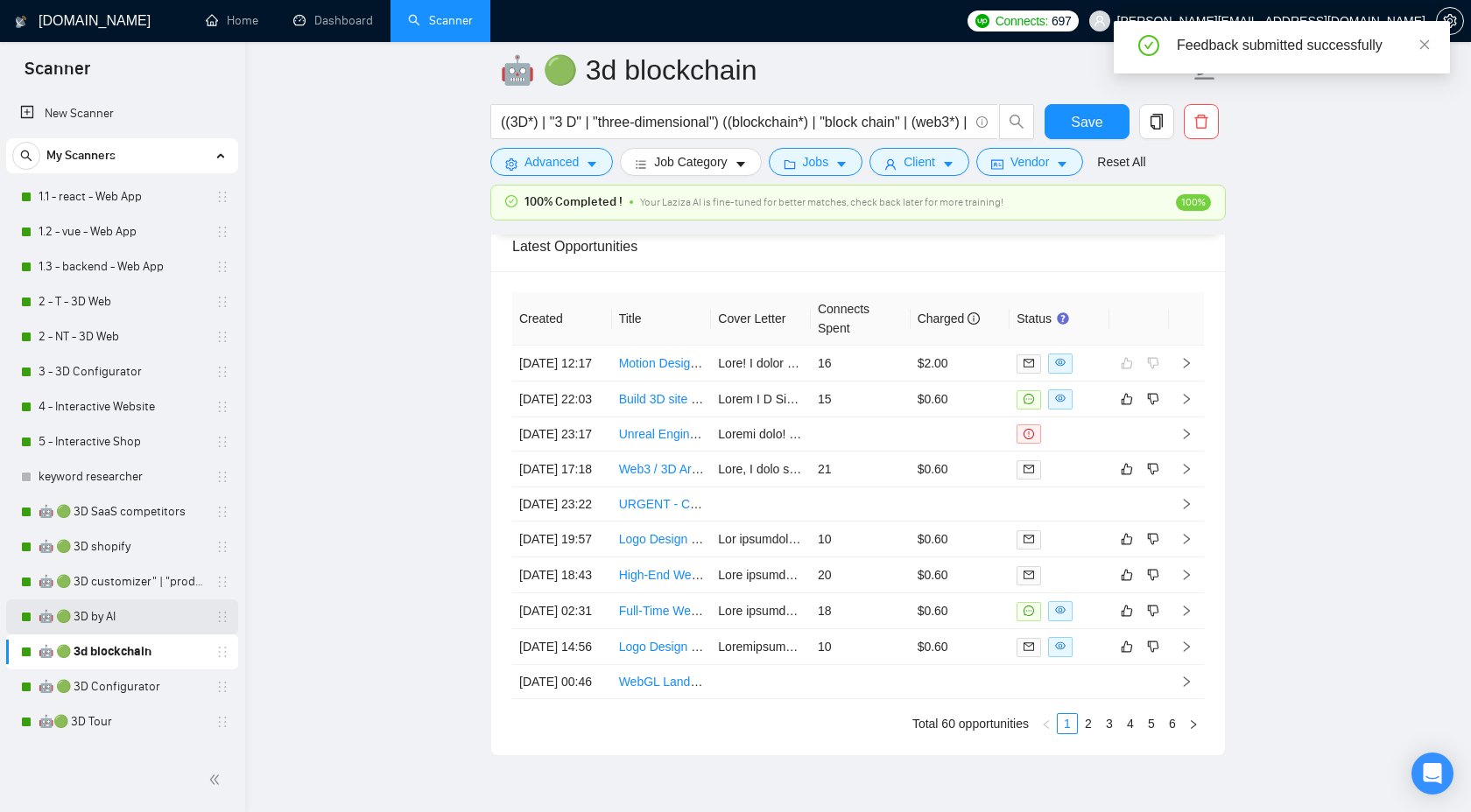
click at [105, 606] on link "🤖 🟢 3D by AI" at bounding box center [121, 616] width 166 height 35
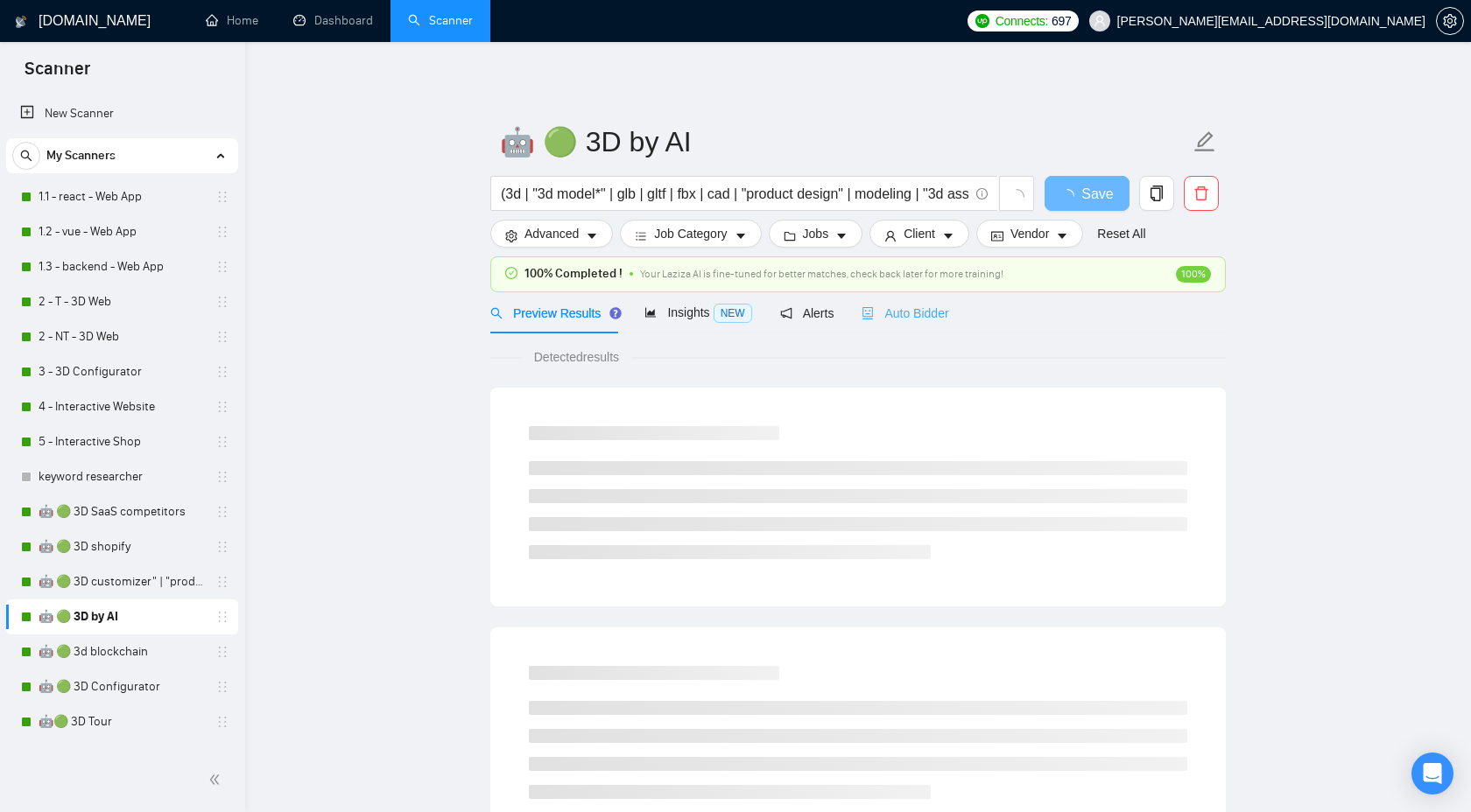
click at [869, 326] on div "Auto Bidder" at bounding box center [904, 313] width 86 height 41
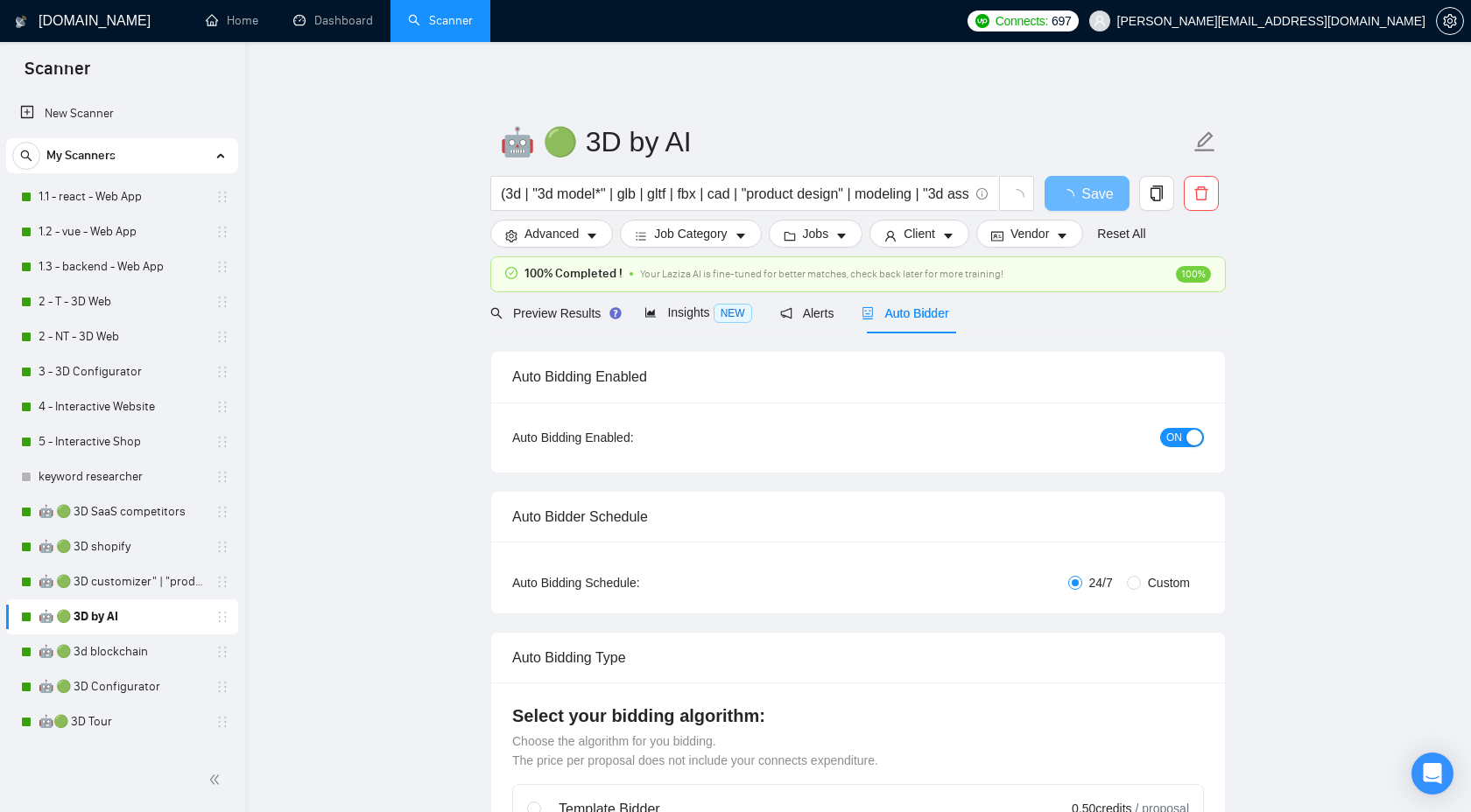
checkbox input "true"
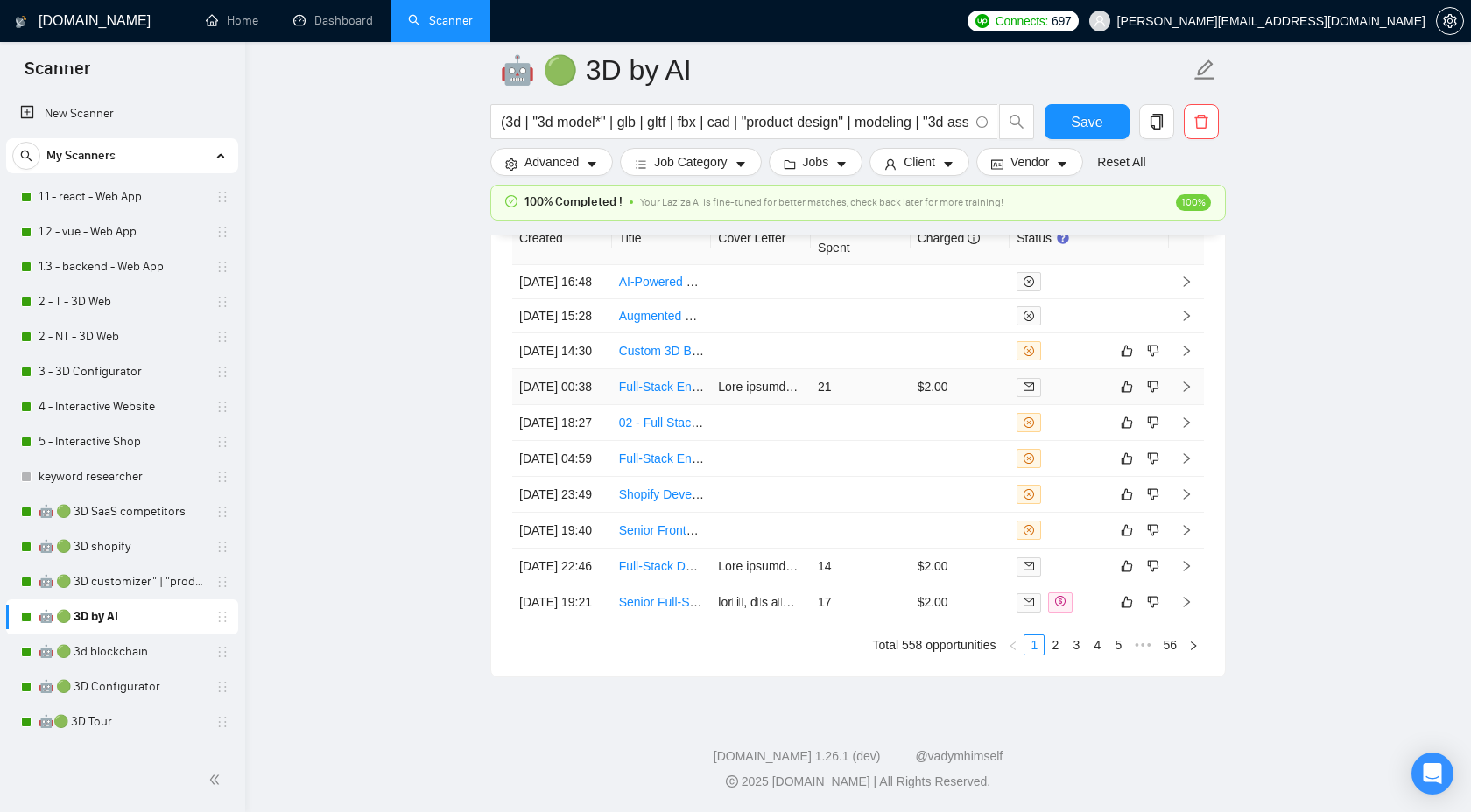
scroll to position [4848, 0]
click at [1186, 345] on icon "right" at bounding box center [1186, 351] width 12 height 12
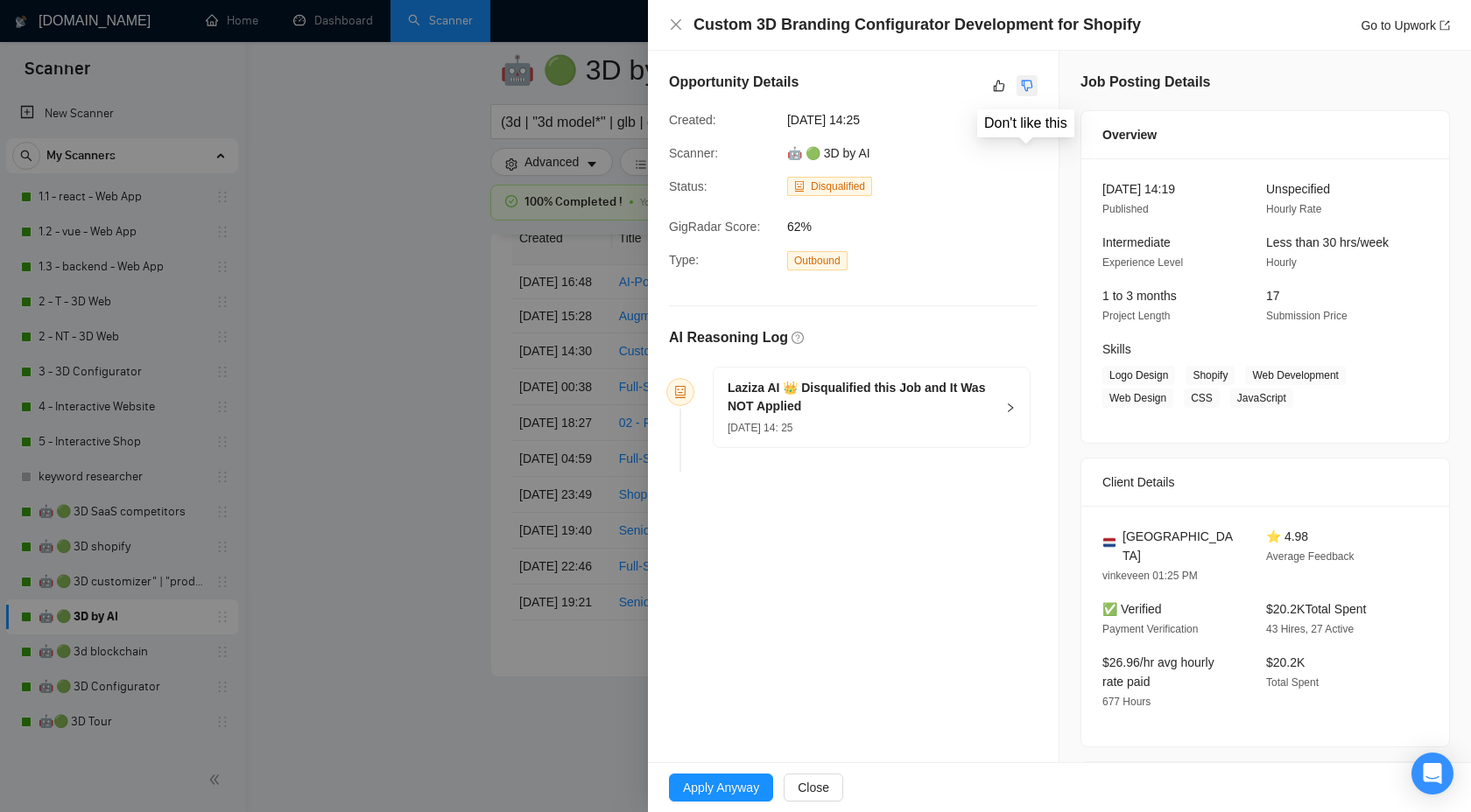
click at [1035, 88] on button "button" at bounding box center [1027, 86] width 21 height 21
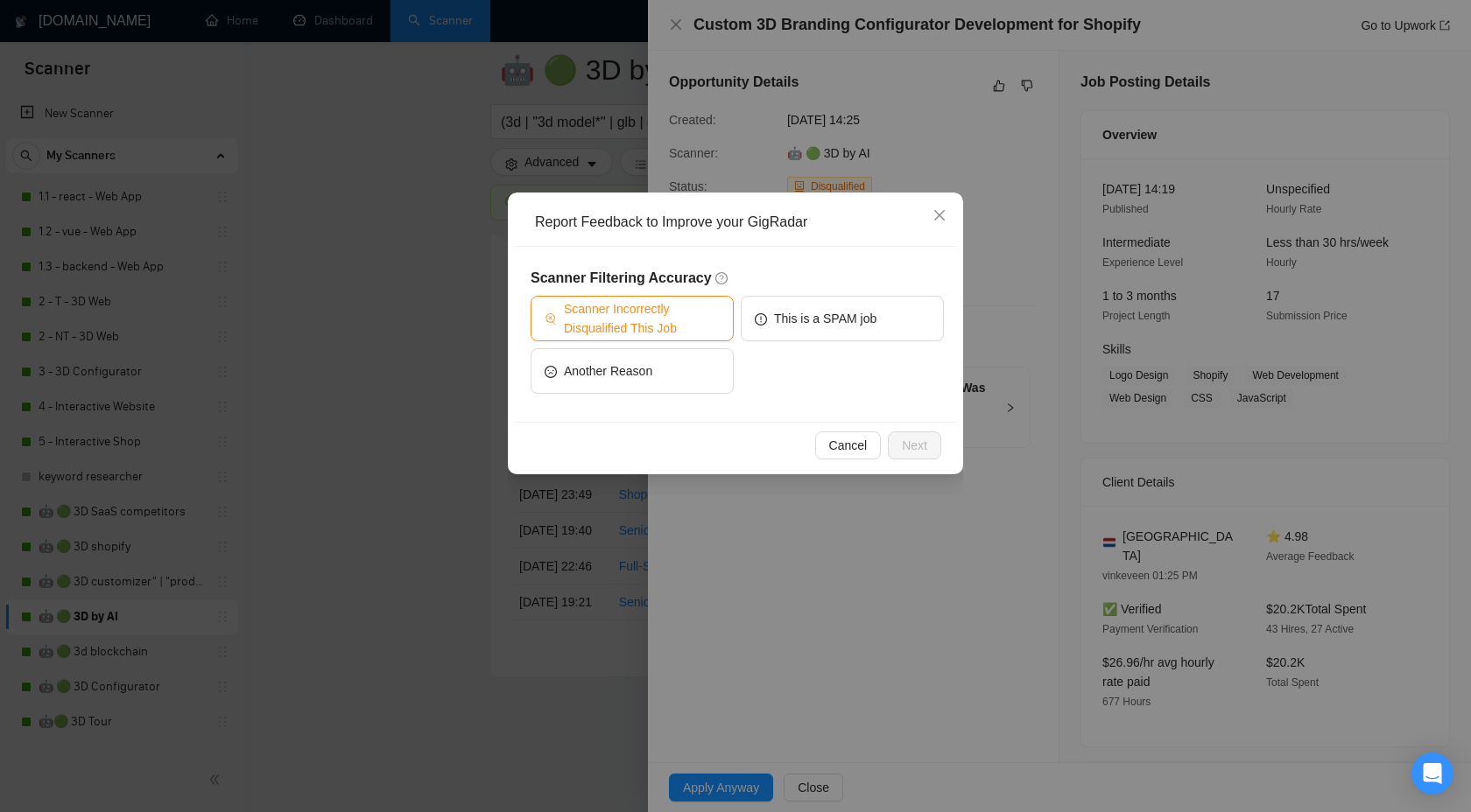
click at [689, 316] on span "Scanner Incorrectly Disqualified This Job" at bounding box center [642, 318] width 156 height 38
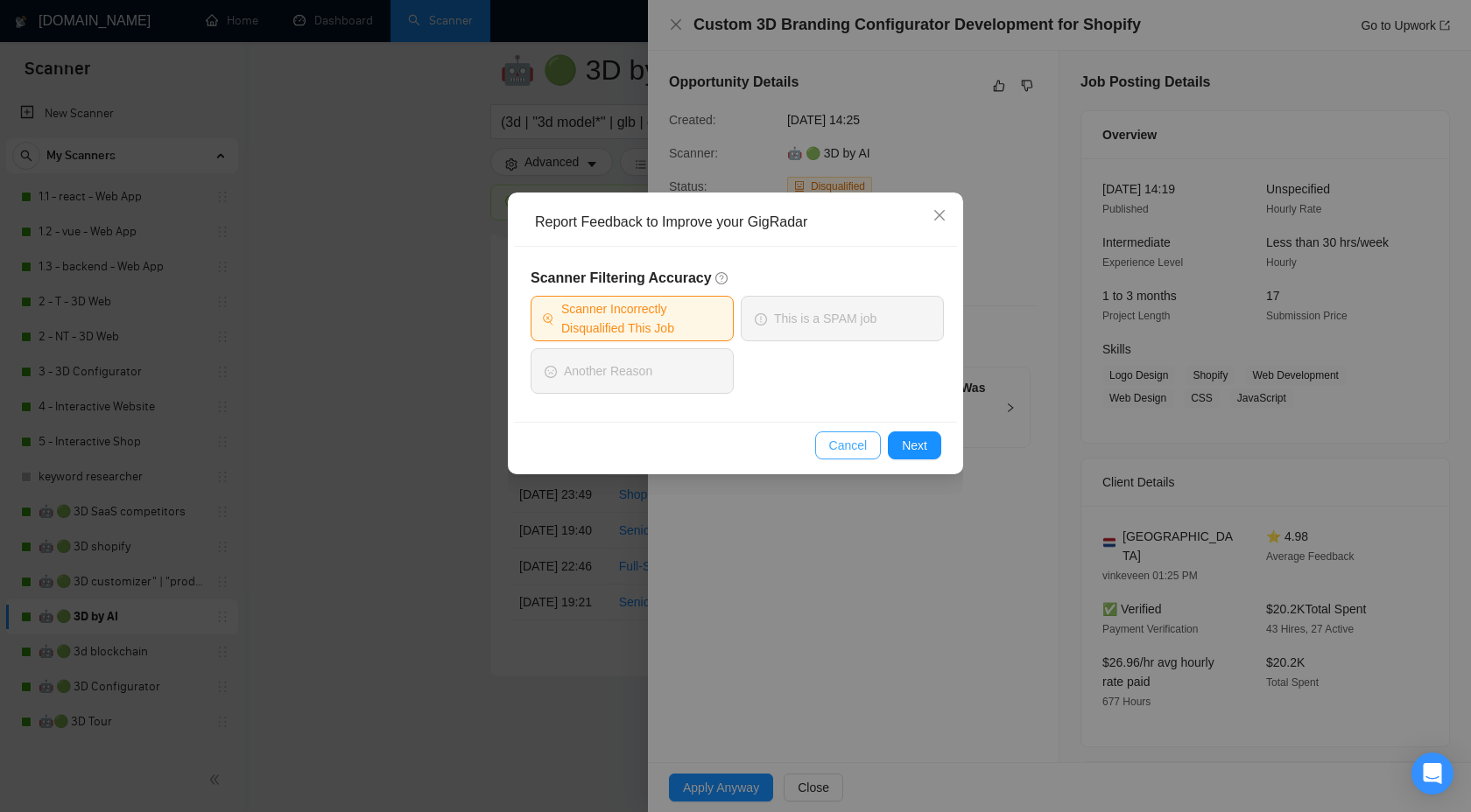
click at [835, 453] on span "Cancel" at bounding box center [849, 446] width 38 height 19
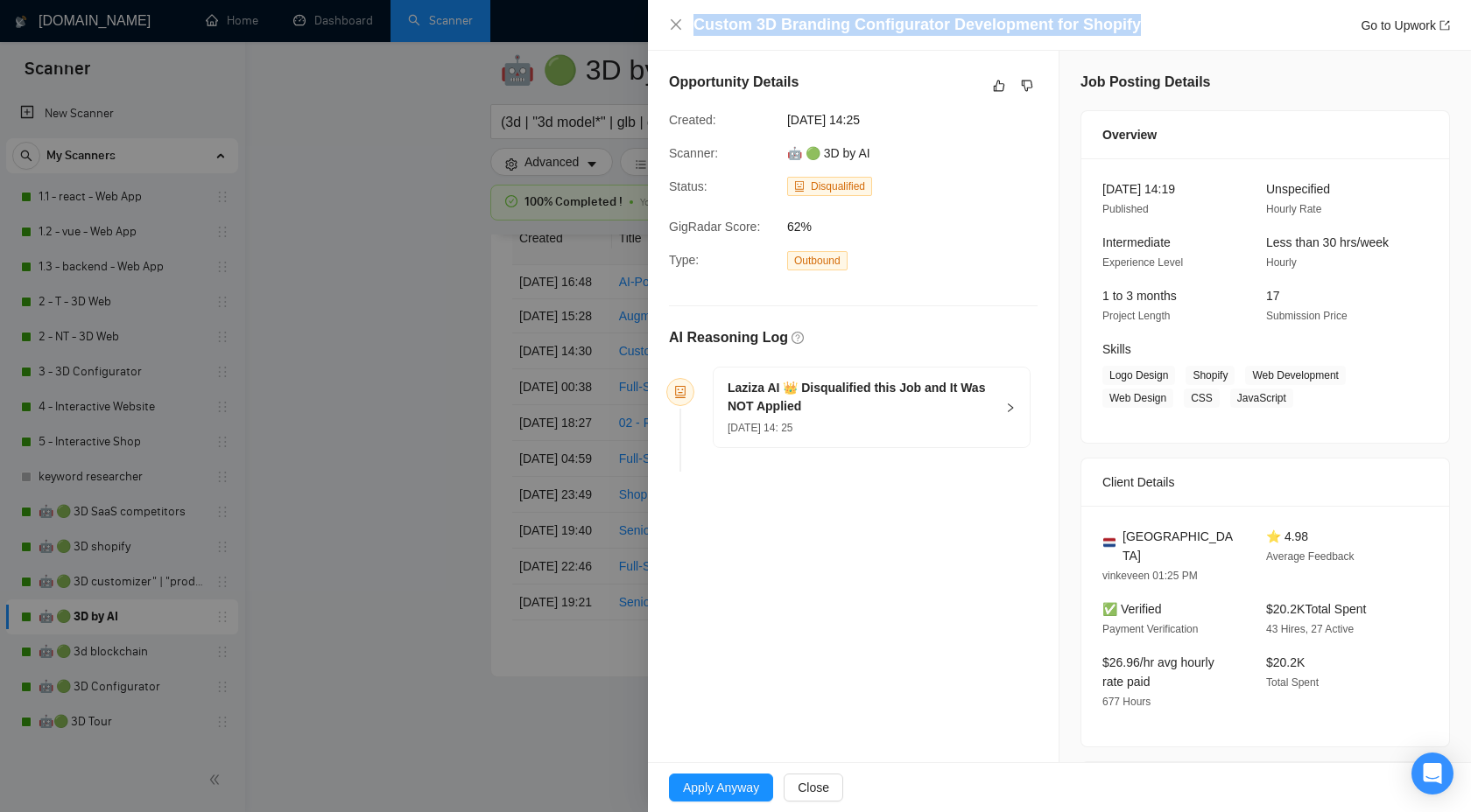
drag, startPoint x: 1135, startPoint y: 26, endPoint x: 540, endPoint y: 19, distance: 595.0
click at [540, 19] on div "Custom 3D Branding Configurator Development for Shopify Go to Upwork Opportunit…" at bounding box center [736, 406] width 1471 height 812
copy div "Custom 3D Branding Configurator Development for Shopify"
click at [1028, 89] on icon "dislike" at bounding box center [1027, 85] width 12 height 14
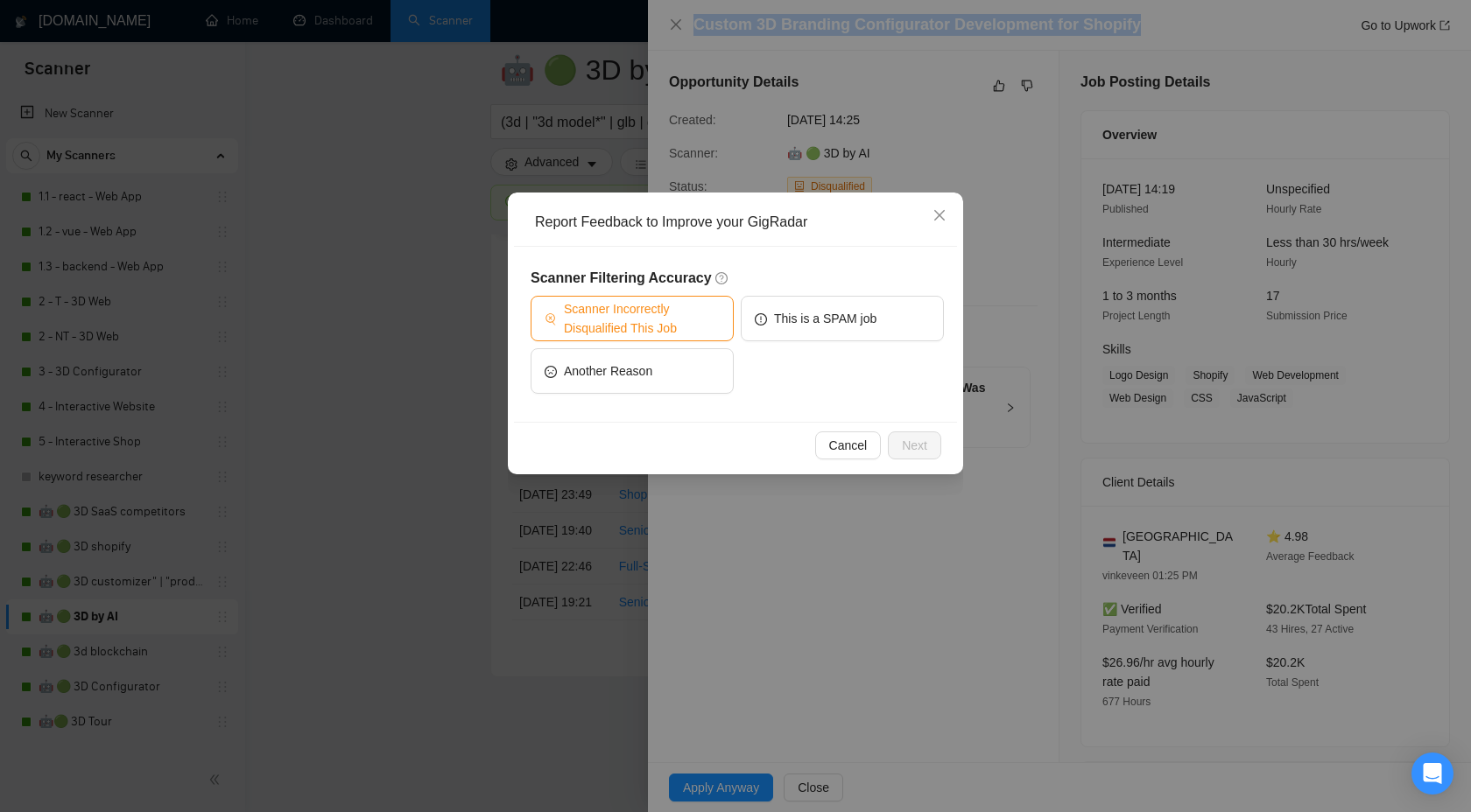
click at [584, 297] on button "Scanner Incorrectly Disqualified This Job" at bounding box center [632, 318] width 203 height 45
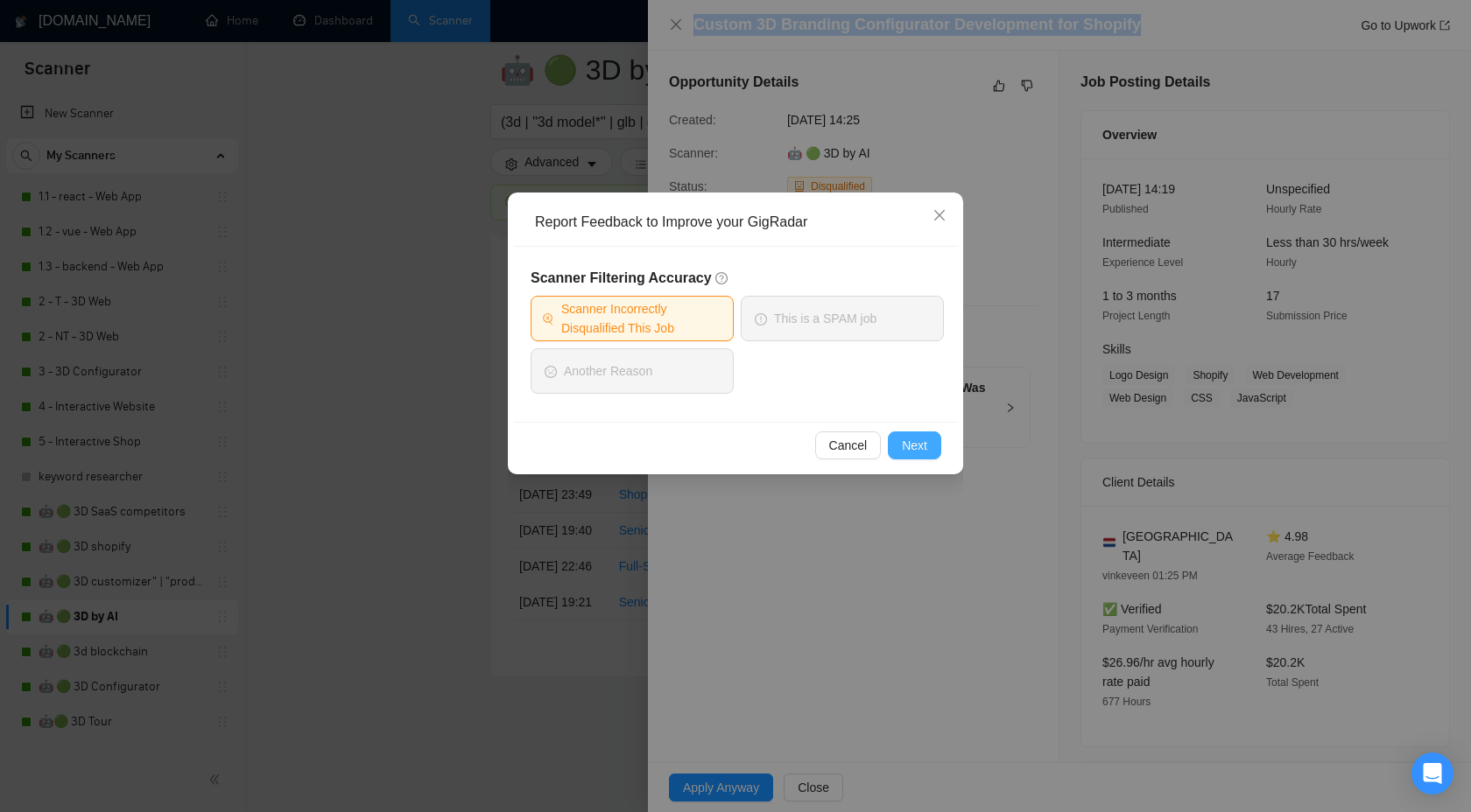
click at [908, 438] on span "Next" at bounding box center [914, 446] width 25 height 19
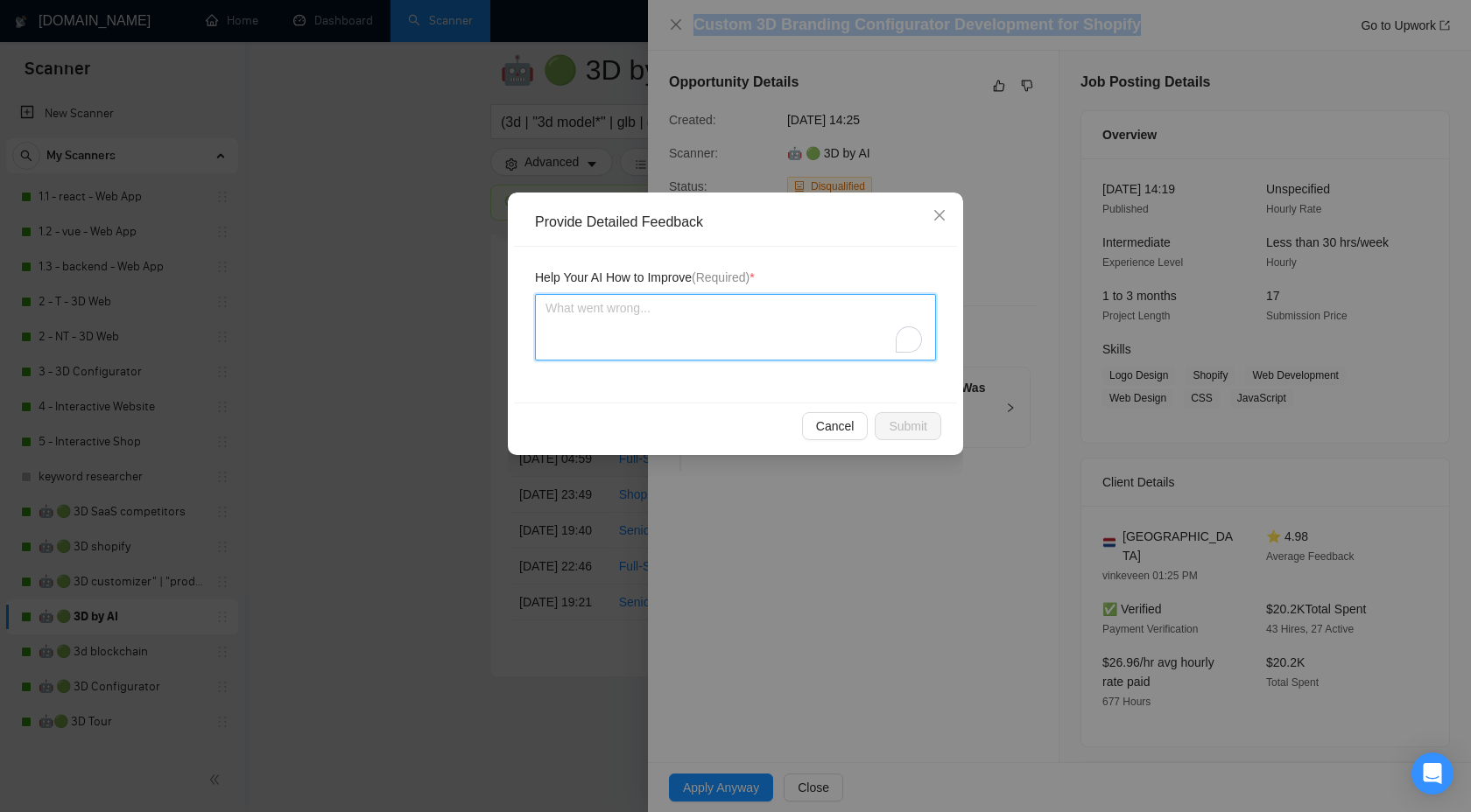
click at [819, 355] on textarea "To enrich screen reader interactions, please activate Accessibility in Grammarl…" at bounding box center [736, 327] width 401 height 66
paste textarea "We can handle Custom 3D Configurator Development for Shopify"
type textarea "We can handle Custom 3D Configurator Development for Shopify"
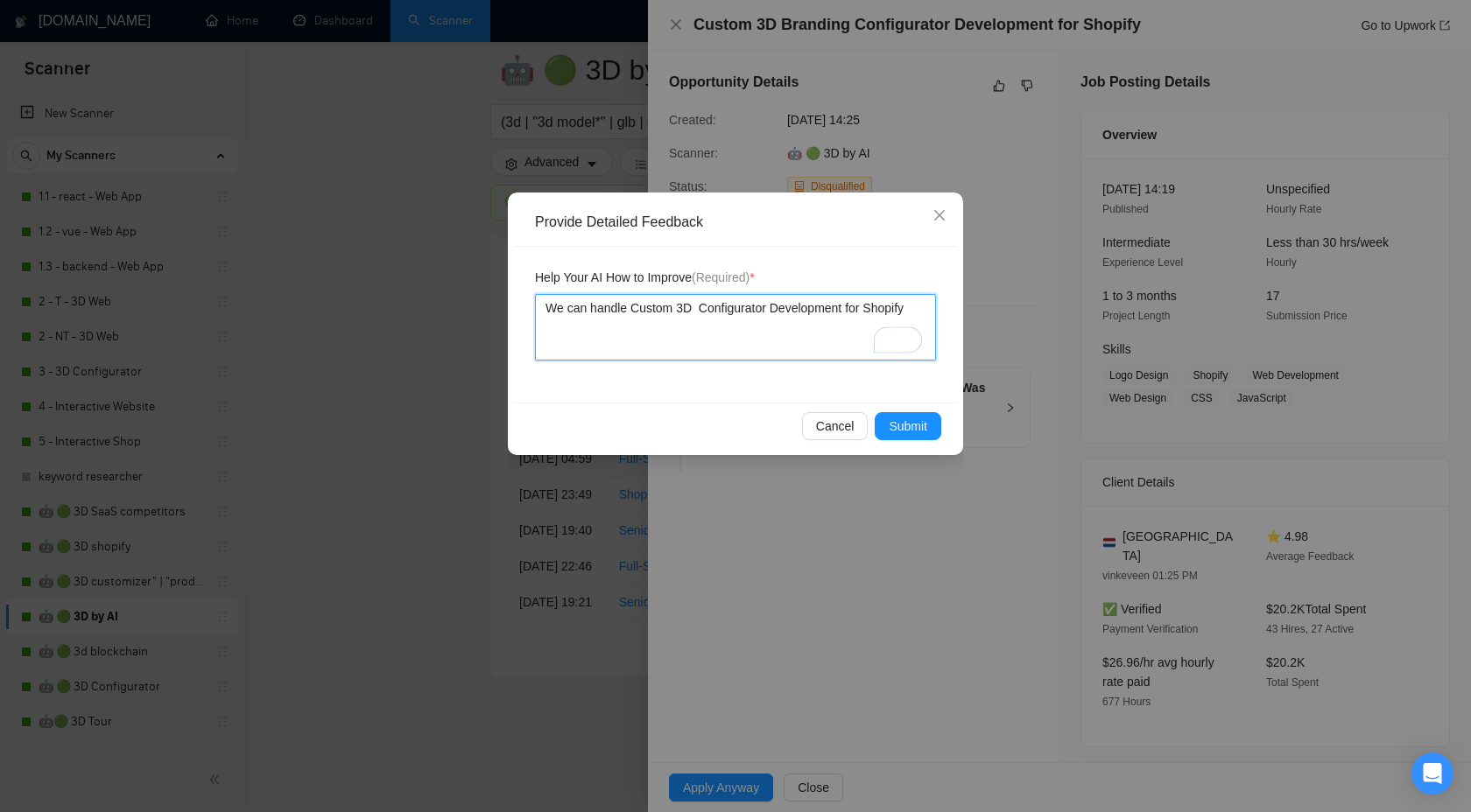
click at [701, 341] on textarea "We can handle Custom 3D Configurator Development for Shopify" at bounding box center [736, 327] width 401 height 66
click at [699, 324] on textarea "We can handle Custom 3D Configurator Development for Shopify" at bounding box center [736, 327] width 401 height 66
type textarea "We can handle Custom 3D Configurator Development for Shopify"
click at [899, 432] on span "Submit" at bounding box center [908, 427] width 38 height 19
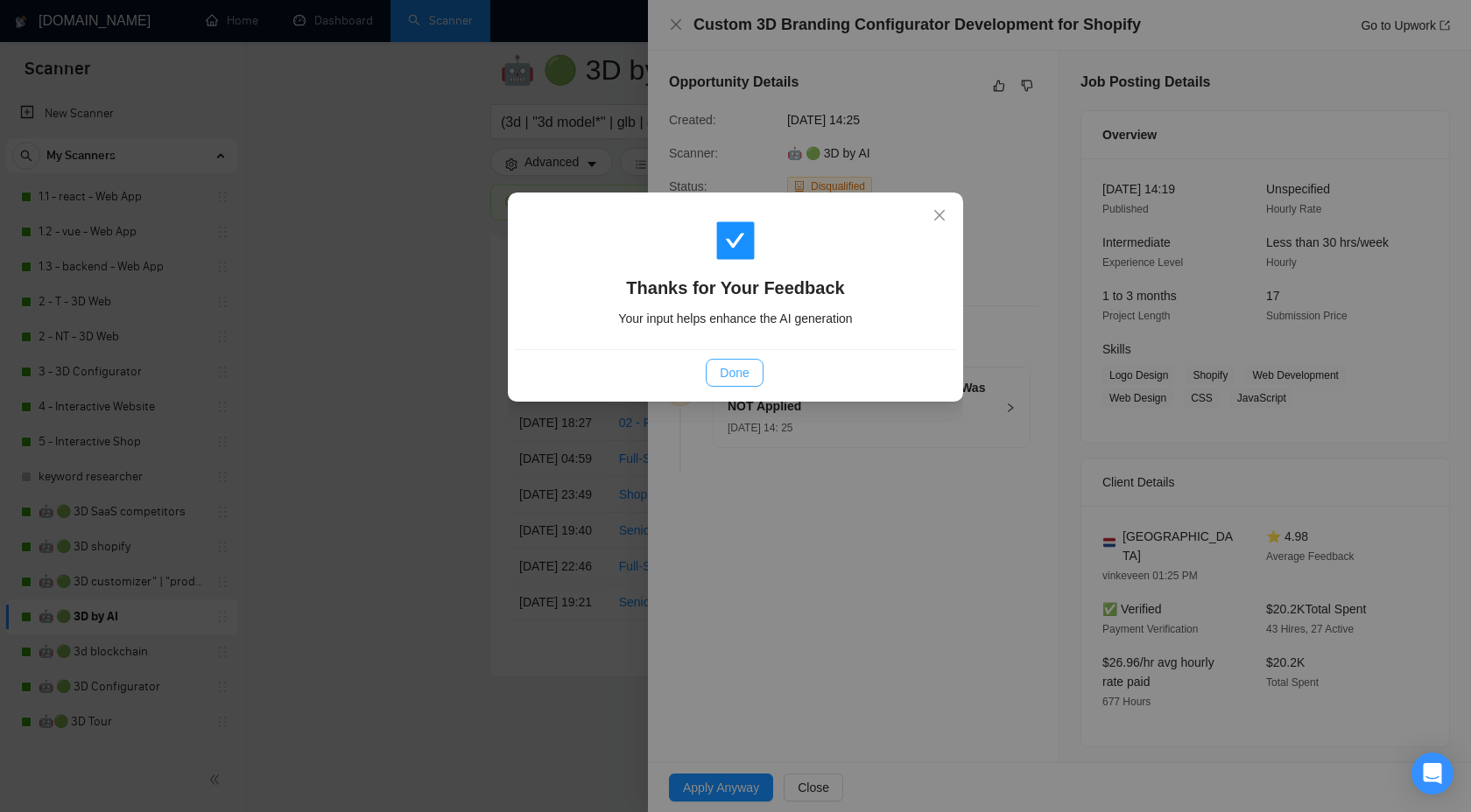
click at [730, 376] on span "Done" at bounding box center [735, 373] width 29 height 19
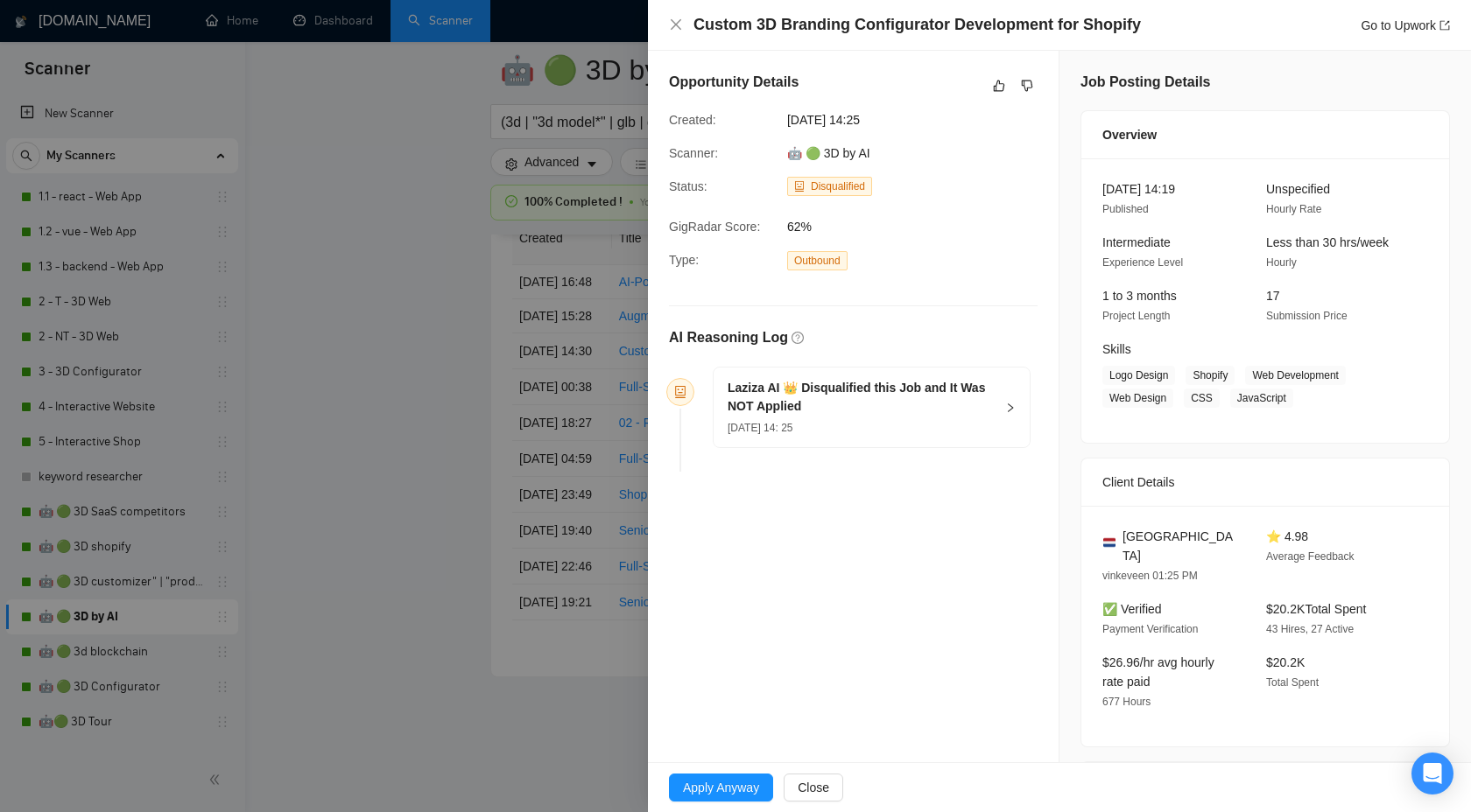
click at [389, 439] on div at bounding box center [736, 406] width 1471 height 812
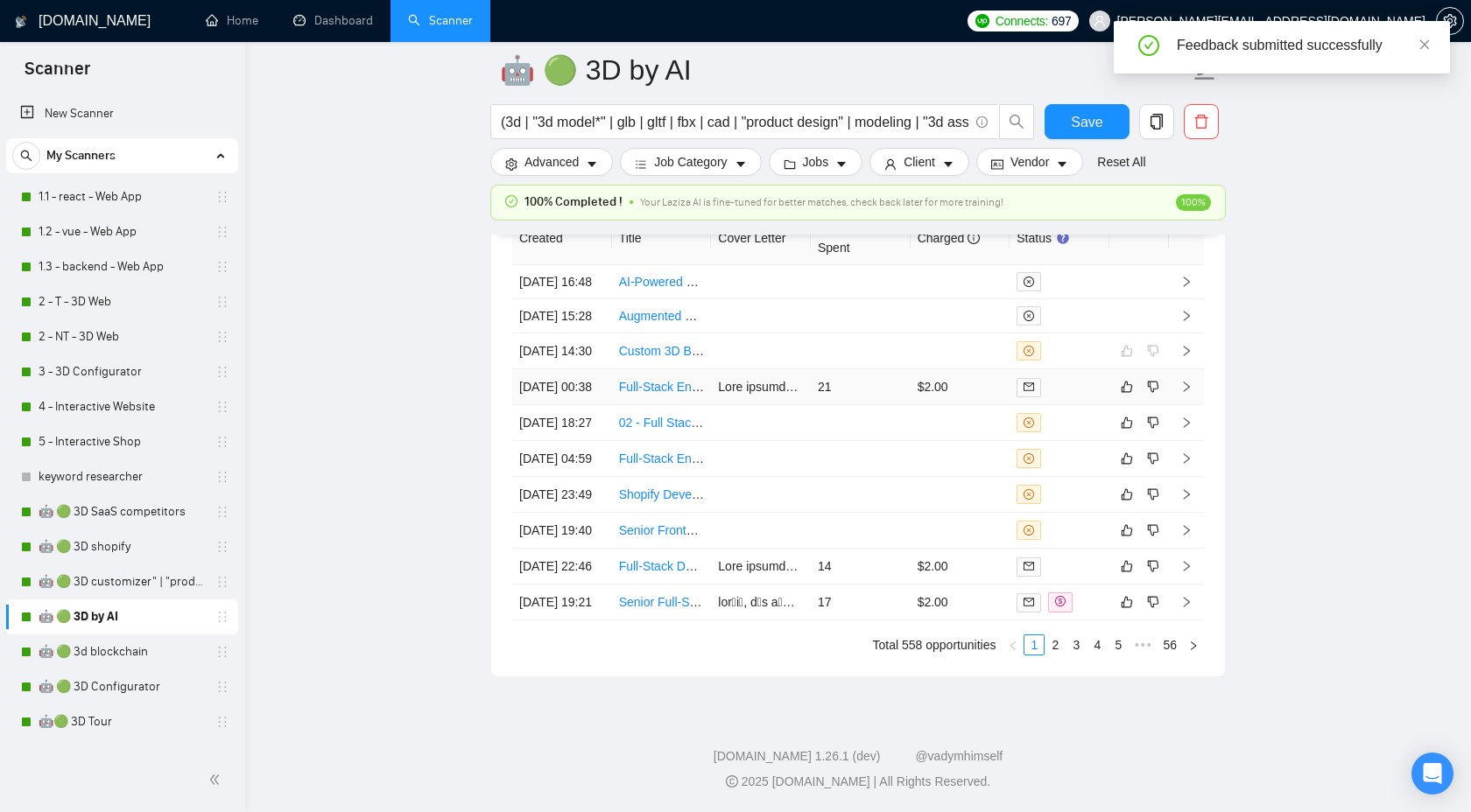
click at [1193, 380] on td at bounding box center [1186, 386] width 35 height 35
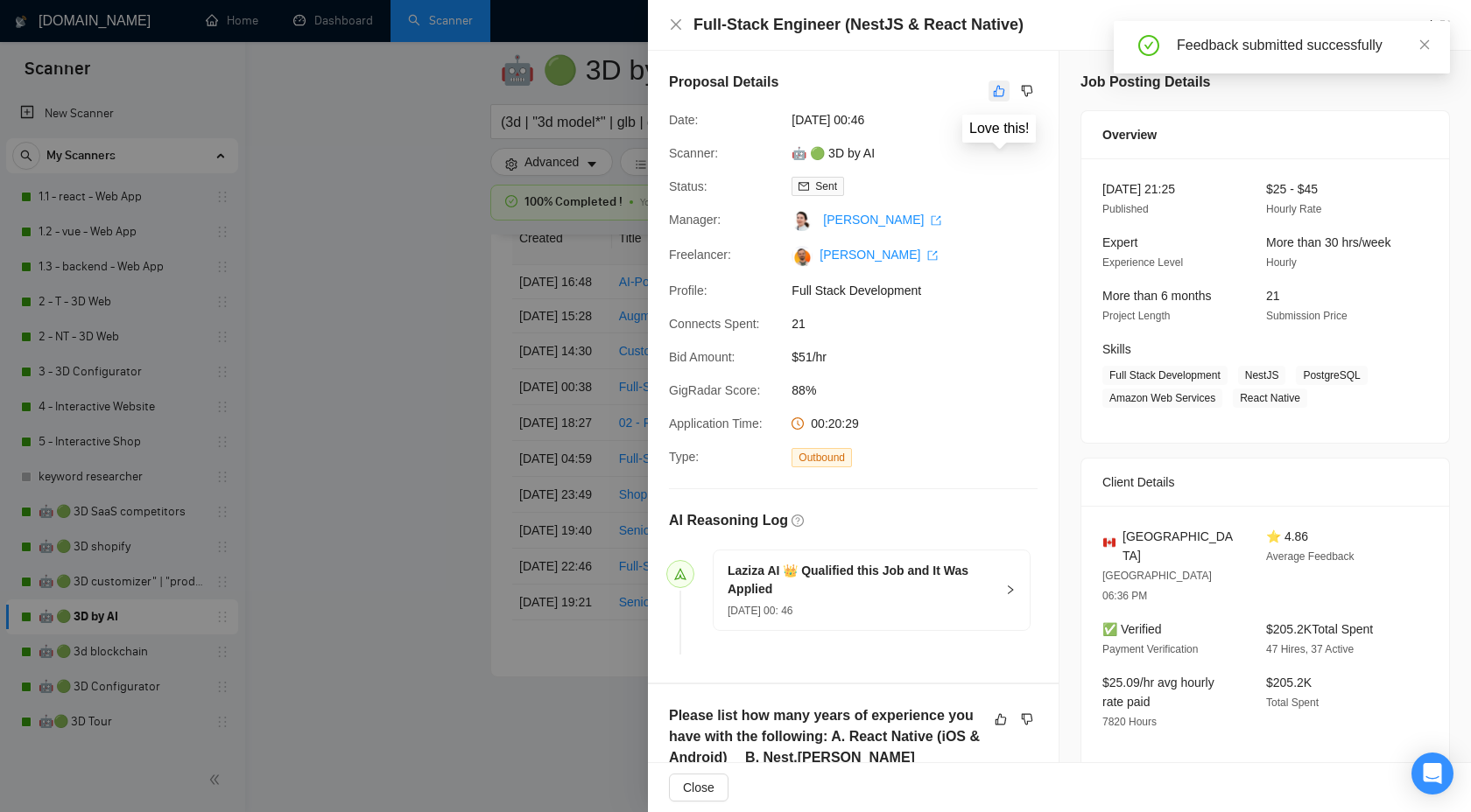
click at [1004, 86] on icon "like" at bounding box center [998, 91] width 12 height 14
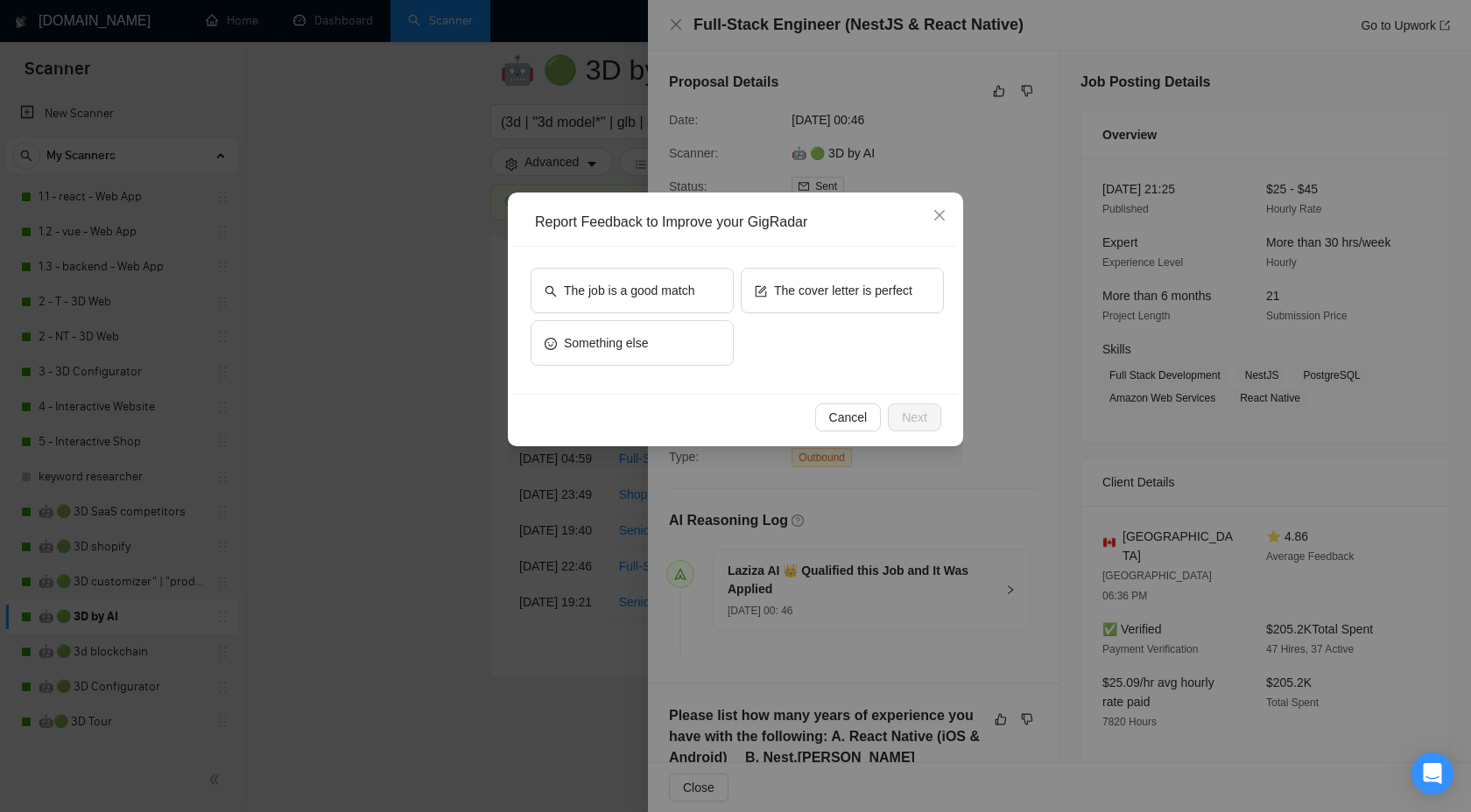
click at [1024, 169] on div "Report Feedback to Improve your GigRadar The job is a good match The cover lett…" at bounding box center [736, 406] width 1471 height 812
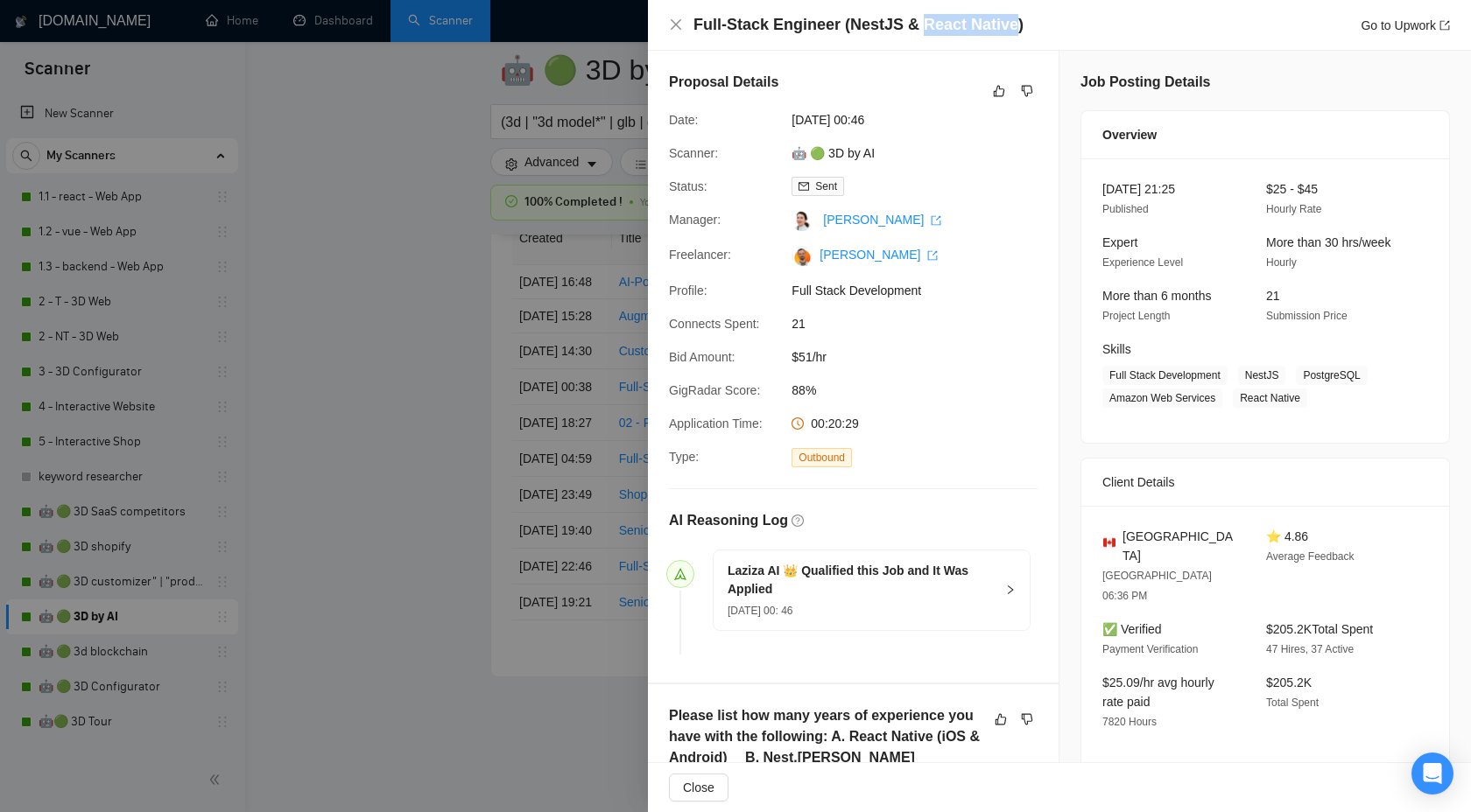
drag, startPoint x: 922, startPoint y: 35, endPoint x: 1013, endPoint y: 27, distance: 91.4
click at [1013, 27] on h4 "Full-Stack Engineer (NestJS & React Native)" at bounding box center [858, 25] width 330 height 22
copy h4 "React Native"
click at [1030, 96] on icon "dislike" at bounding box center [1027, 91] width 12 height 14
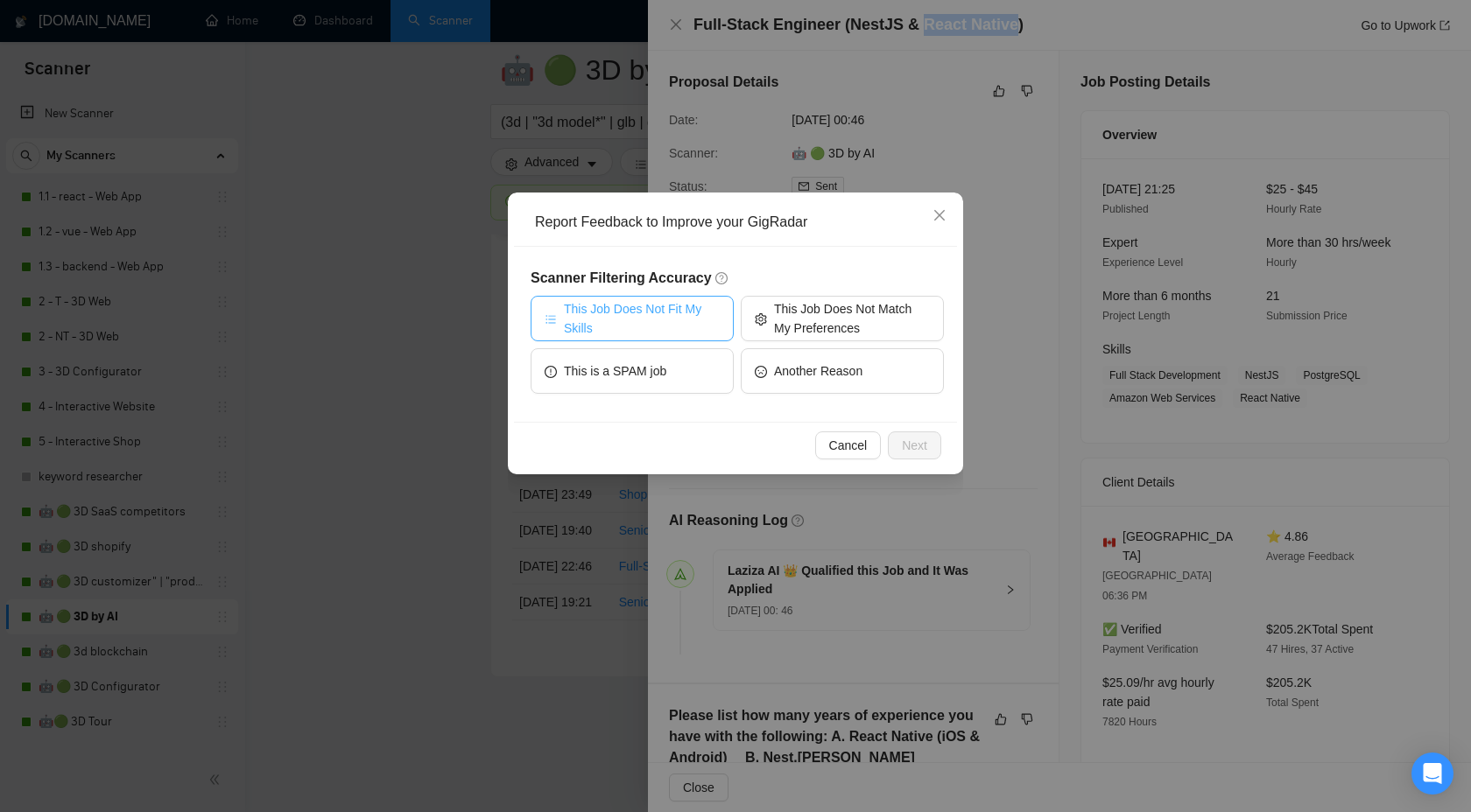
click at [680, 327] on span "This Job Does Not Fit My Skills" at bounding box center [642, 318] width 156 height 38
click at [908, 448] on span "Next" at bounding box center [914, 446] width 25 height 19
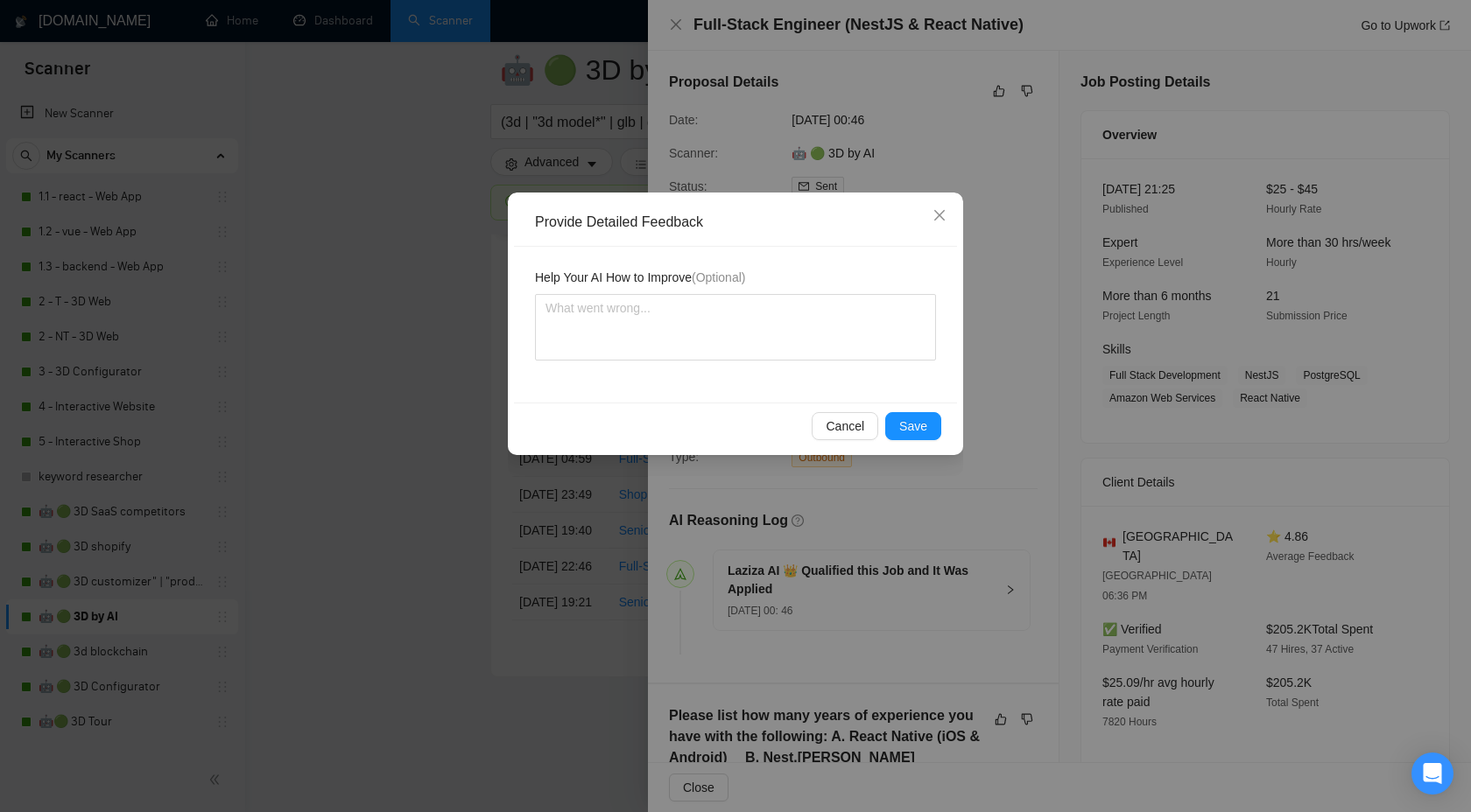
click at [840, 387] on div "Help Your AI How to Improve (Optional)" at bounding box center [736, 324] width 443 height 156
click at [831, 339] on textarea "To enrich screen reader interactions, please activate Accessibility in Grammarl…" at bounding box center [736, 327] width 401 height 66
type textarea "W"
type textarea "We"
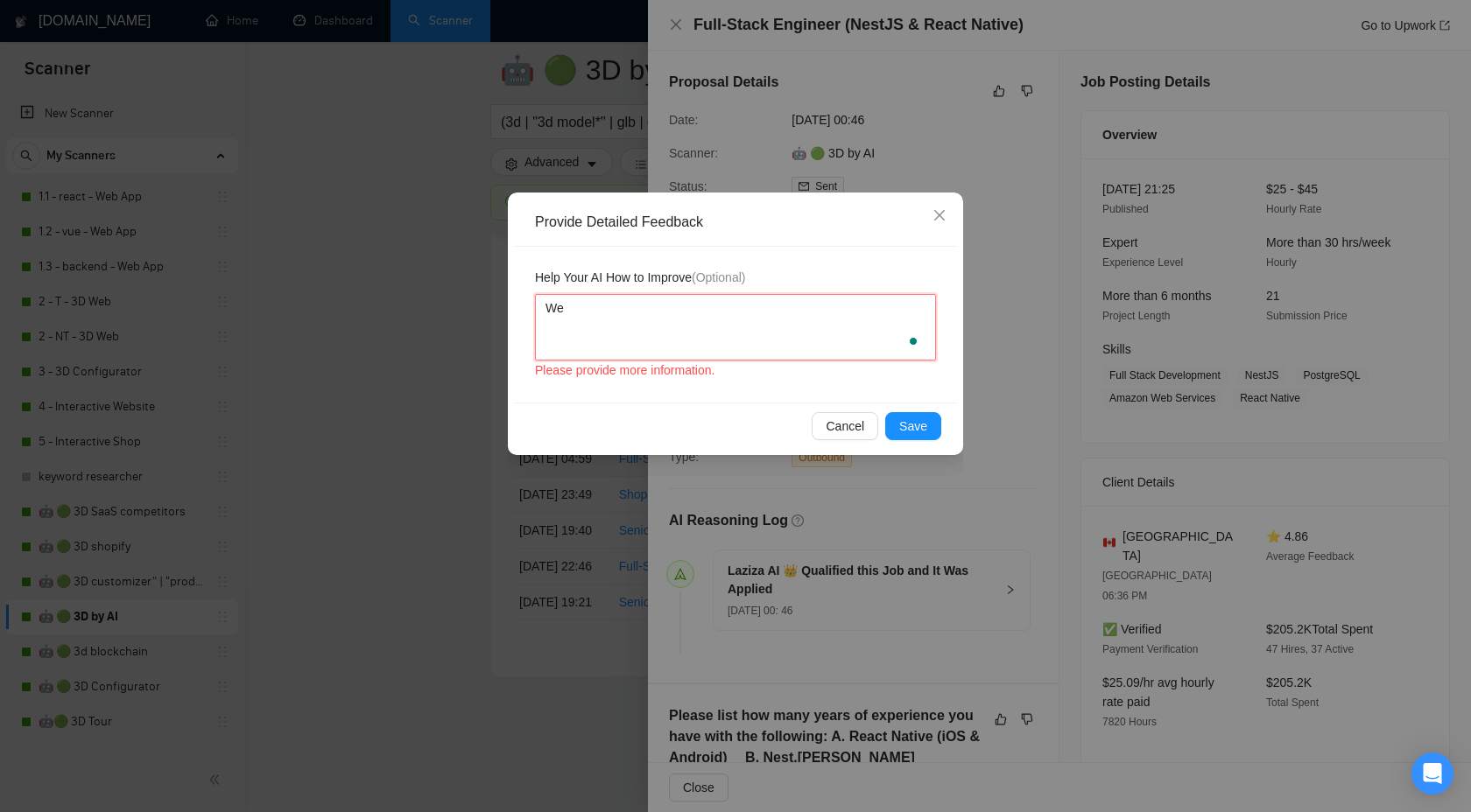
type textarea "We d"
type textarea "We do"
type textarea "We don"
type textarea "We dont"
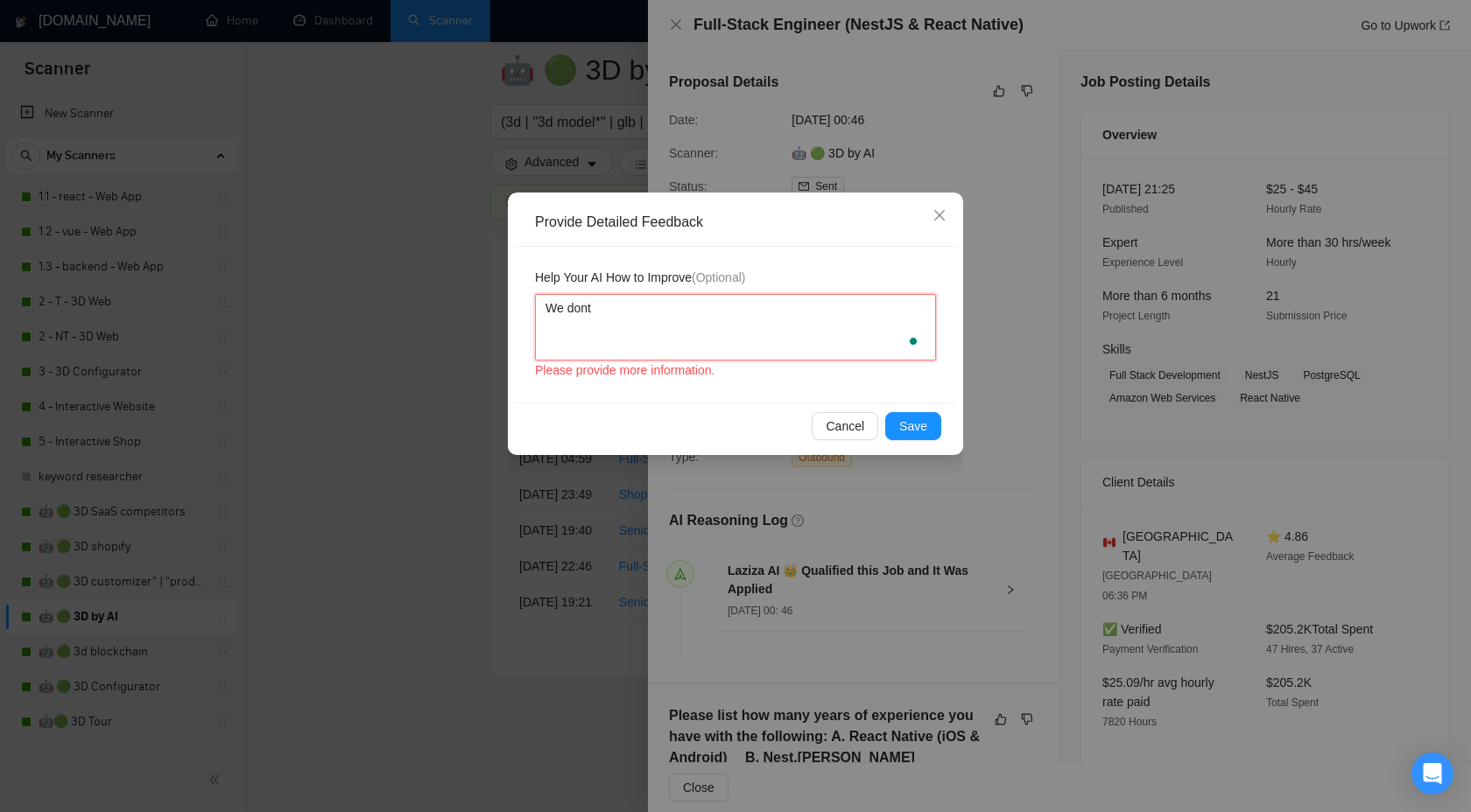
type textarea "We dont w"
type textarea "We dont wo"
type textarea "We dont wor"
type textarea "We dont work"
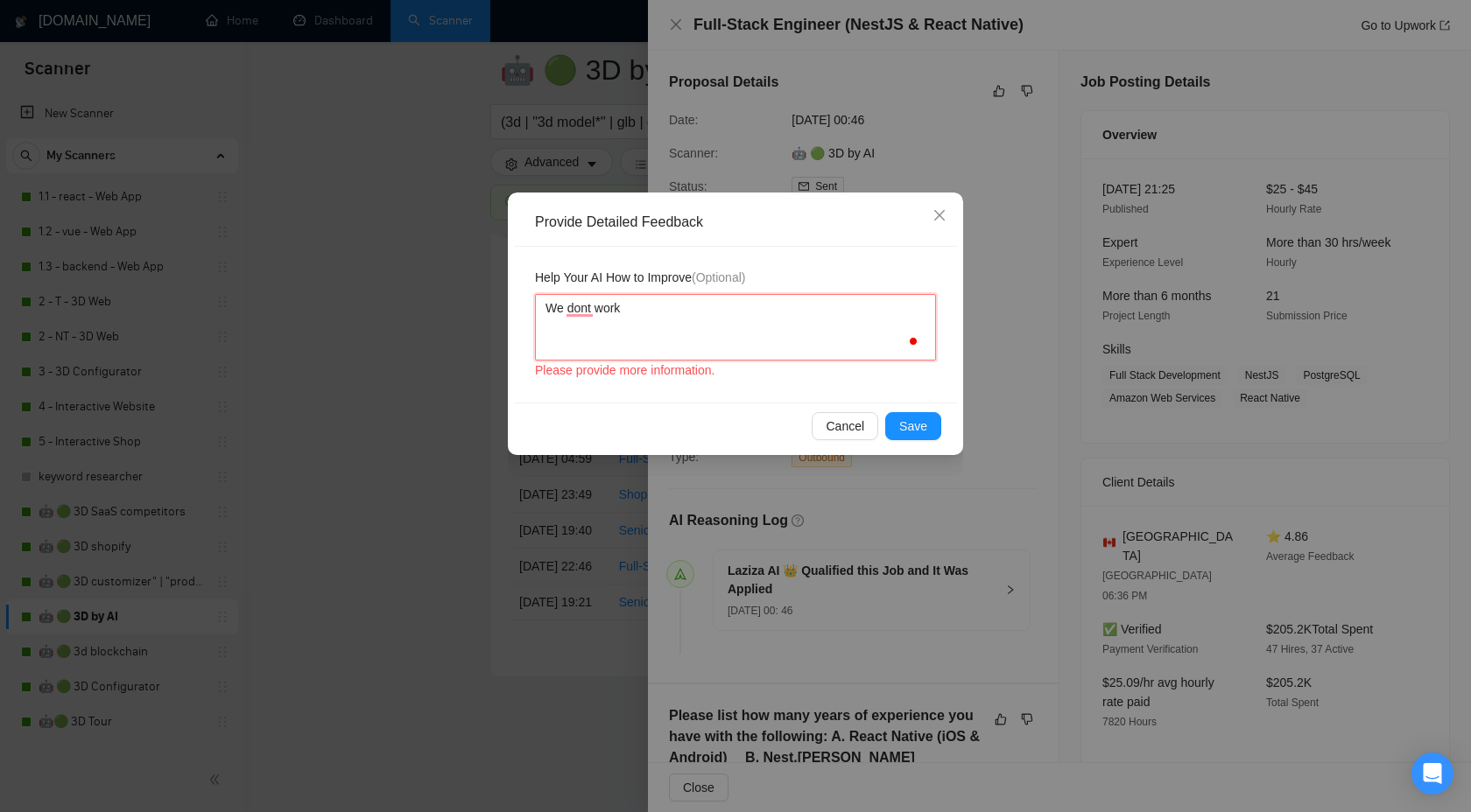
type textarea "We dont work w"
type textarea "We dont work wi"
type textarea "We dont work with"
paste textarea "React Native"
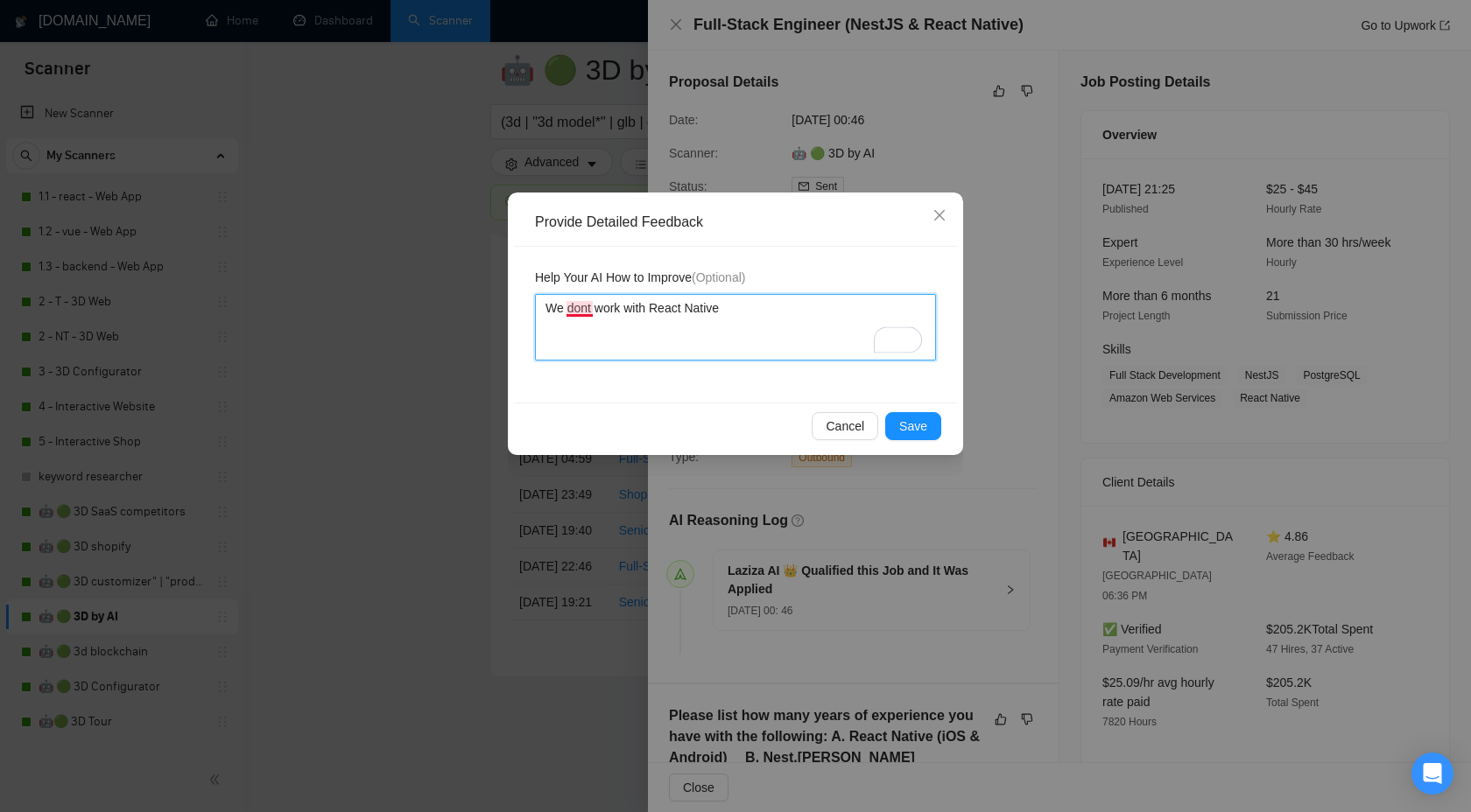
click at [587, 309] on textarea "We dont work with React Native" at bounding box center [736, 327] width 401 height 66
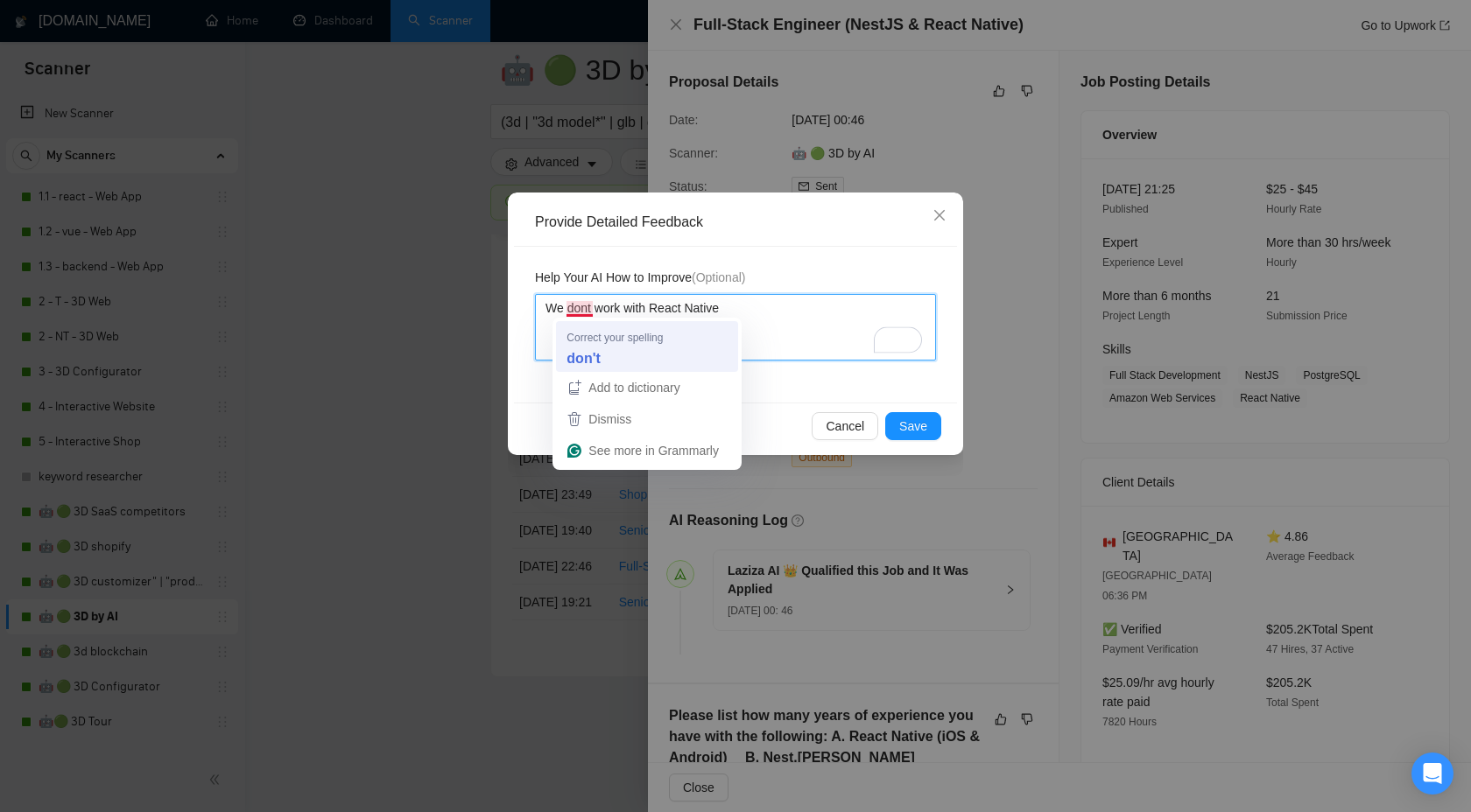
type textarea "We dont work with React Native"
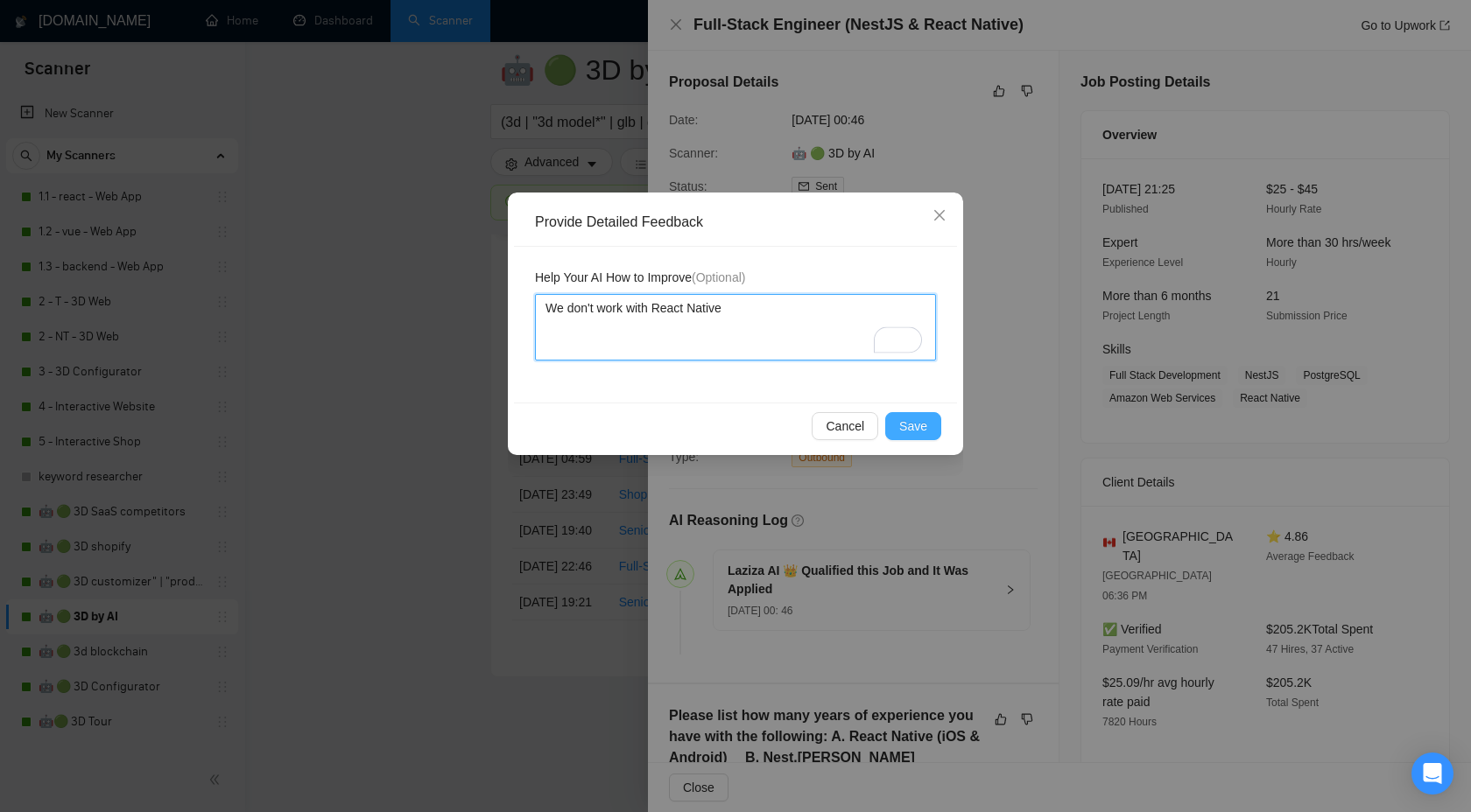
type textarea "We don't work with React Native"
click at [916, 422] on span "Save" at bounding box center [913, 427] width 28 height 19
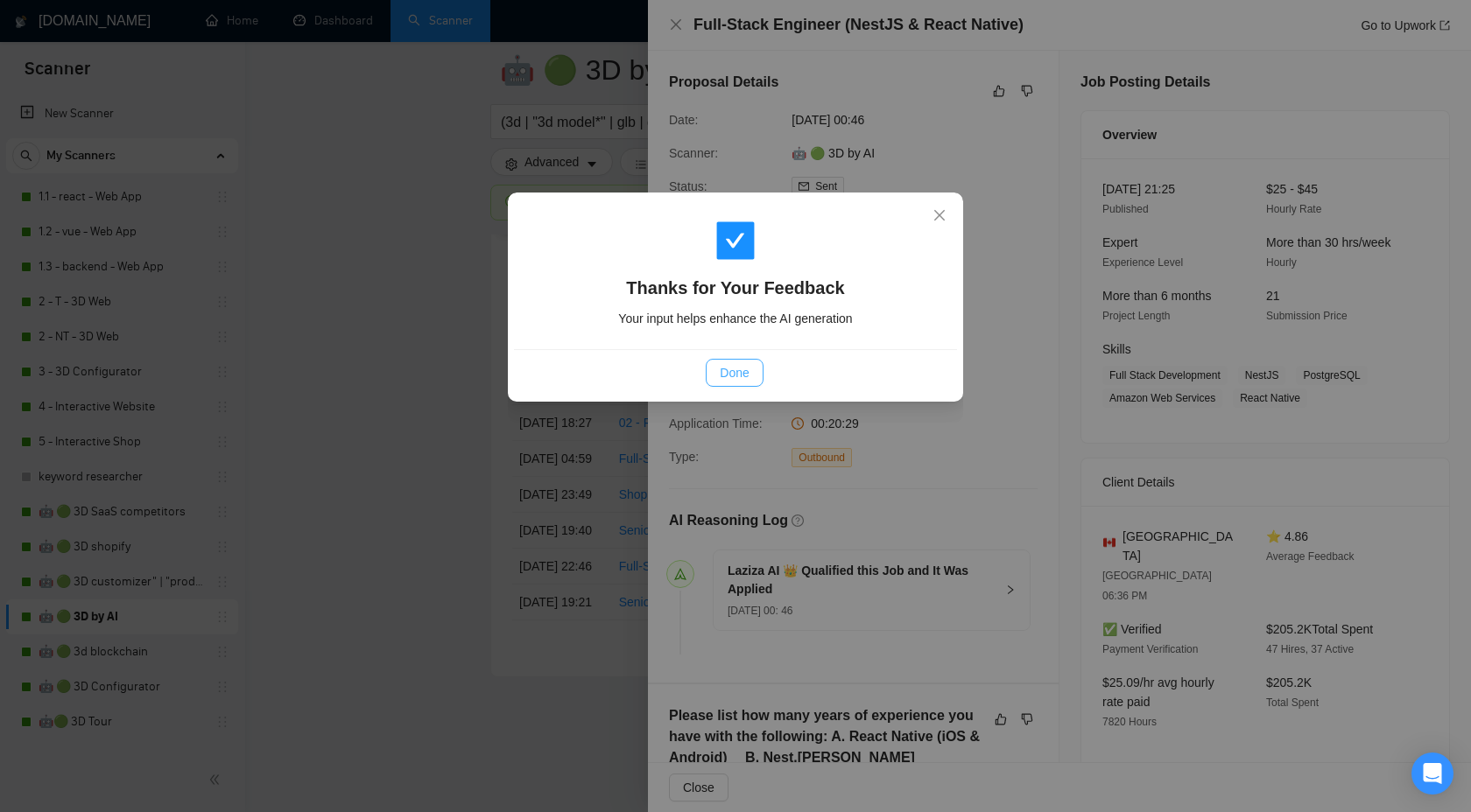
click at [741, 365] on span "Done" at bounding box center [735, 373] width 29 height 19
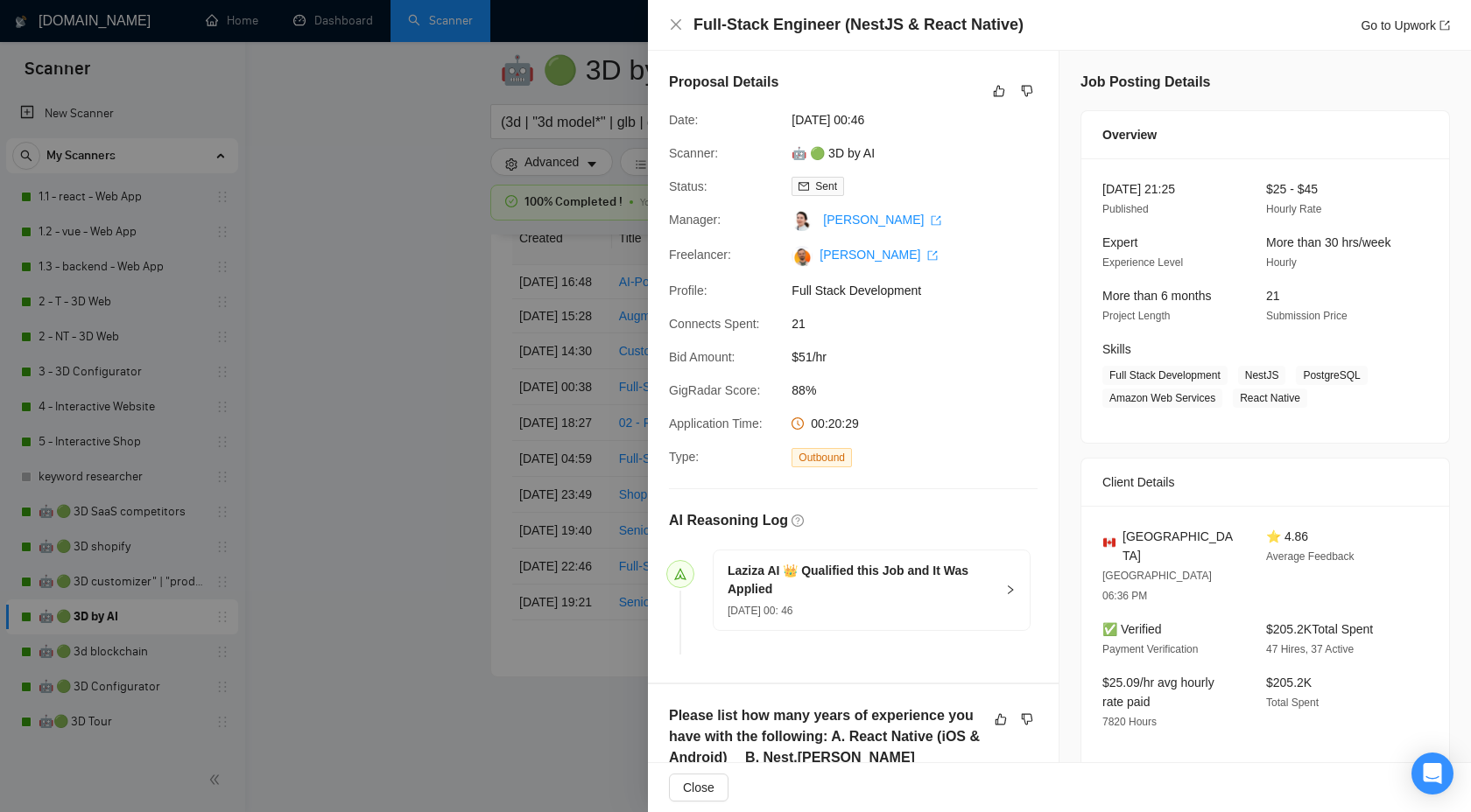
click at [449, 371] on div at bounding box center [736, 406] width 1471 height 812
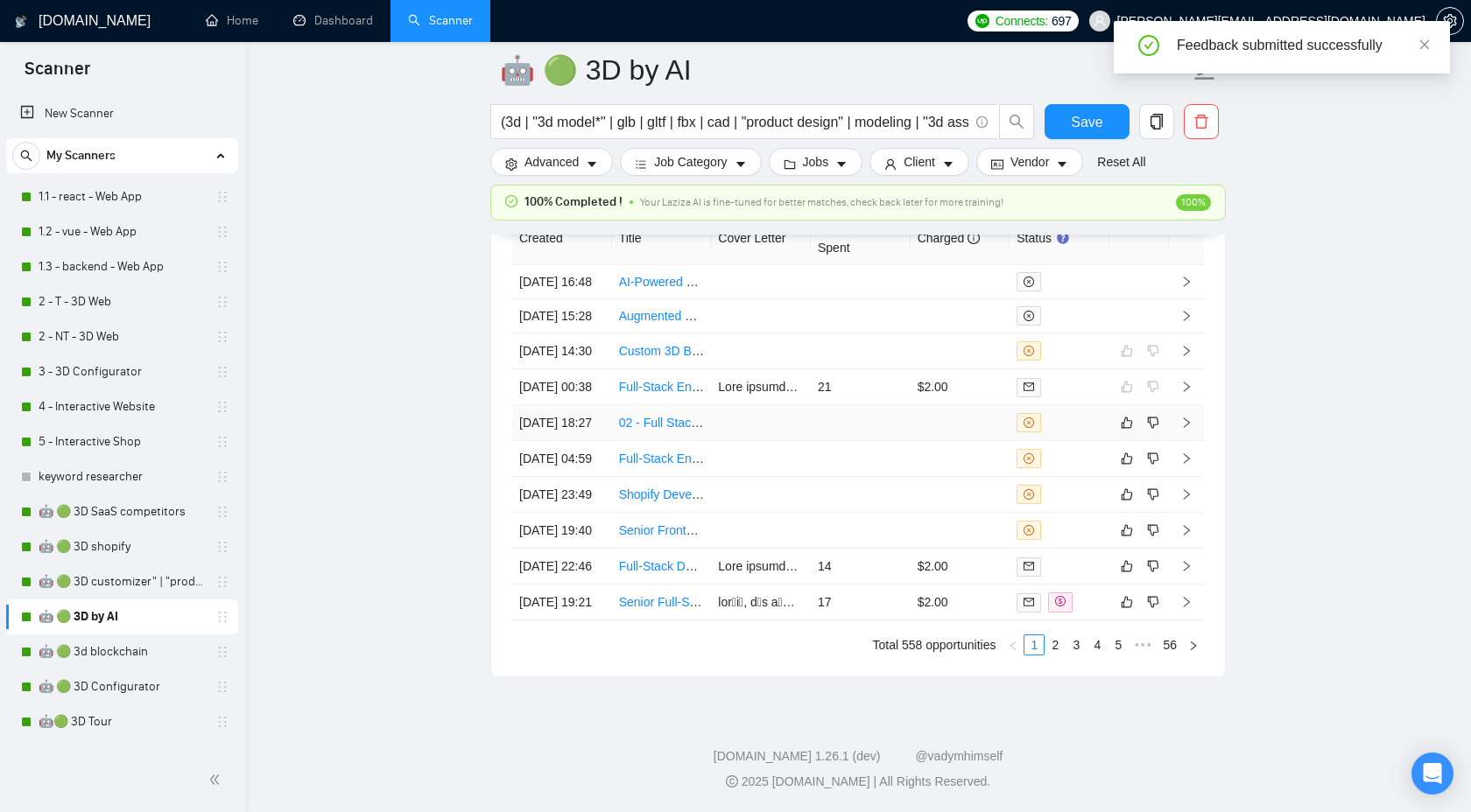
click at [1187, 429] on icon "right" at bounding box center [1186, 423] width 12 height 12
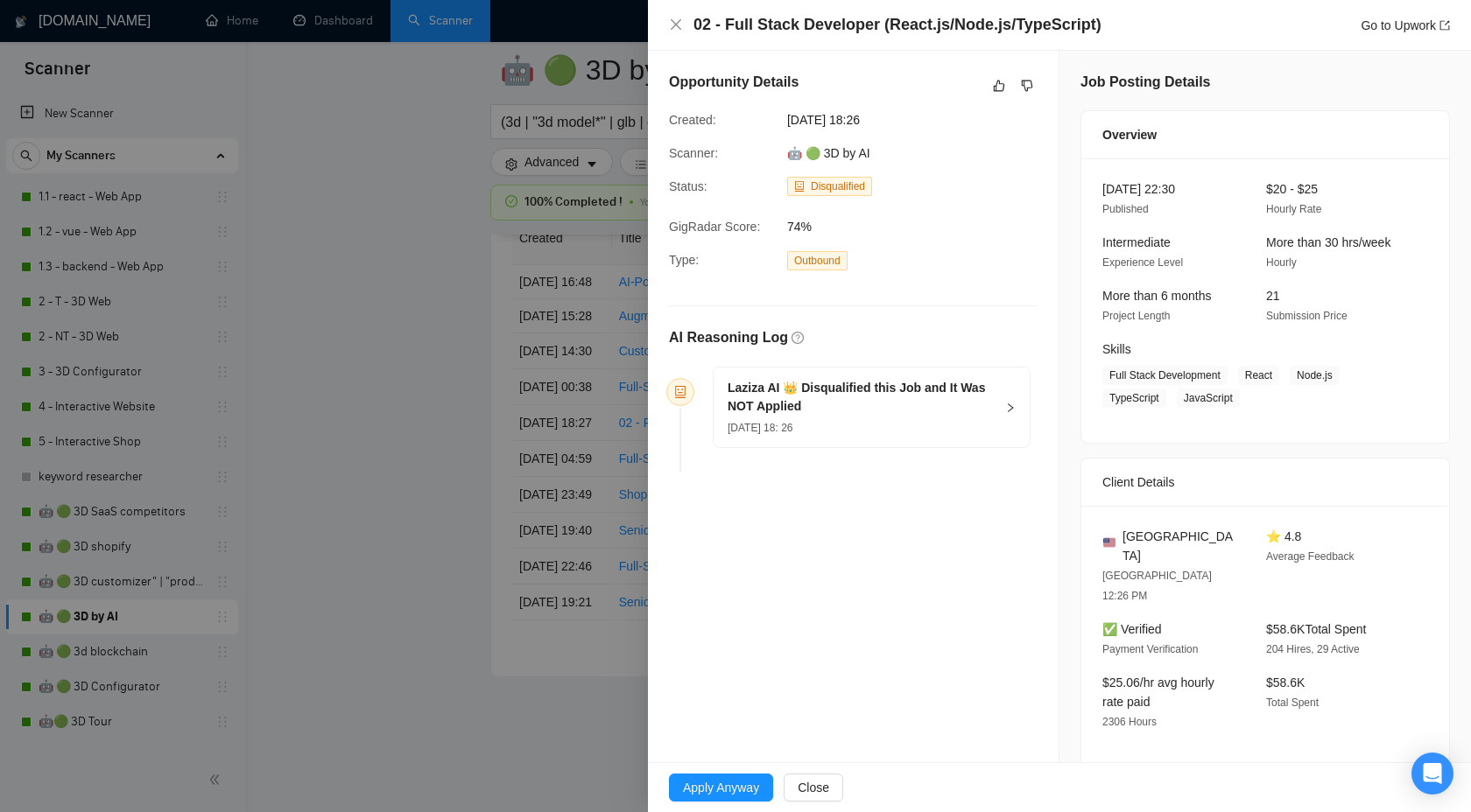
click at [1008, 418] on div "Laziza AI 👑 Disqualified this Job and It Was NOT Applied [DATE] 18: 26" at bounding box center [872, 406] width 316 height 80
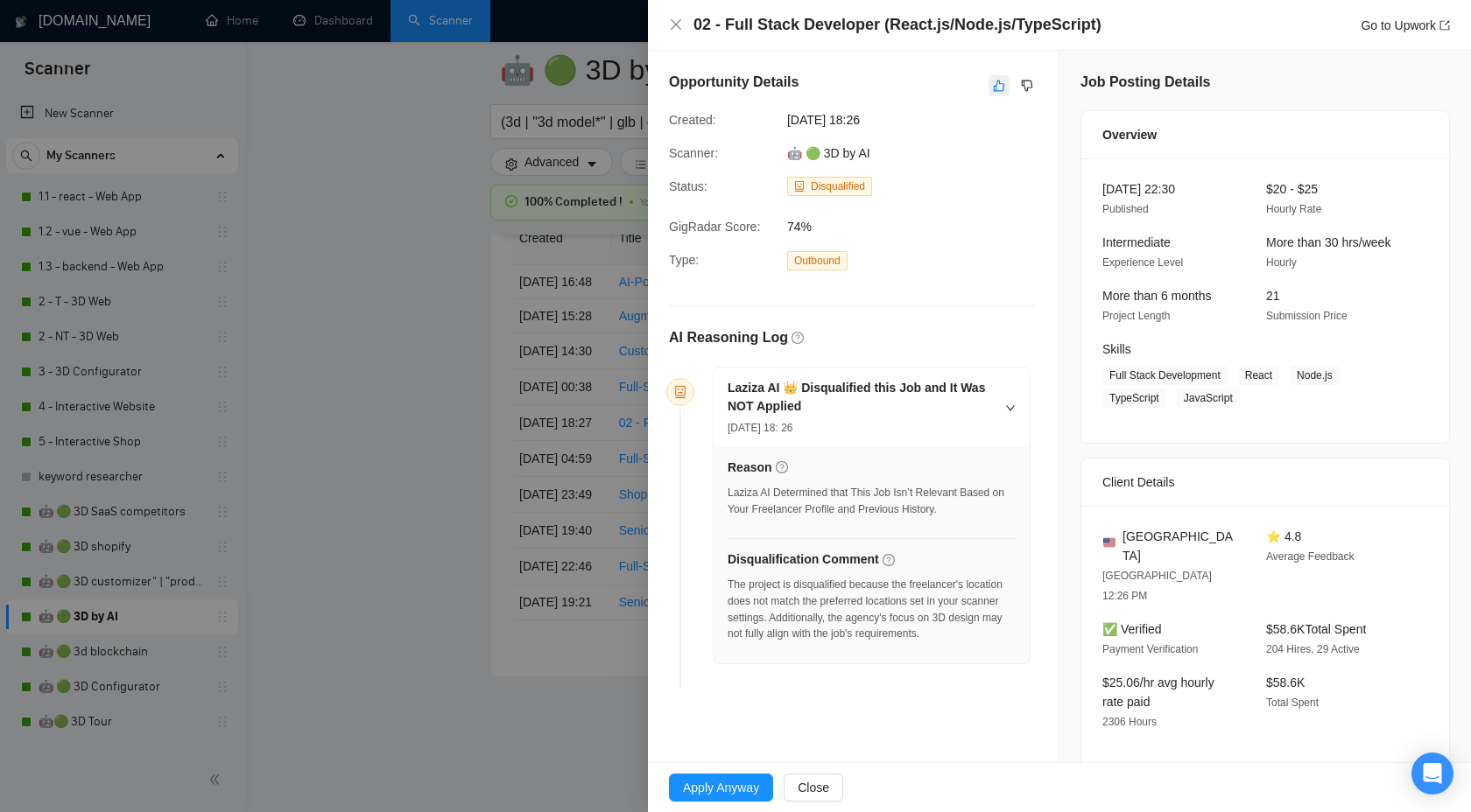
click at [1001, 87] on icon "like" at bounding box center [998, 85] width 12 height 14
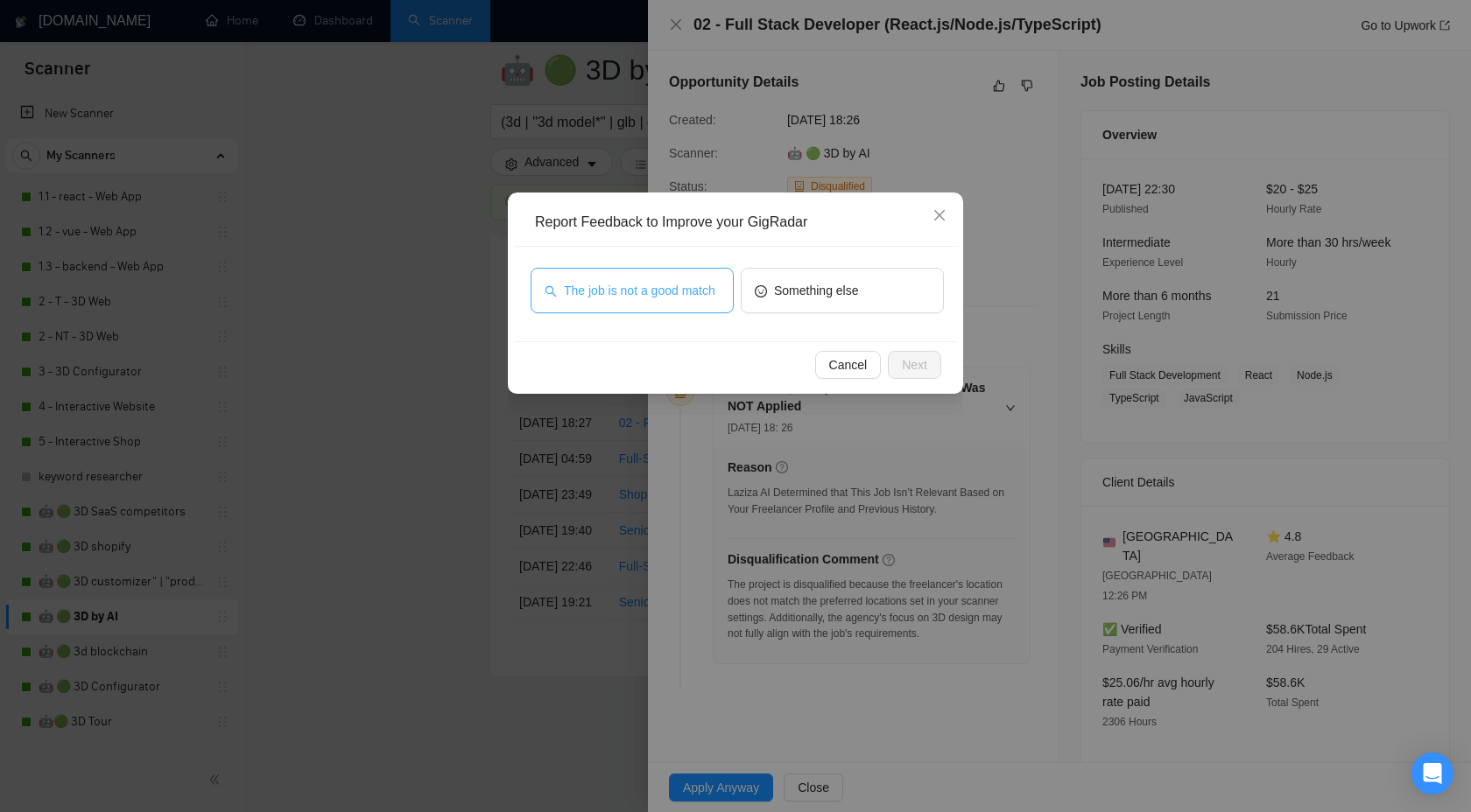
click at [675, 268] on button "The job is not a good match" at bounding box center [632, 290] width 203 height 45
click at [921, 357] on span "Next" at bounding box center [914, 365] width 25 height 19
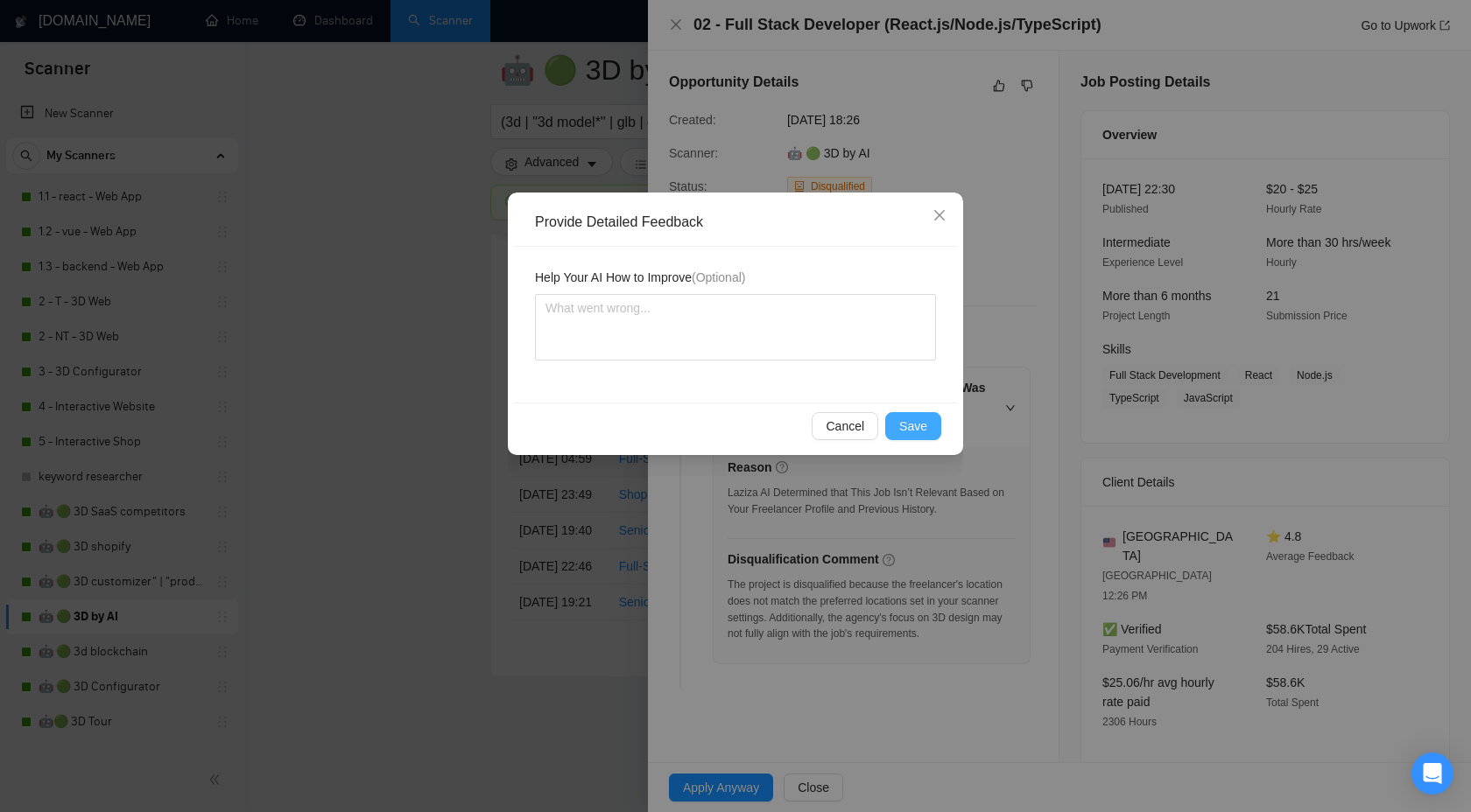
click at [901, 415] on button "Save" at bounding box center [913, 426] width 56 height 28
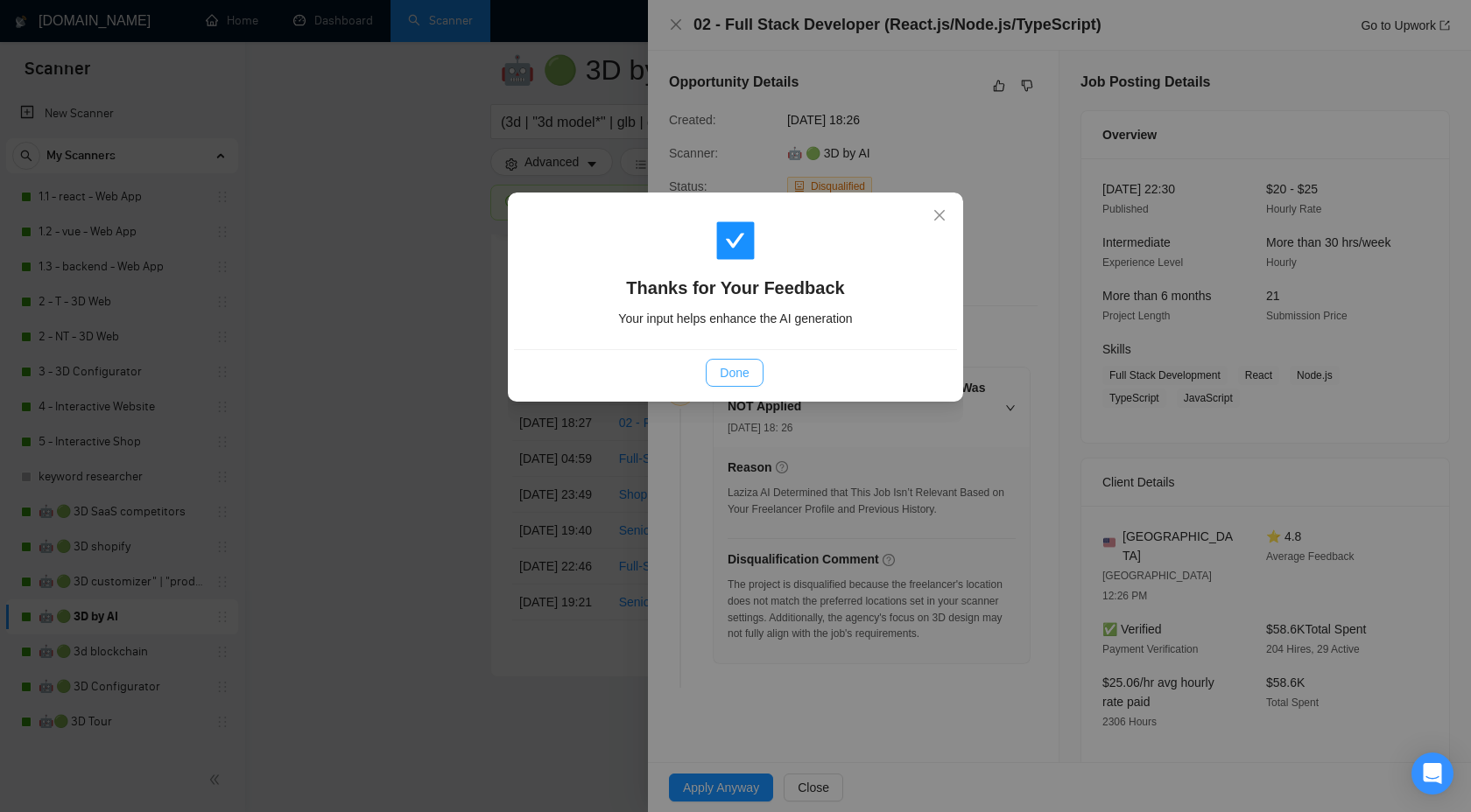
click at [728, 365] on span "Done" at bounding box center [735, 373] width 29 height 19
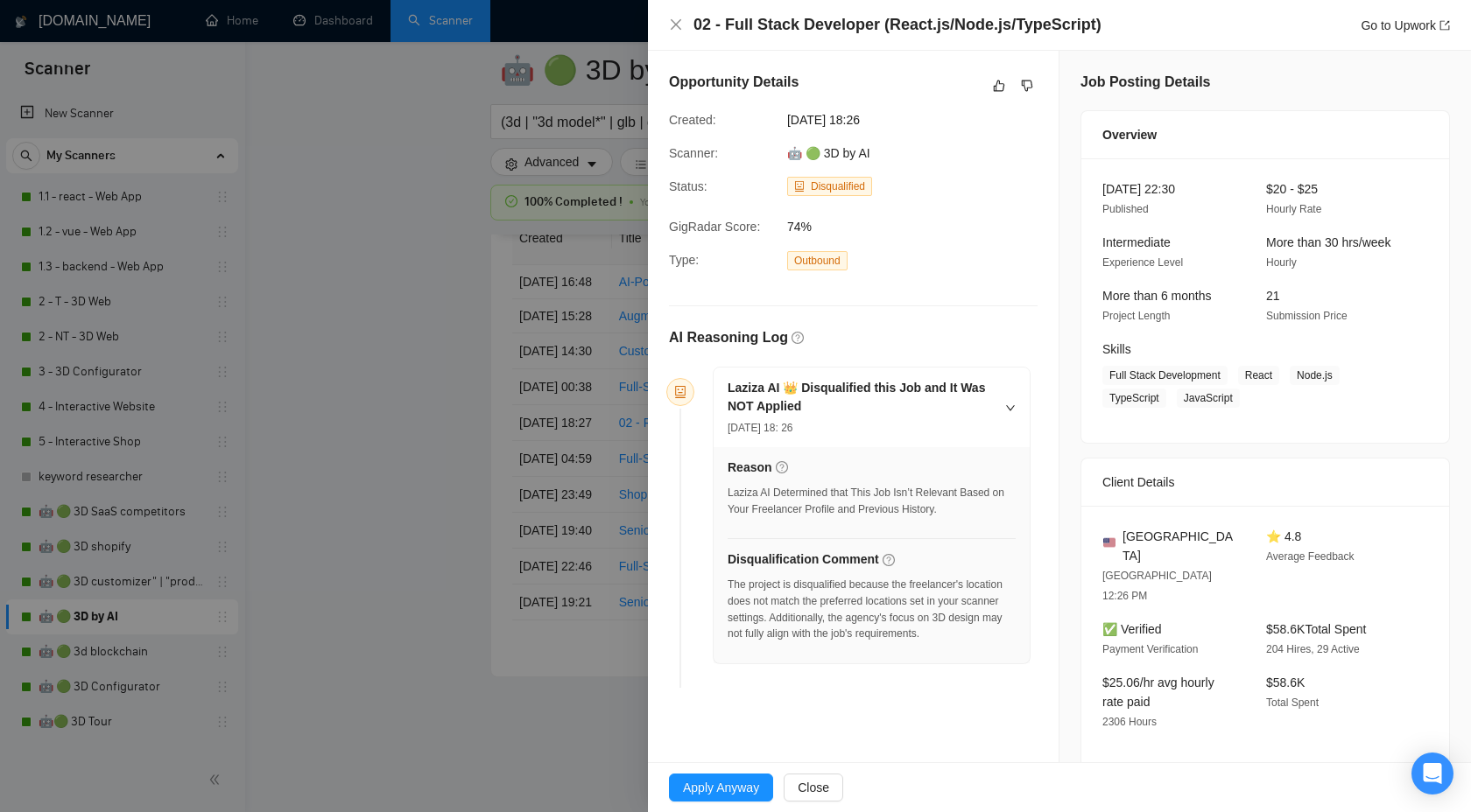
click at [727, 365] on div "Thanks for Your Feedback Your input helps enhance the AI generation Done" at bounding box center [736, 406] width 1471 height 812
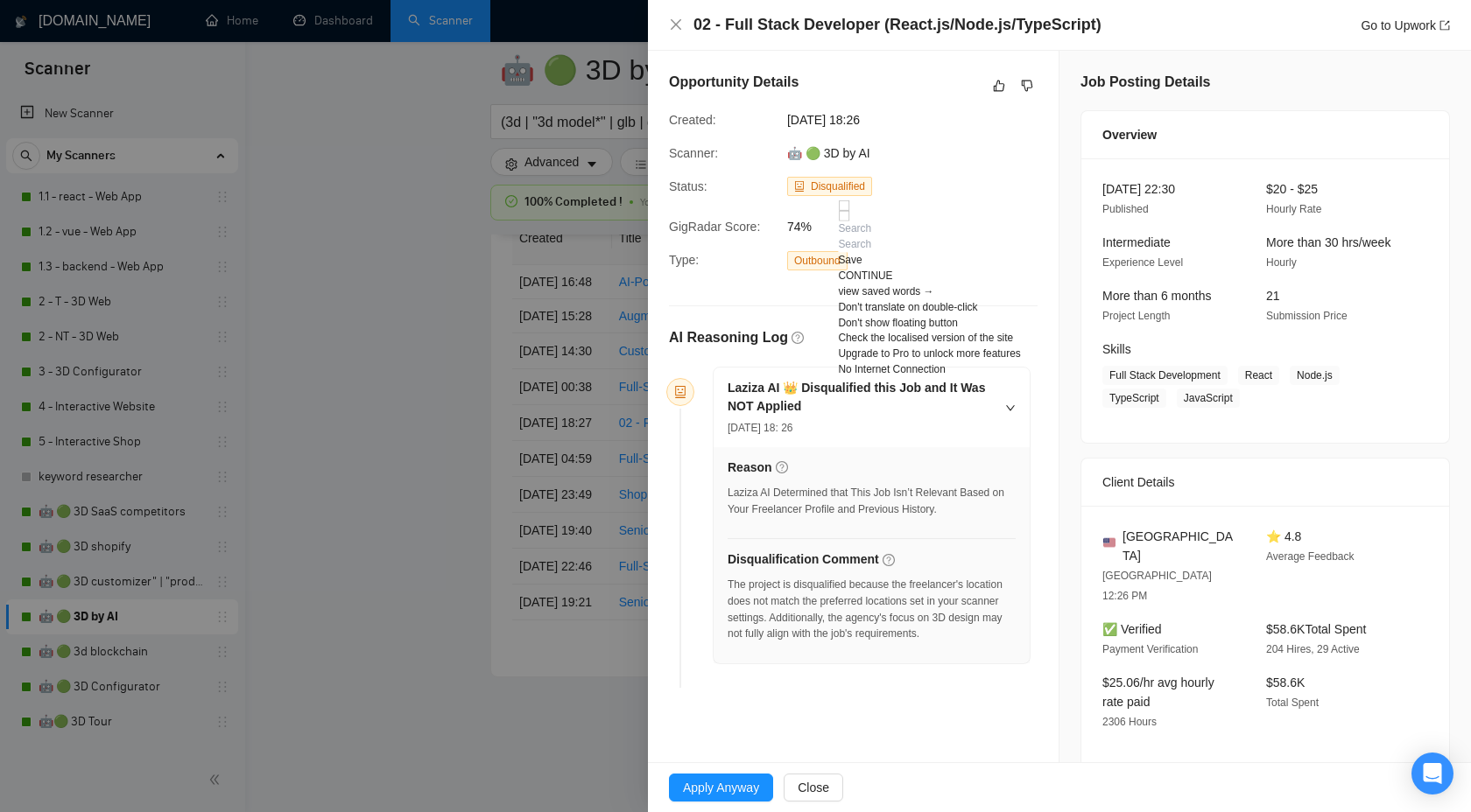
click at [458, 410] on div at bounding box center [736, 406] width 1471 height 812
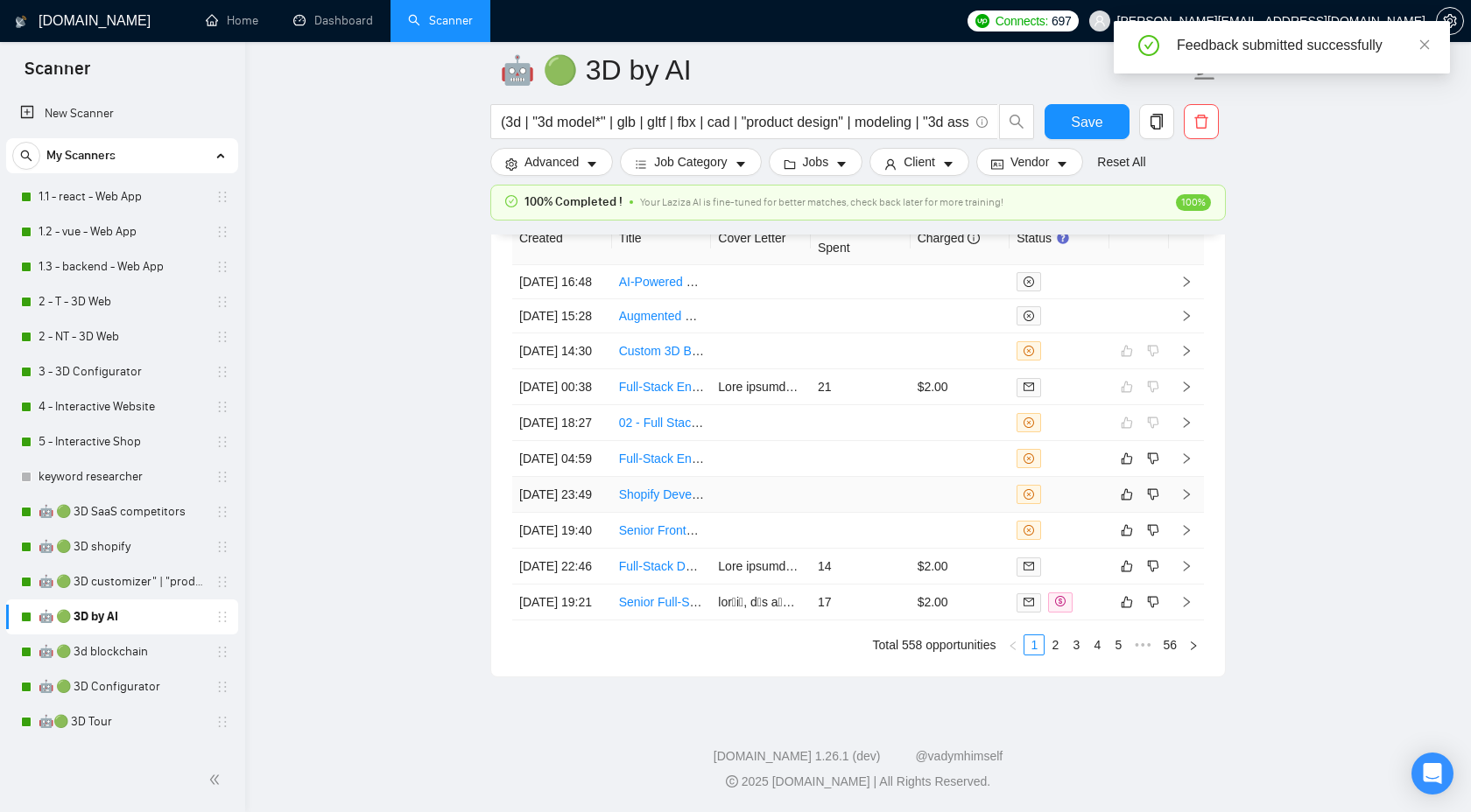
click at [1187, 500] on icon "right" at bounding box center [1186, 494] width 12 height 12
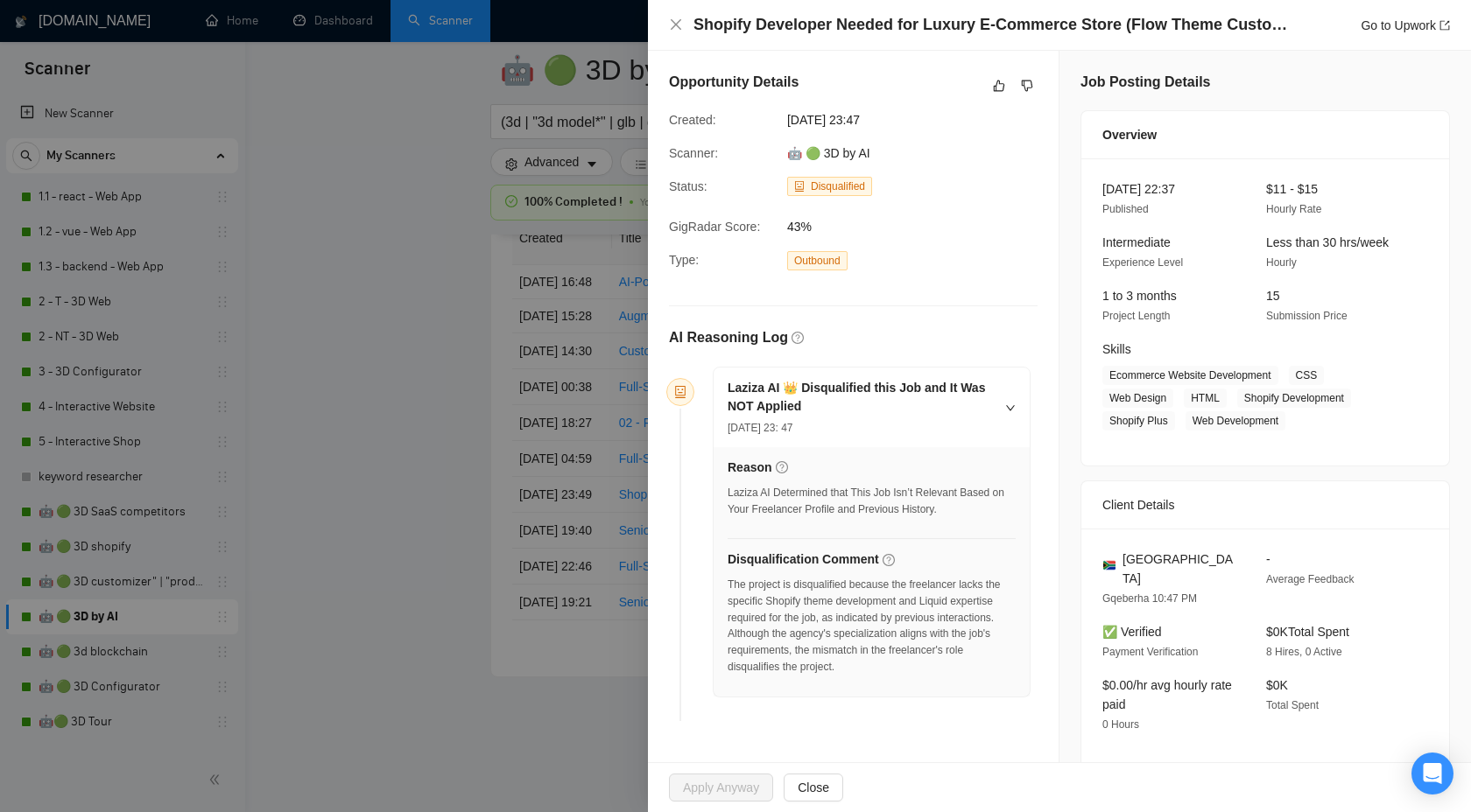
click at [998, 73] on div "Opportunity Details" at bounding box center [853, 85] width 368 height 28
click at [998, 85] on icon "like" at bounding box center [998, 85] width 12 height 14
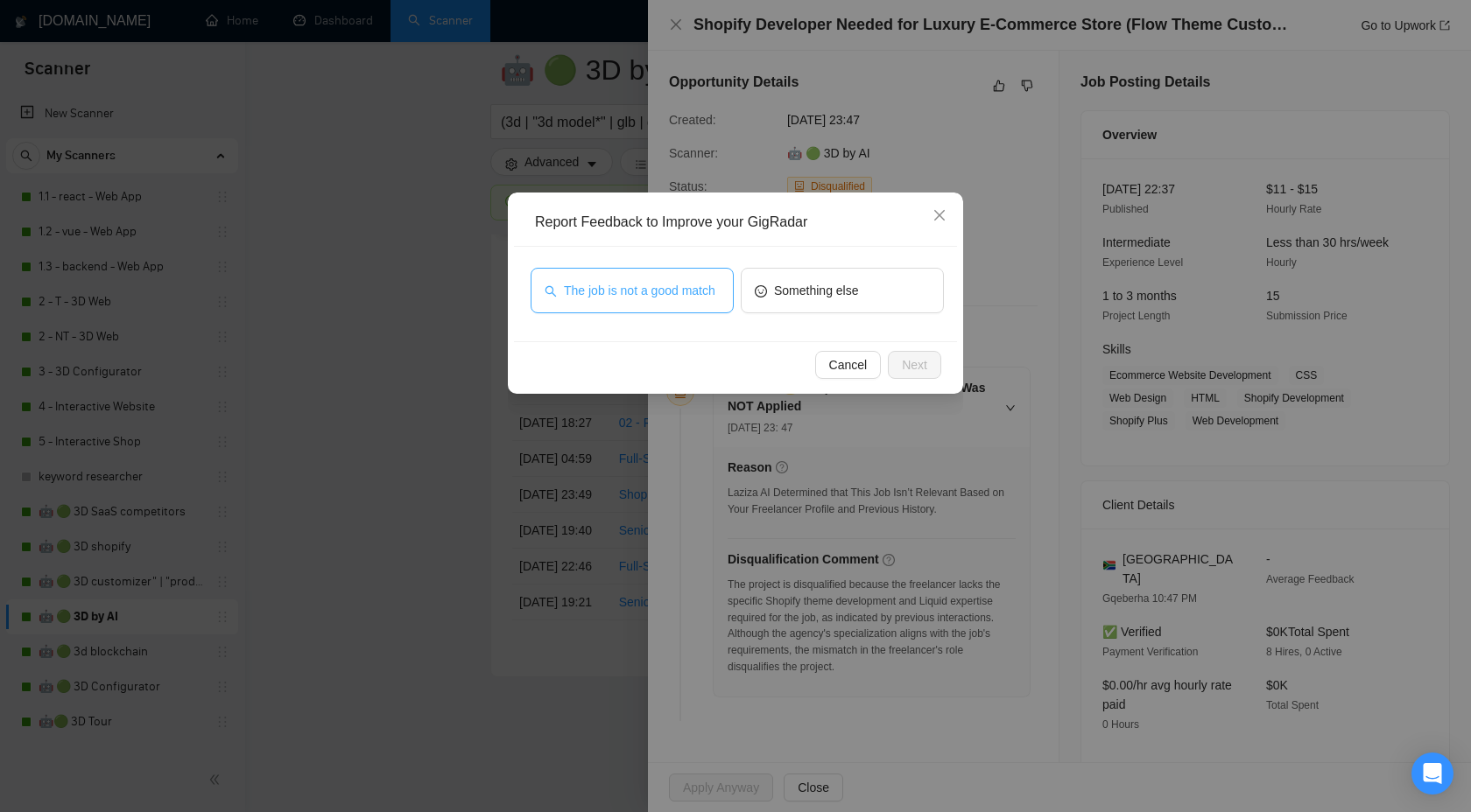
click at [669, 285] on span "The job is not a good match" at bounding box center [640, 290] width 152 height 19
click at [911, 358] on span "Next" at bounding box center [914, 365] width 25 height 19
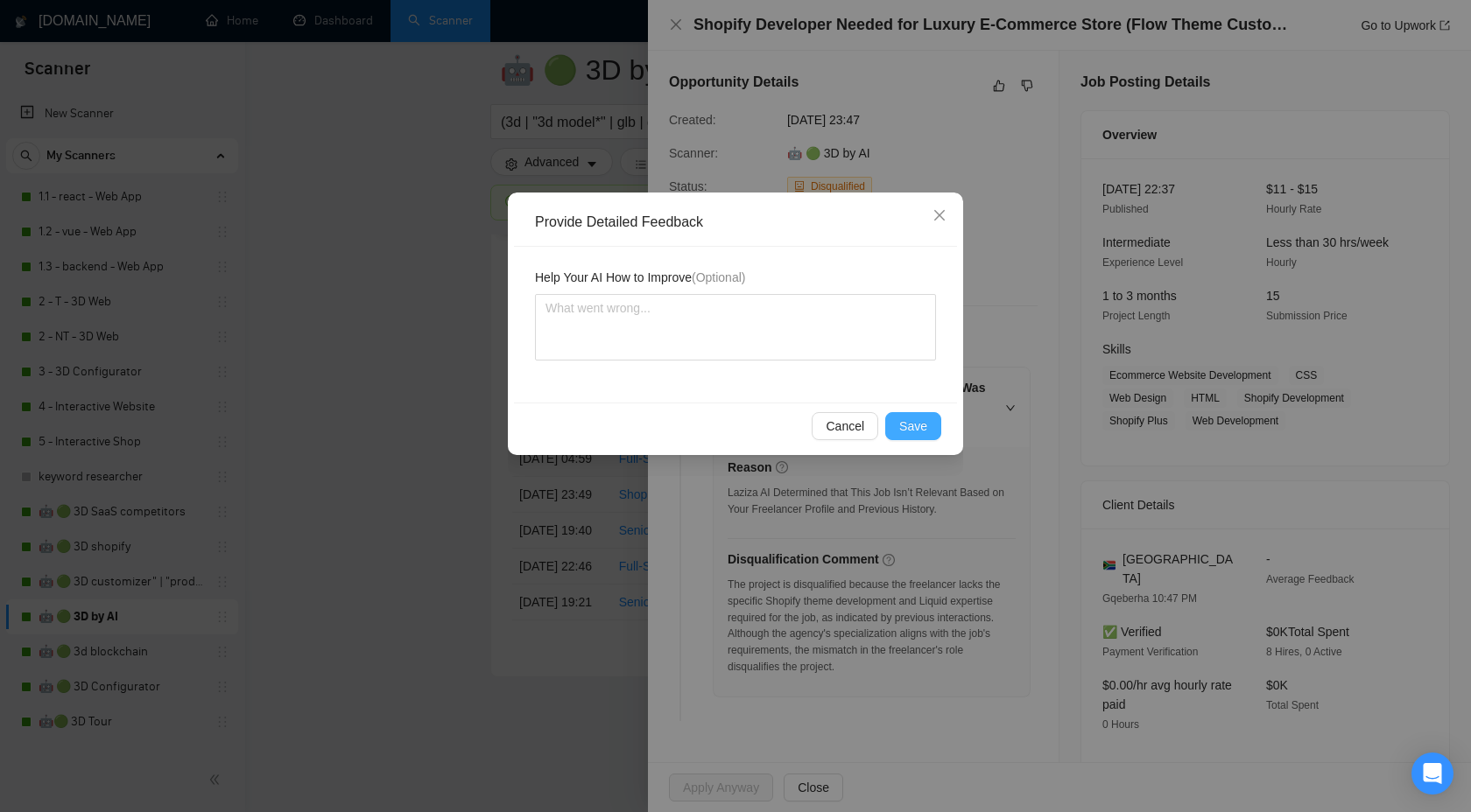
click at [909, 424] on span "Save" at bounding box center [913, 427] width 28 height 19
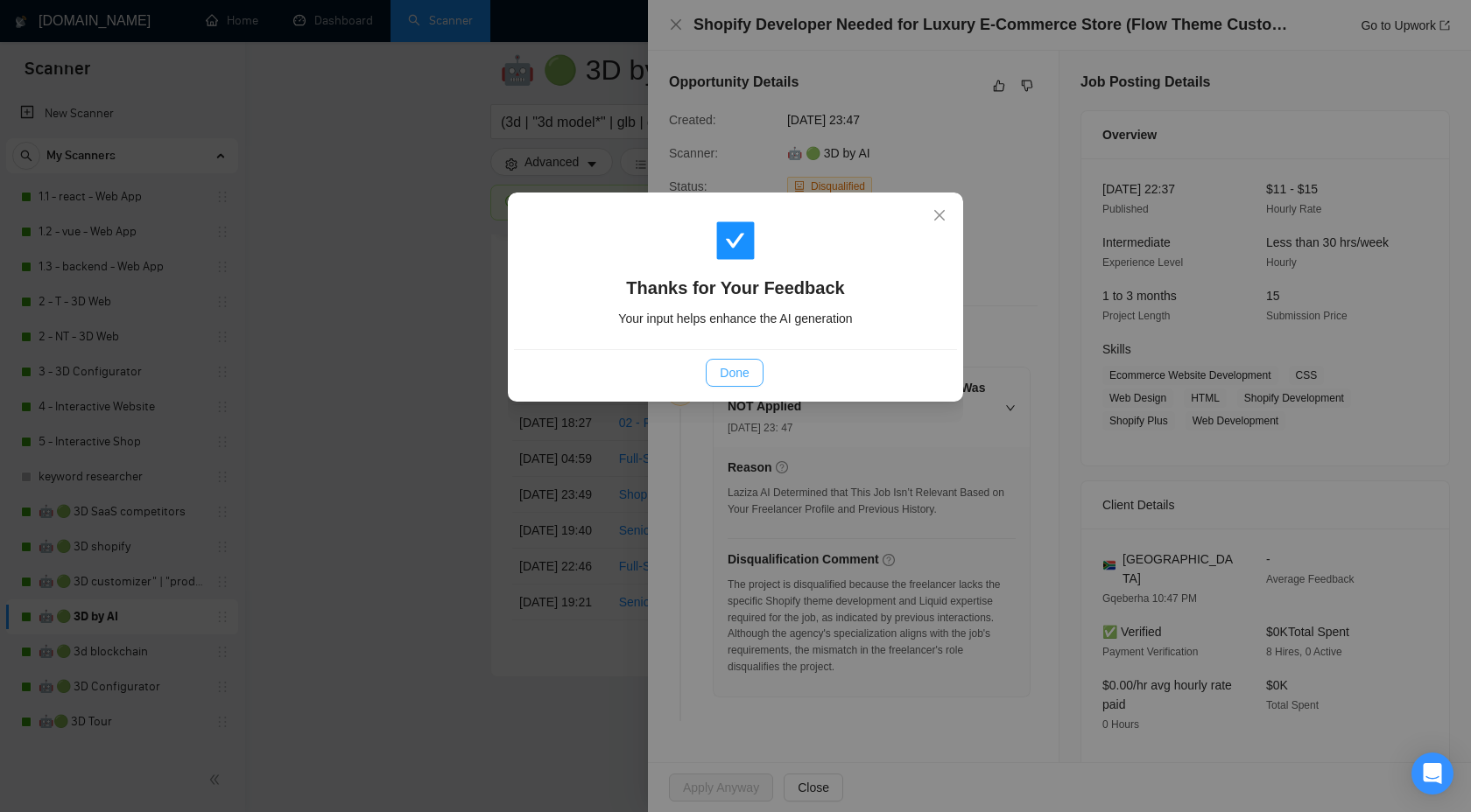
click at [746, 380] on span "Done" at bounding box center [735, 373] width 29 height 19
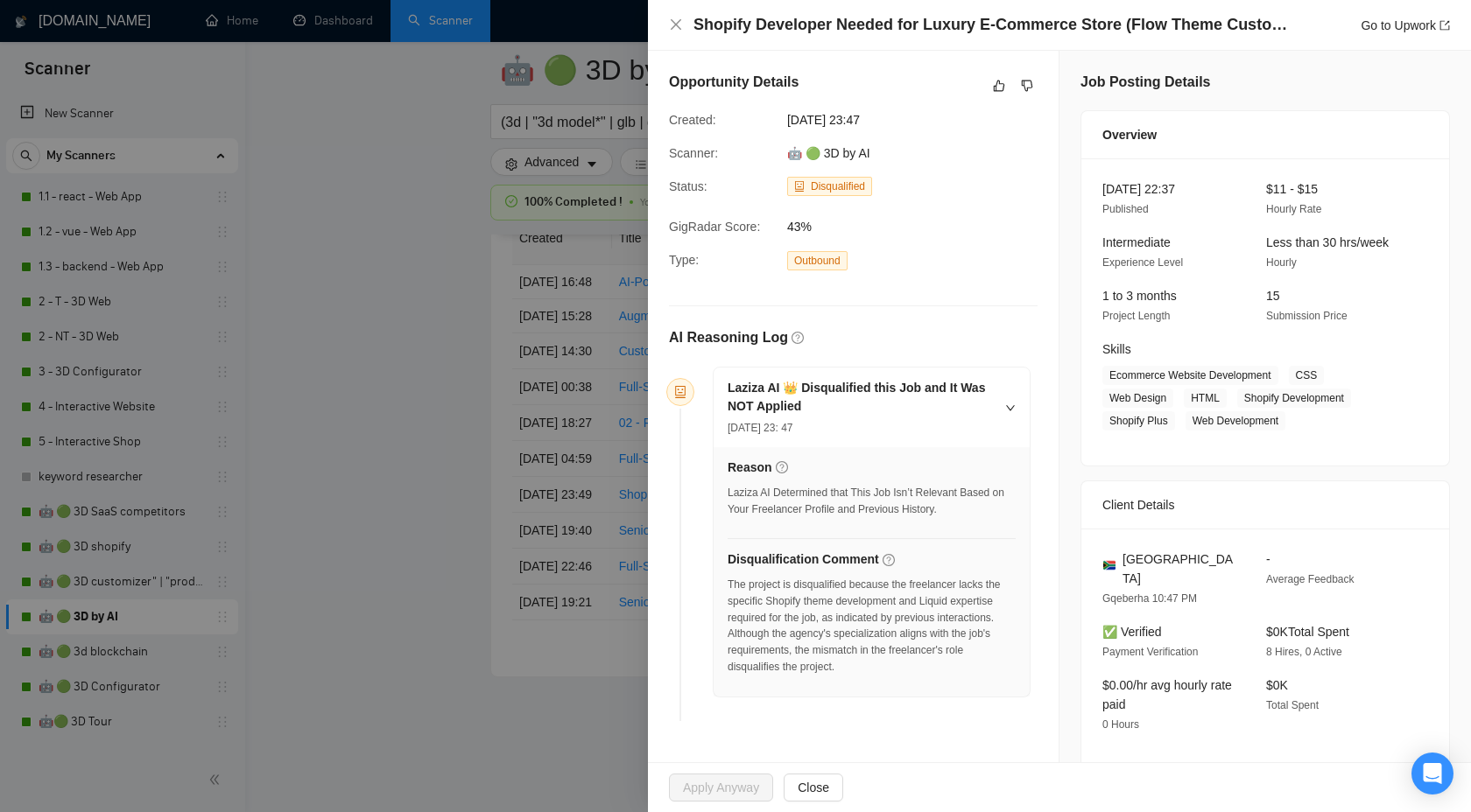
click at [745, 380] on h5 "Laziza AI 👑 Disqualified this Job and It Was NOT Applied" at bounding box center [861, 397] width 267 height 36
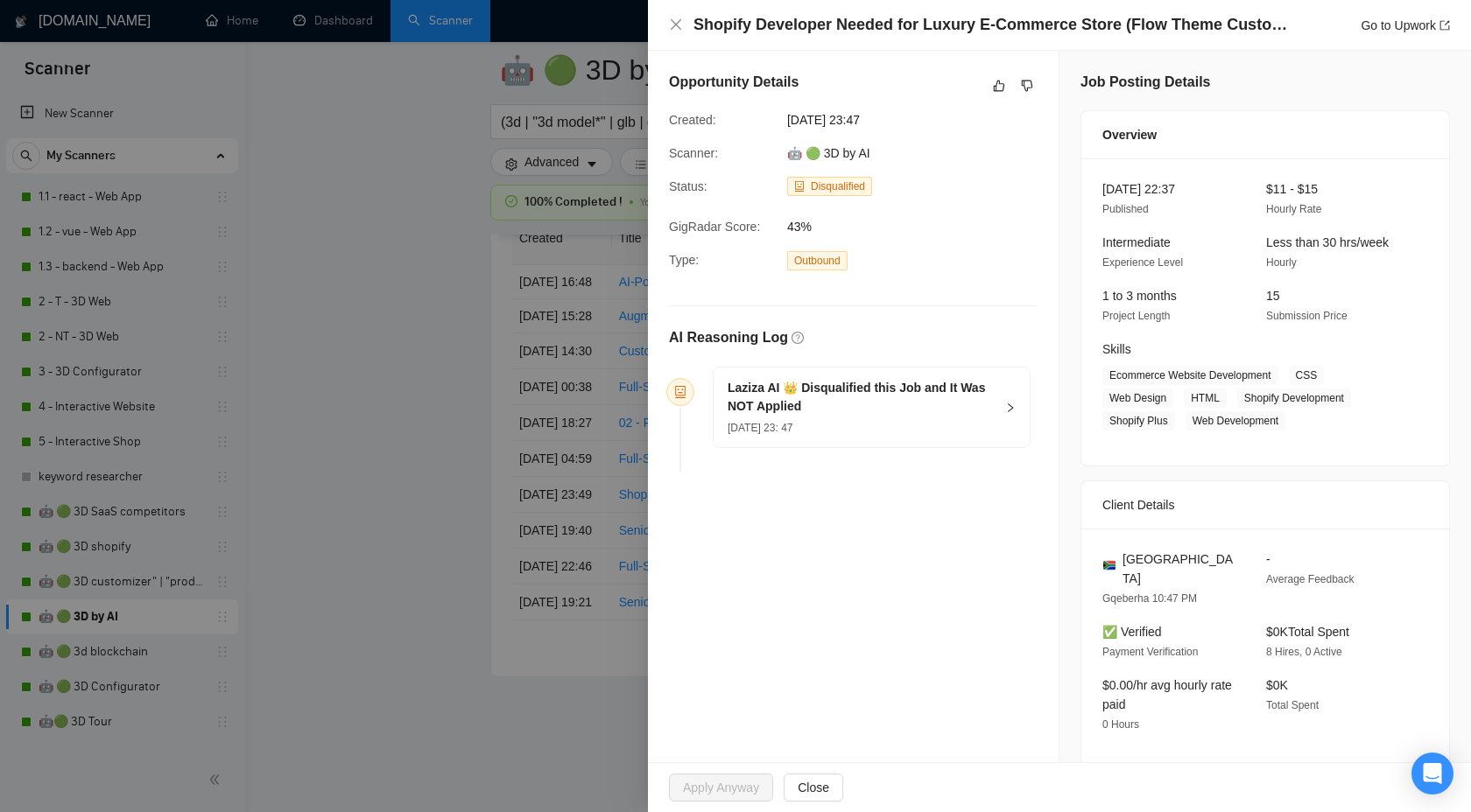
click at [365, 478] on div at bounding box center [736, 406] width 1471 height 812
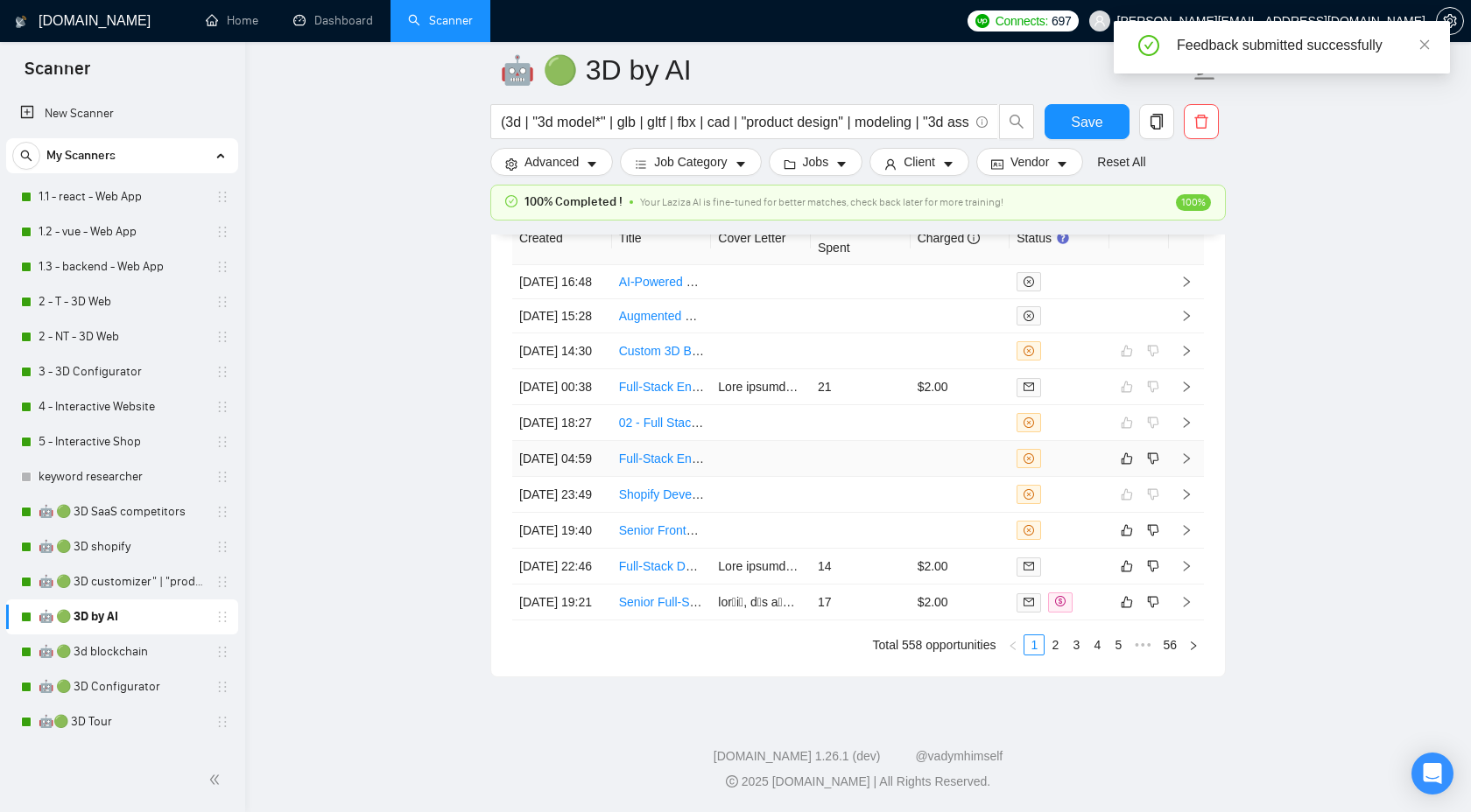
click at [1185, 465] on icon "right" at bounding box center [1186, 458] width 12 height 12
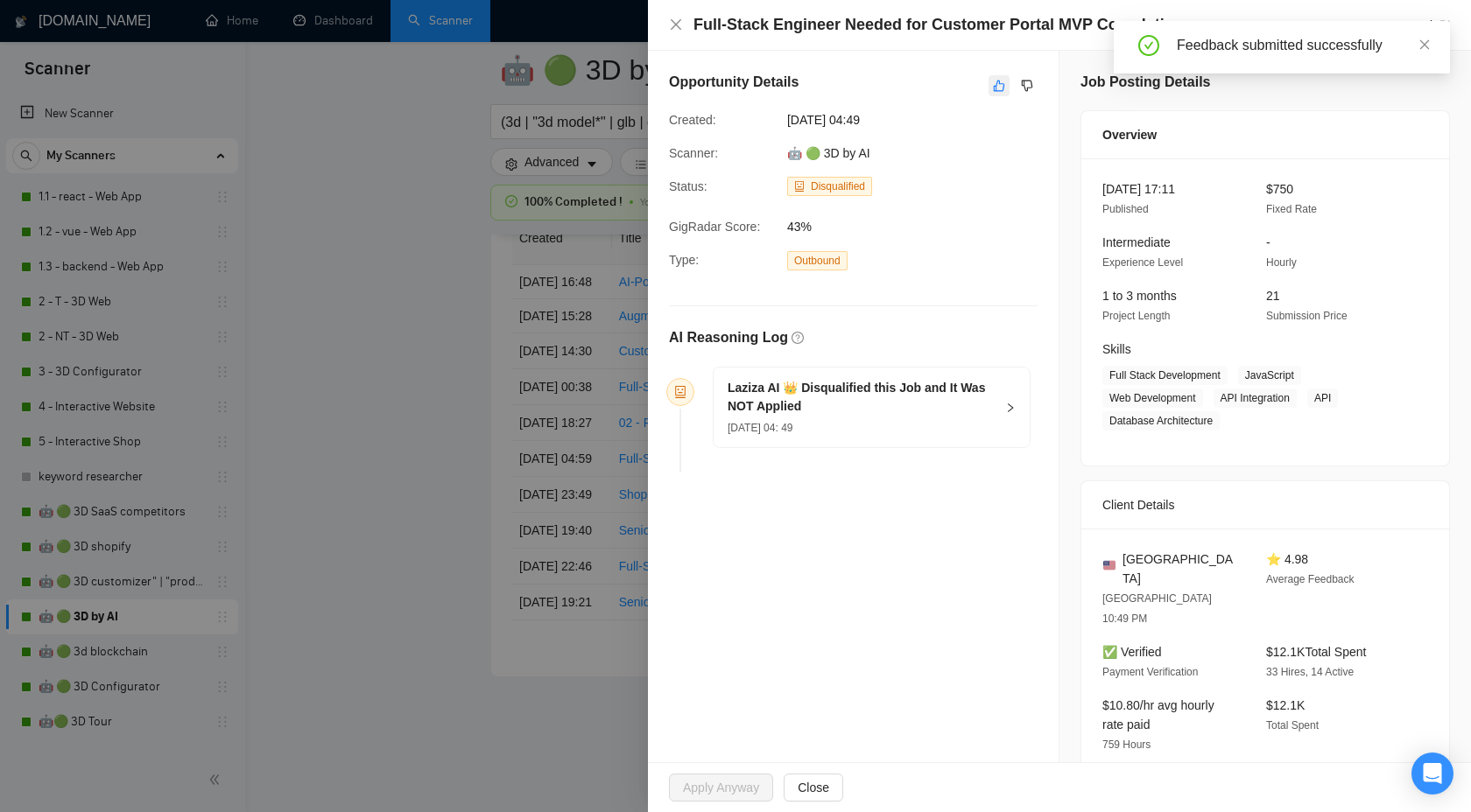
click at [992, 77] on button "button" at bounding box center [999, 86] width 21 height 21
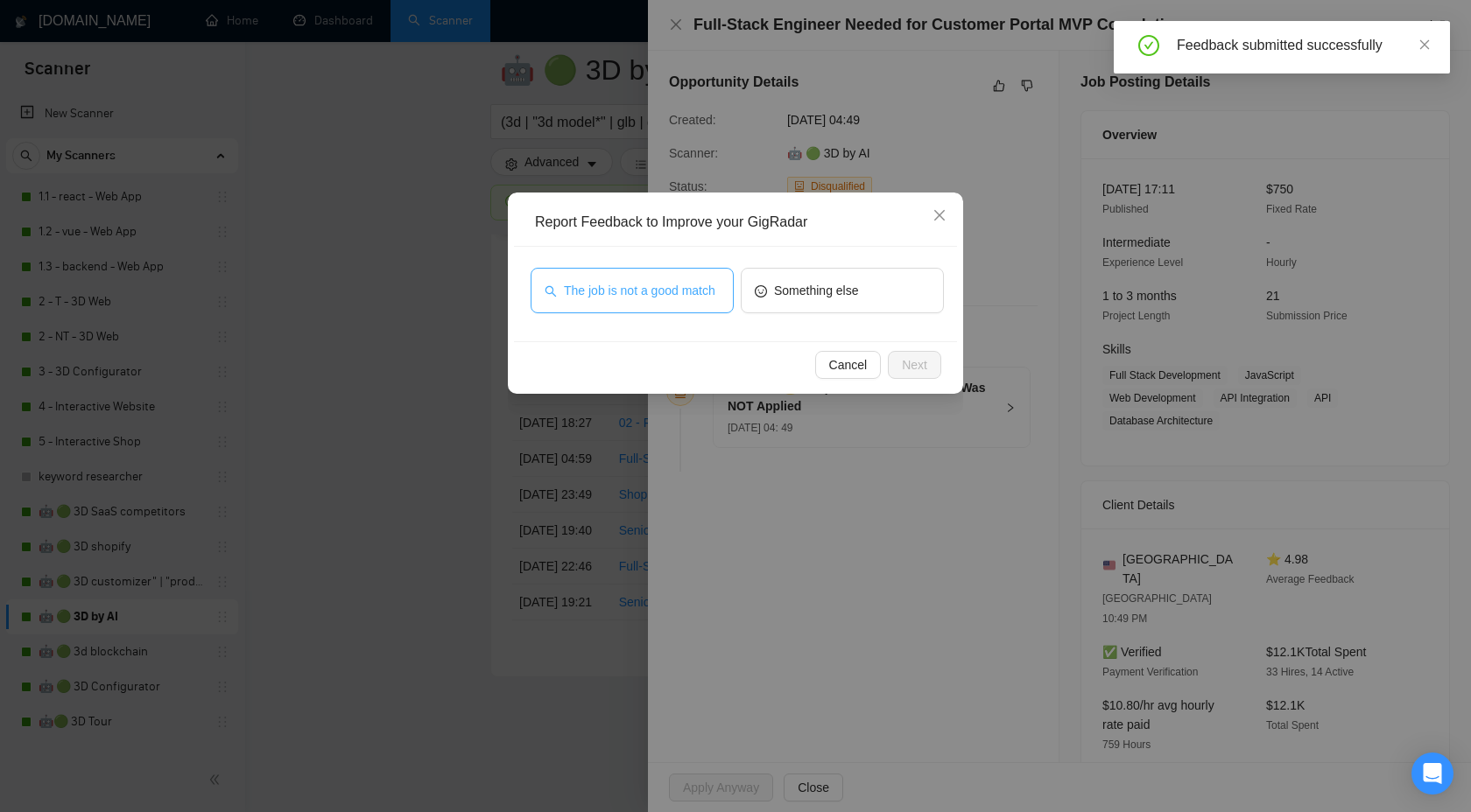
click at [669, 291] on span "The job is not a good match" at bounding box center [640, 290] width 152 height 19
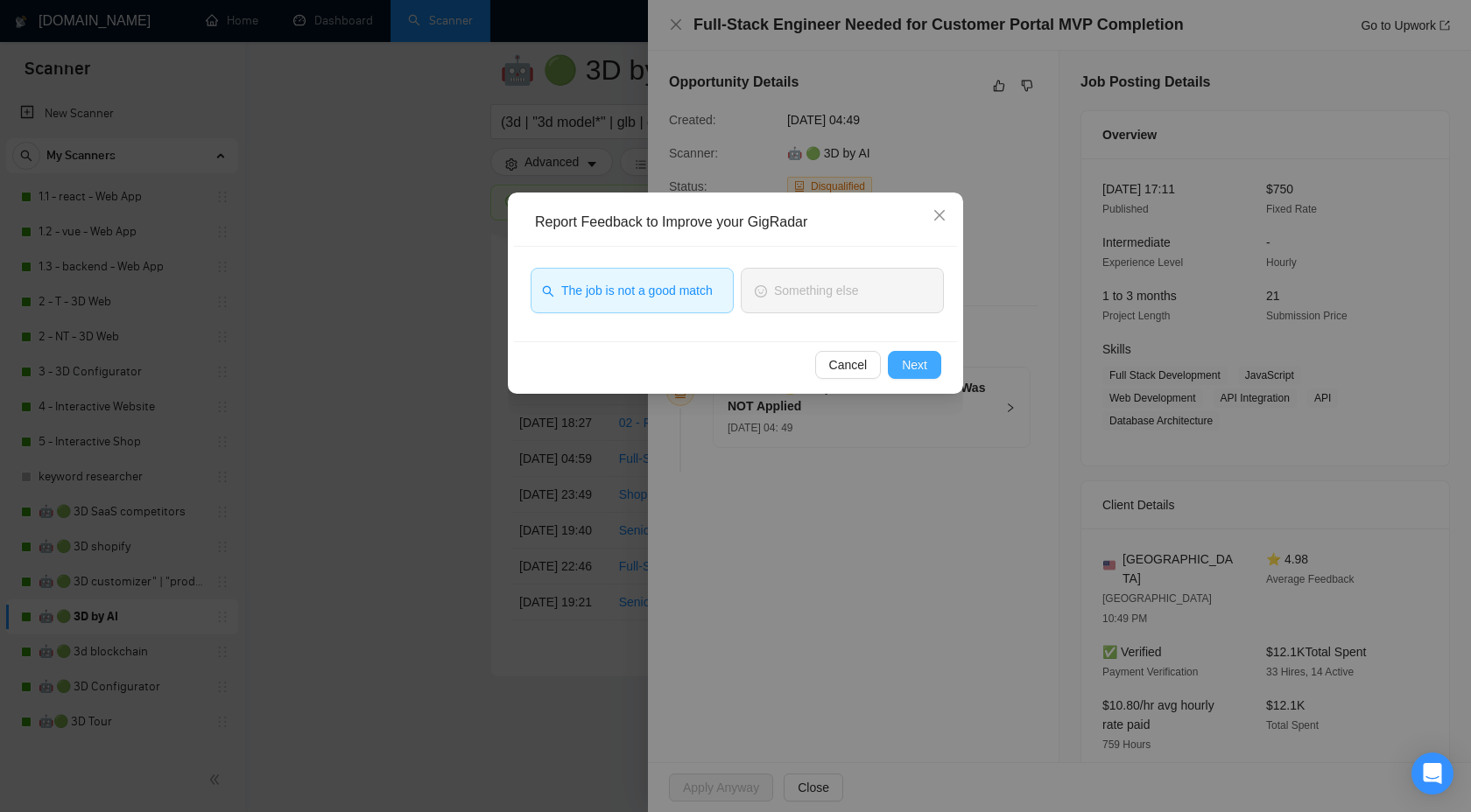
click at [922, 371] on span "Next" at bounding box center [914, 365] width 25 height 19
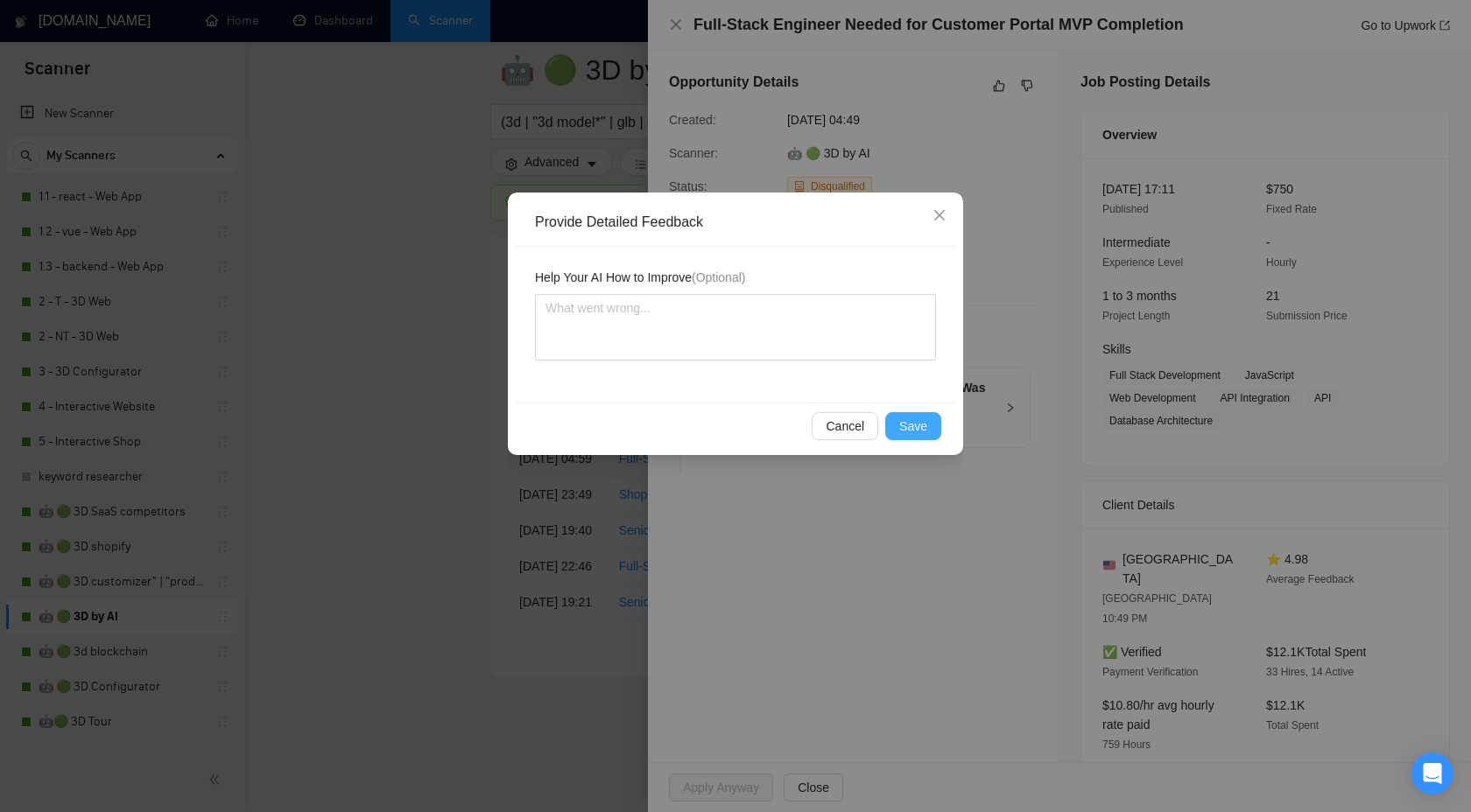
click at [911, 419] on span "Save" at bounding box center [913, 427] width 28 height 19
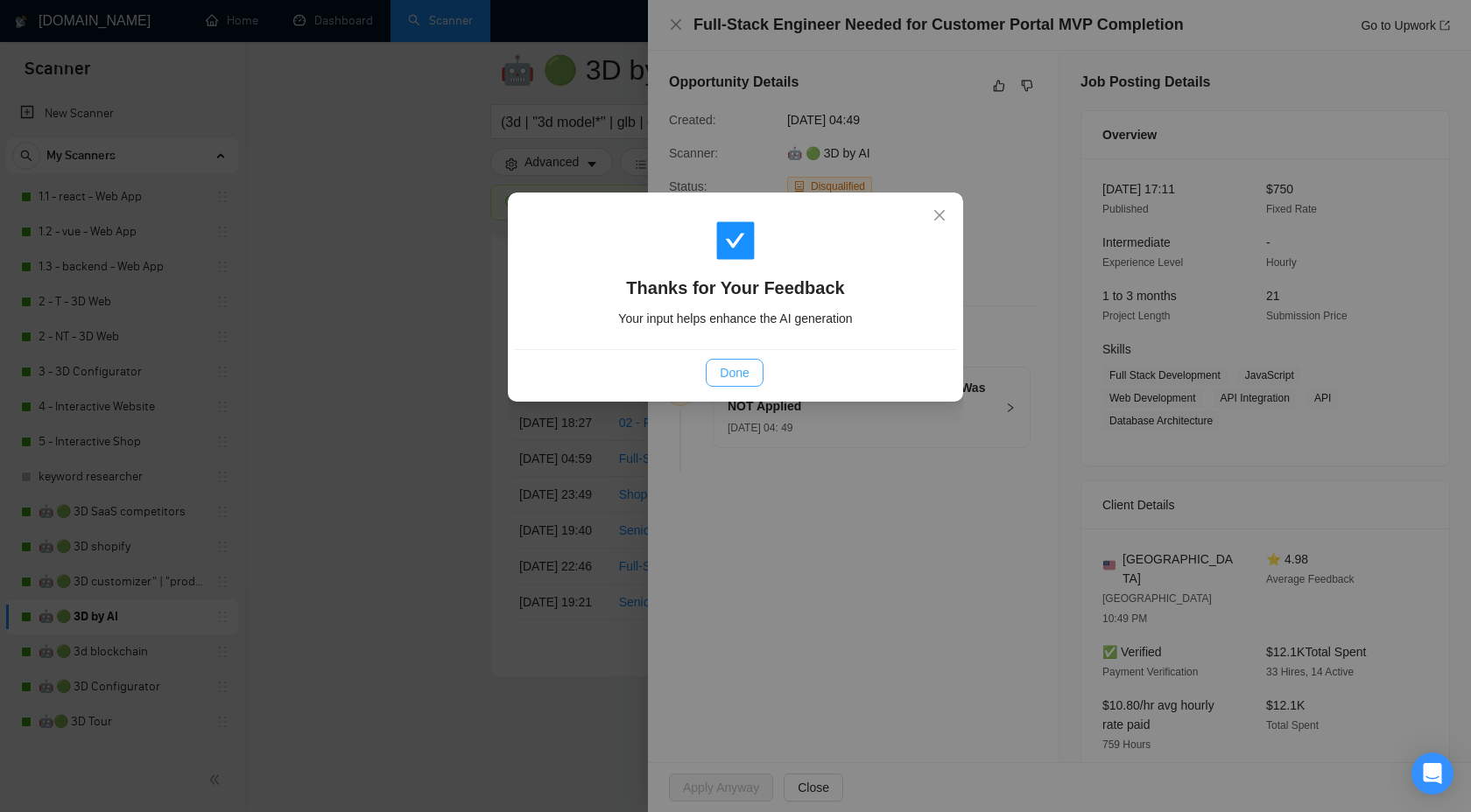
click at [750, 366] on button "Done" at bounding box center [734, 372] width 57 height 28
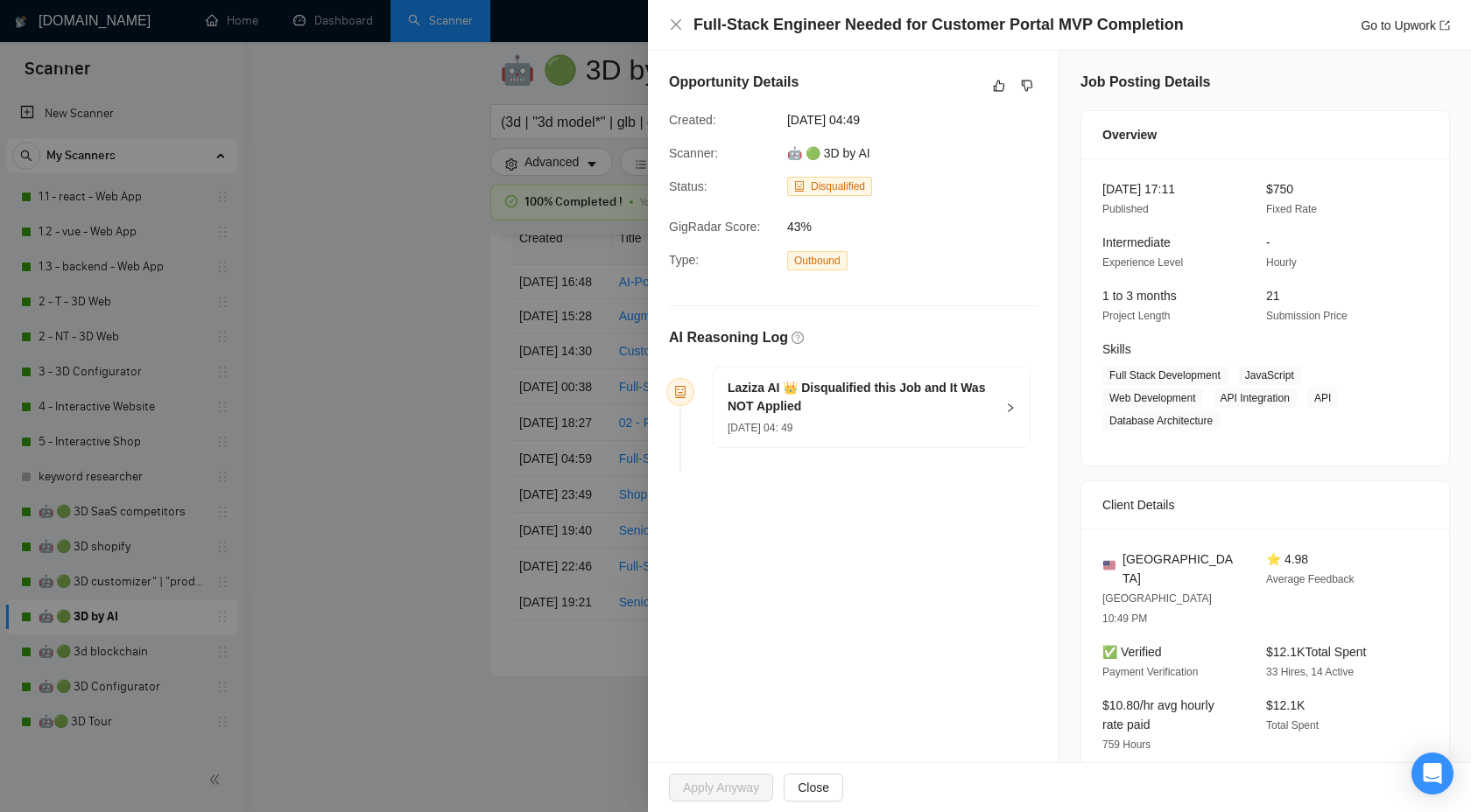
click at [410, 389] on div at bounding box center [736, 406] width 1471 height 812
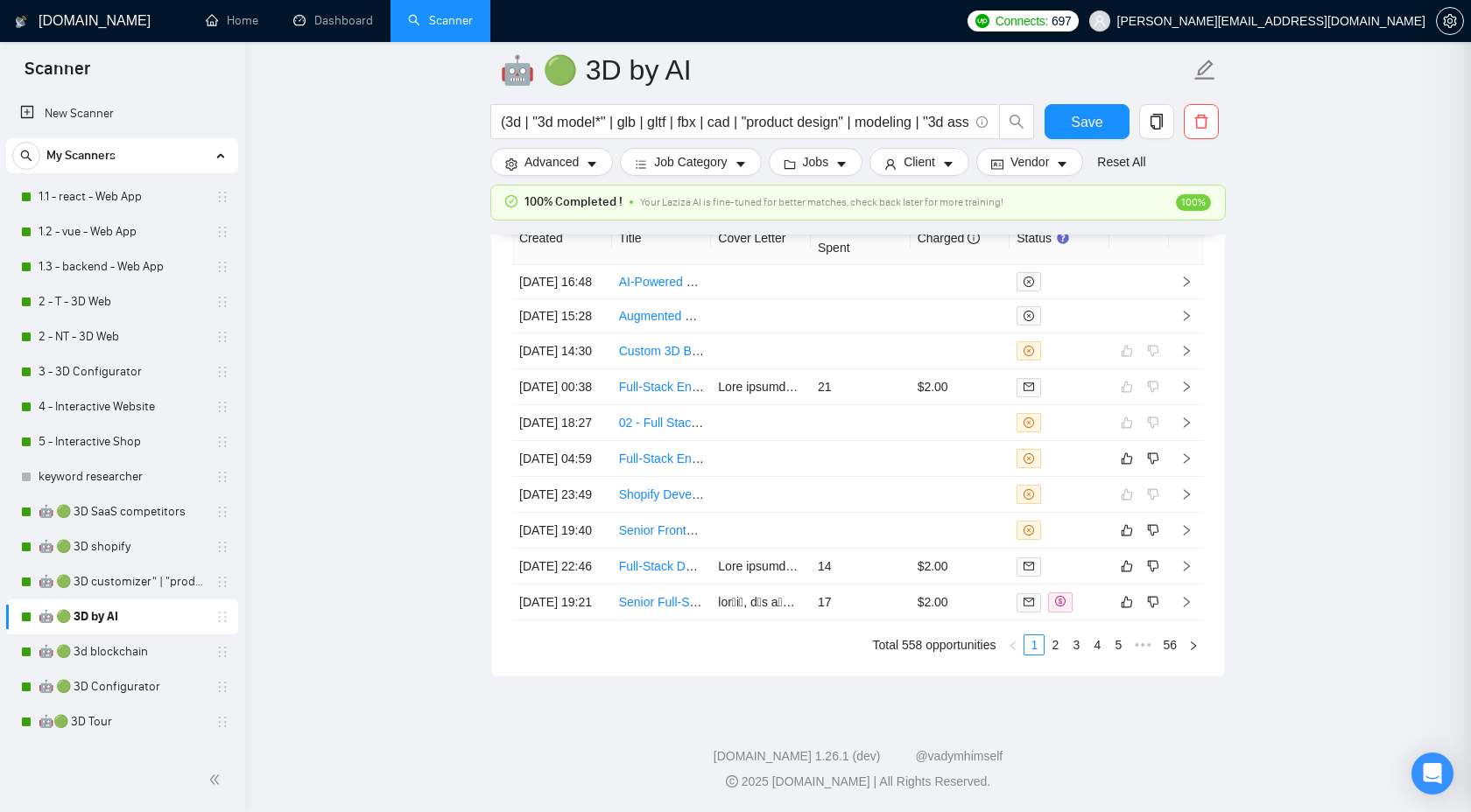
click at [410, 389] on div at bounding box center [736, 406] width 1471 height 812
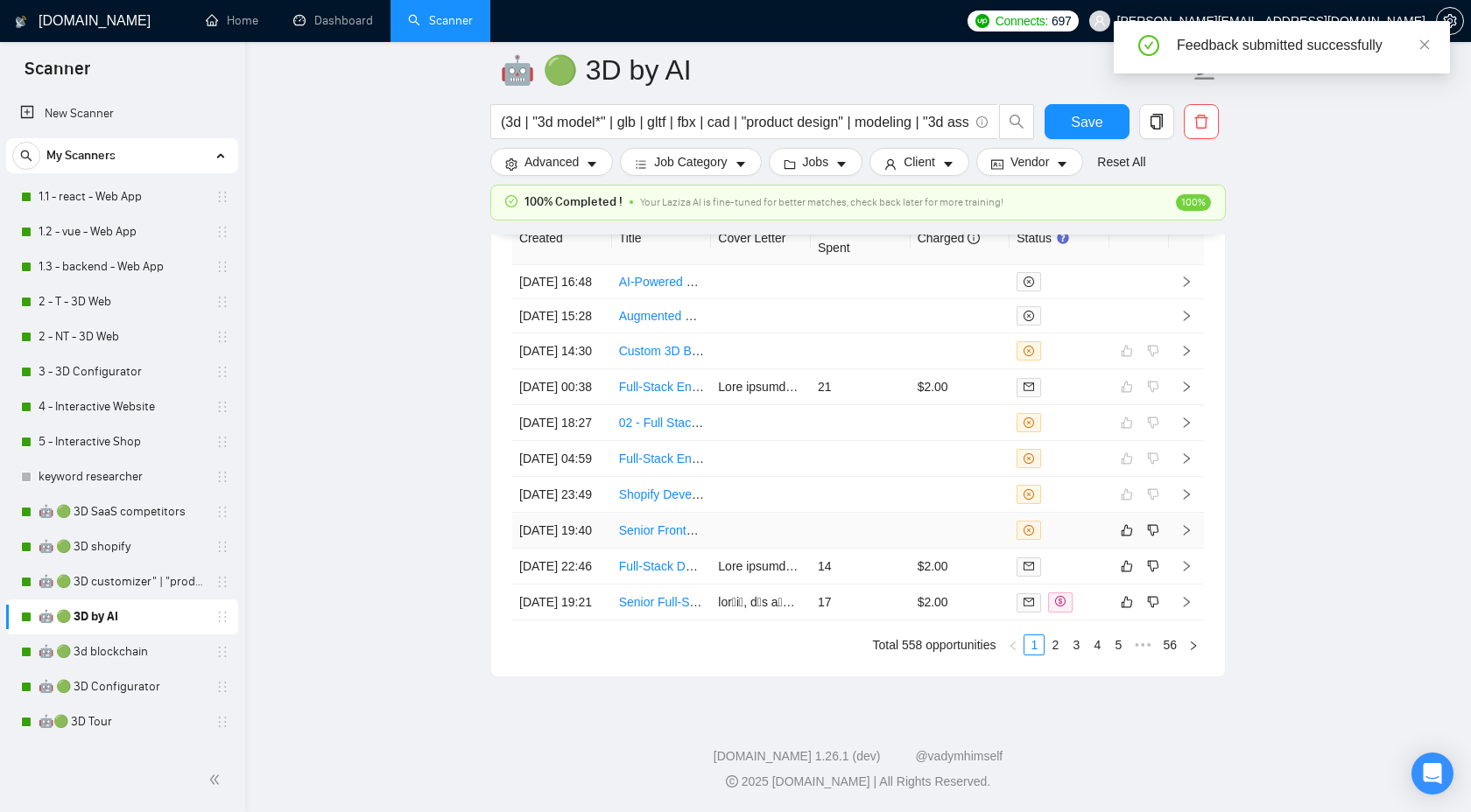
click at [1187, 537] on icon "right" at bounding box center [1186, 530] width 12 height 12
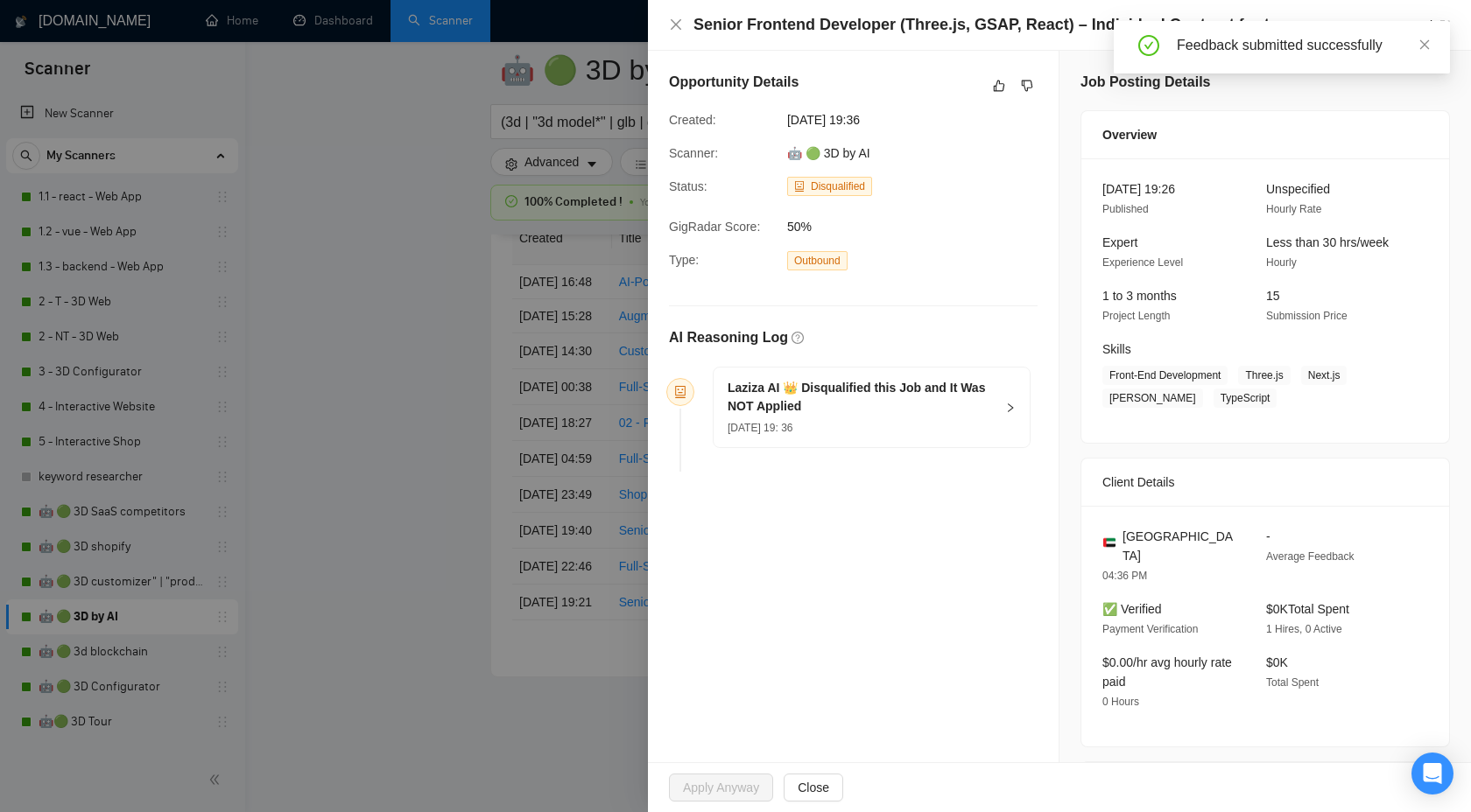
click at [1006, 406] on icon "right" at bounding box center [1010, 407] width 11 height 11
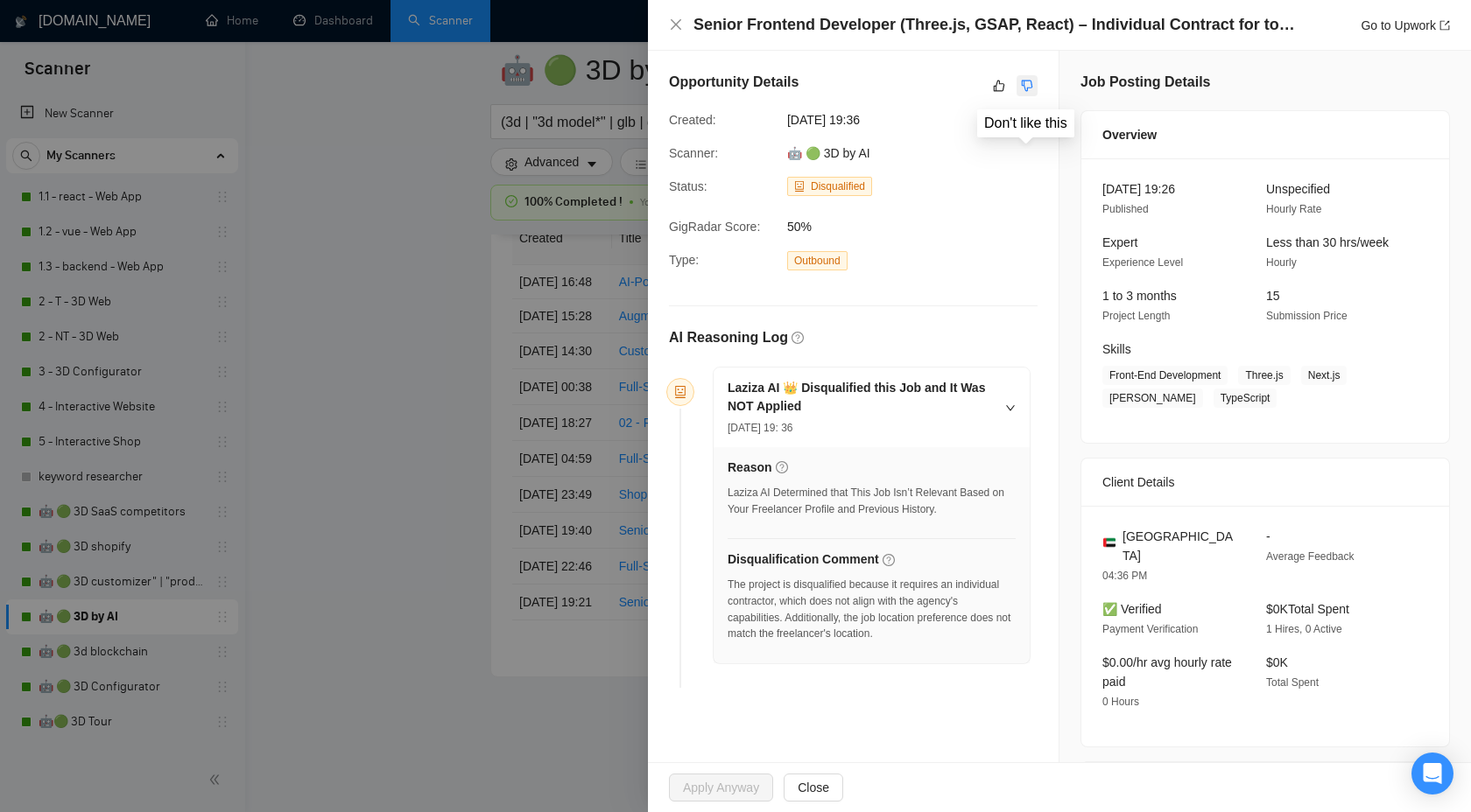
click at [1028, 84] on icon "dislike" at bounding box center [1027, 85] width 12 height 14
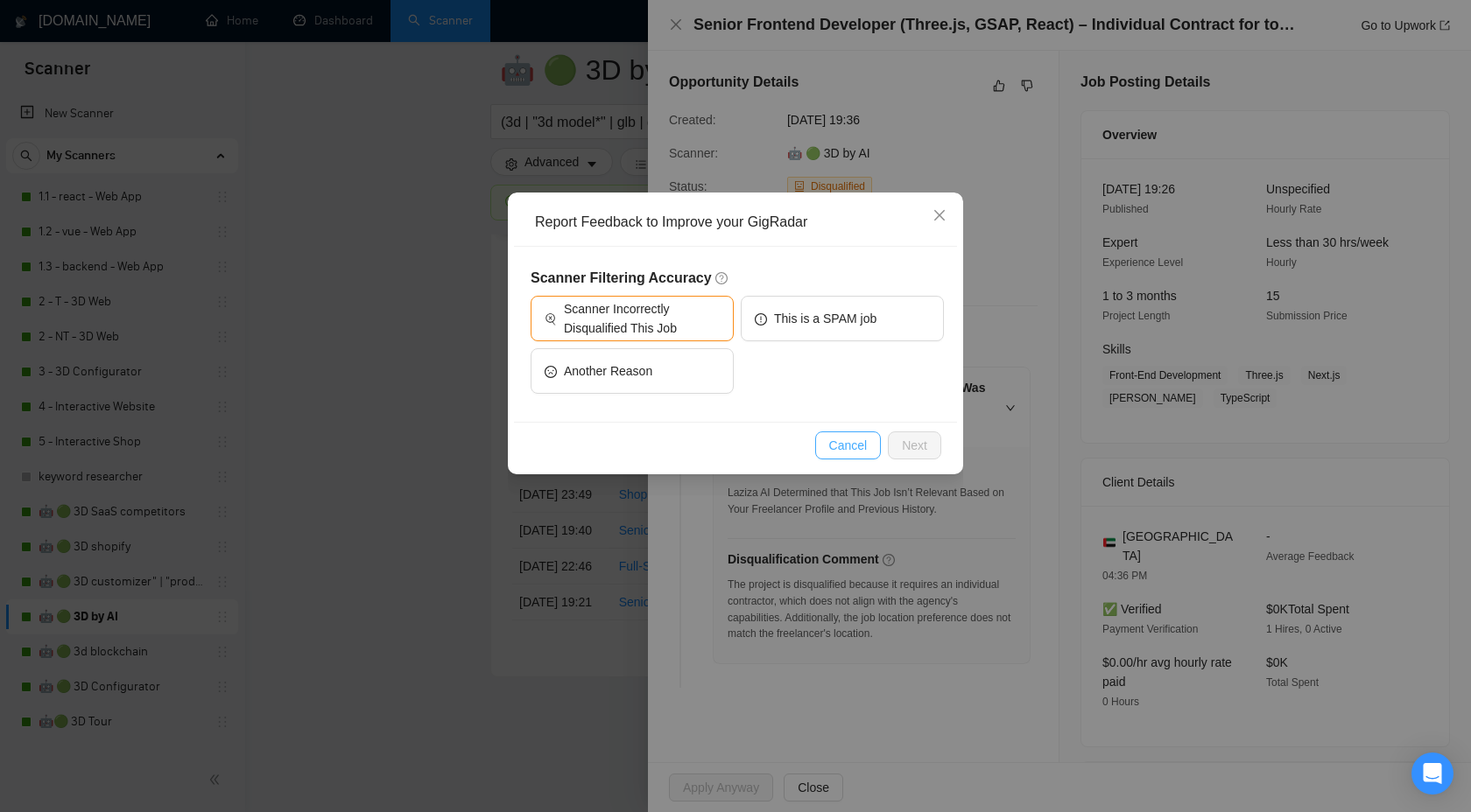
click at [846, 448] on span "Cancel" at bounding box center [849, 446] width 38 height 19
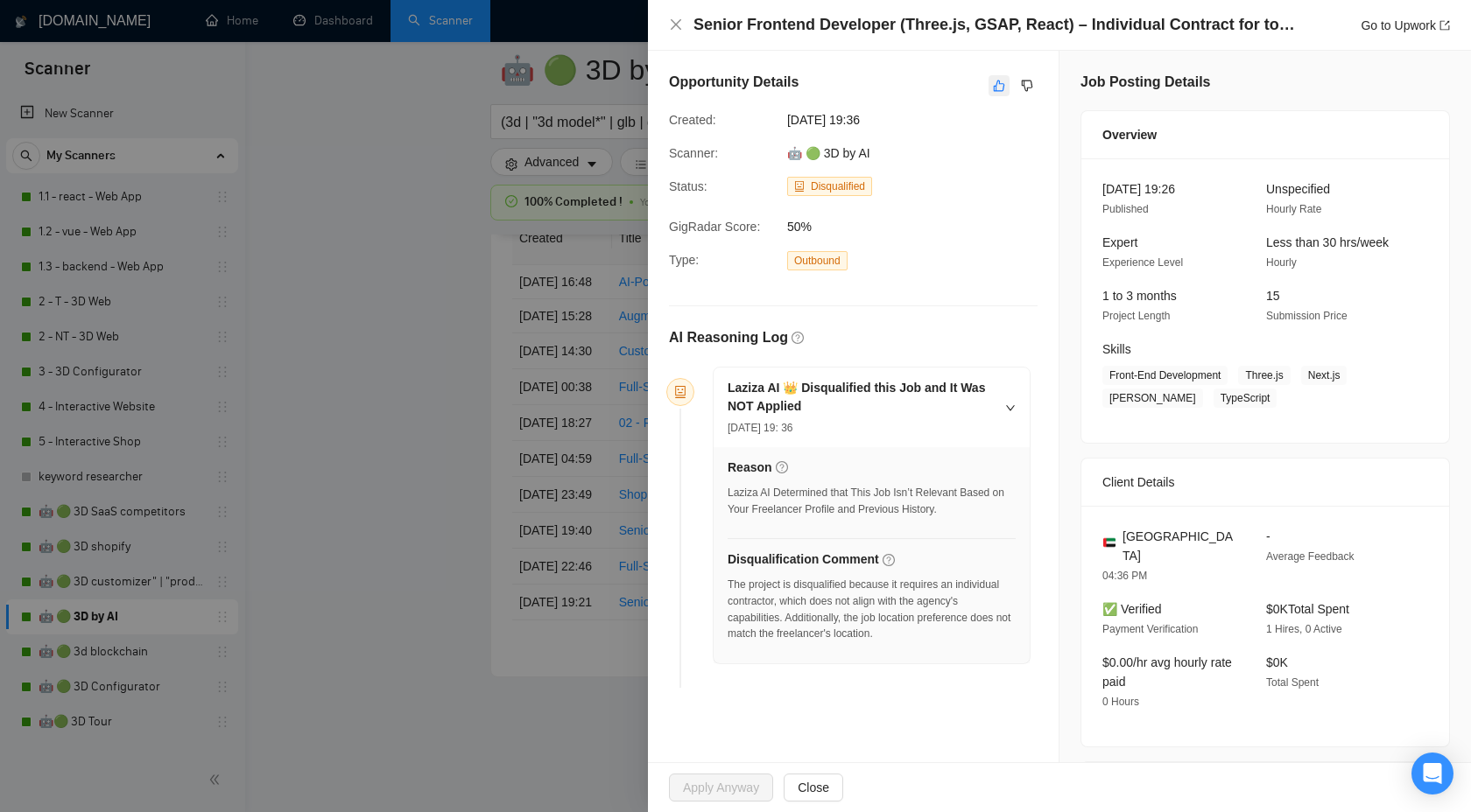
click at [989, 83] on button "button" at bounding box center [999, 86] width 21 height 21
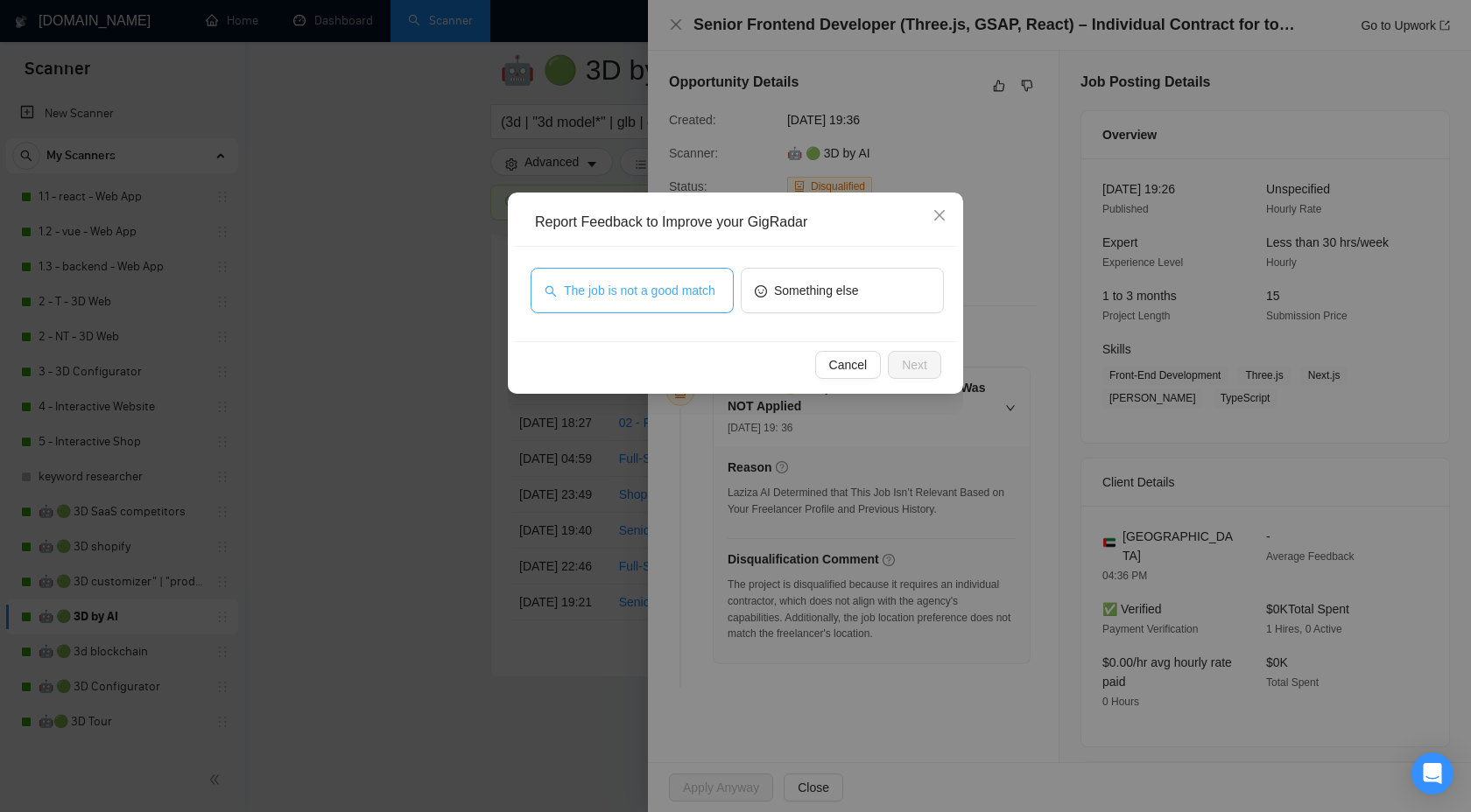
click at [680, 294] on span "The job is not a good match" at bounding box center [640, 290] width 152 height 19
click at [901, 360] on span "Next" at bounding box center [914, 365] width 25 height 19
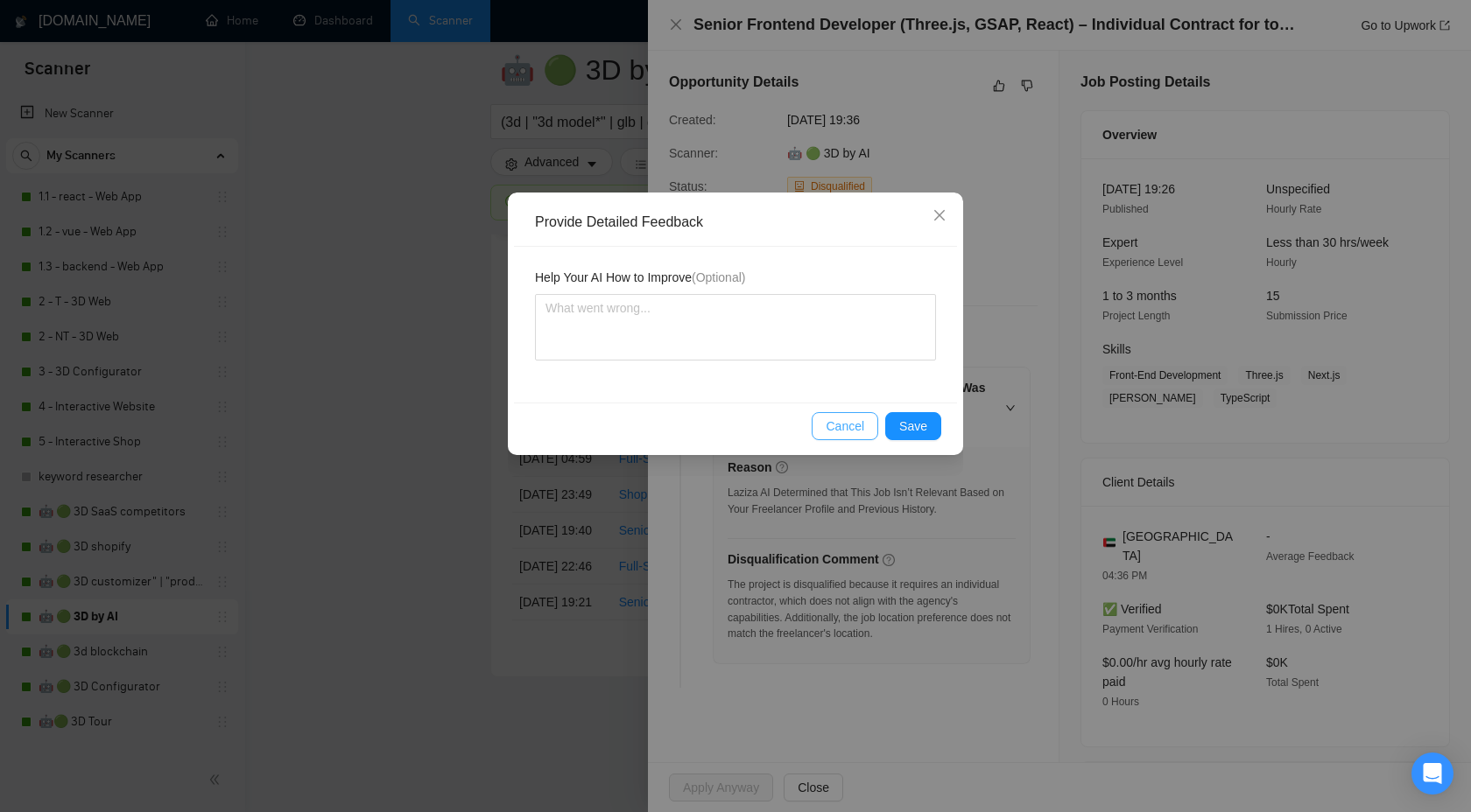
click at [870, 412] on button "Cancel" at bounding box center [844, 426] width 66 height 28
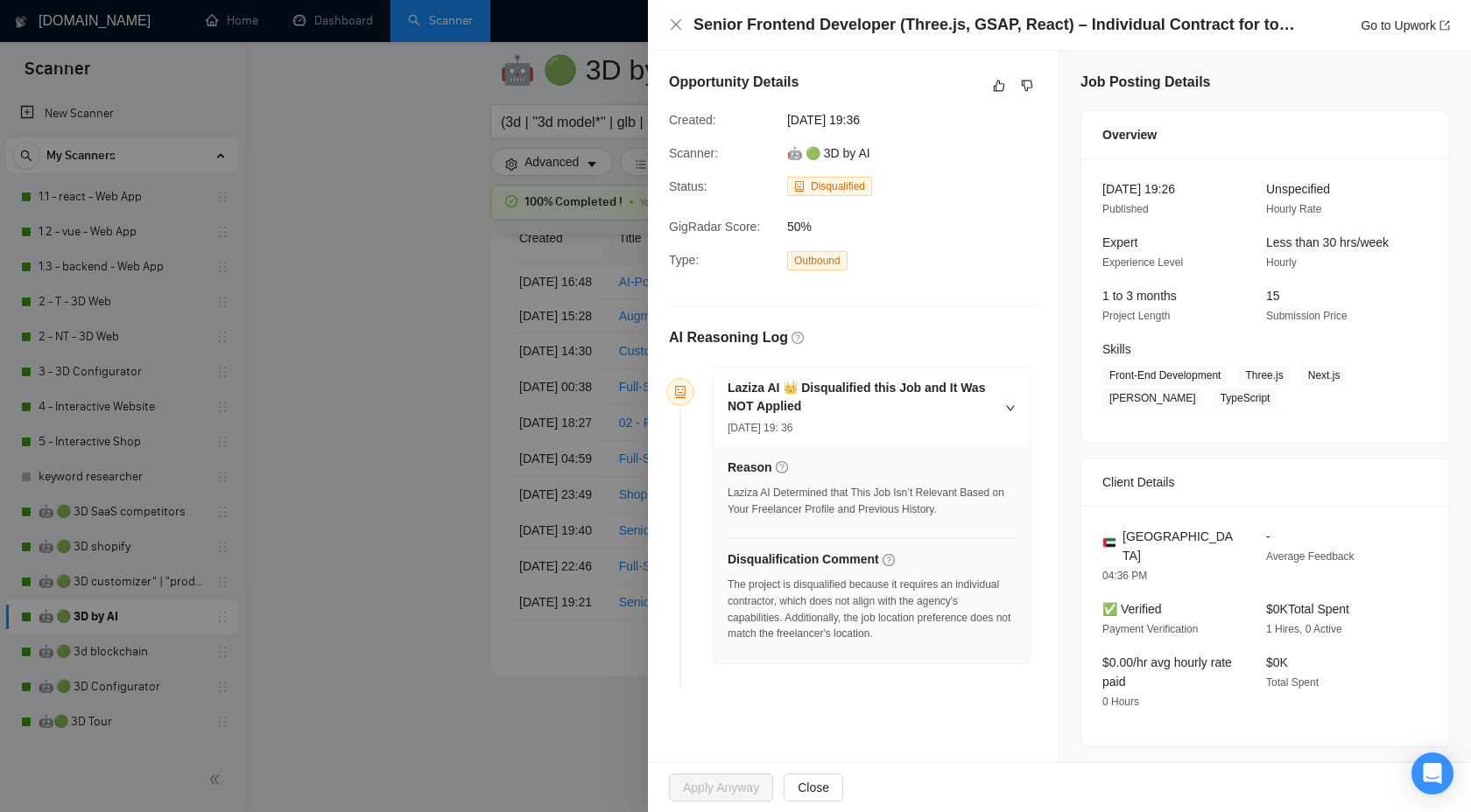
click at [902, 412] on h5 "Laziza AI 👑 Disqualified this Job and It Was NOT Applied" at bounding box center [861, 397] width 267 height 36
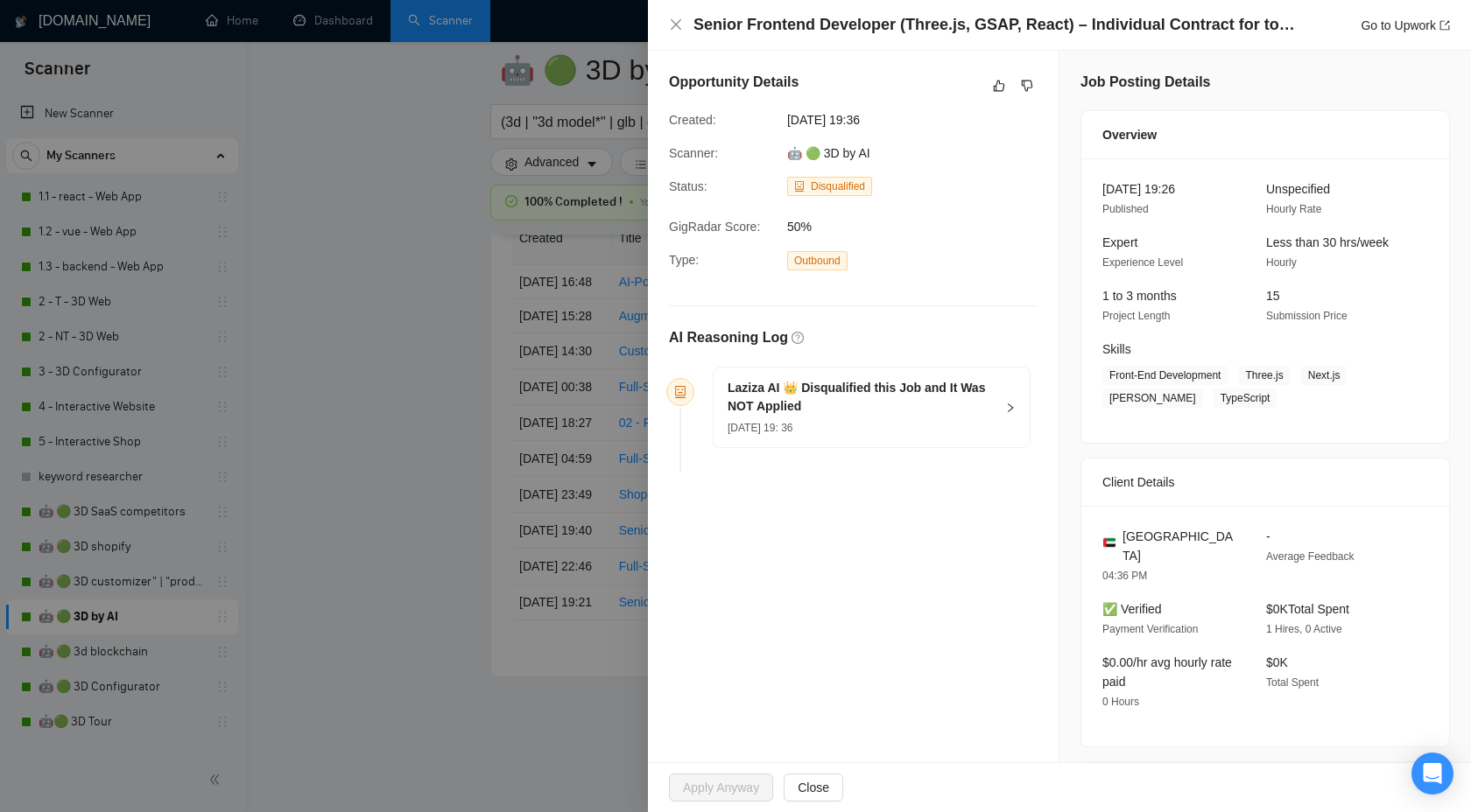
click at [986, 84] on div "Opportunity Details" at bounding box center [853, 85] width 368 height 28
click at [1002, 92] on icon "like" at bounding box center [998, 85] width 12 height 14
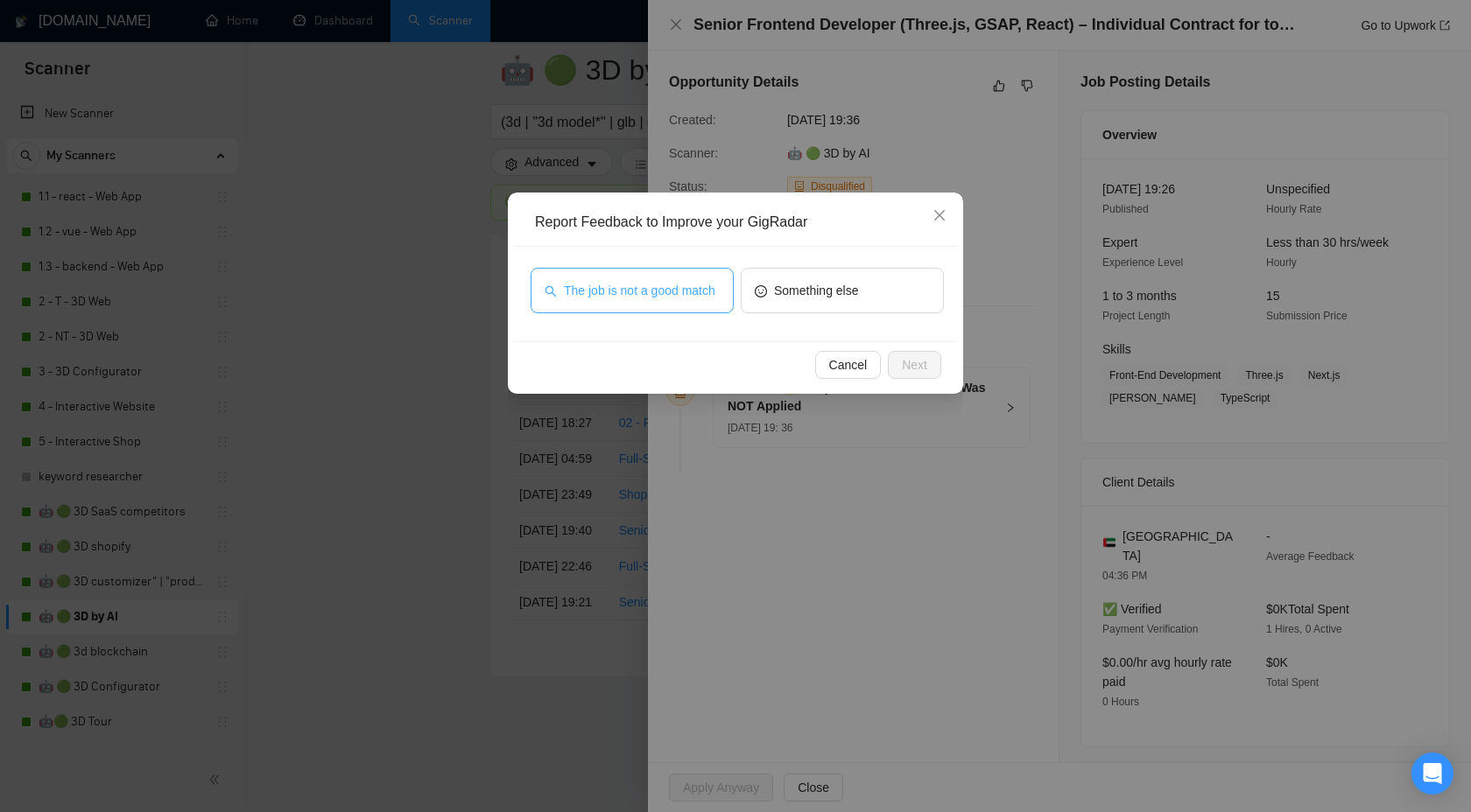
click at [665, 281] on span "The job is not a good match" at bounding box center [640, 290] width 152 height 19
click at [911, 367] on span "Next" at bounding box center [914, 365] width 25 height 19
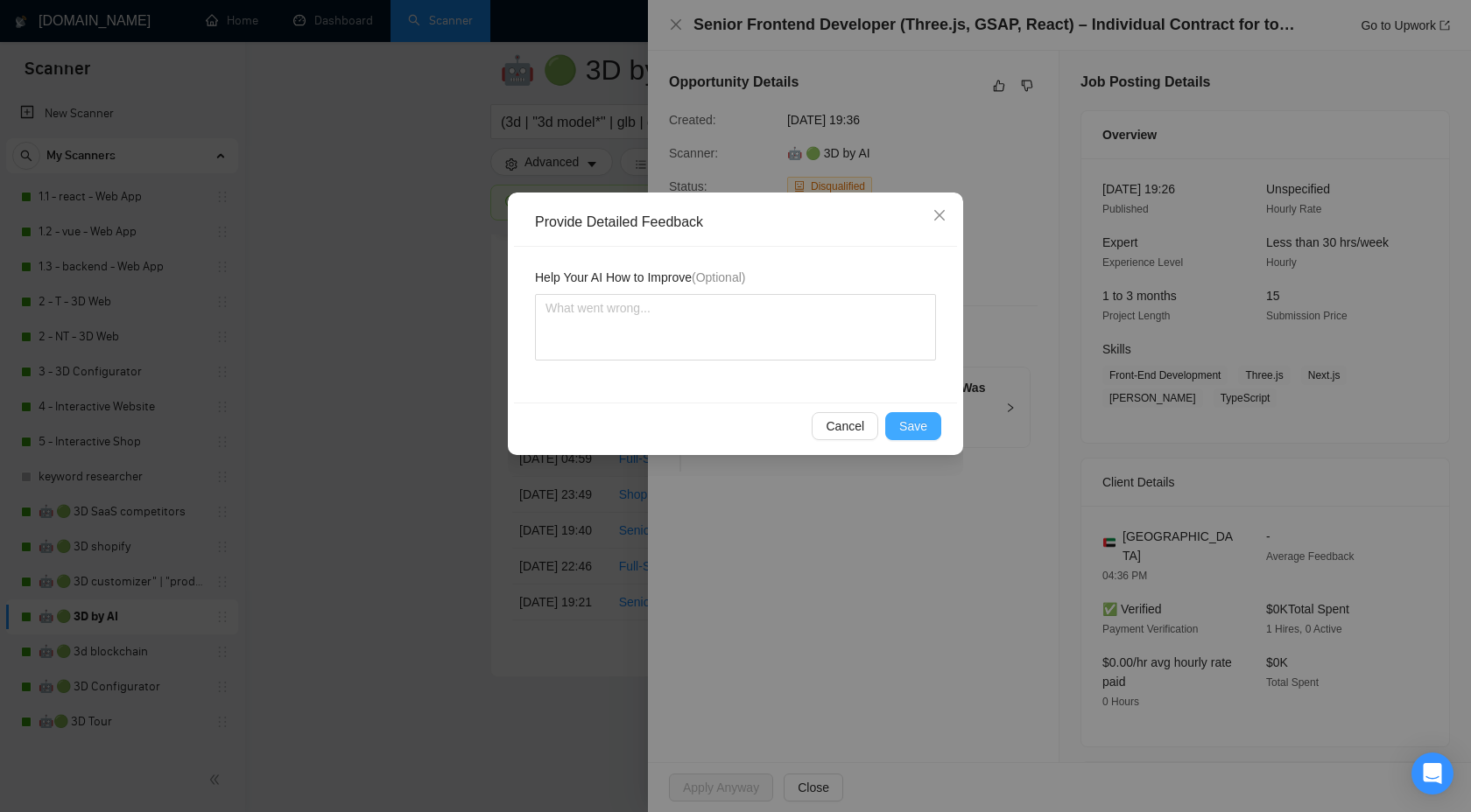
click at [913, 422] on span "Save" at bounding box center [913, 427] width 28 height 19
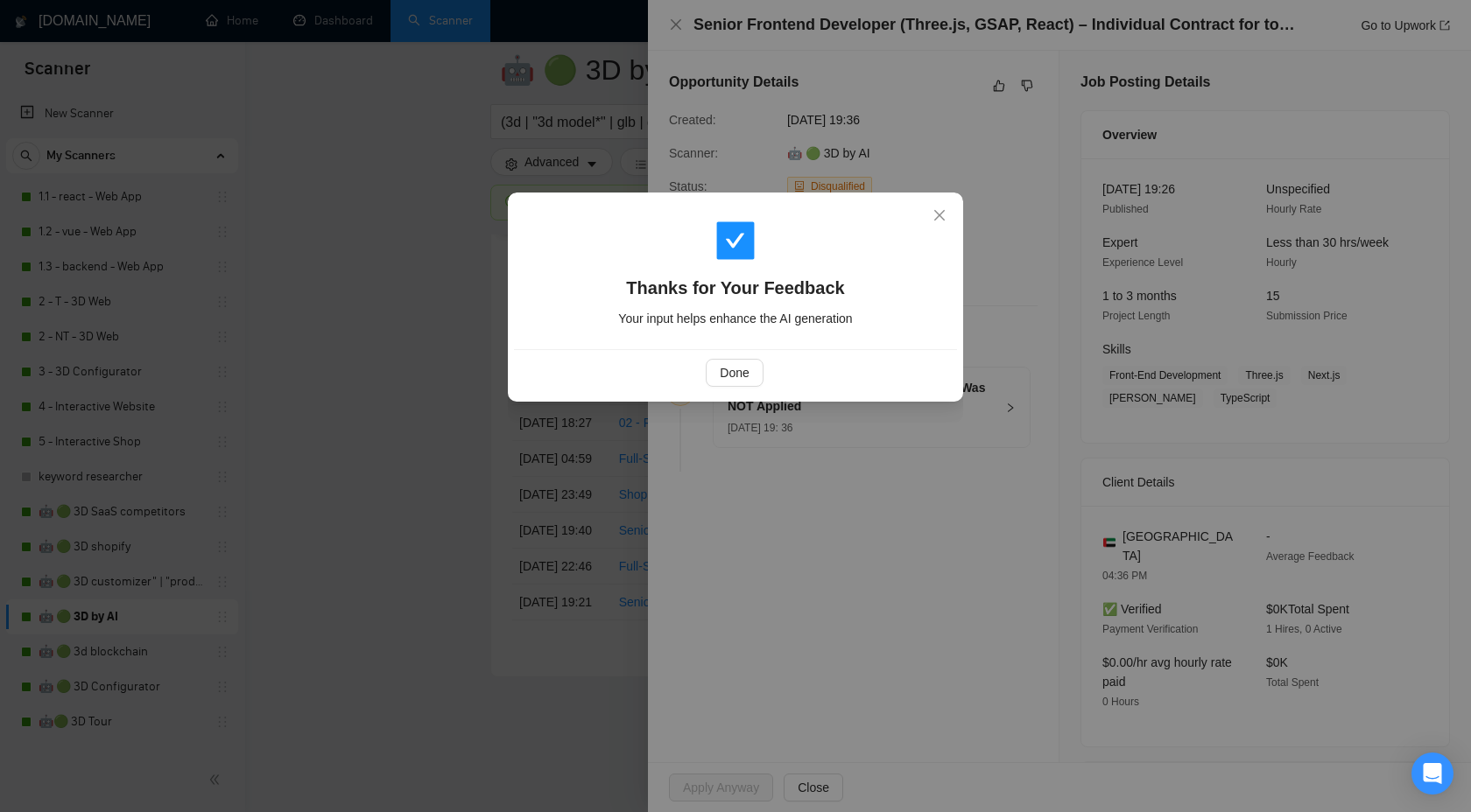
click at [713, 354] on div "Done" at bounding box center [736, 372] width 443 height 46
click at [725, 373] on span "Done" at bounding box center [735, 373] width 29 height 19
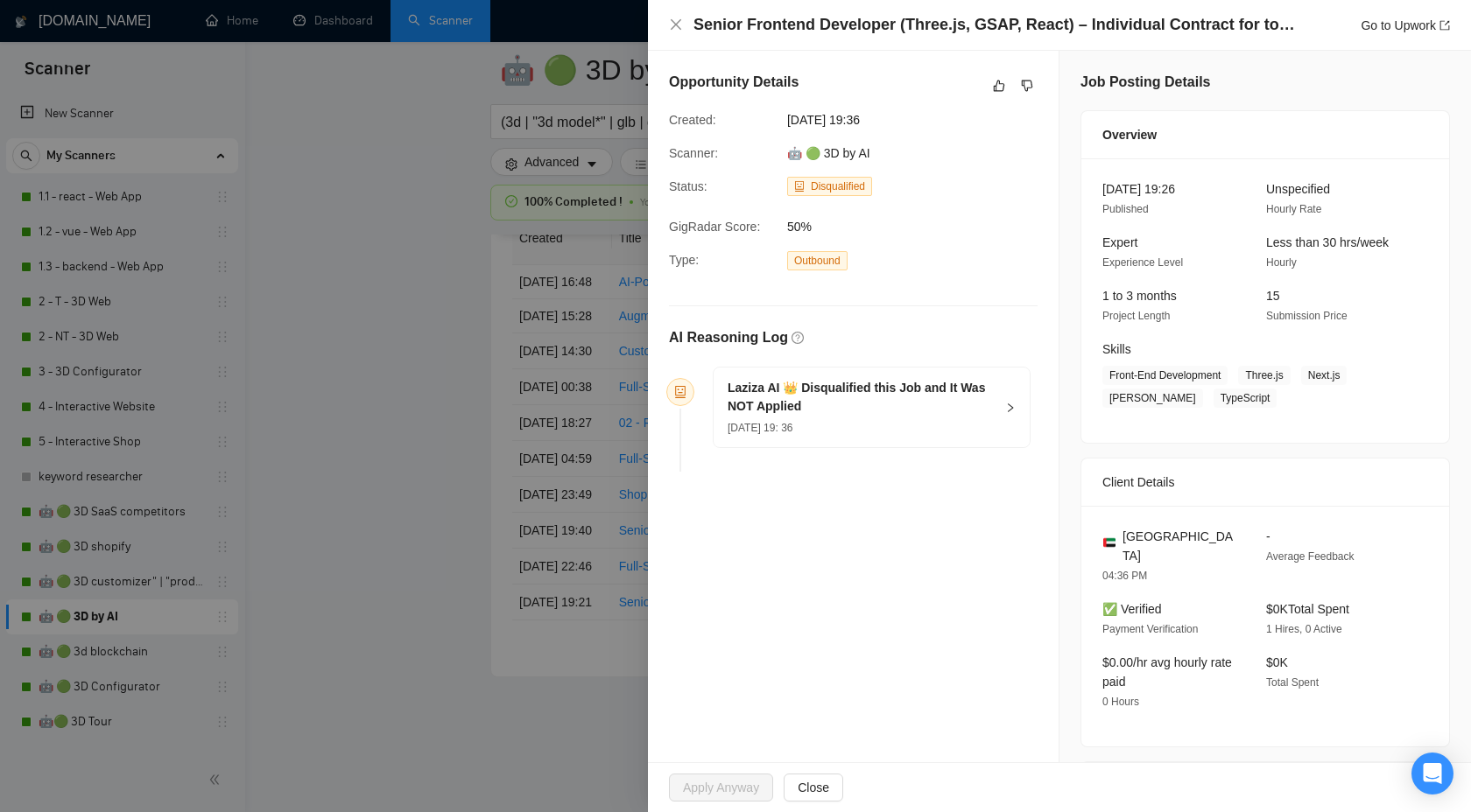
click at [566, 366] on div at bounding box center [736, 406] width 1471 height 812
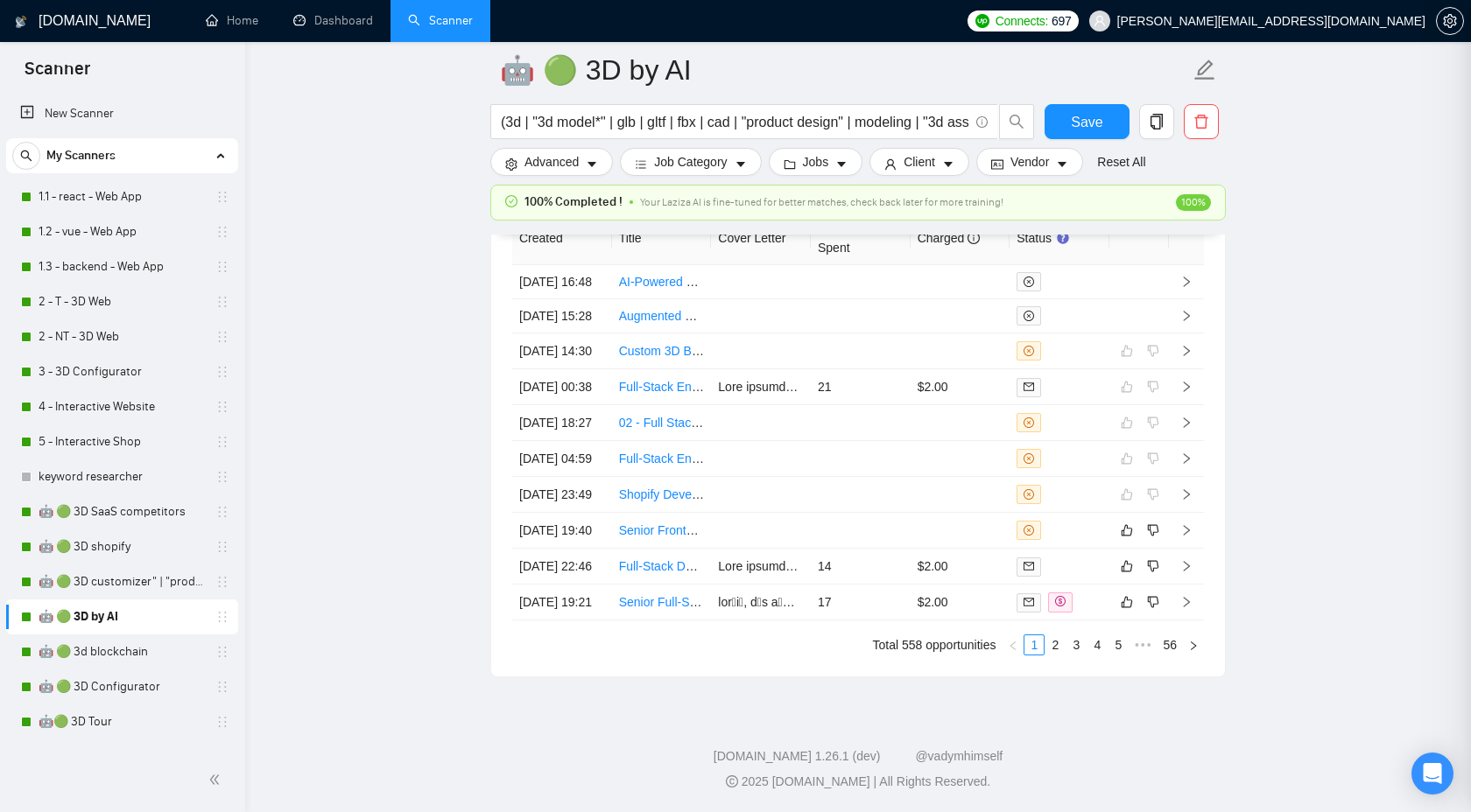
click at [565, 366] on div at bounding box center [736, 406] width 1471 height 812
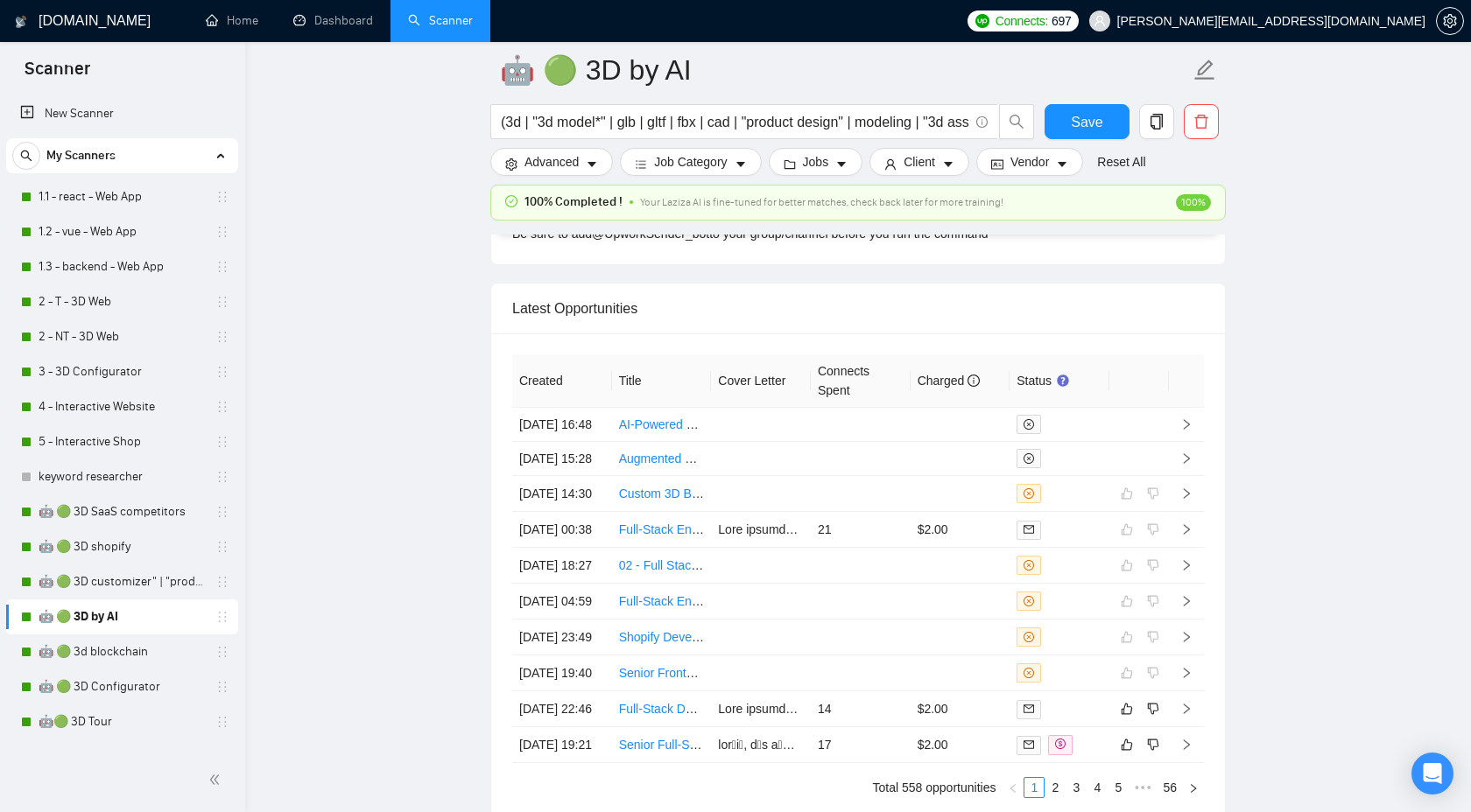
scroll to position [4959, 0]
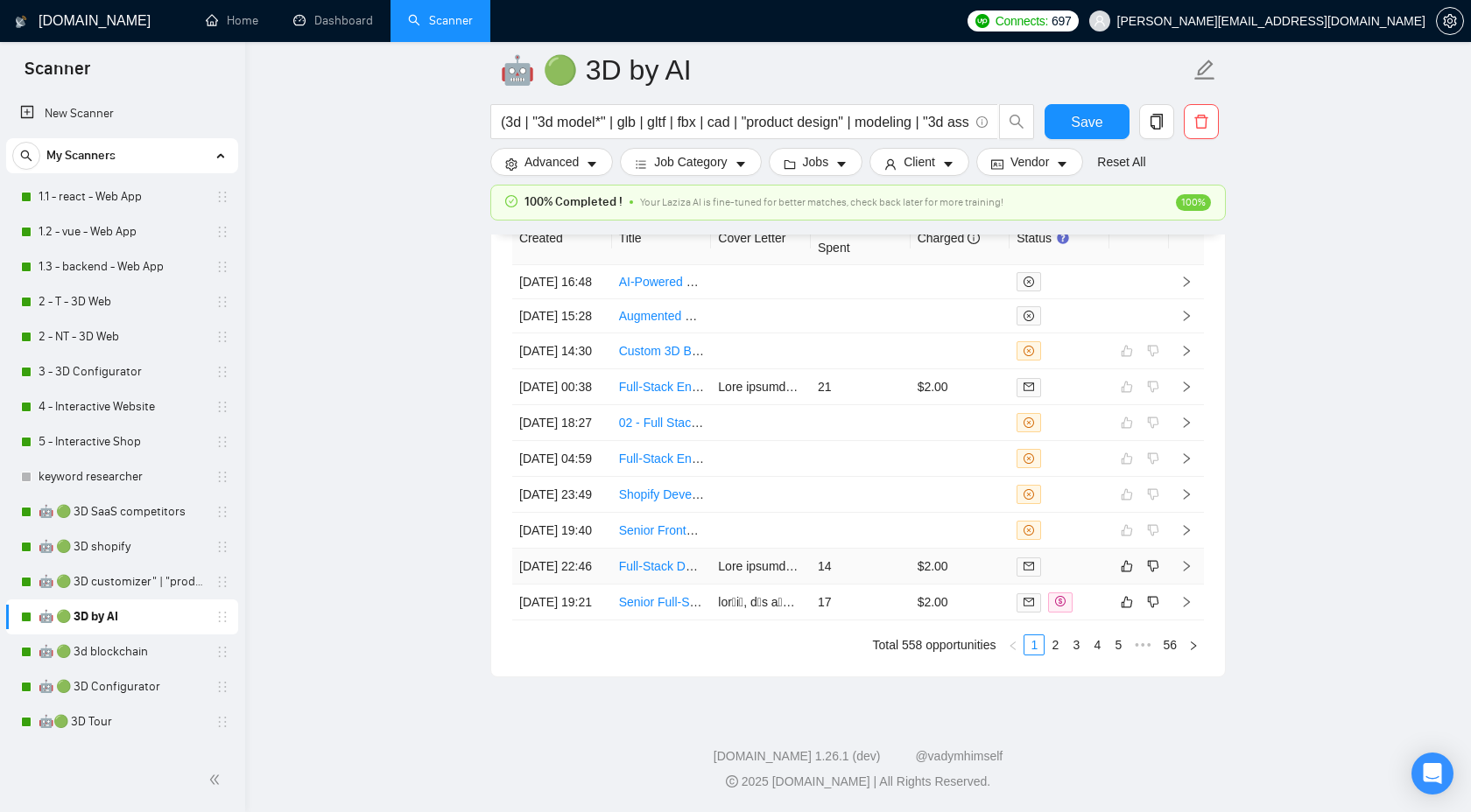
click at [1187, 560] on icon "right" at bounding box center [1186, 566] width 12 height 12
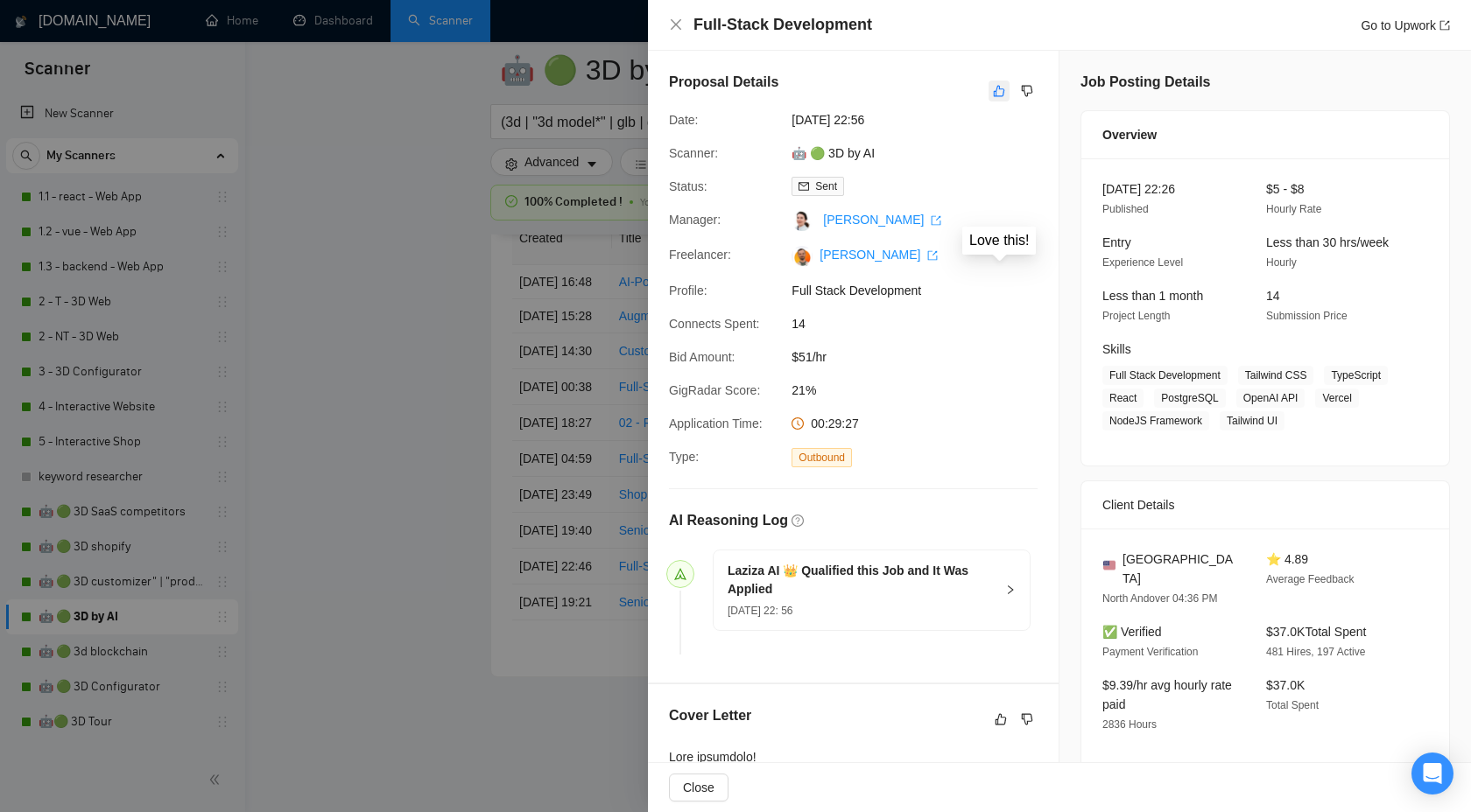
click at [999, 84] on icon "like" at bounding box center [998, 91] width 12 height 14
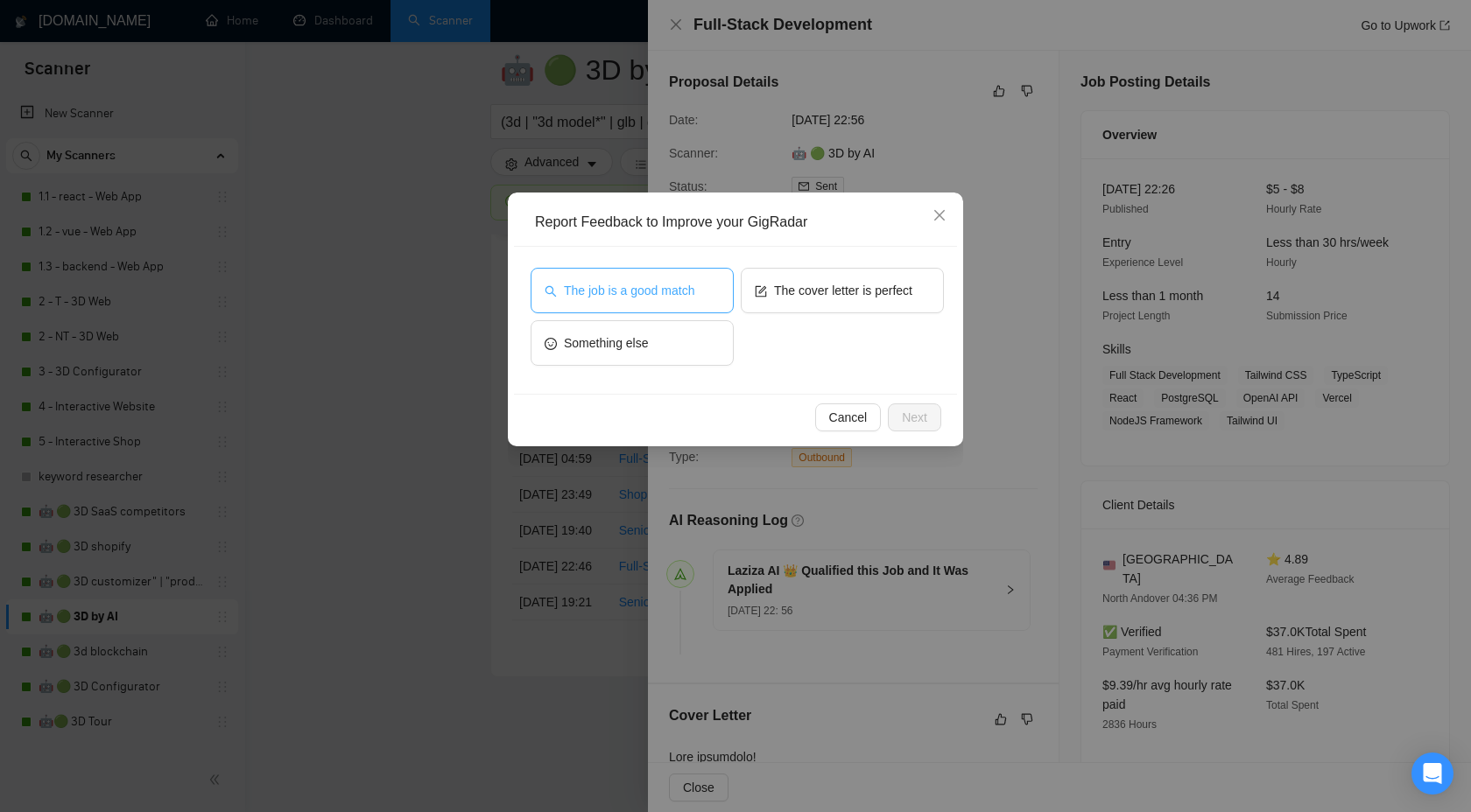
click at [622, 276] on button "The job is a good match" at bounding box center [632, 290] width 203 height 45
click at [908, 420] on span "Next" at bounding box center [914, 417] width 25 height 19
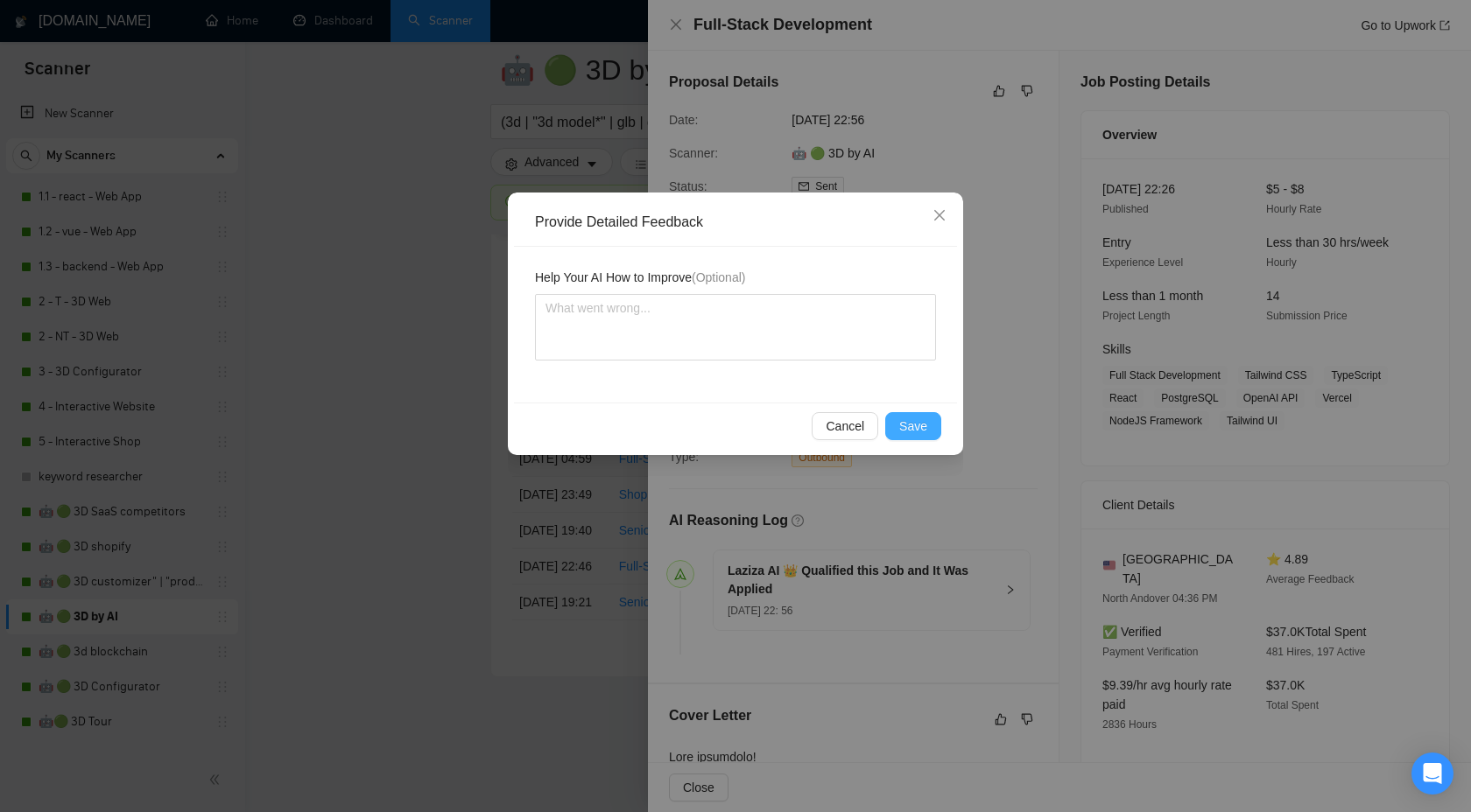
click at [895, 425] on button "Save" at bounding box center [913, 426] width 56 height 28
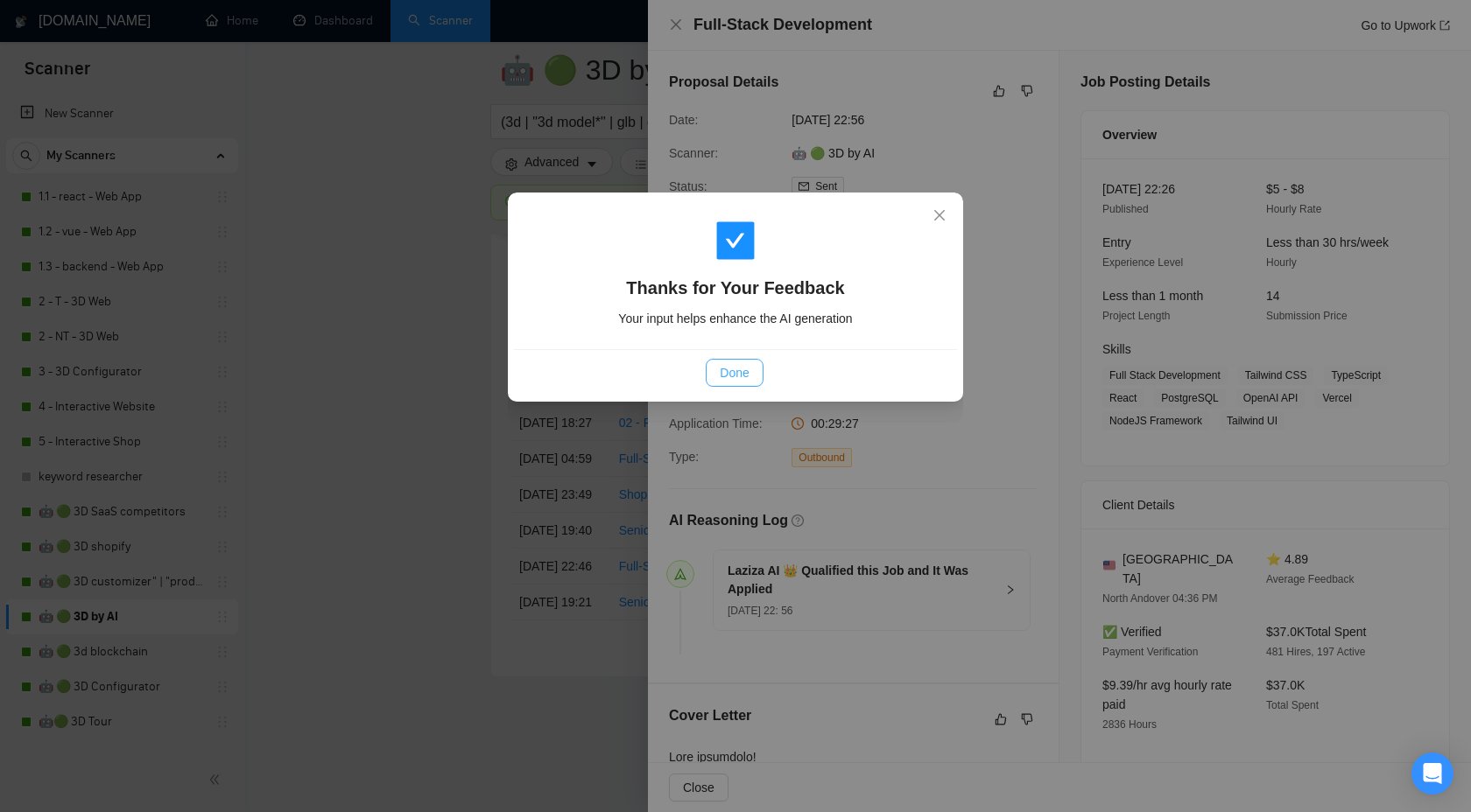
click at [725, 368] on span "Done" at bounding box center [735, 373] width 29 height 19
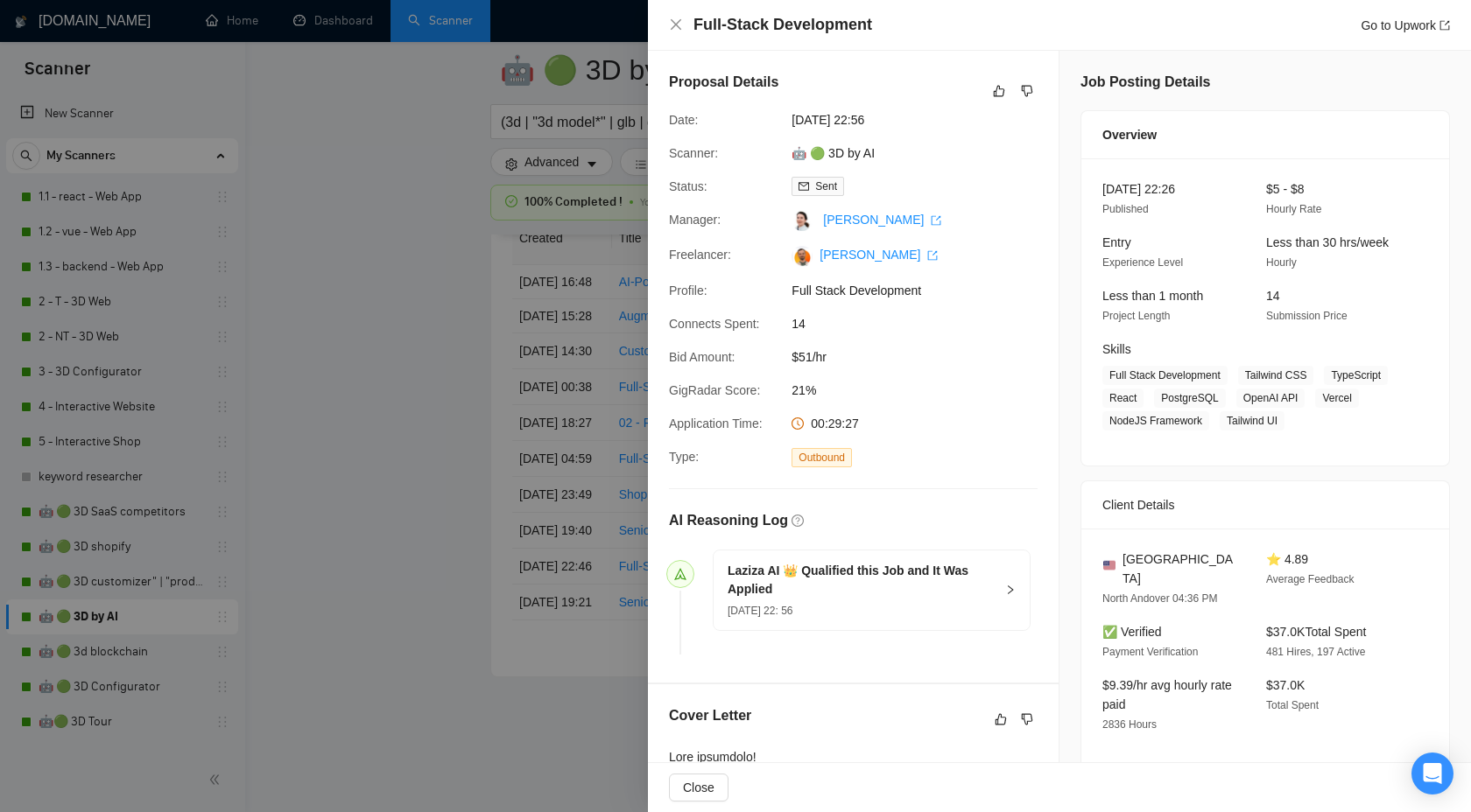
click at [428, 507] on div at bounding box center [736, 406] width 1471 height 812
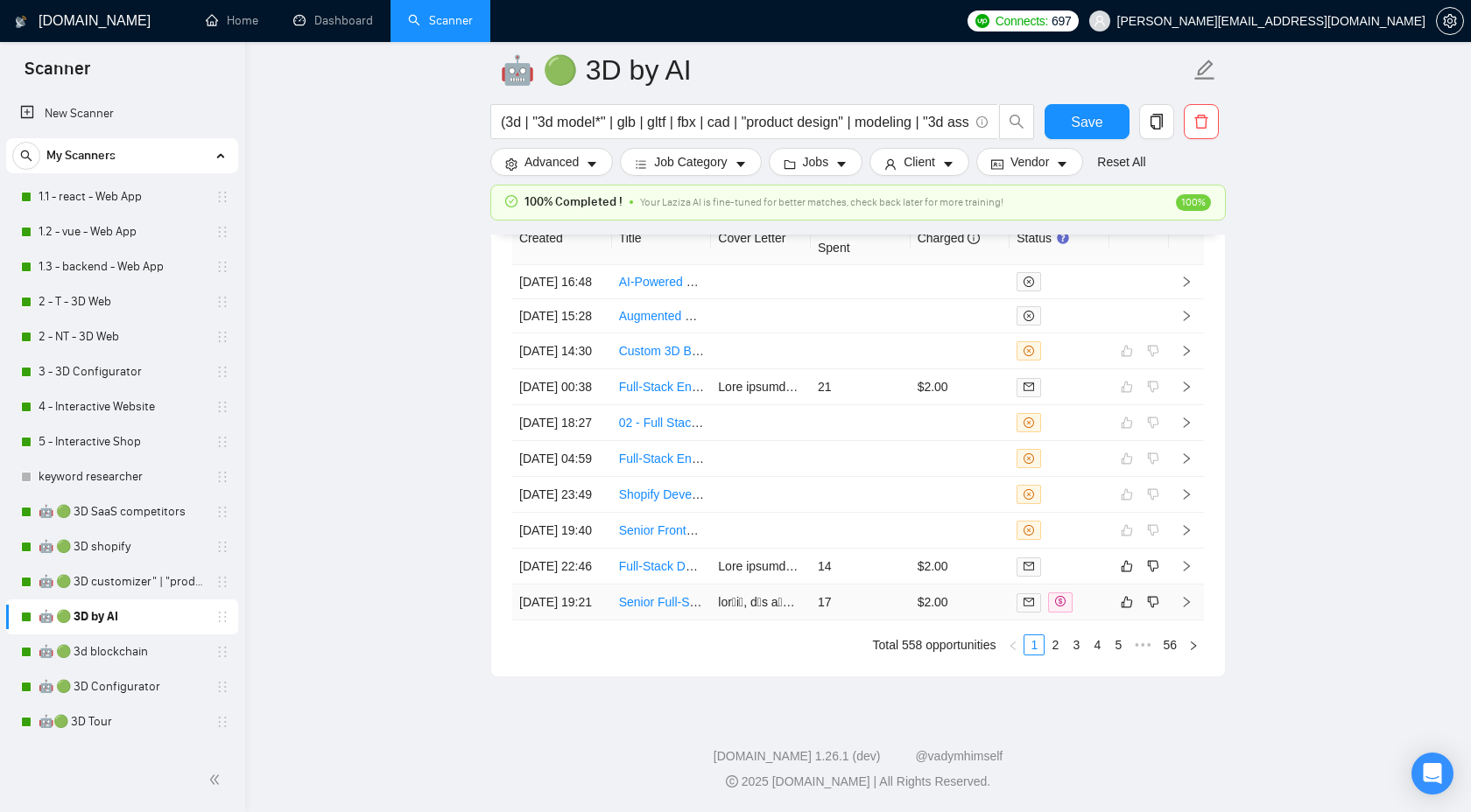
click at [1188, 597] on icon "right" at bounding box center [1186, 602] width 6 height 11
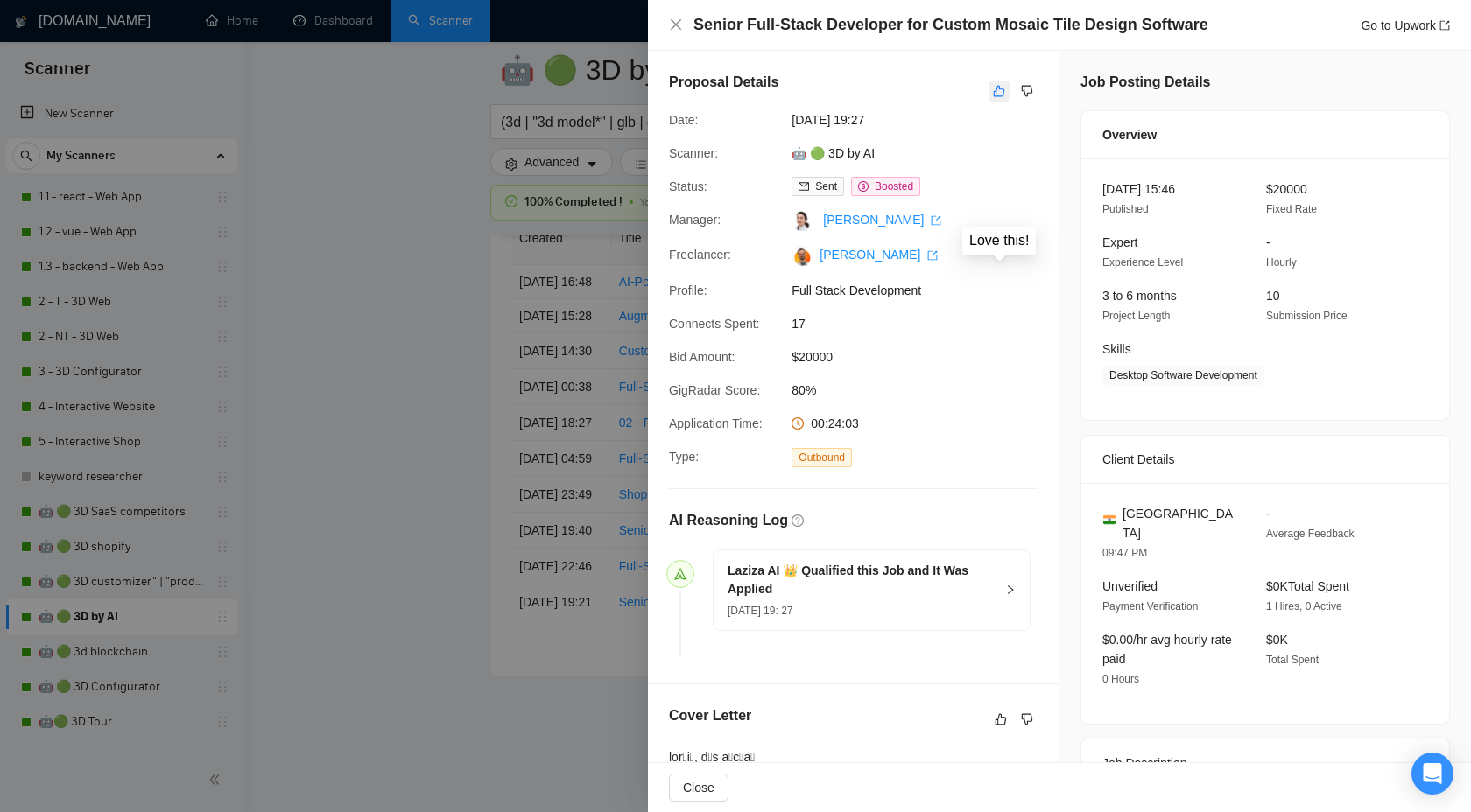
click at [997, 89] on icon "like" at bounding box center [998, 91] width 12 height 14
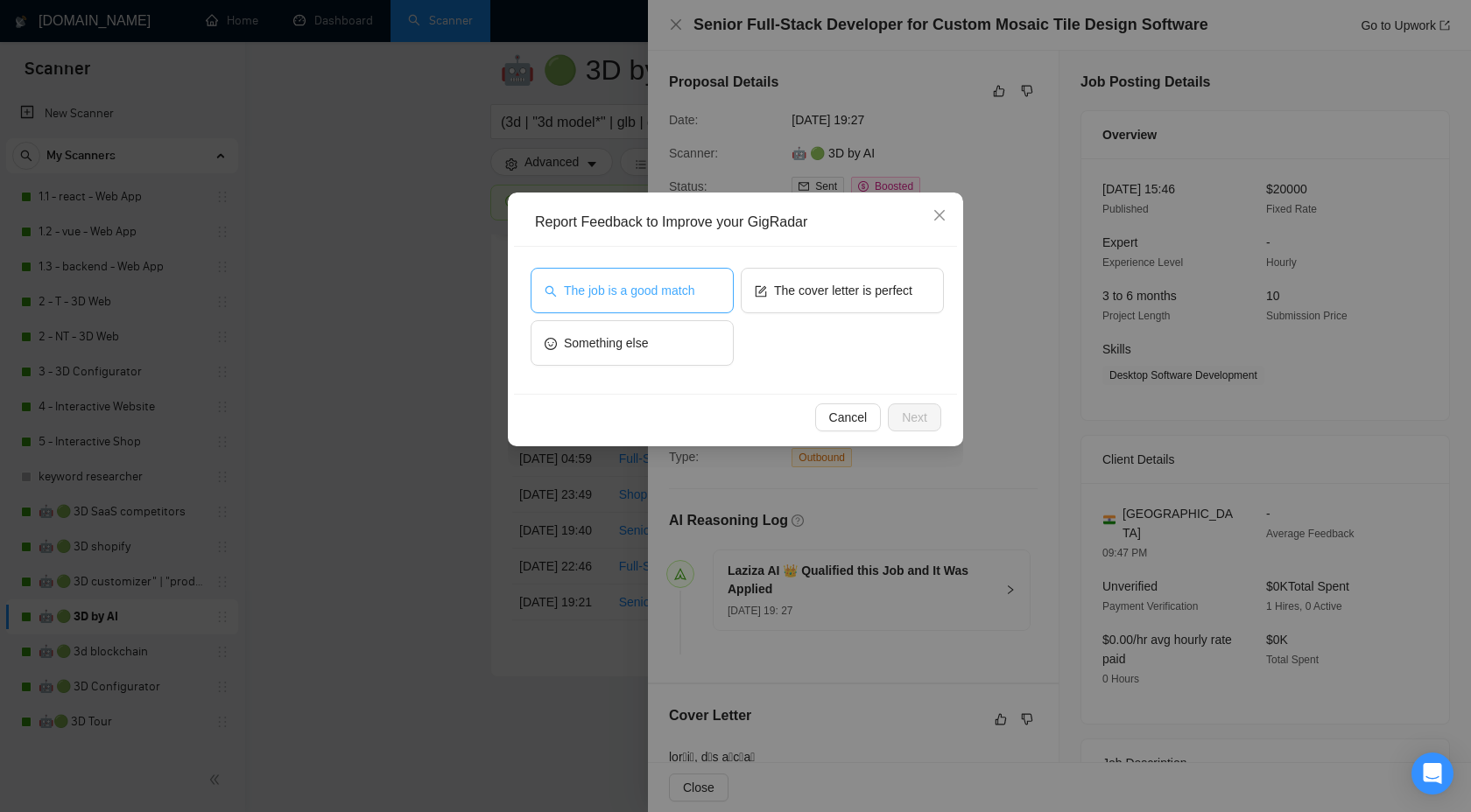
click at [686, 297] on span "The job is a good match" at bounding box center [629, 290] width 130 height 19
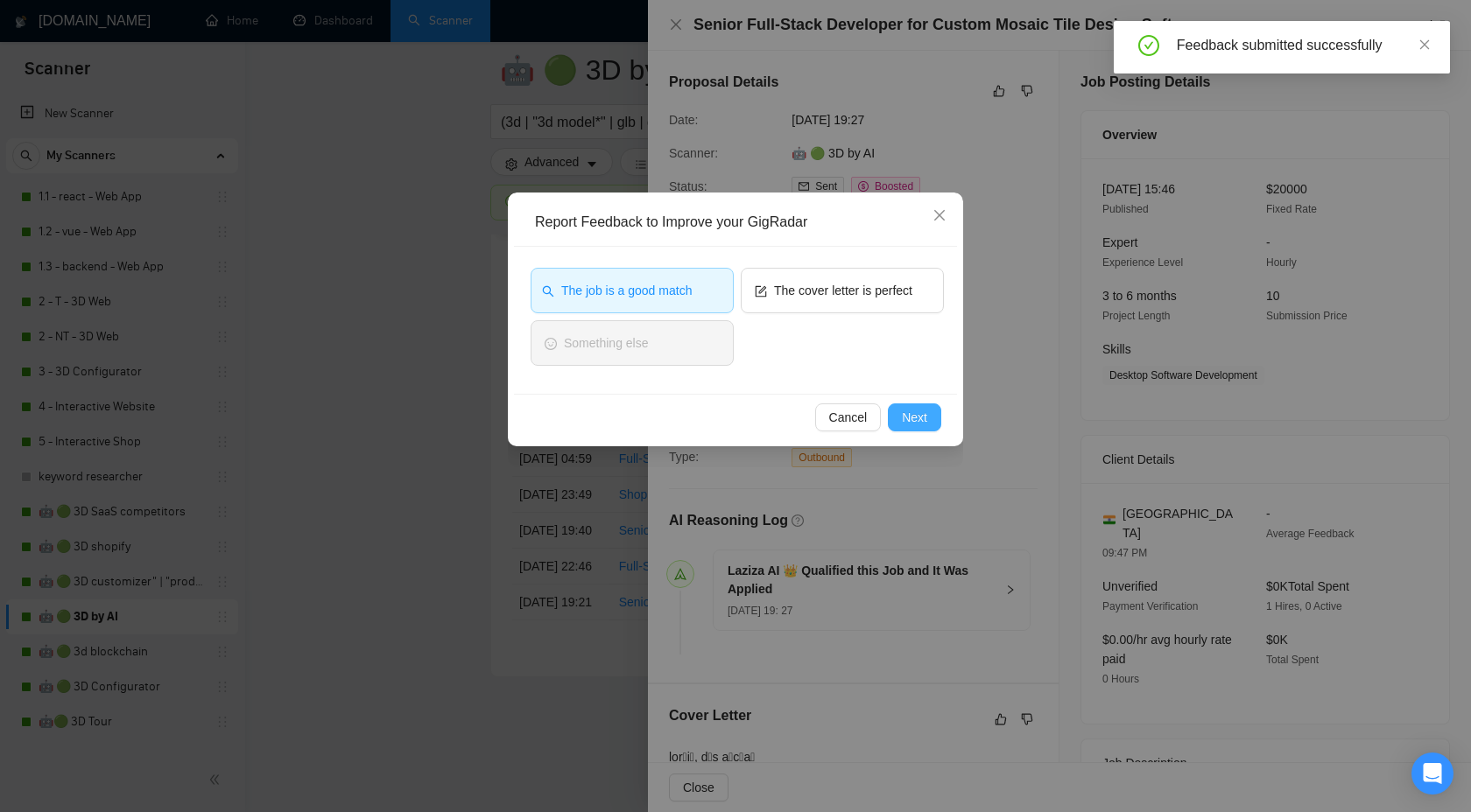
click at [898, 422] on button "Next" at bounding box center [915, 417] width 54 height 28
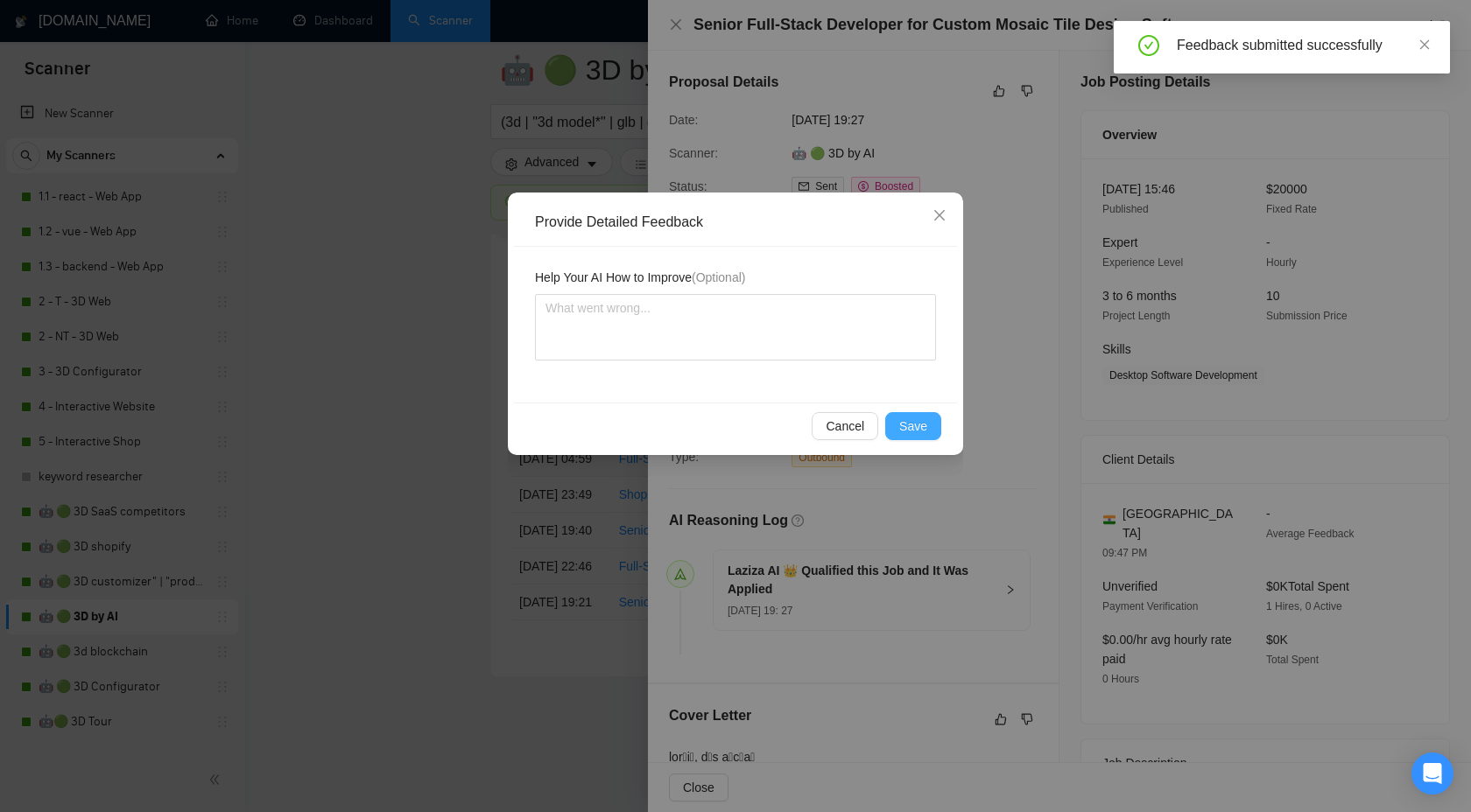
click at [913, 425] on span "Save" at bounding box center [913, 427] width 28 height 19
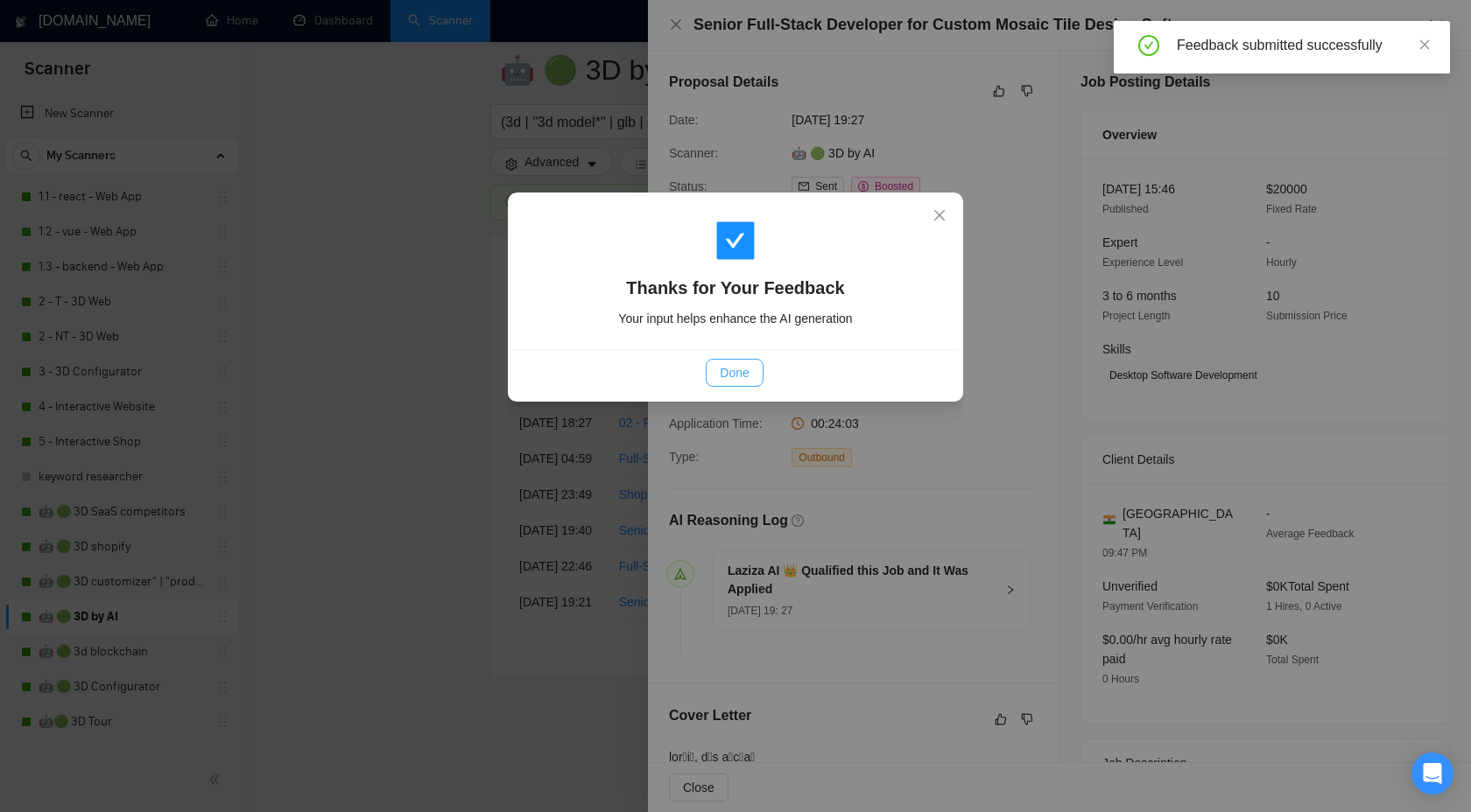
click at [716, 366] on button "Done" at bounding box center [734, 372] width 57 height 28
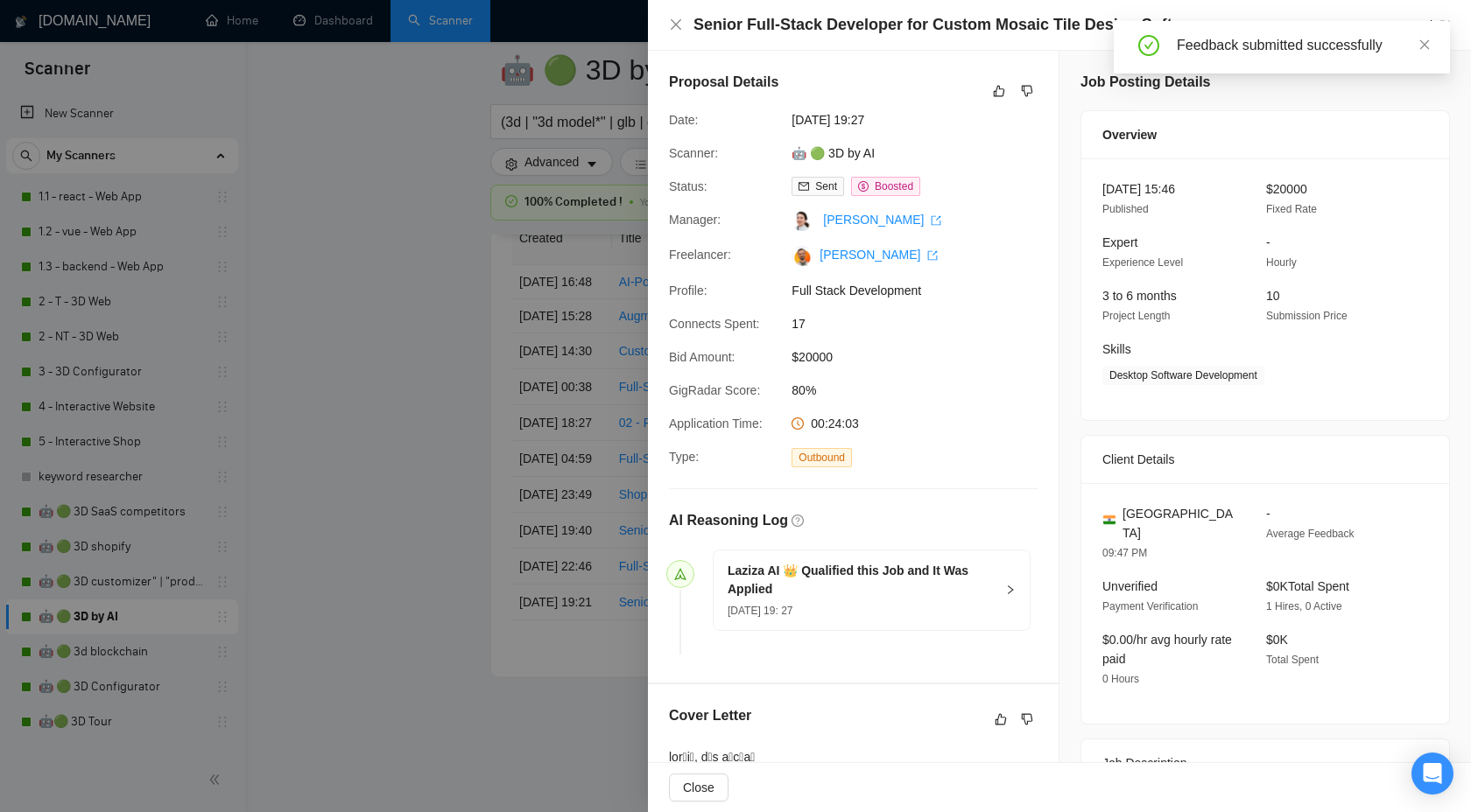
click at [533, 398] on div at bounding box center [736, 406] width 1471 height 812
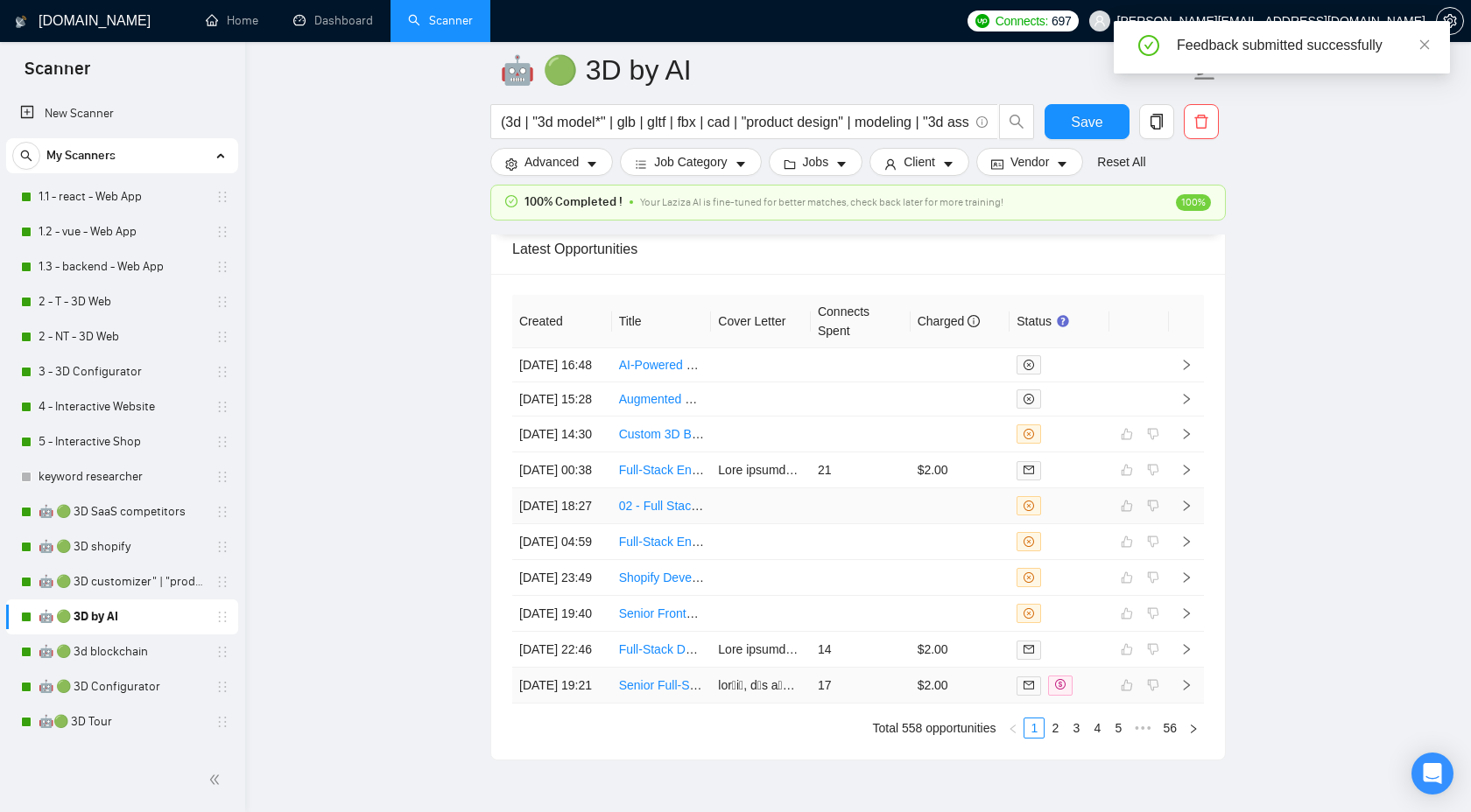
scroll to position [4959, 0]
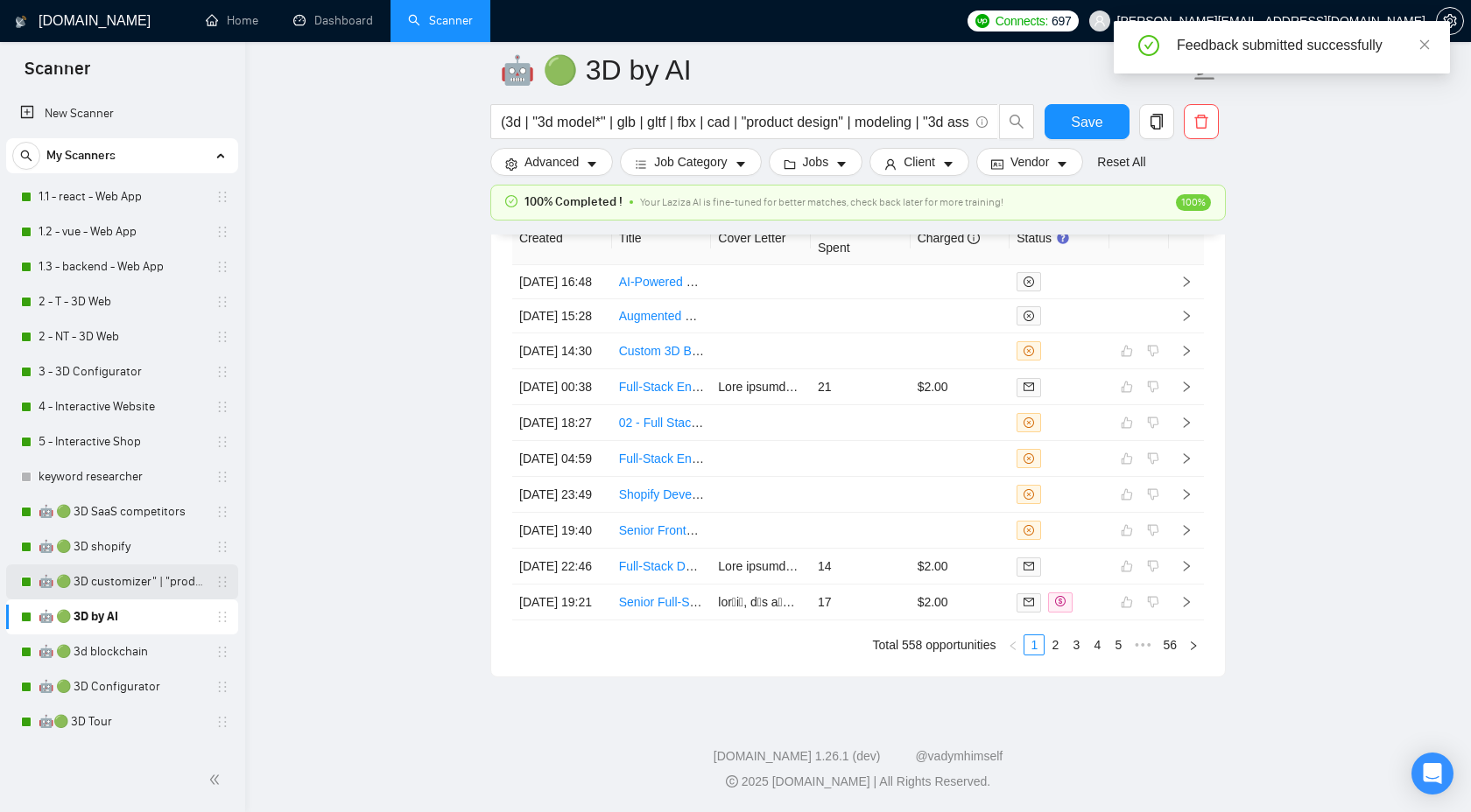
click at [127, 576] on link "🤖 🟢 3D customizer" | "product customizer"" at bounding box center [121, 582] width 166 height 35
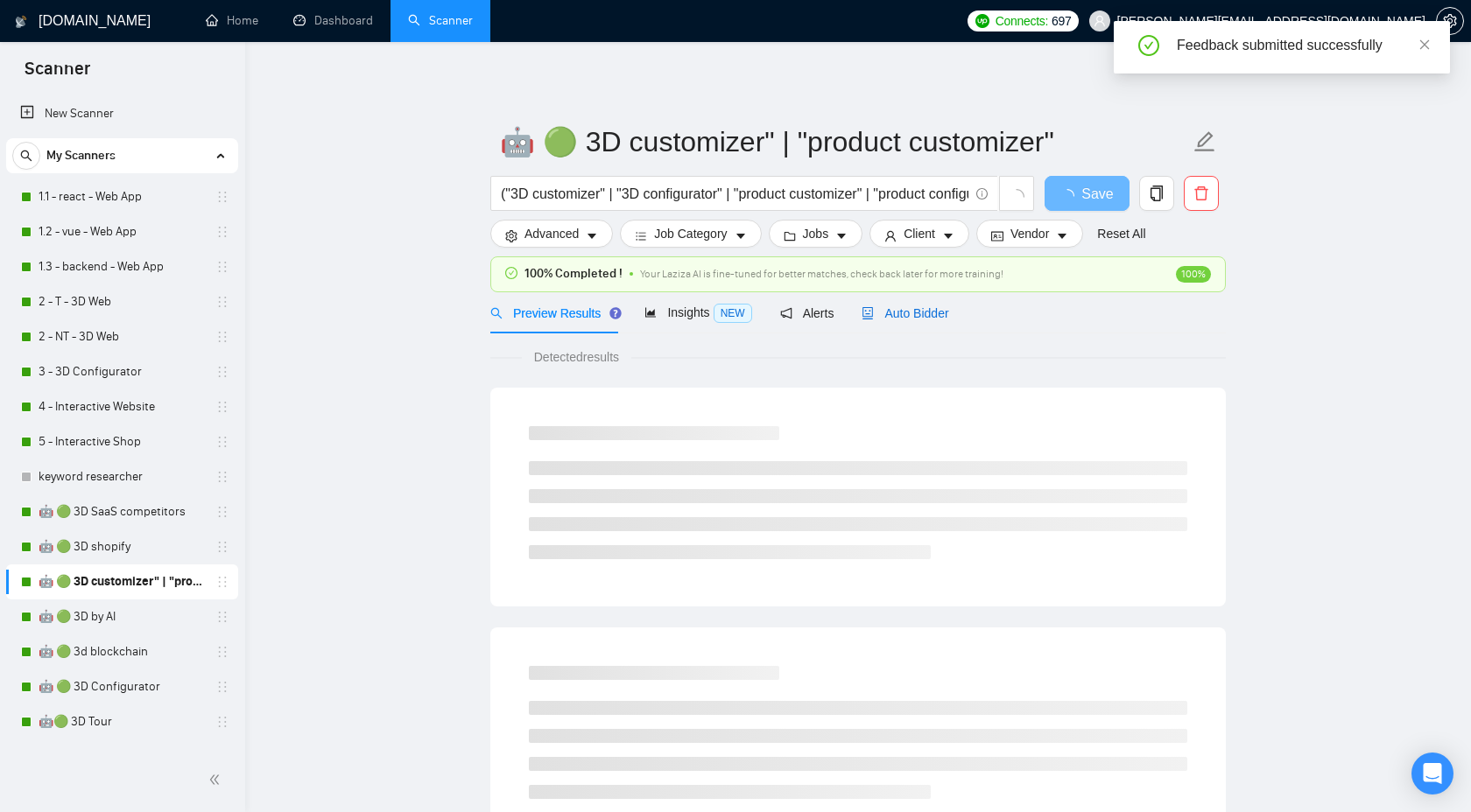
click at [904, 314] on span "Auto Bidder" at bounding box center [904, 313] width 86 height 14
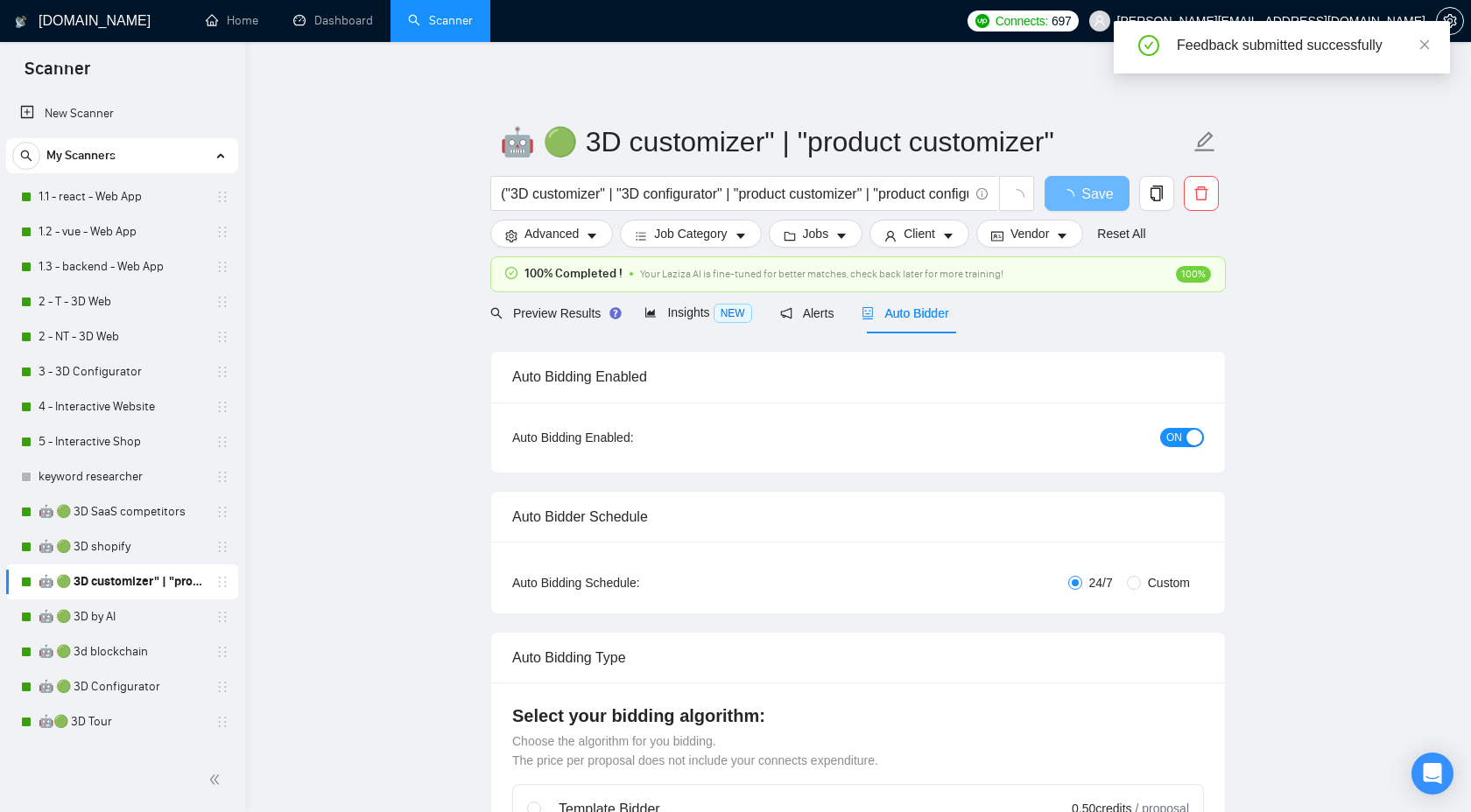
checkbox input "true"
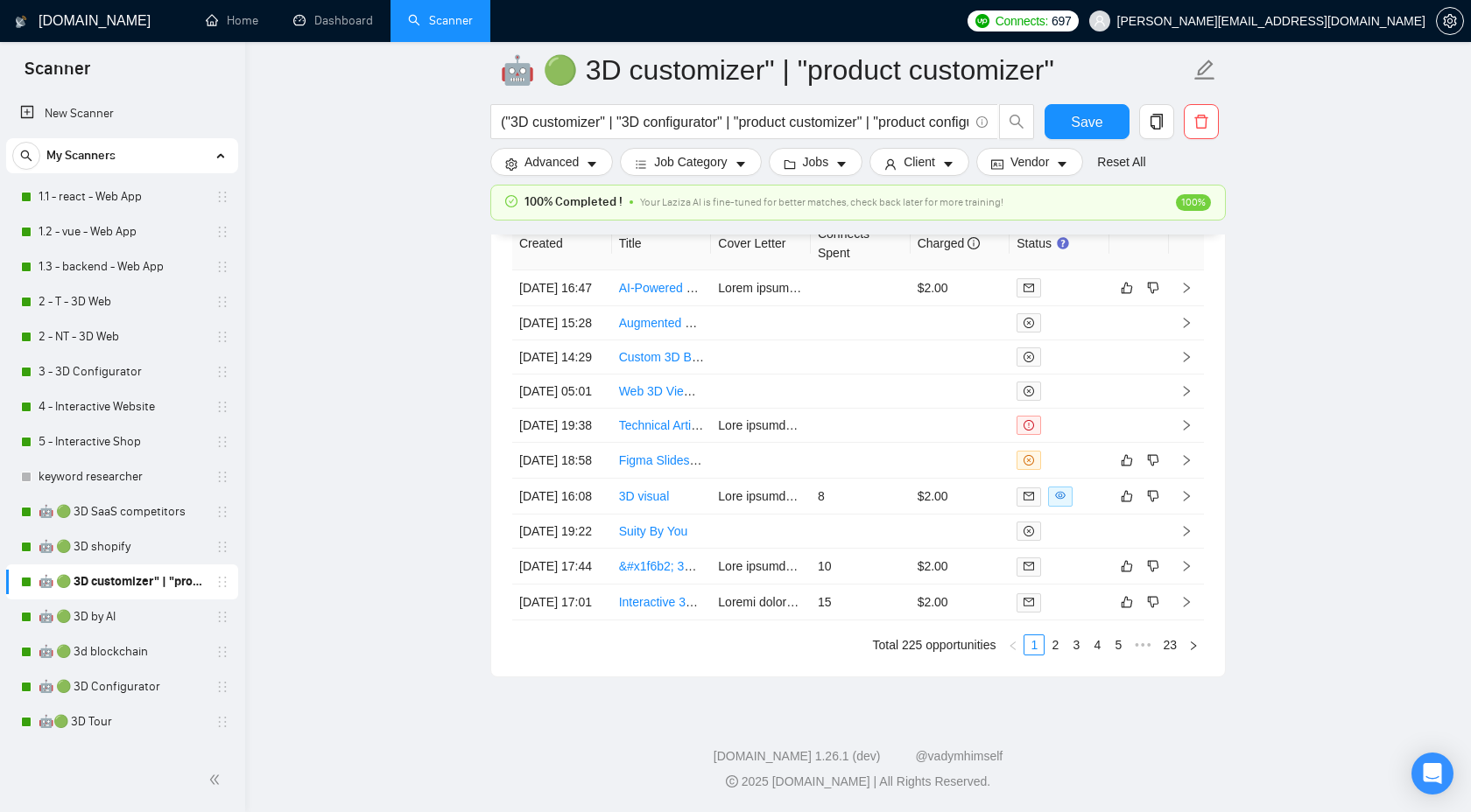
scroll to position [4762, 0]
click at [1194, 286] on td at bounding box center [1186, 288] width 35 height 35
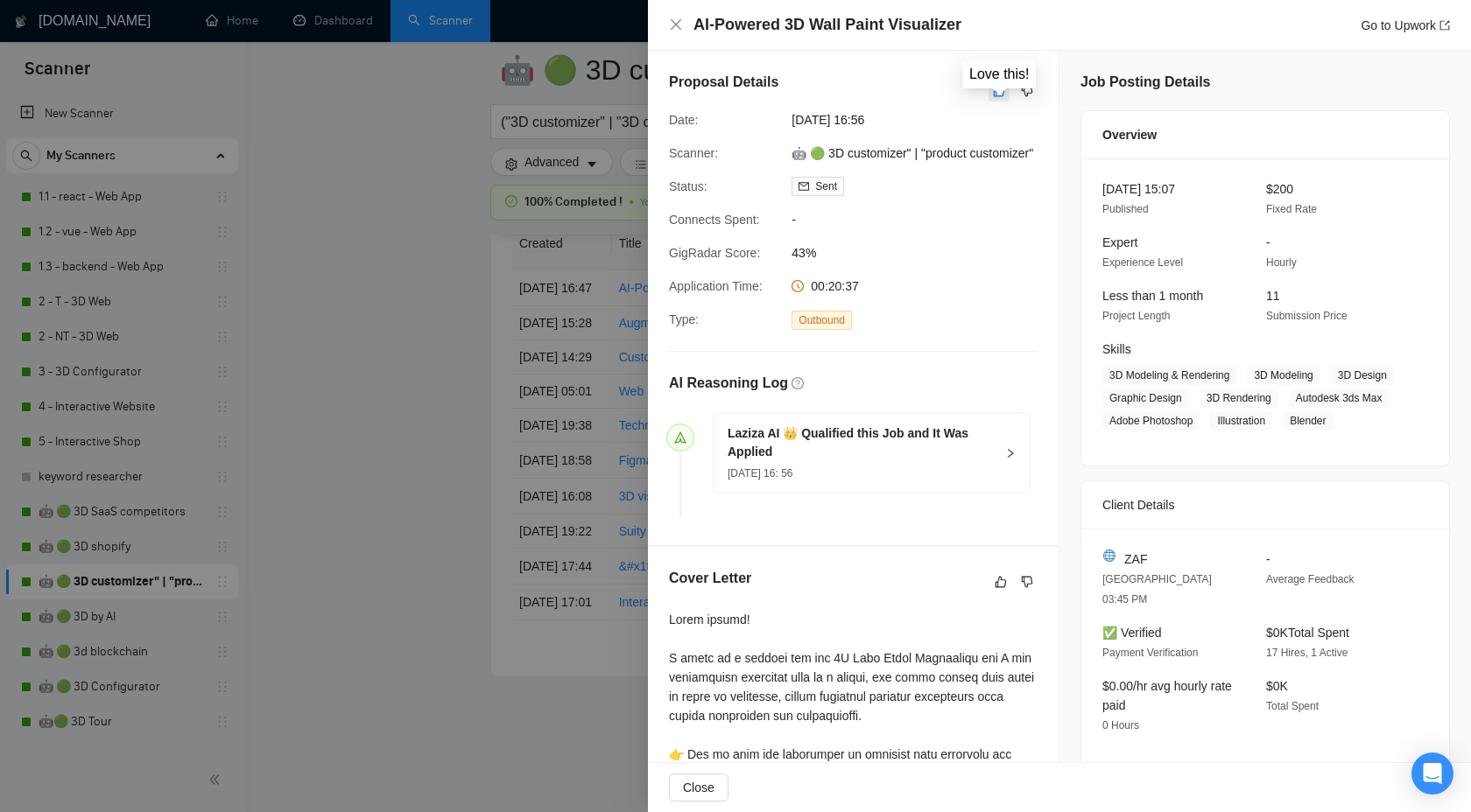
click at [995, 97] on icon "like" at bounding box center [998, 91] width 12 height 14
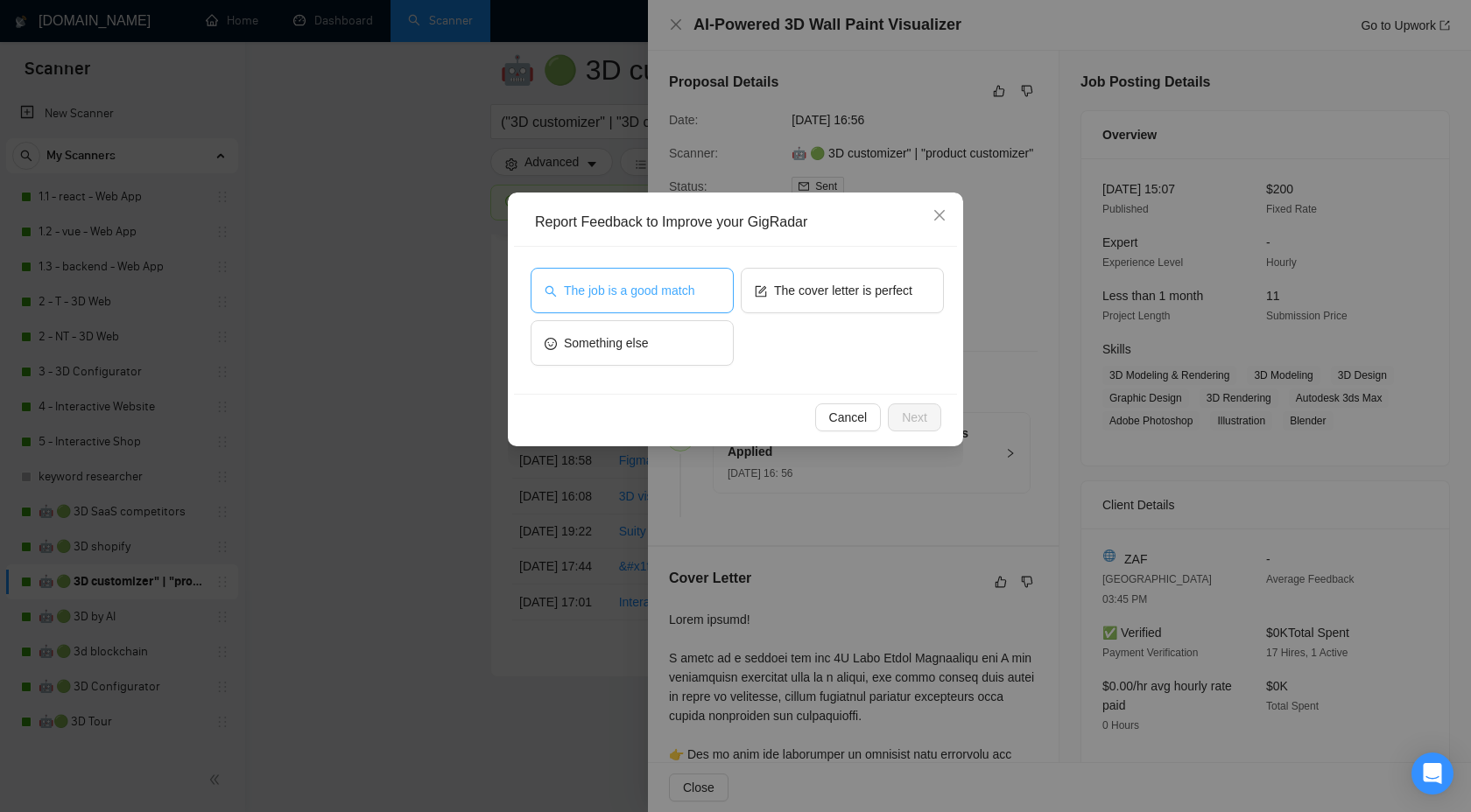
click at [680, 298] on span "The job is a good match" at bounding box center [629, 290] width 130 height 19
click at [903, 414] on span "Next" at bounding box center [914, 417] width 25 height 19
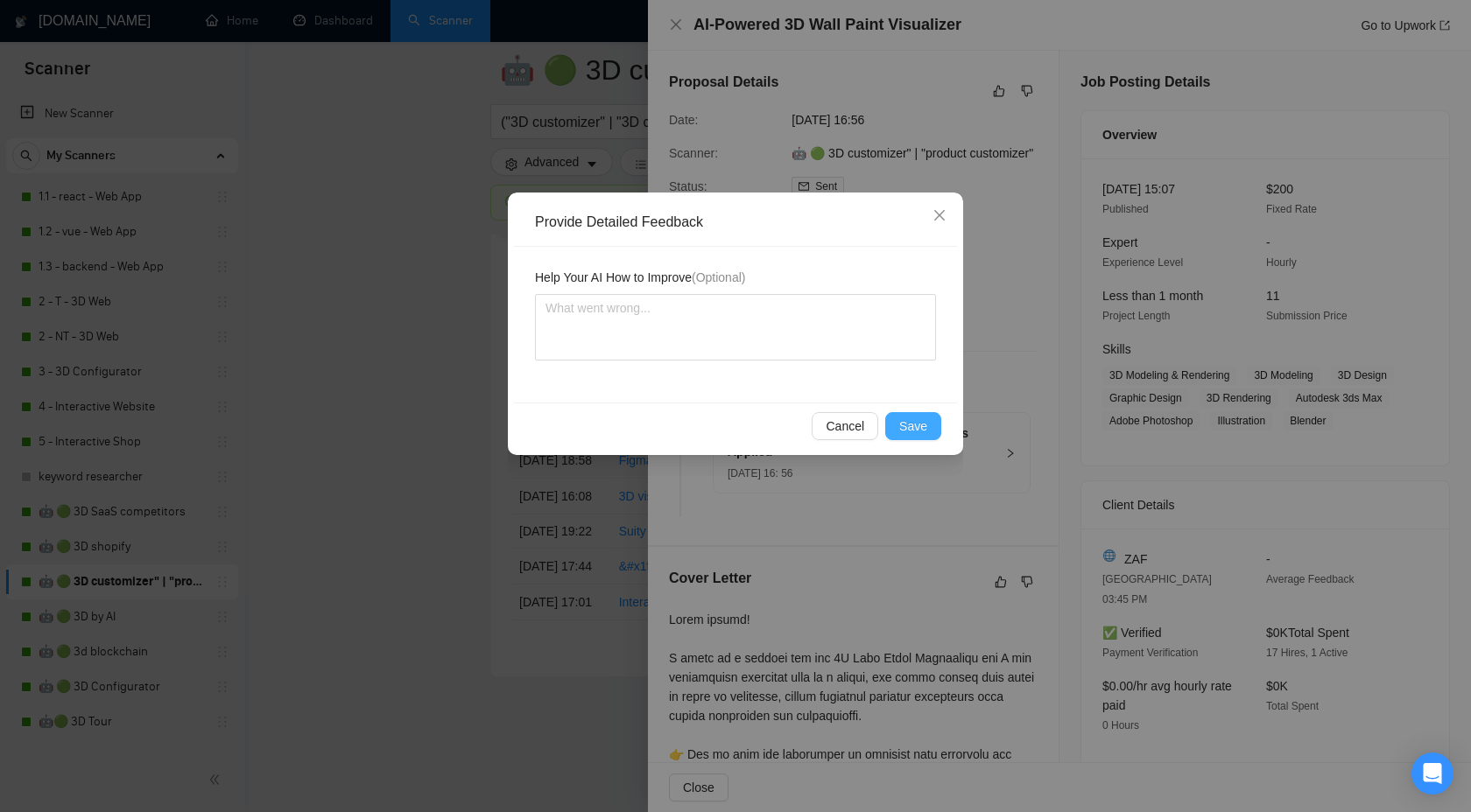
click at [904, 418] on span "Save" at bounding box center [913, 427] width 28 height 19
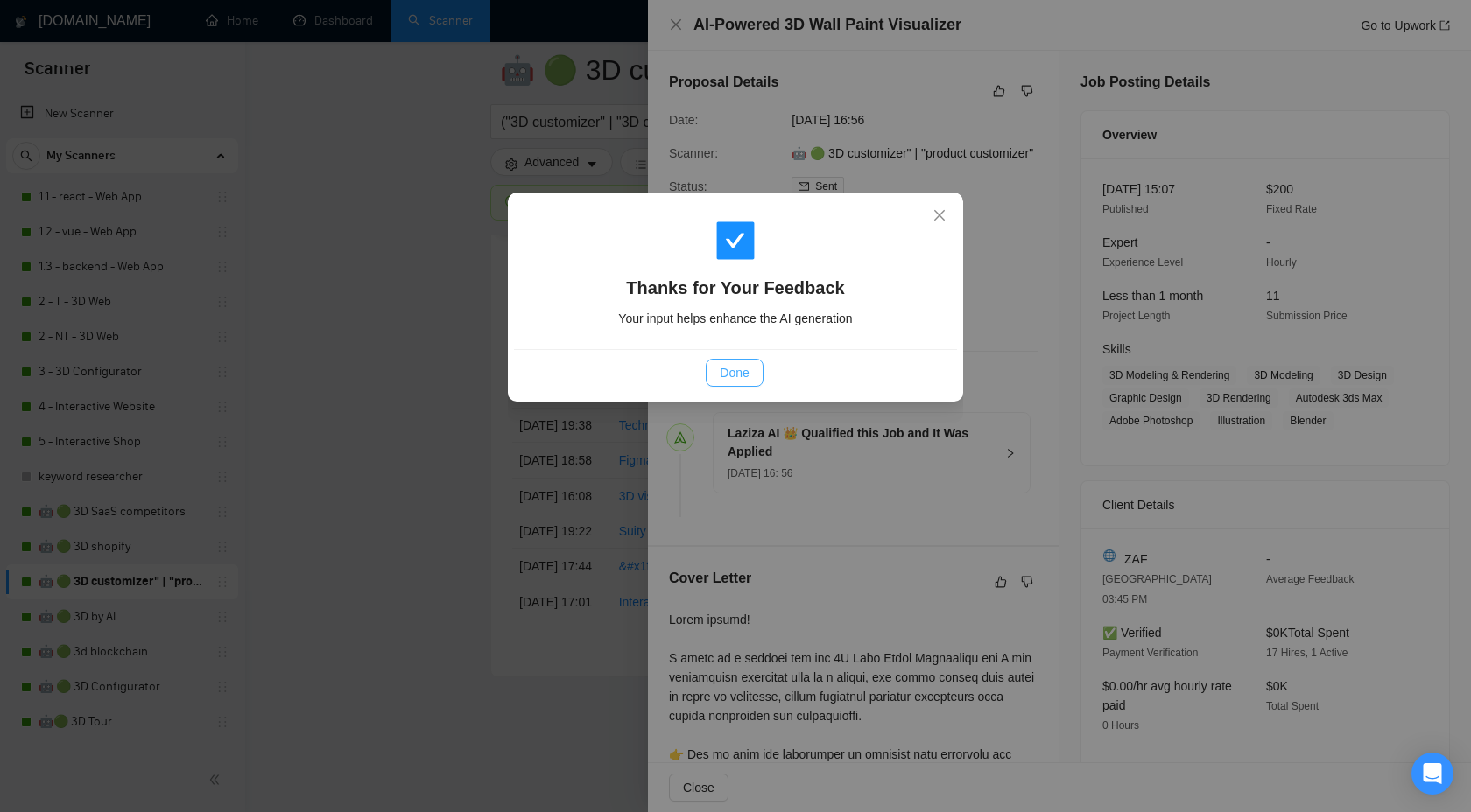
click at [739, 382] on span "Done" at bounding box center [735, 373] width 29 height 19
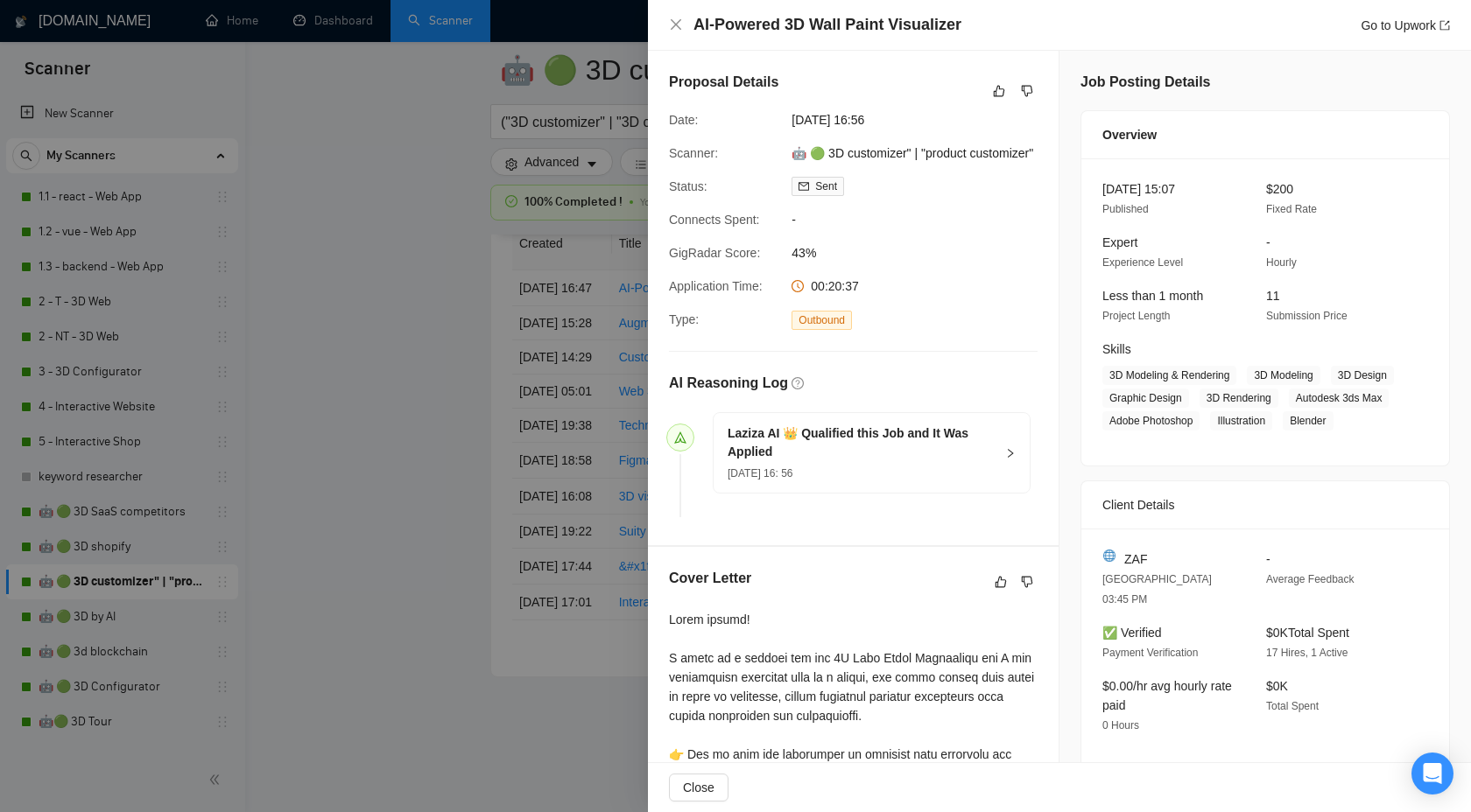
click at [422, 416] on div at bounding box center [736, 406] width 1471 height 812
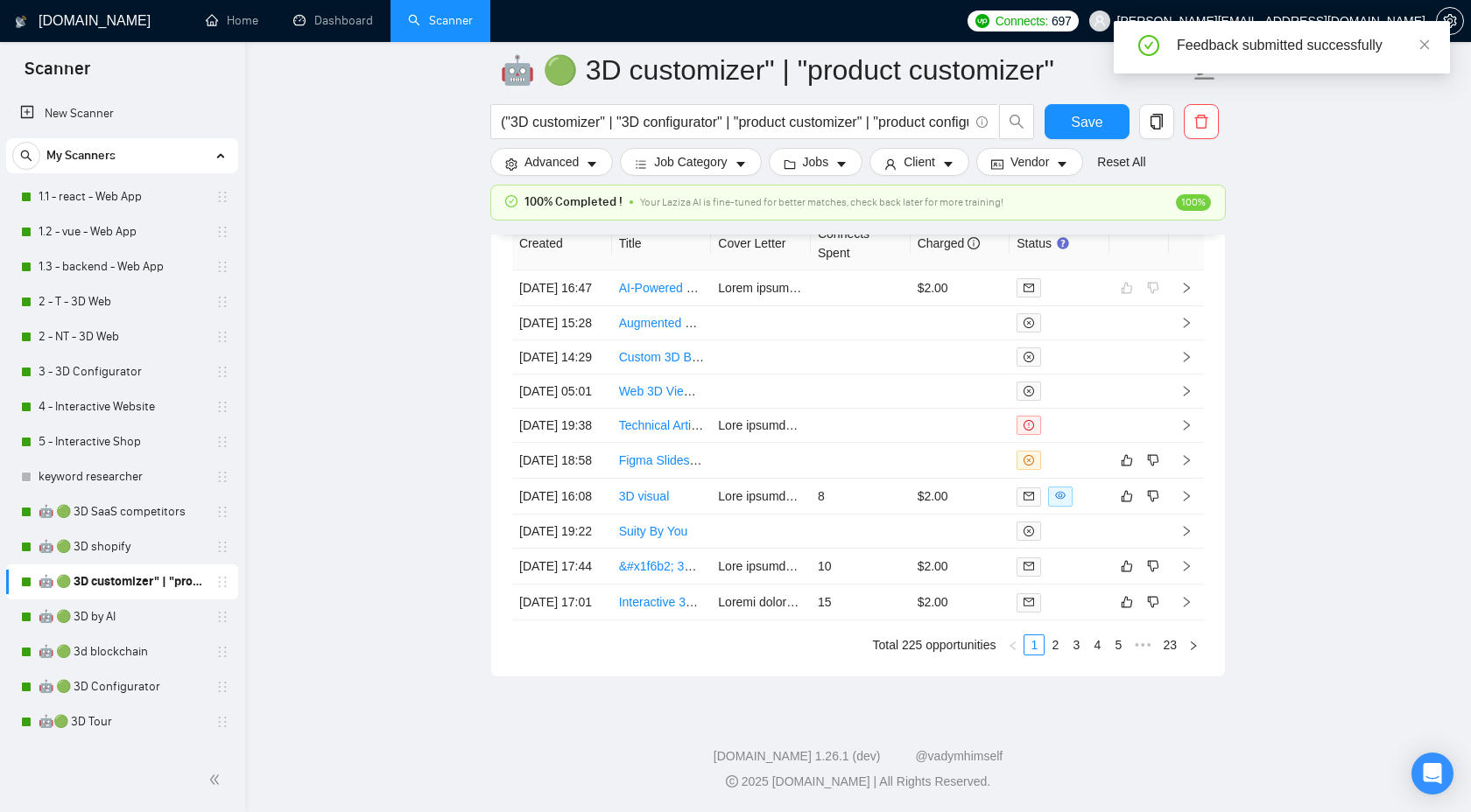
scroll to position [4931, 0]
